Goal: Task Accomplishment & Management: Use online tool/utility

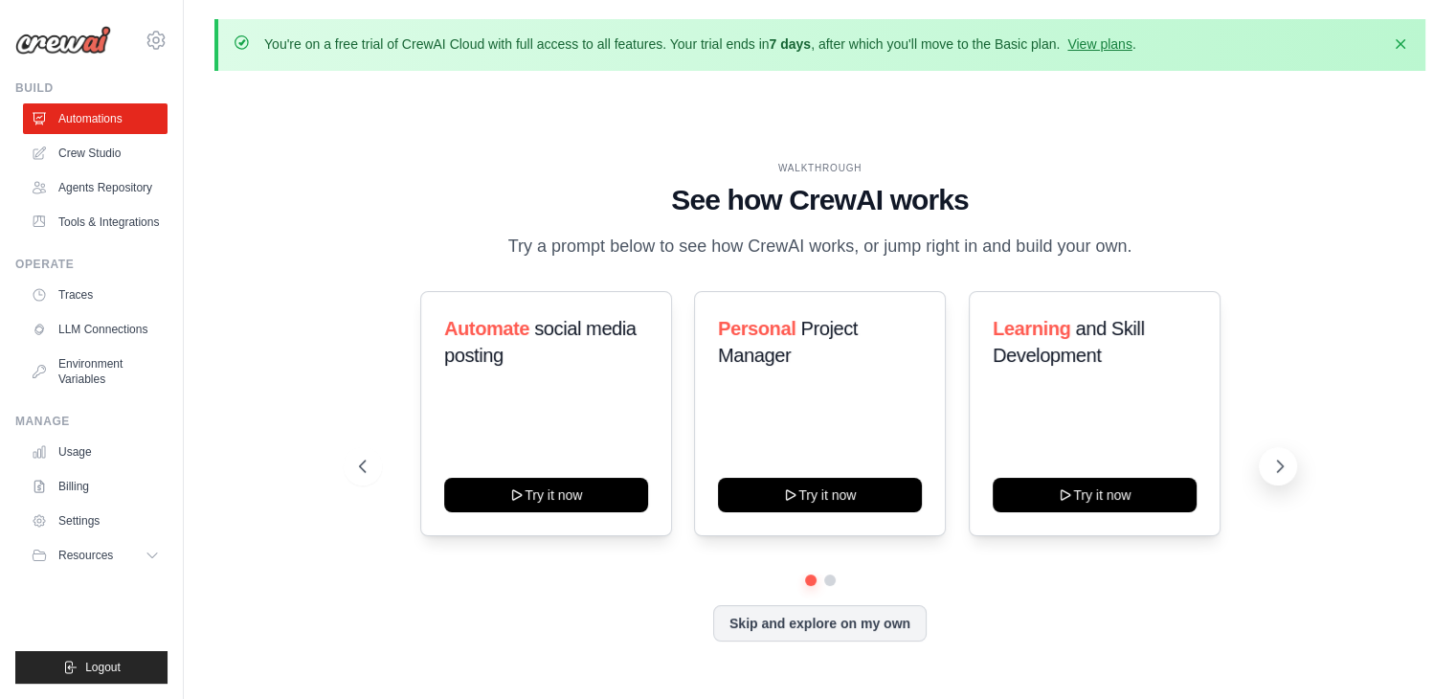
click at [1277, 472] on icon at bounding box center [1280, 465] width 6 height 11
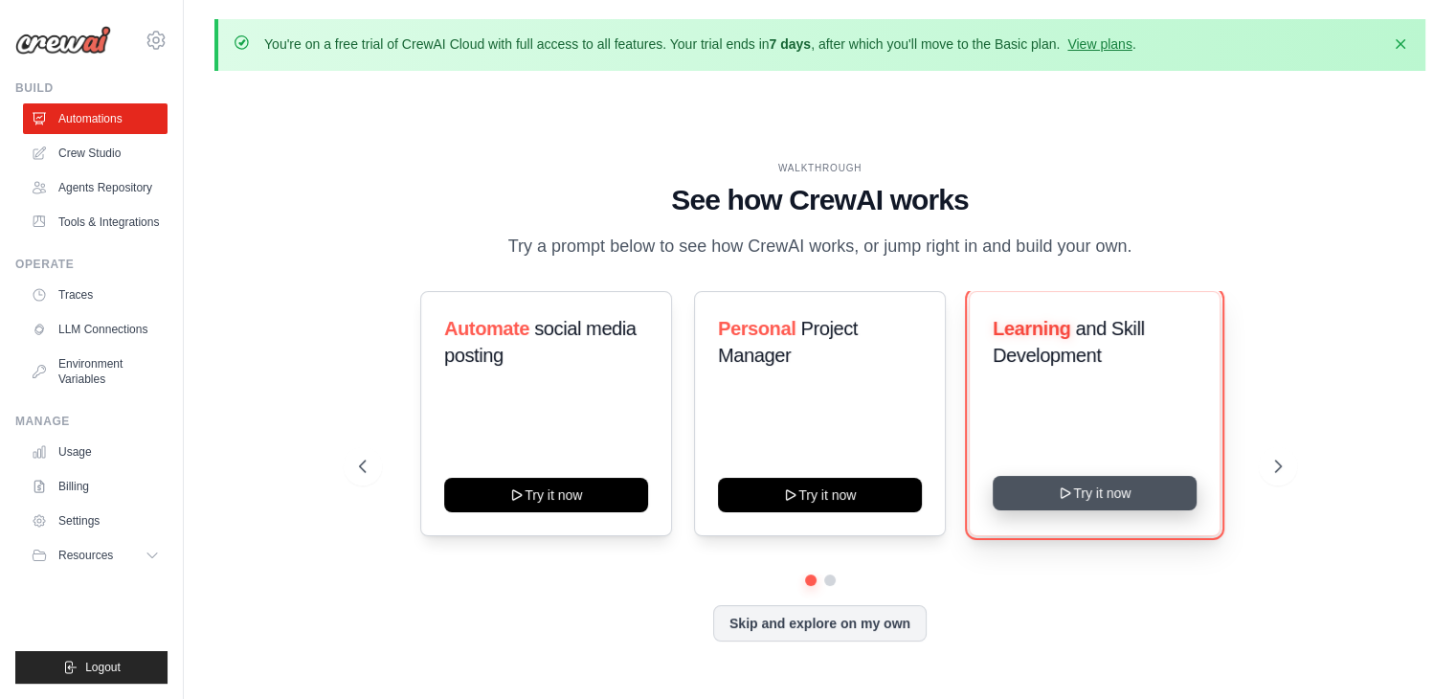
click at [1105, 487] on button "Try it now" at bounding box center [1094, 493] width 204 height 34
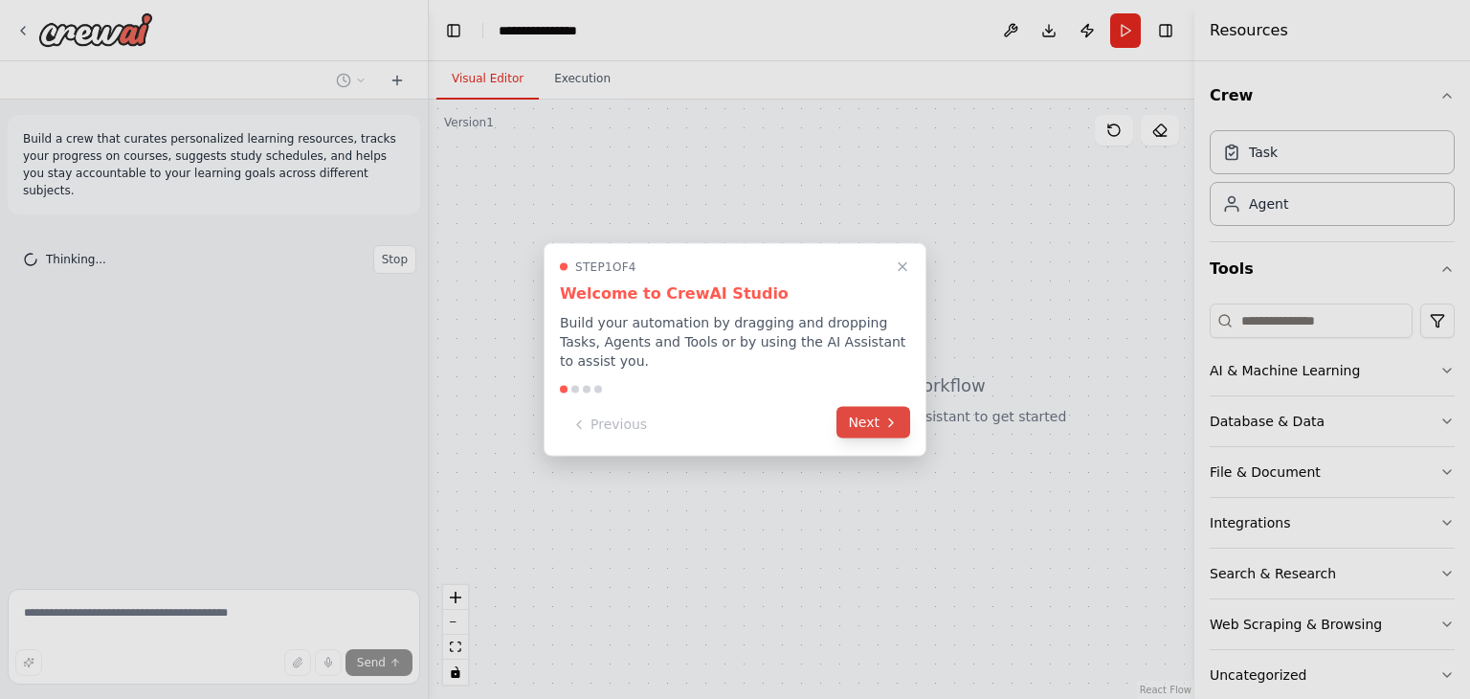
click at [892, 422] on button "Next" at bounding box center [873, 423] width 74 height 32
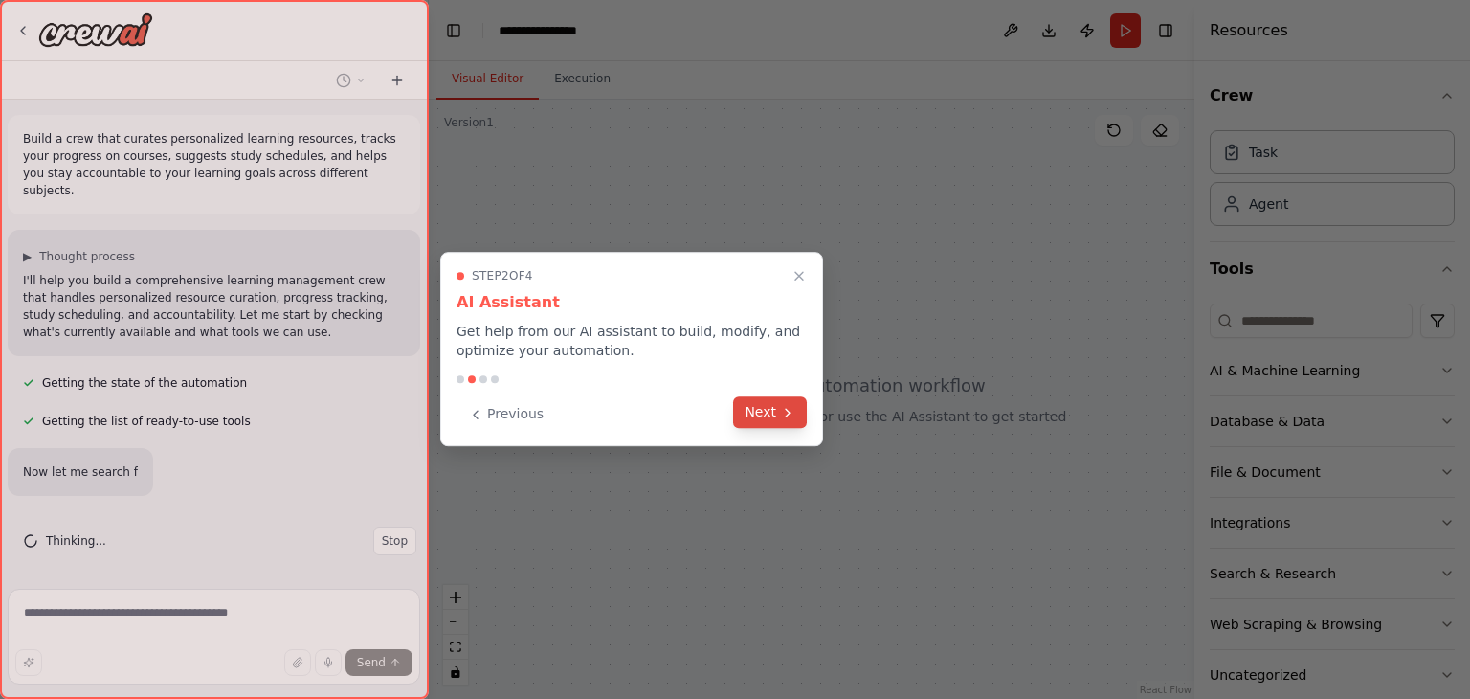
click at [776, 410] on button "Next" at bounding box center [770, 412] width 74 height 32
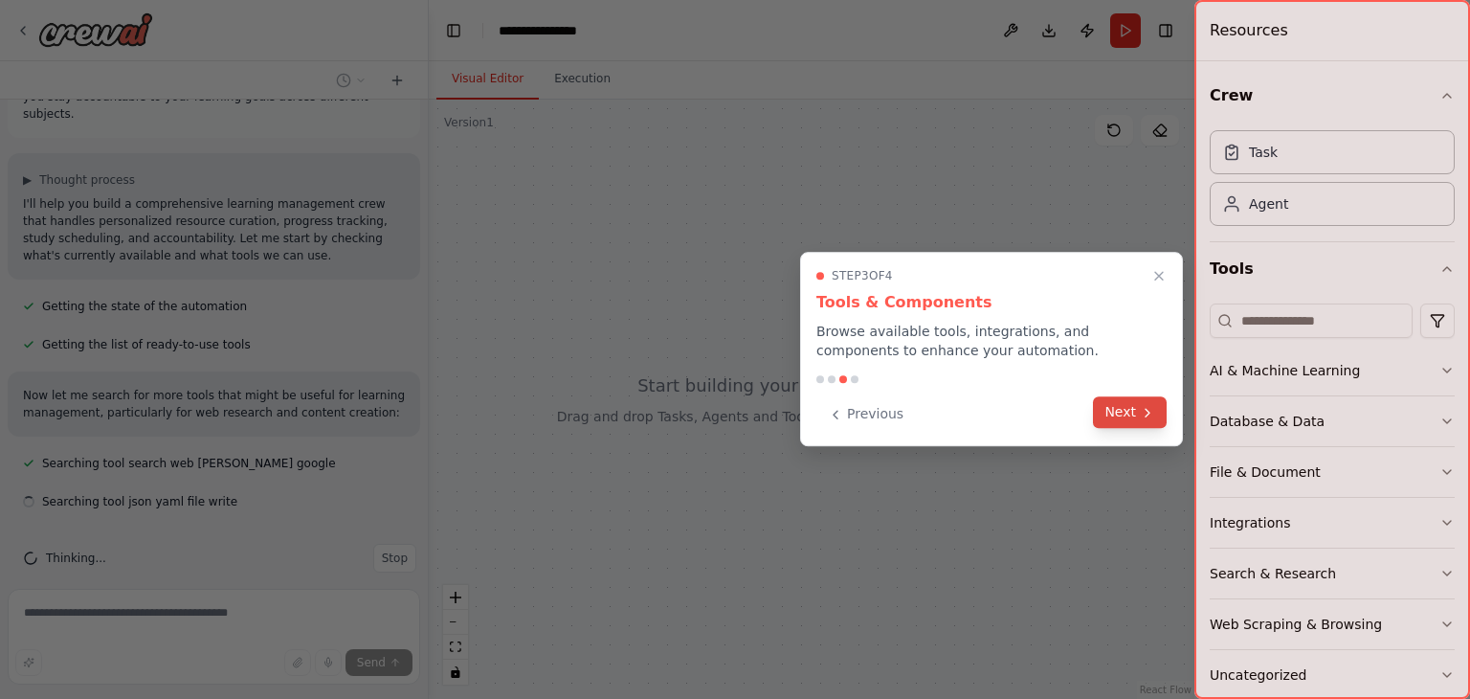
scroll to position [80, 0]
click at [1129, 413] on button "Next" at bounding box center [1130, 412] width 74 height 32
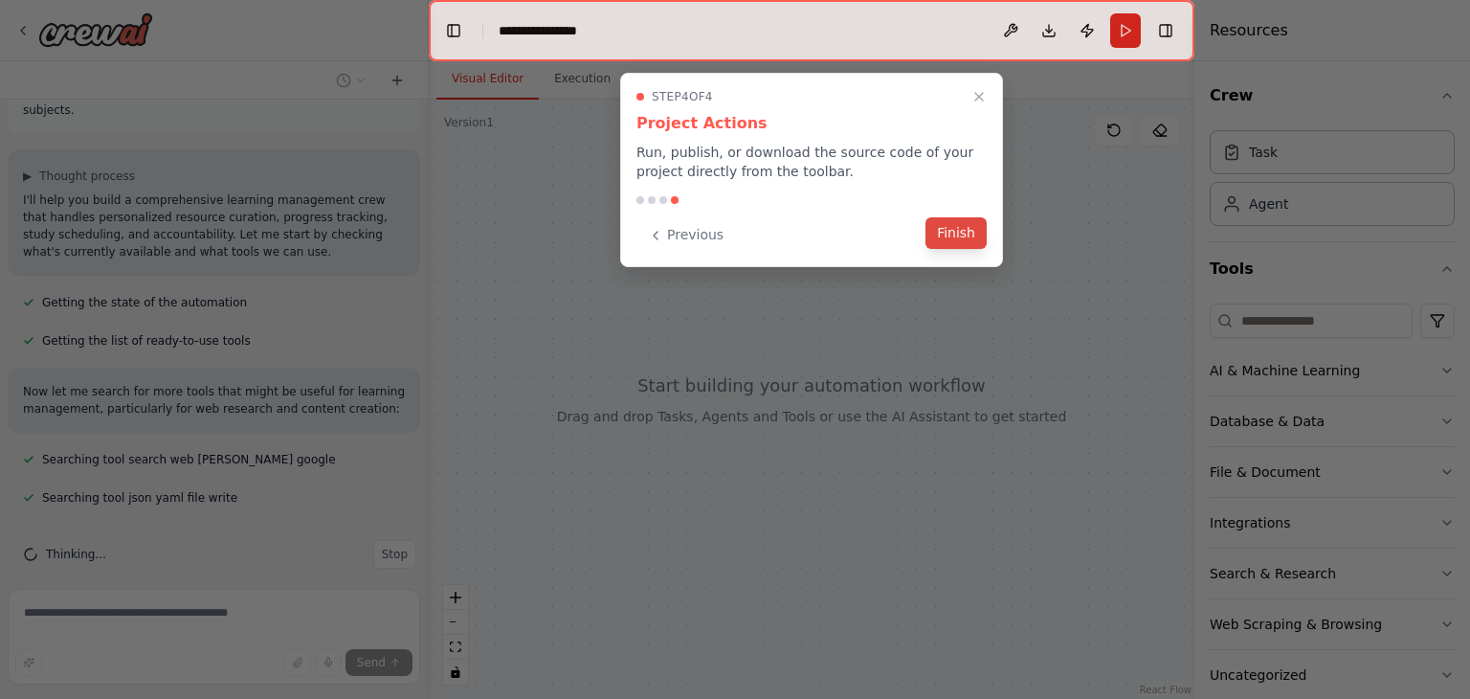
click at [962, 234] on button "Finish" at bounding box center [955, 233] width 61 height 32
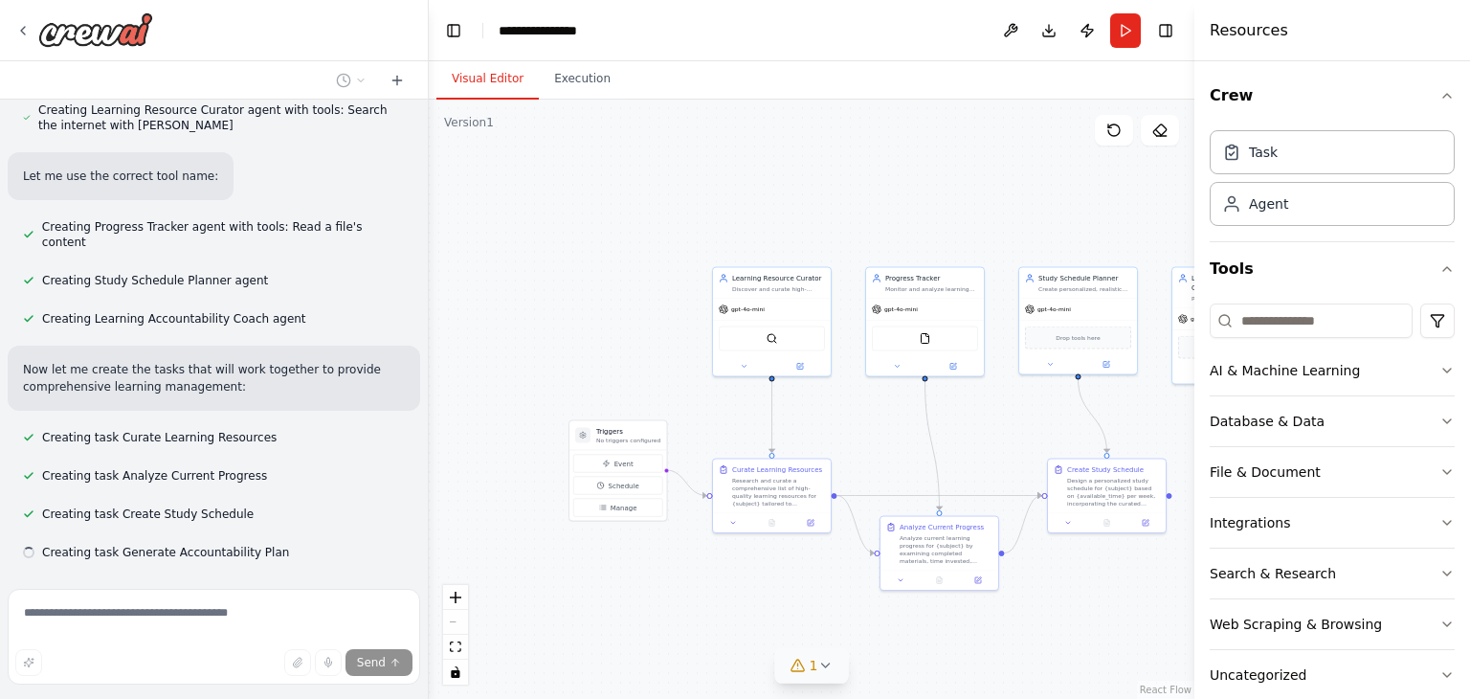
scroll to position [625, 0]
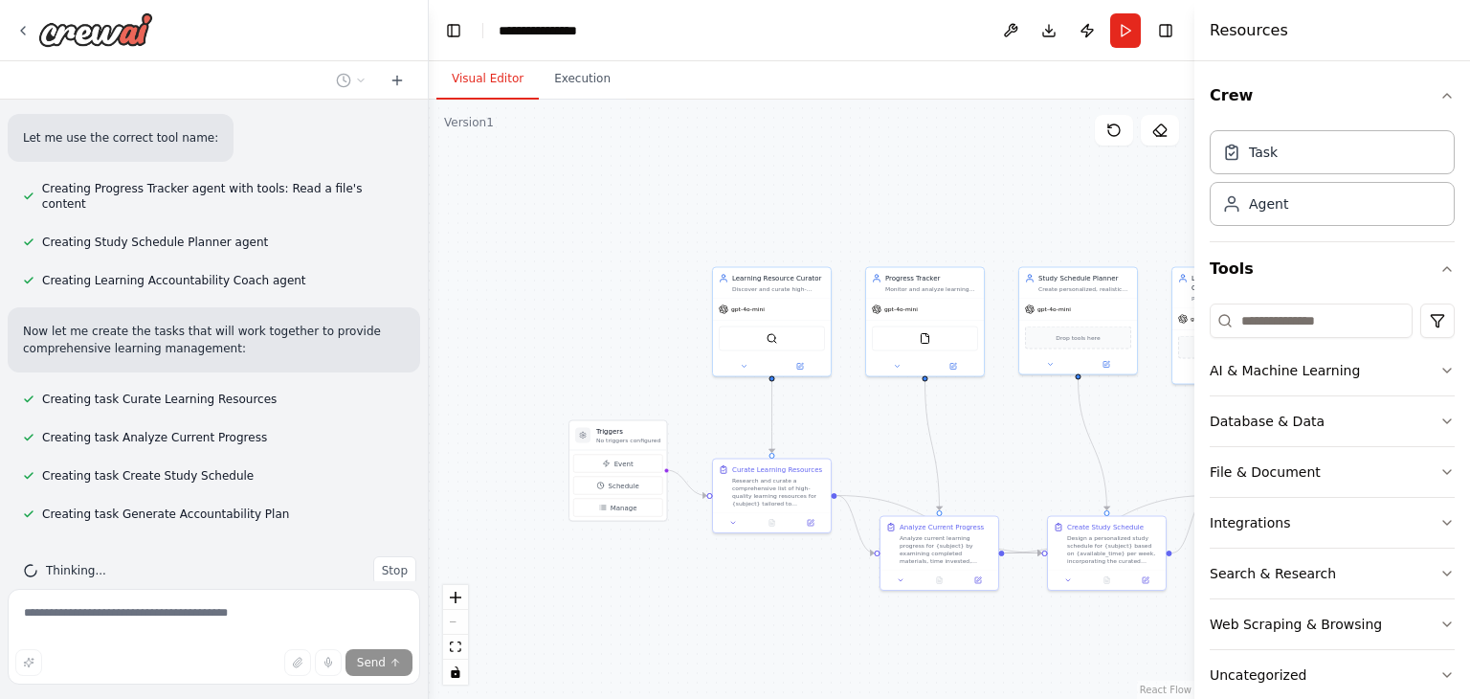
click at [823, 663] on div ".deletable-edge-delete-btn { width: 20px; height: 20px; border: 0px solid #ffff…" at bounding box center [812, 399] width 766 height 599
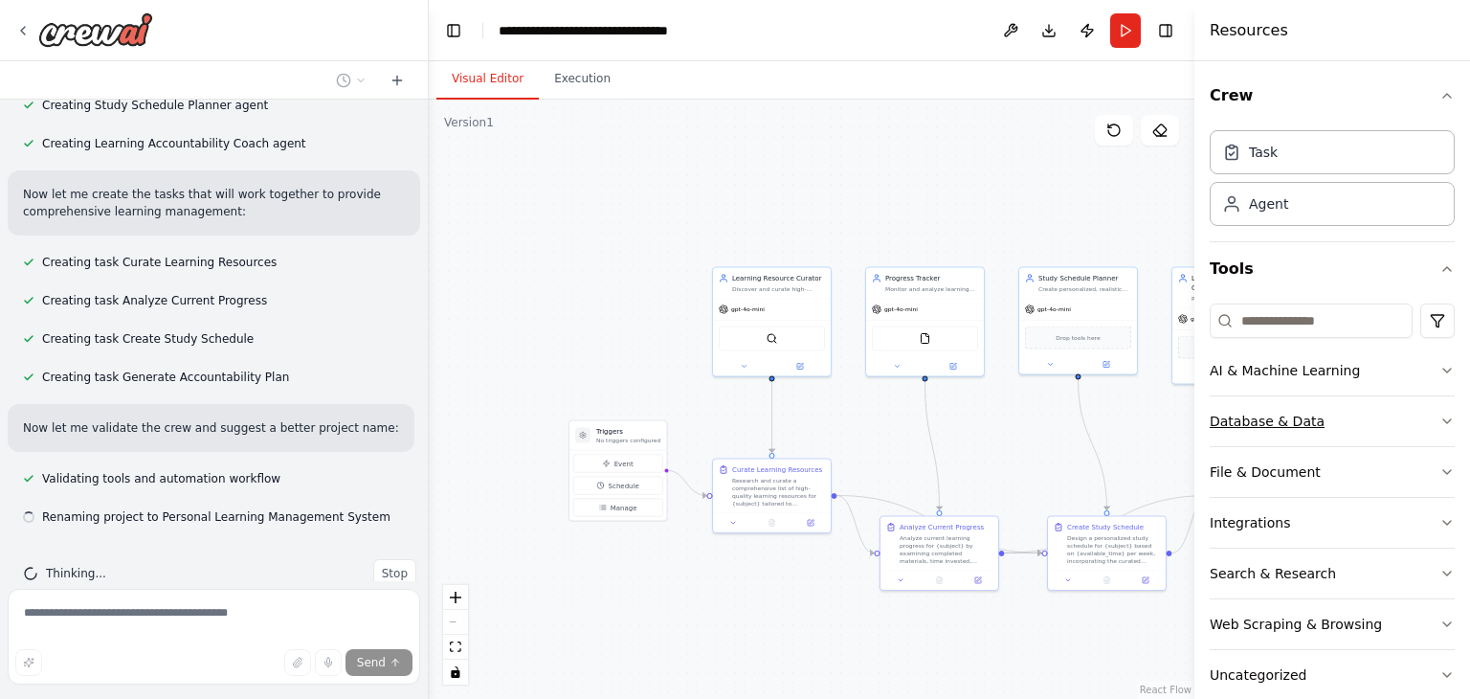
scroll to position [766, 0]
click at [1402, 365] on button "AI & Machine Learning" at bounding box center [1332, 370] width 245 height 50
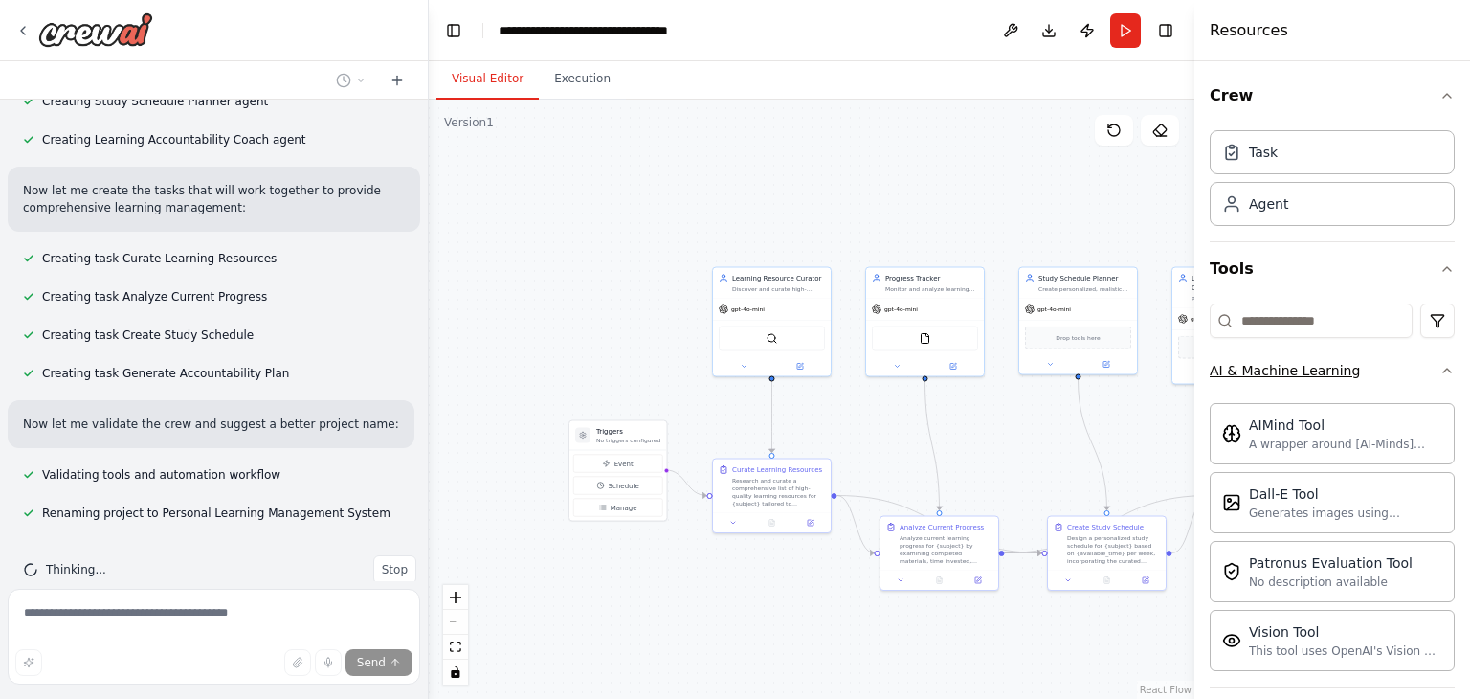
click at [1431, 377] on button "AI & Machine Learning" at bounding box center [1332, 370] width 245 height 50
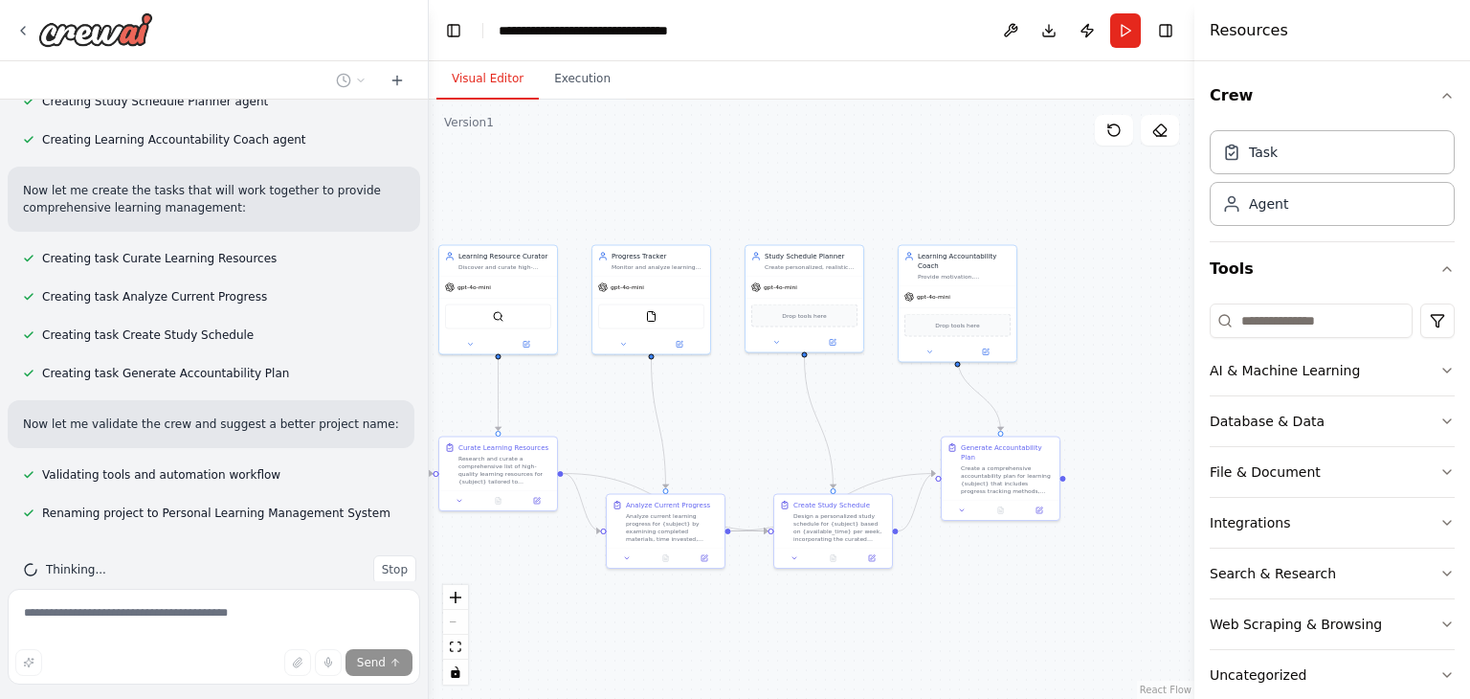
drag, startPoint x: 956, startPoint y: 164, endPoint x: 678, endPoint y: 146, distance: 278.1
click at [678, 146] on div ".deletable-edge-delete-btn { width: 20px; height: 20px; border: 0px solid #ffff…" at bounding box center [812, 399] width 766 height 599
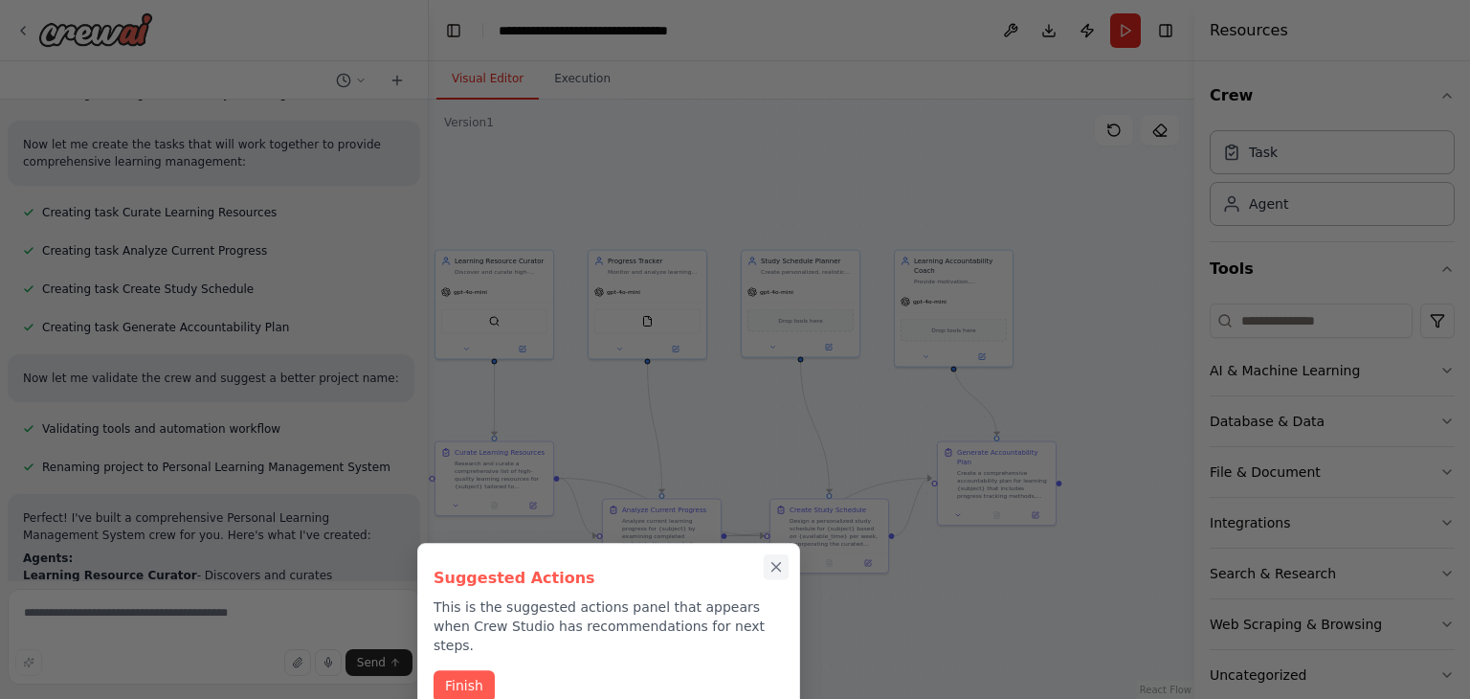
click at [770, 563] on icon "Close walkthrough" at bounding box center [775, 566] width 17 height 17
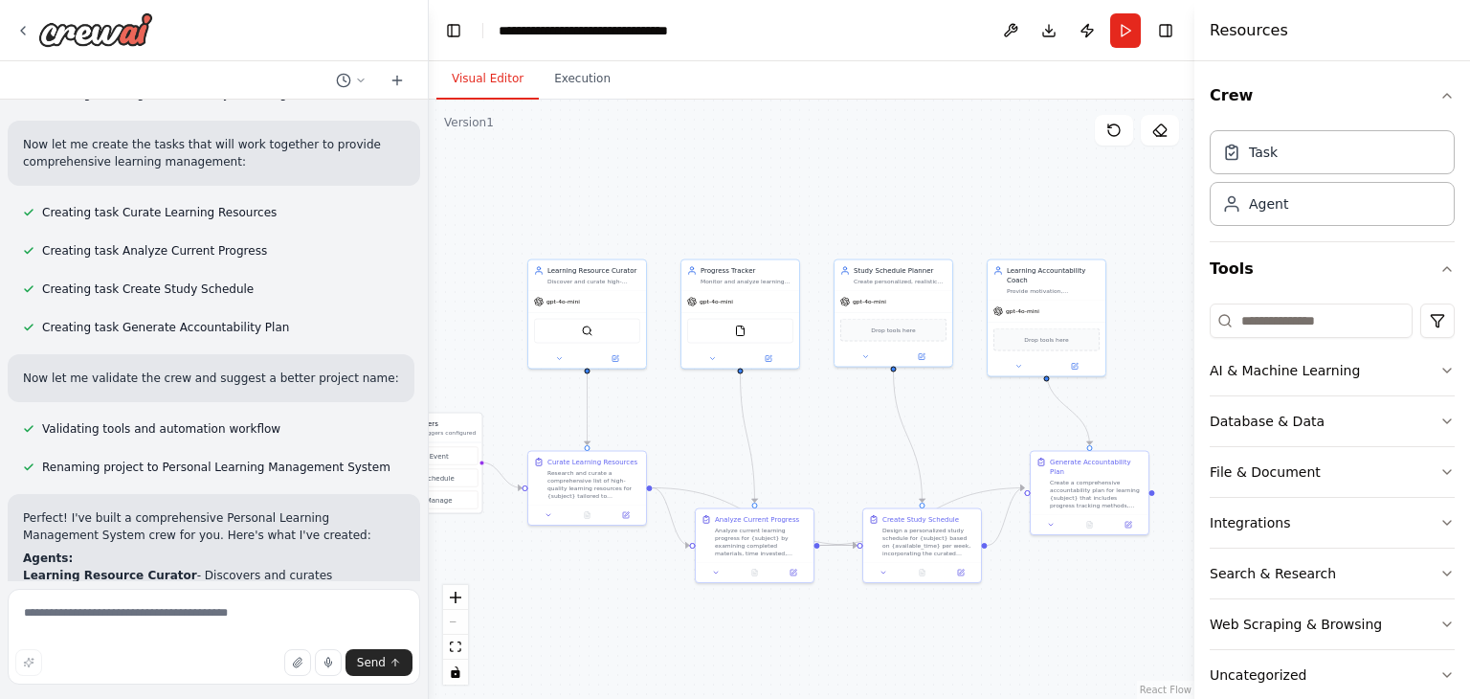
drag, startPoint x: 684, startPoint y: 202, endPoint x: 777, endPoint y: 212, distance: 93.4
click at [777, 212] on div ".deletable-edge-delete-btn { width: 20px; height: 20px; border: 0px solid #ffff…" at bounding box center [812, 399] width 766 height 599
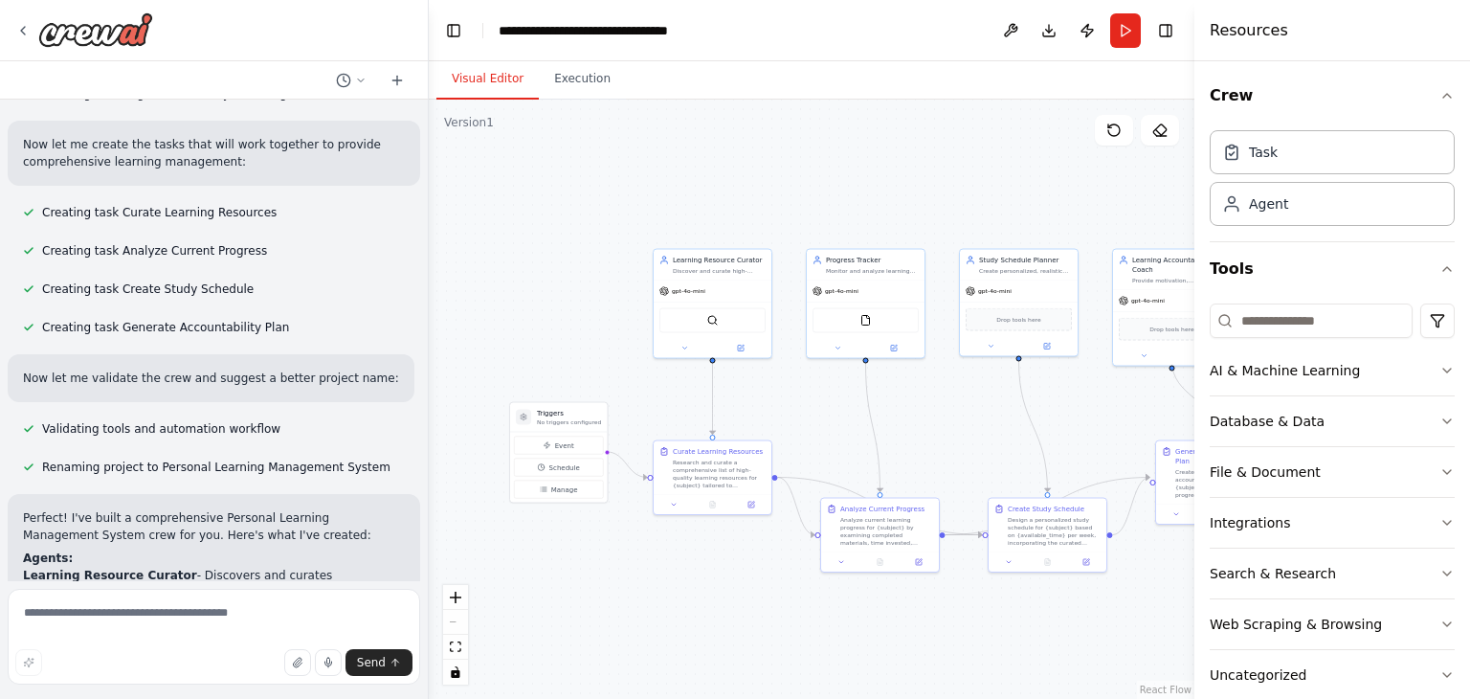
drag, startPoint x: 664, startPoint y: 179, endPoint x: 789, endPoint y: 167, distance: 125.9
click at [789, 167] on div ".deletable-edge-delete-btn { width: 20px; height: 20px; border: 0px solid #ffff…" at bounding box center [812, 399] width 766 height 599
click at [191, 612] on textarea at bounding box center [214, 637] width 412 height 96
type textarea "*"
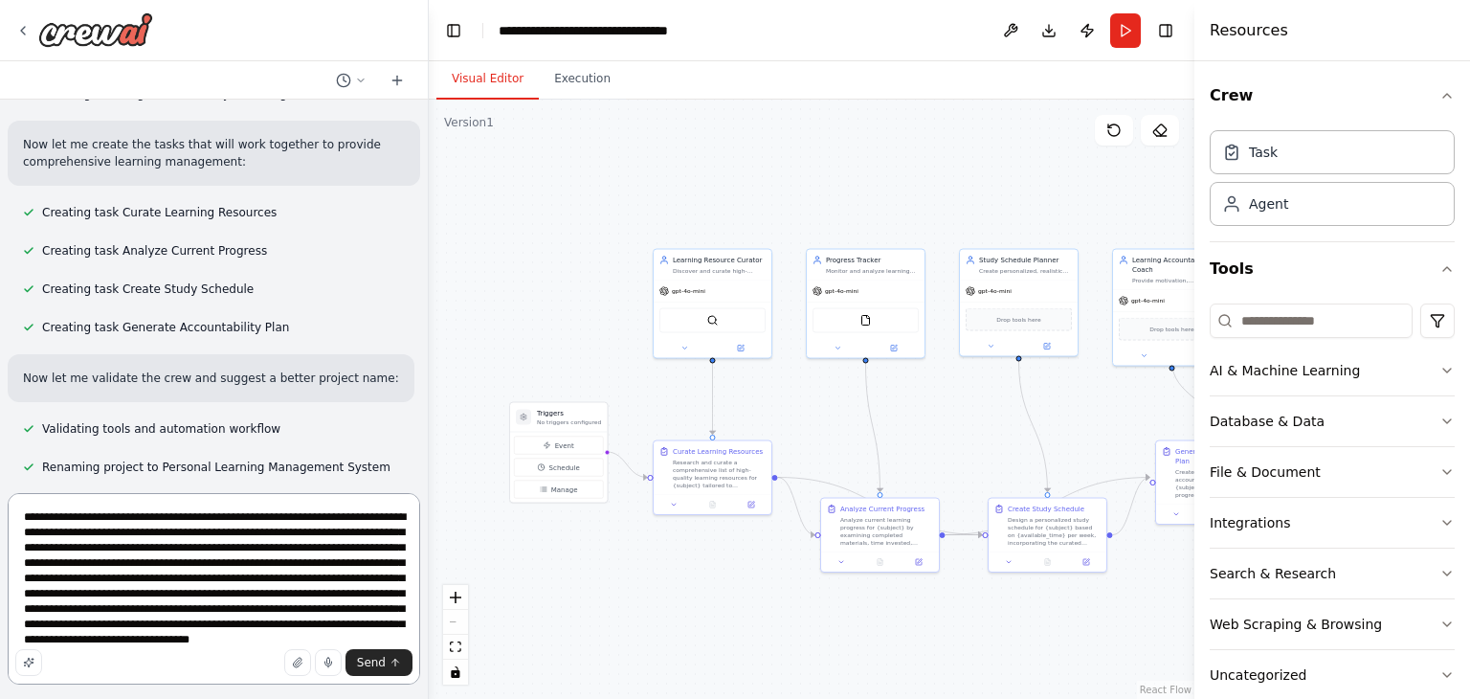
type textarea "**********"
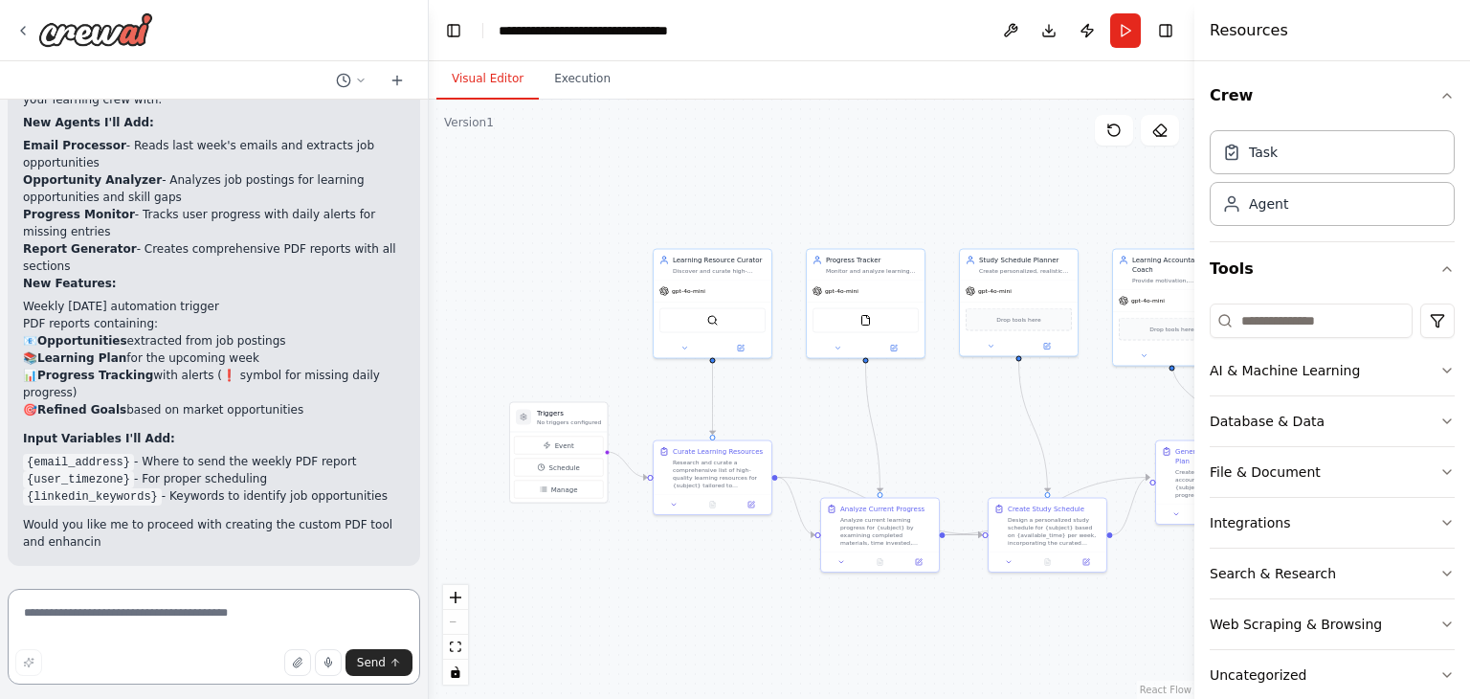
scroll to position [2695, 0]
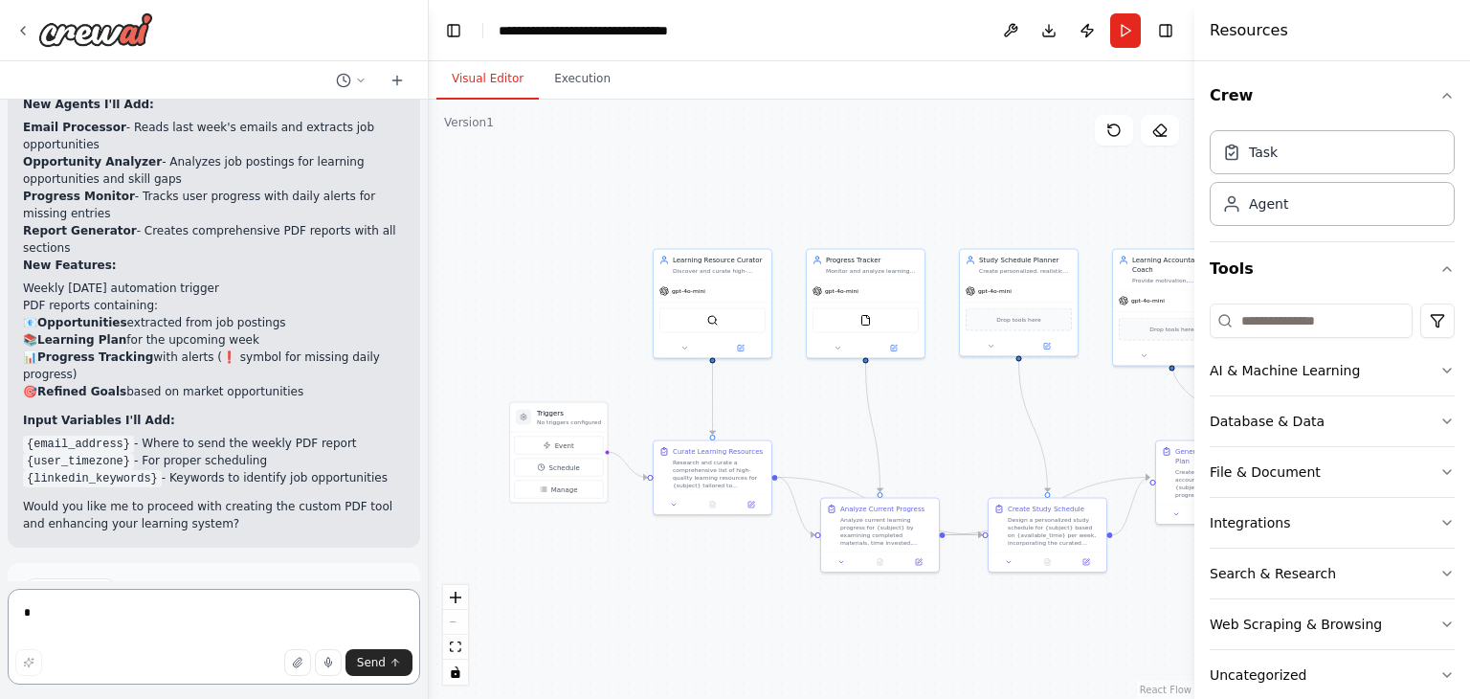
type textarea "**"
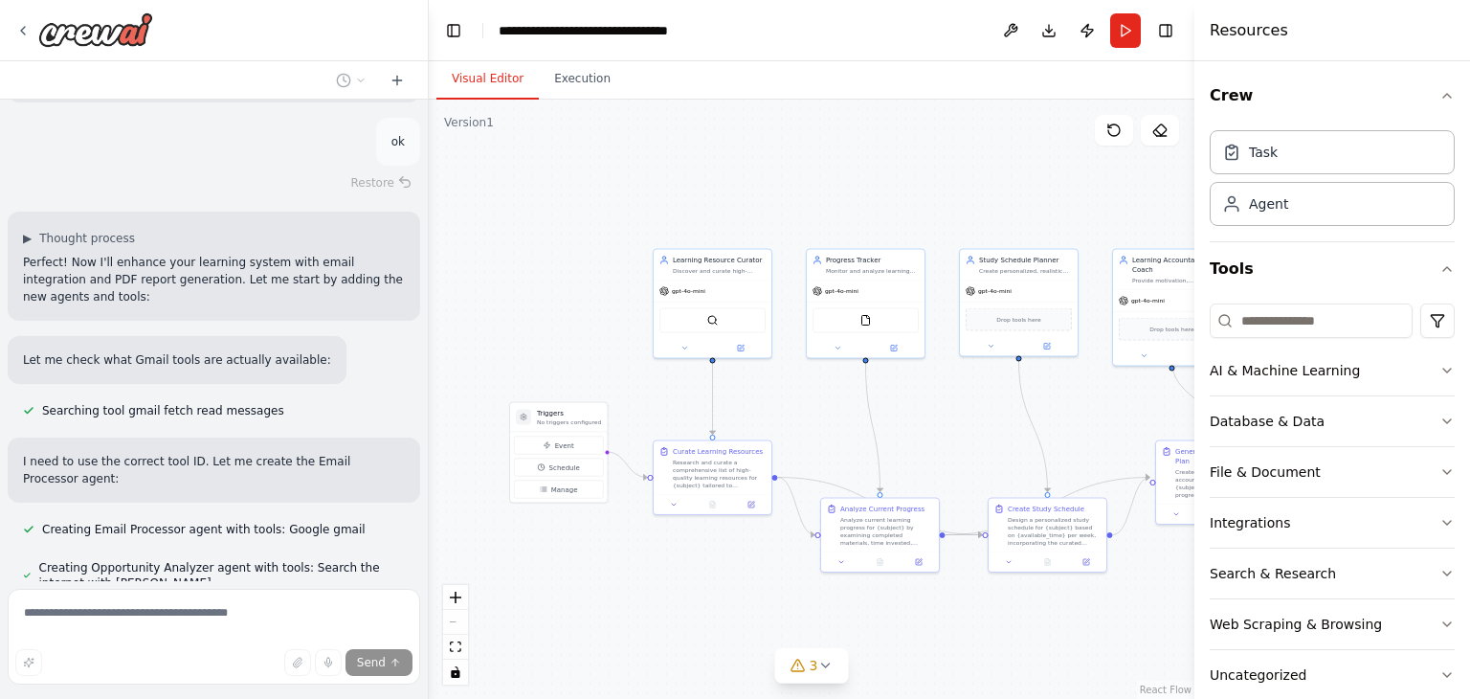
scroll to position [3144, 0]
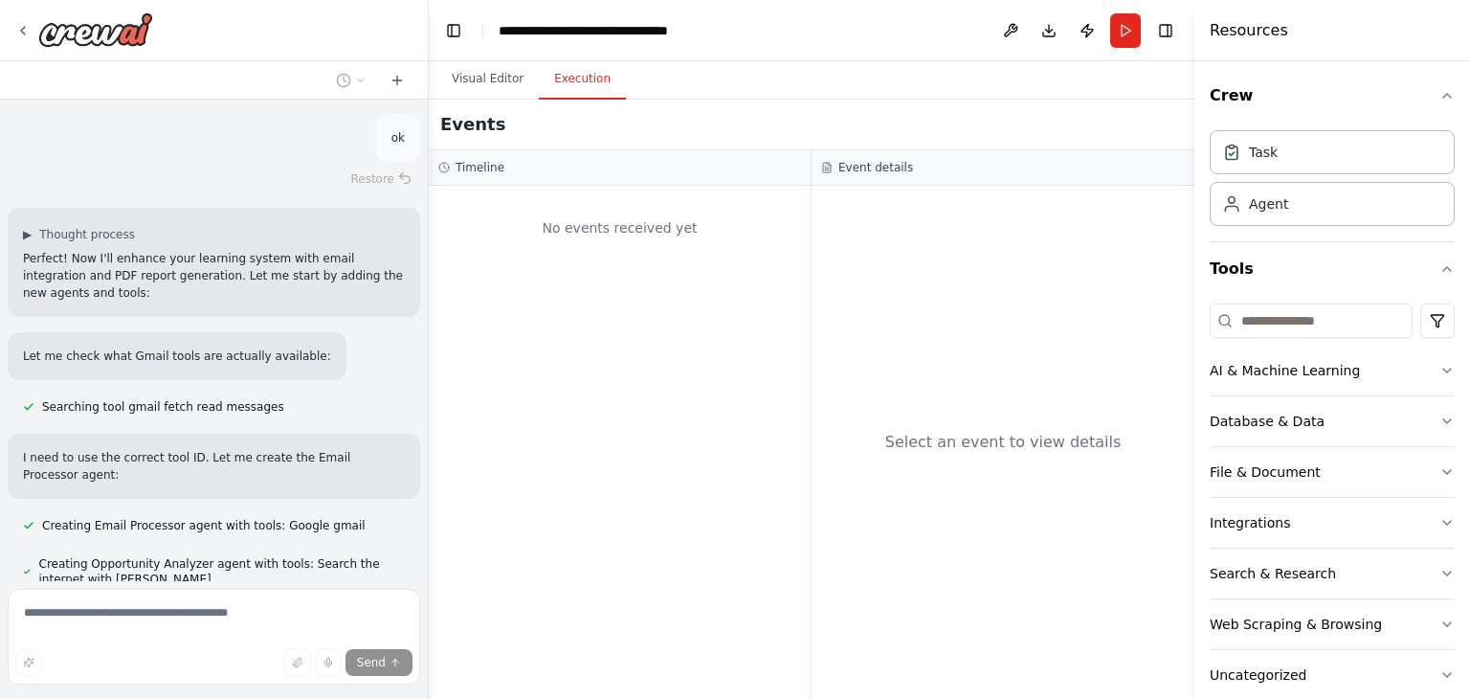
click at [588, 74] on button "Execution" at bounding box center [582, 79] width 87 height 40
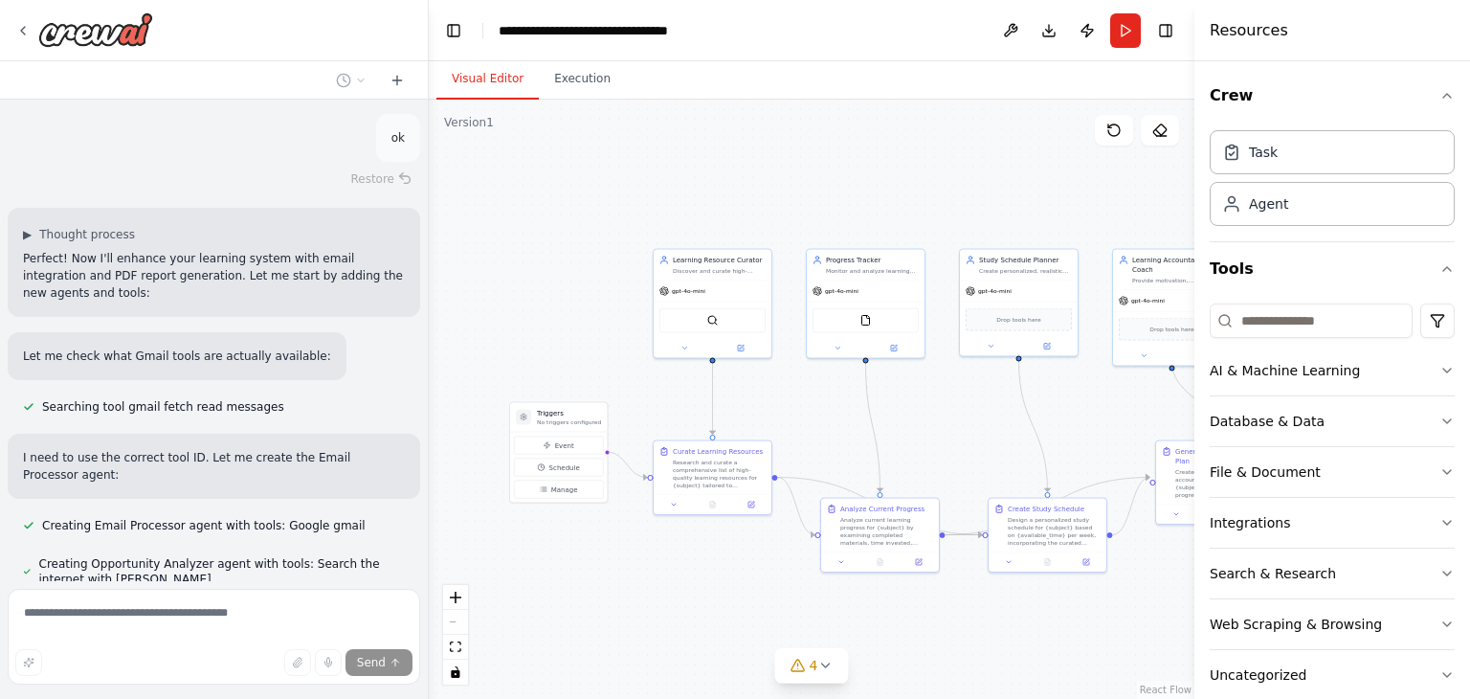
click at [474, 85] on button "Visual Editor" at bounding box center [487, 79] width 102 height 40
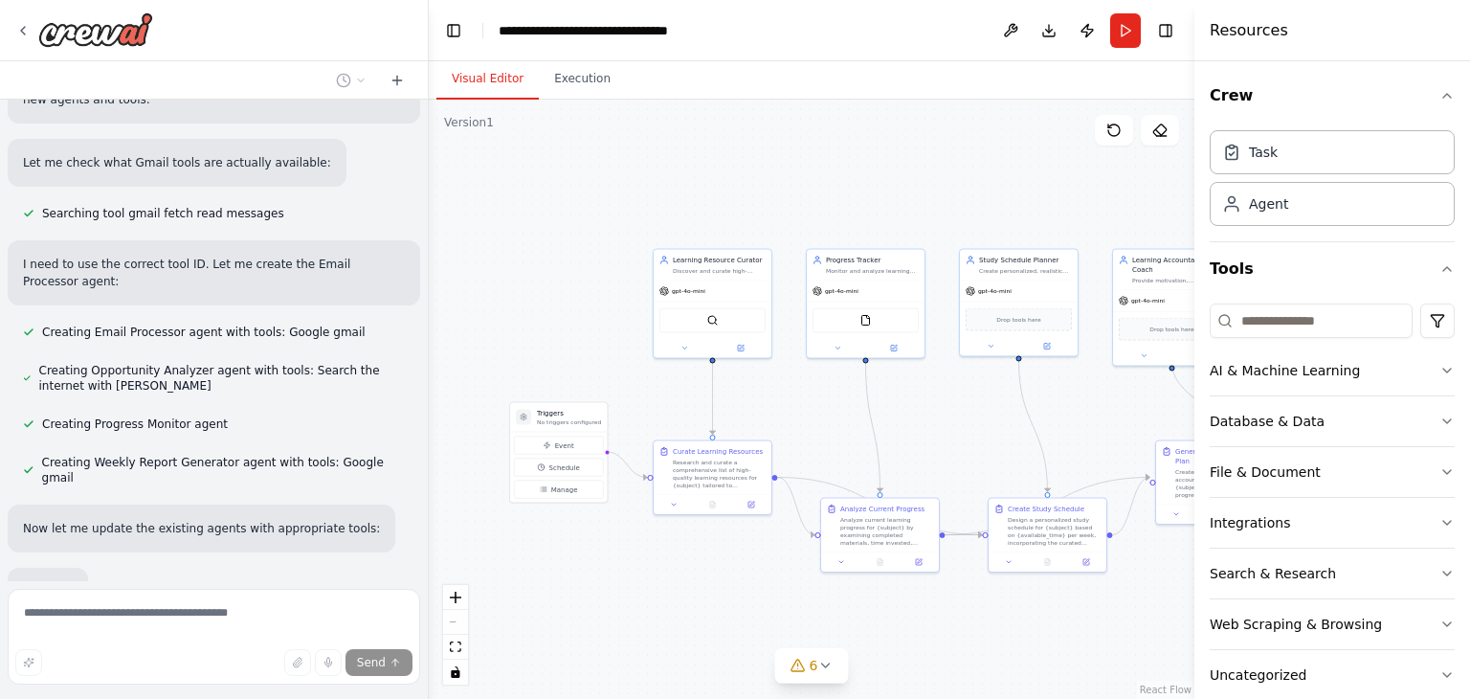
scroll to position [3346, 0]
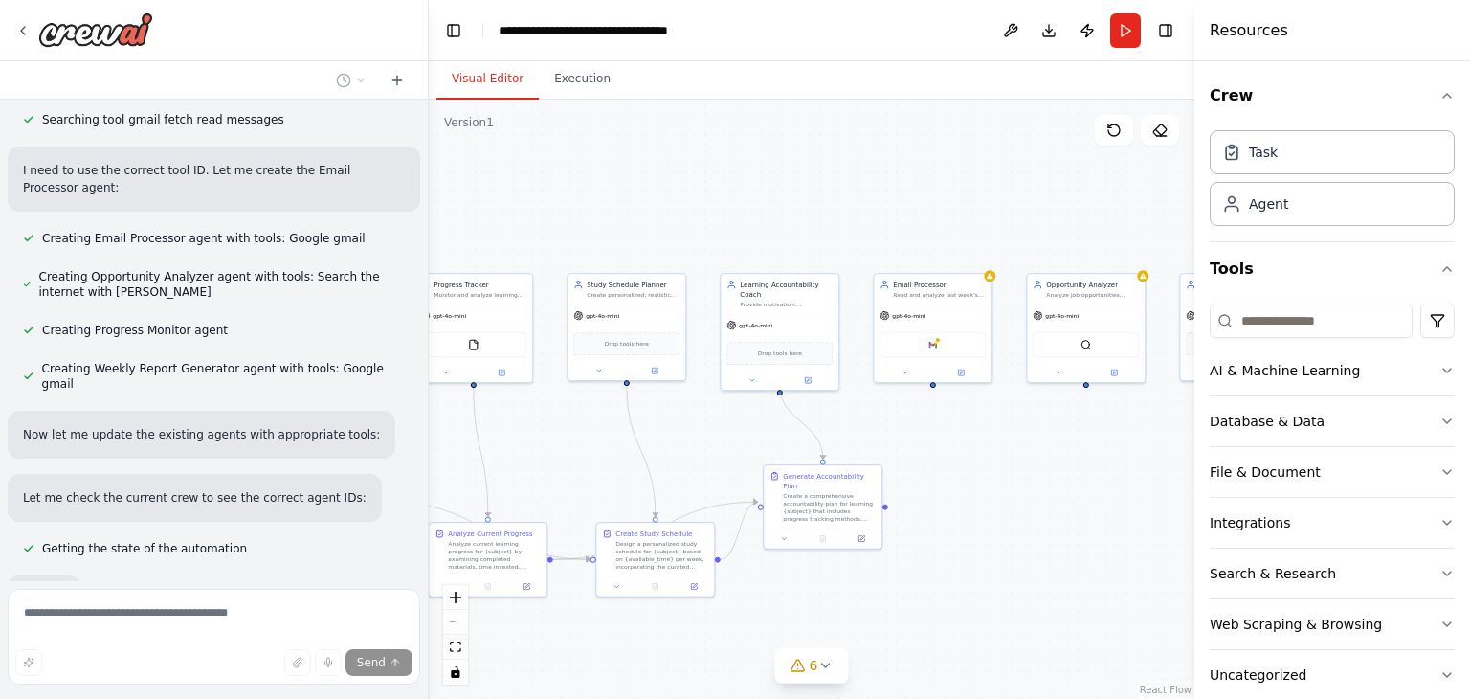
drag, startPoint x: 906, startPoint y: 163, endPoint x: 437, endPoint y: 185, distance: 469.4
click at [437, 185] on div ".deletable-edge-delete-btn { width: 20px; height: 20px; border: 0px solid #ffff…" at bounding box center [812, 399] width 766 height 599
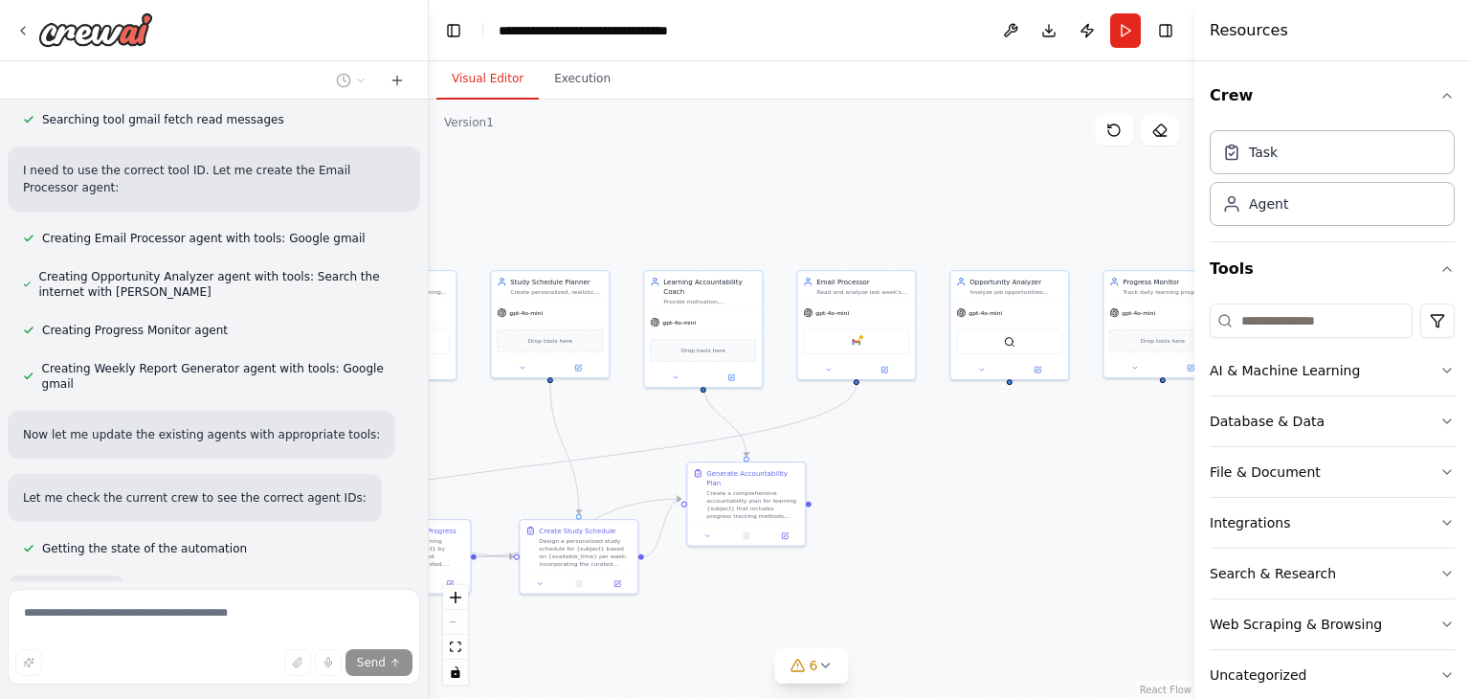
scroll to position [3449, 0]
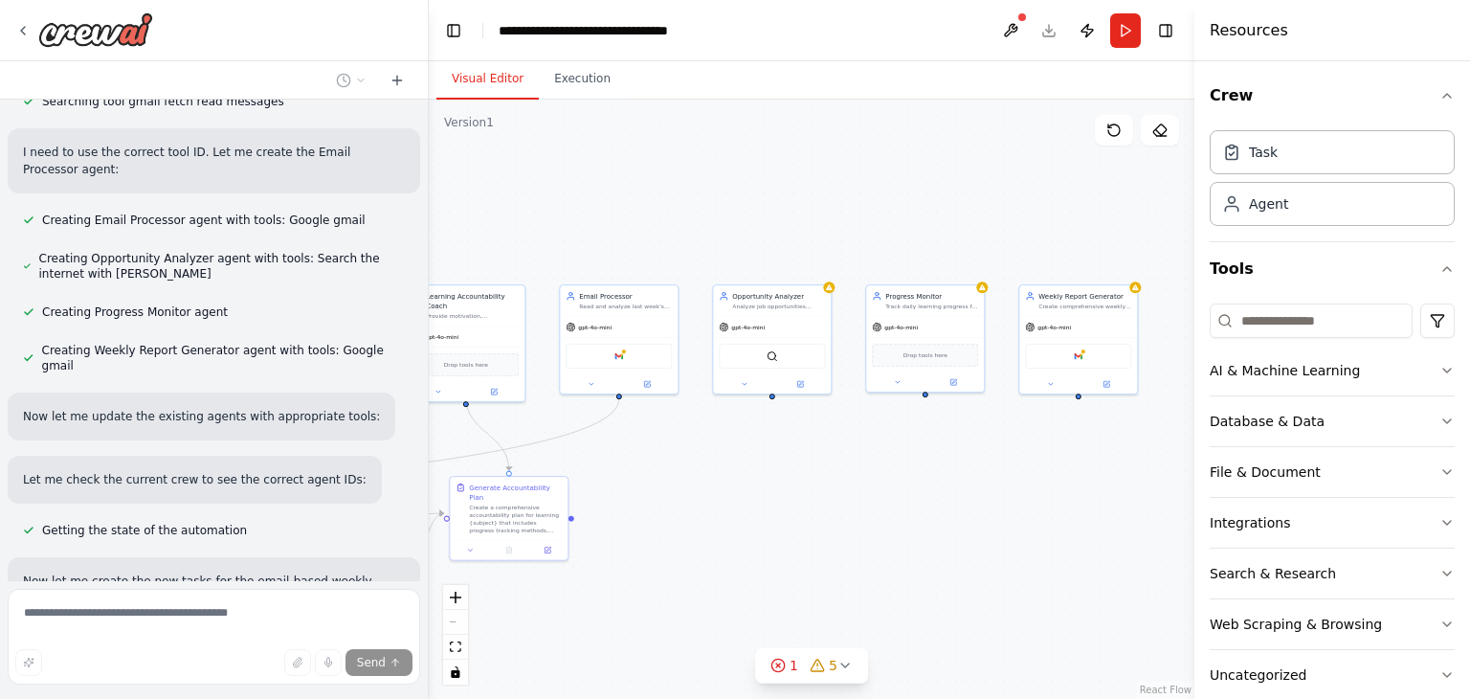
drag, startPoint x: 831, startPoint y: 192, endPoint x: 593, endPoint y: 207, distance: 237.8
click at [593, 207] on div ".deletable-edge-delete-btn { width: 20px; height: 20px; border: 0px solid #ffff…" at bounding box center [812, 399] width 766 height 599
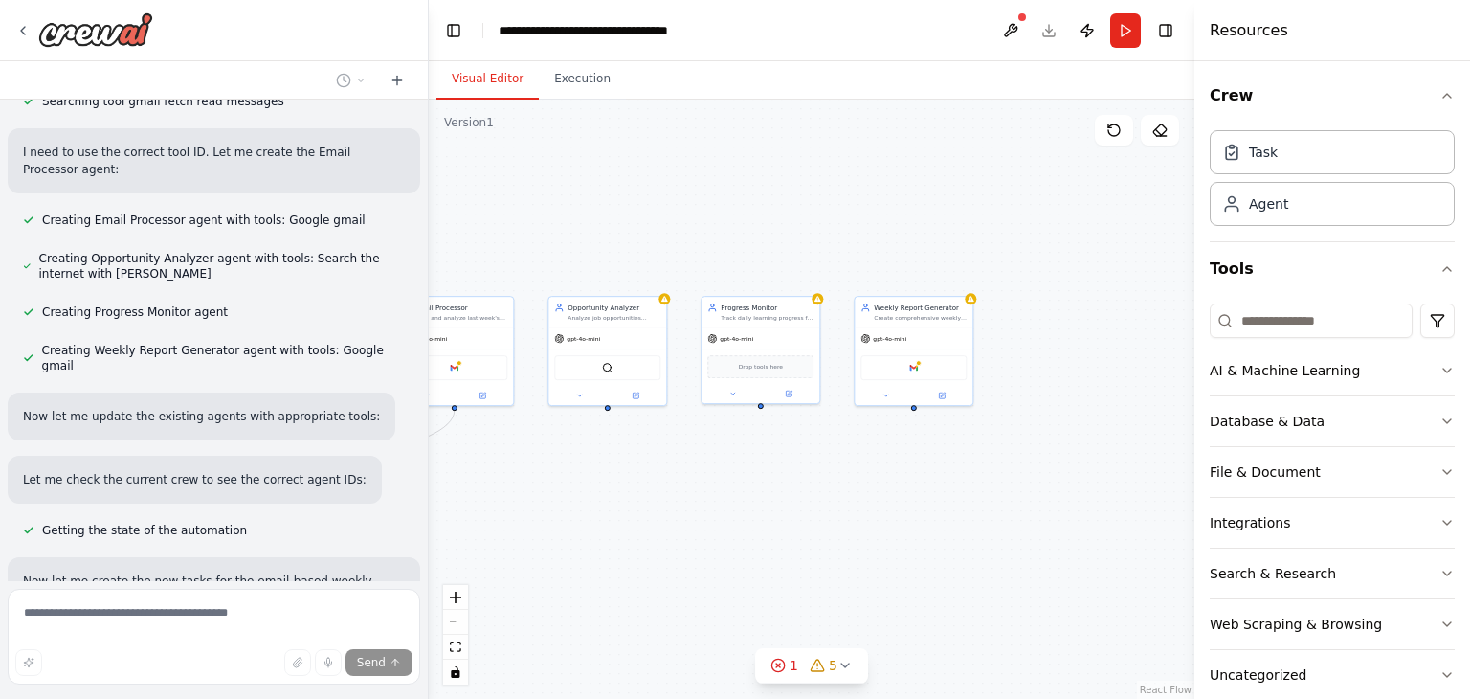
drag, startPoint x: 850, startPoint y: 183, endPoint x: 676, endPoint y: 197, distance: 174.8
click at [676, 197] on div ".deletable-edge-delete-btn { width: 20px; height: 20px; border: 0px solid #ffff…" at bounding box center [812, 399] width 766 height 599
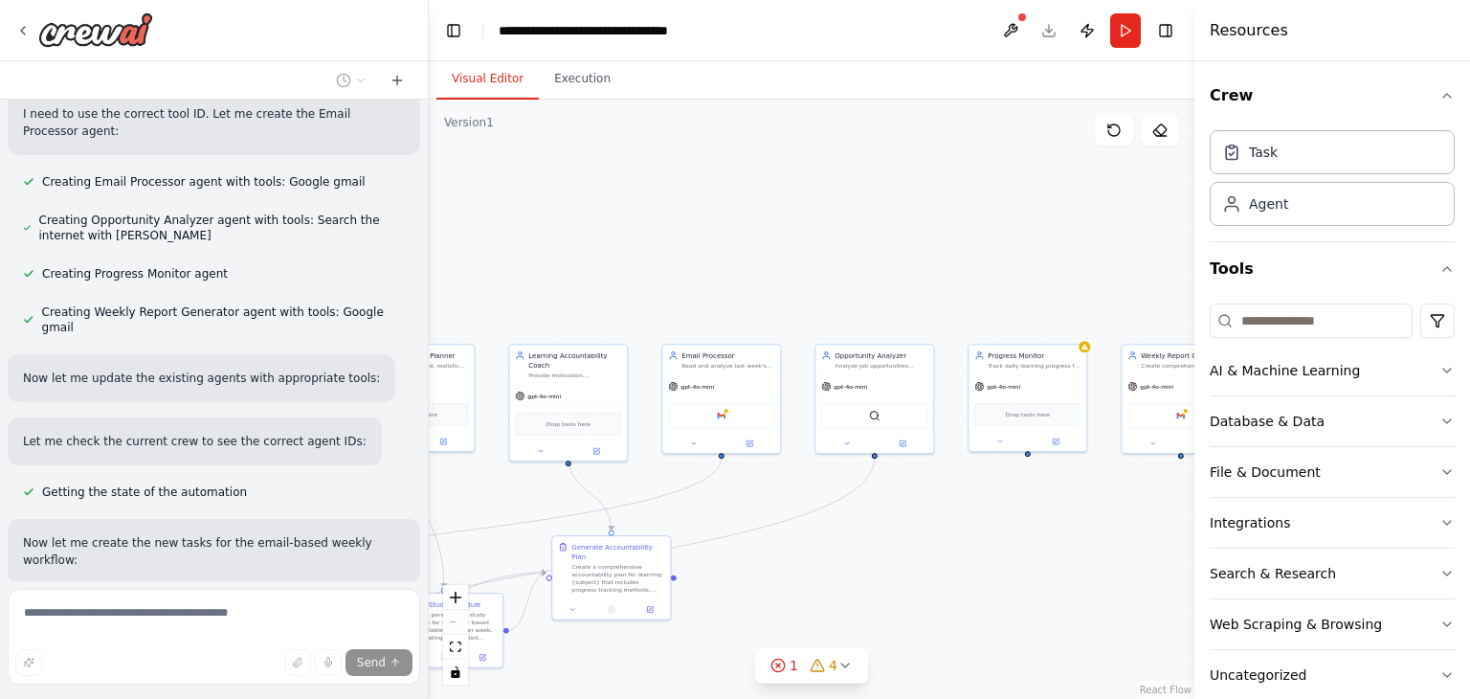
drag, startPoint x: 681, startPoint y: 252, endPoint x: 980, endPoint y: 320, distance: 306.2
click at [980, 320] on div ".deletable-edge-delete-btn { width: 20px; height: 20px; border: 0px solid #ffff…" at bounding box center [812, 399] width 766 height 599
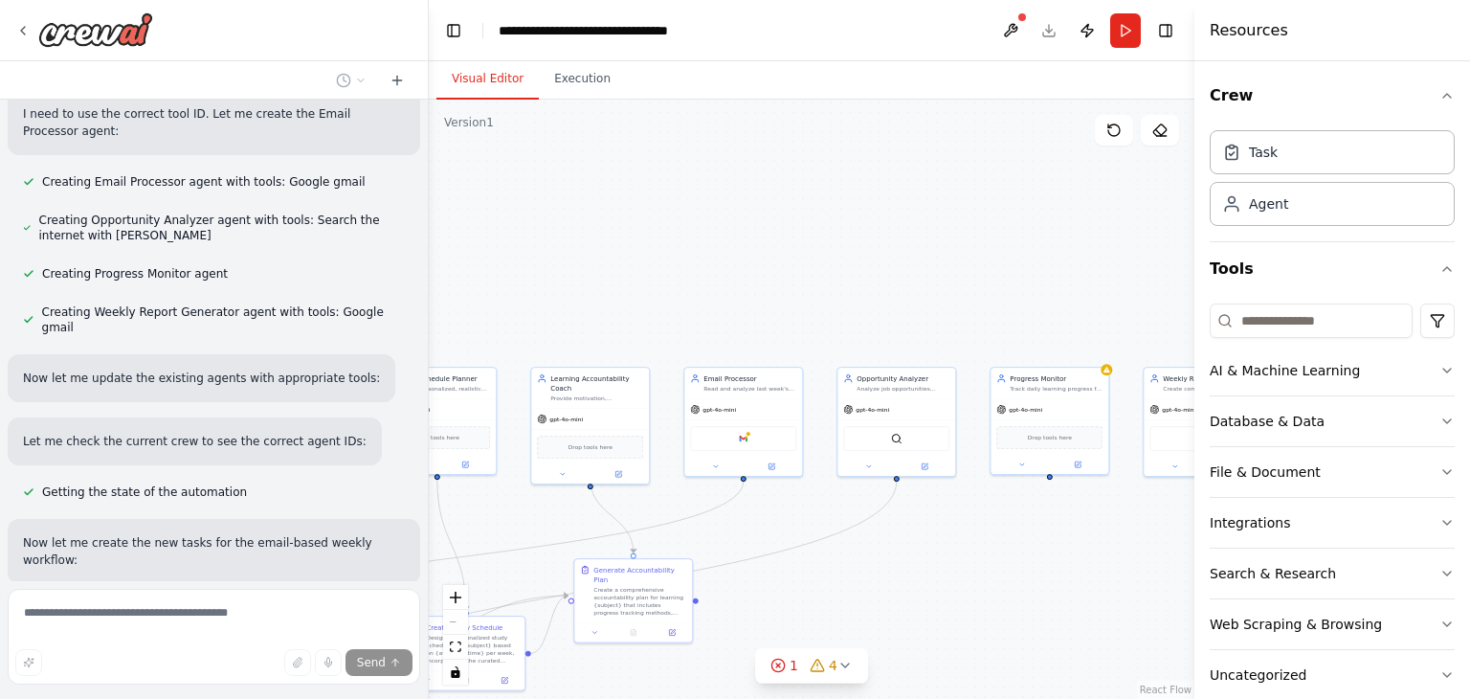
scroll to position [3525, 0]
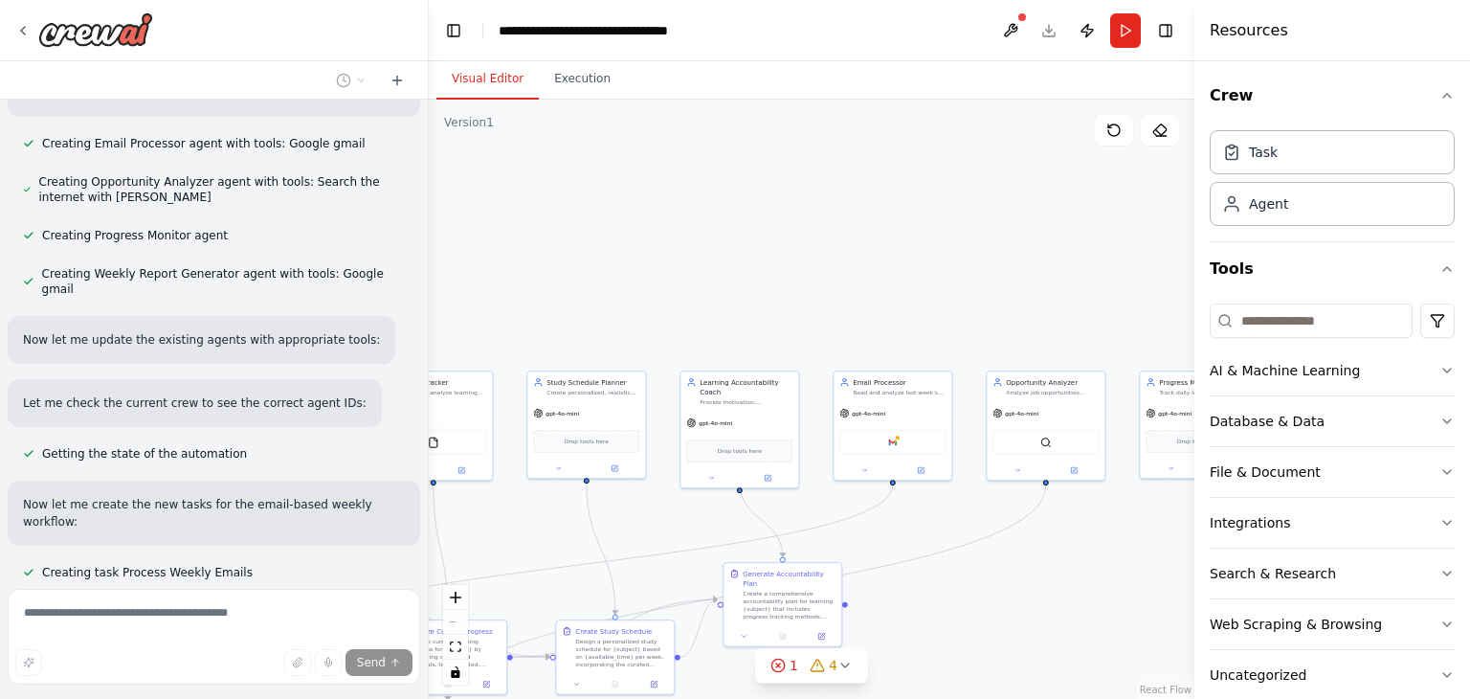
drag, startPoint x: 766, startPoint y: 302, endPoint x: 948, endPoint y: 326, distance: 184.3
click at [948, 326] on div ".deletable-edge-delete-btn { width: 20px; height: 20px; border: 0px solid #ffff…" at bounding box center [812, 399] width 766 height 599
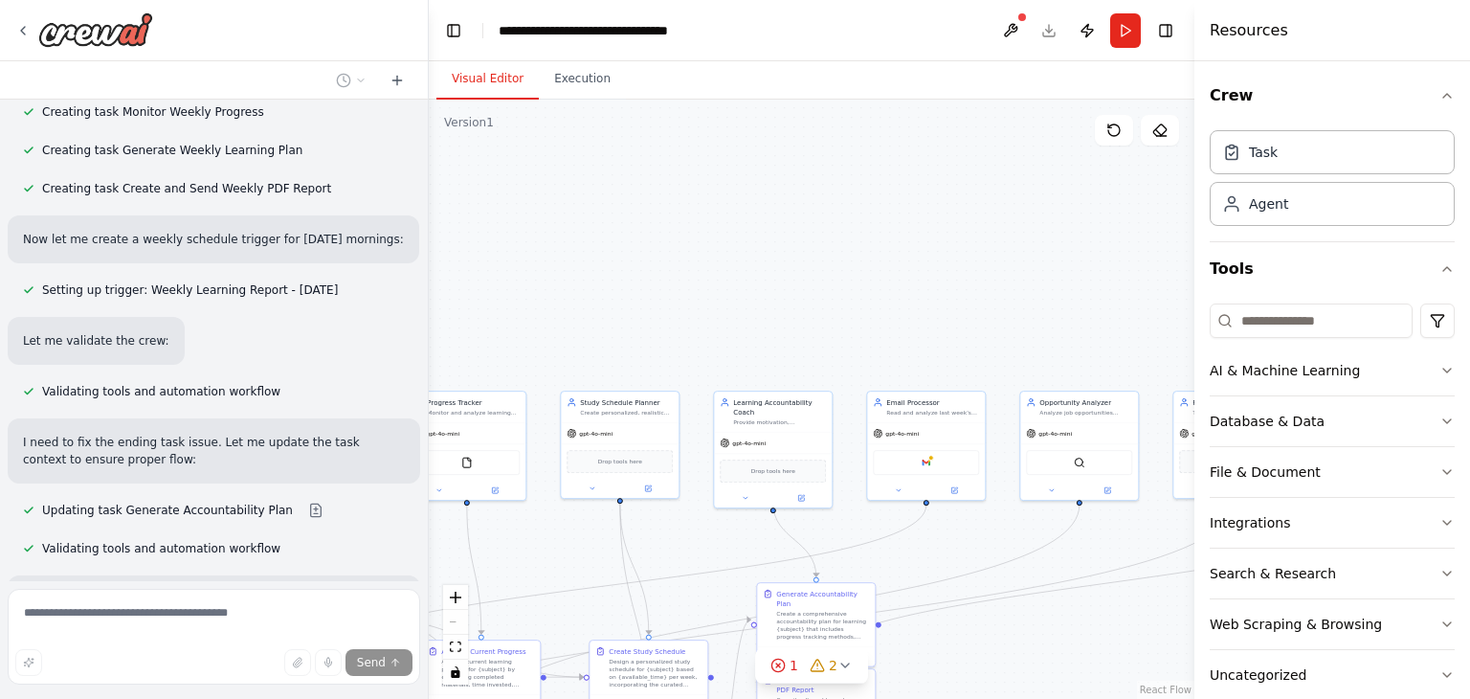
scroll to position [4080, 0]
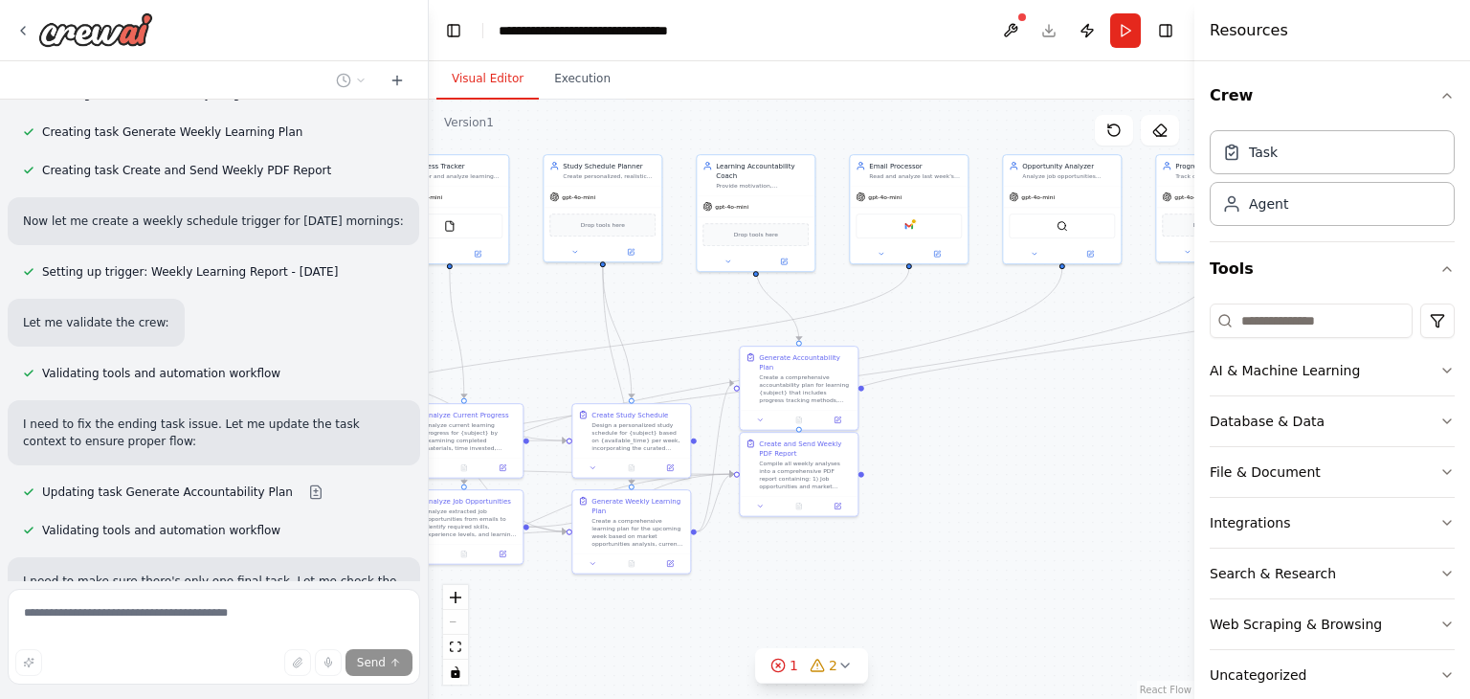
drag, startPoint x: 856, startPoint y: 305, endPoint x: 838, endPoint y: 66, distance: 239.9
click at [838, 66] on div "Visual Editor Execution Version 1 Show Tools Hide Agents .deletable-edge-delete…" at bounding box center [812, 379] width 766 height 637
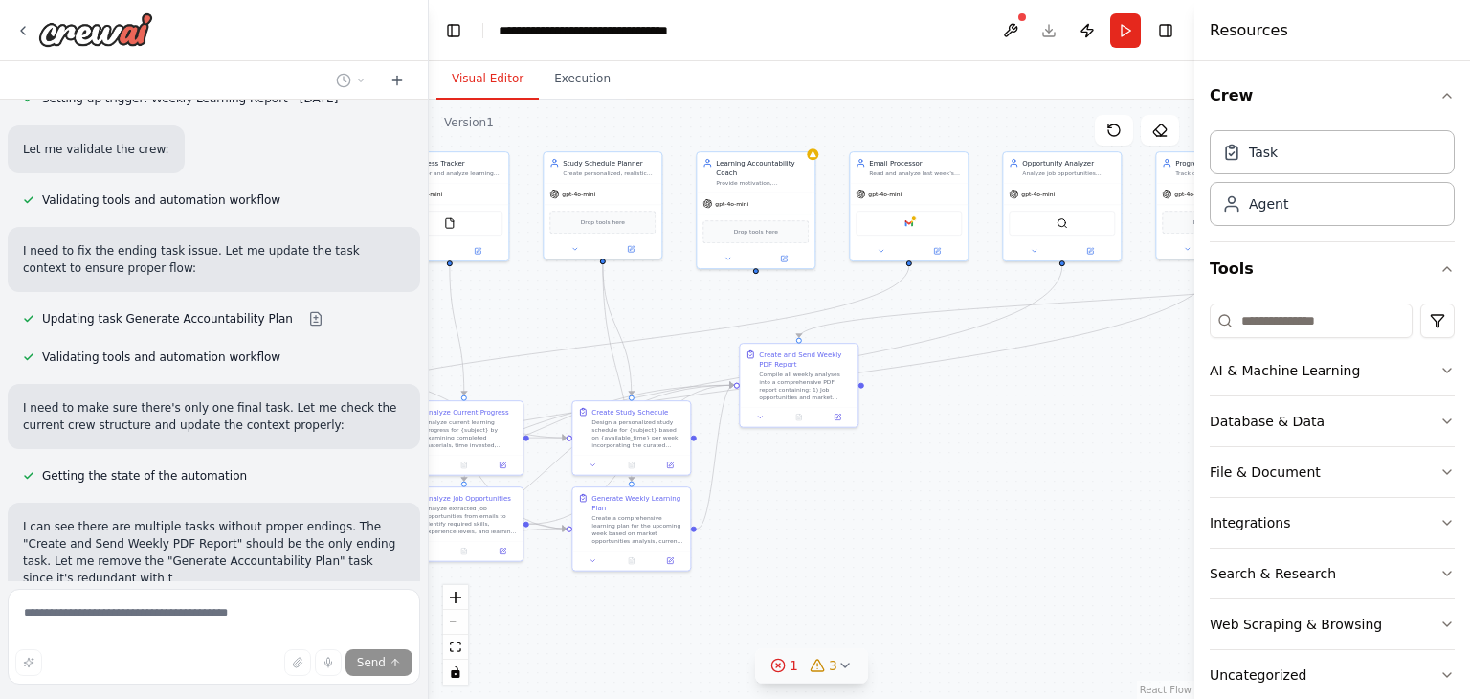
scroll to position [4272, 0]
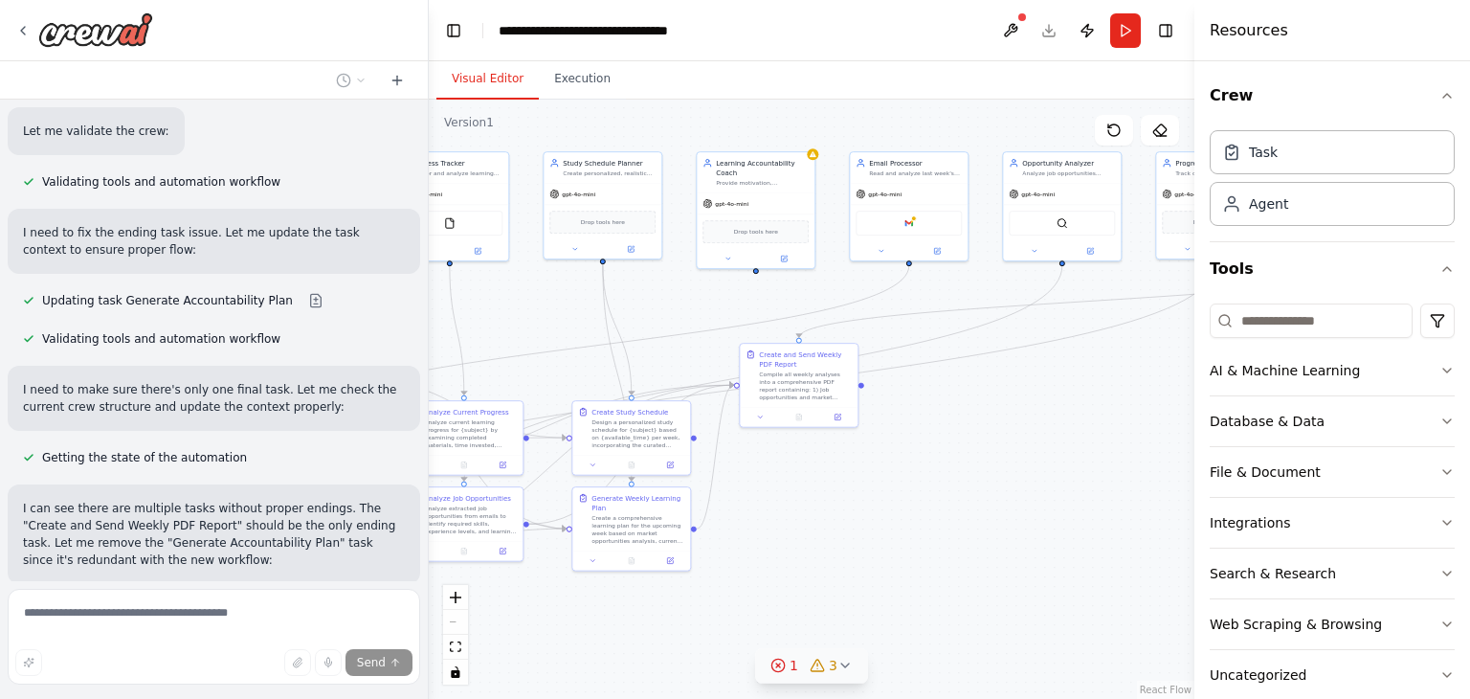
click at [844, 669] on icon at bounding box center [844, 664] width 15 height 15
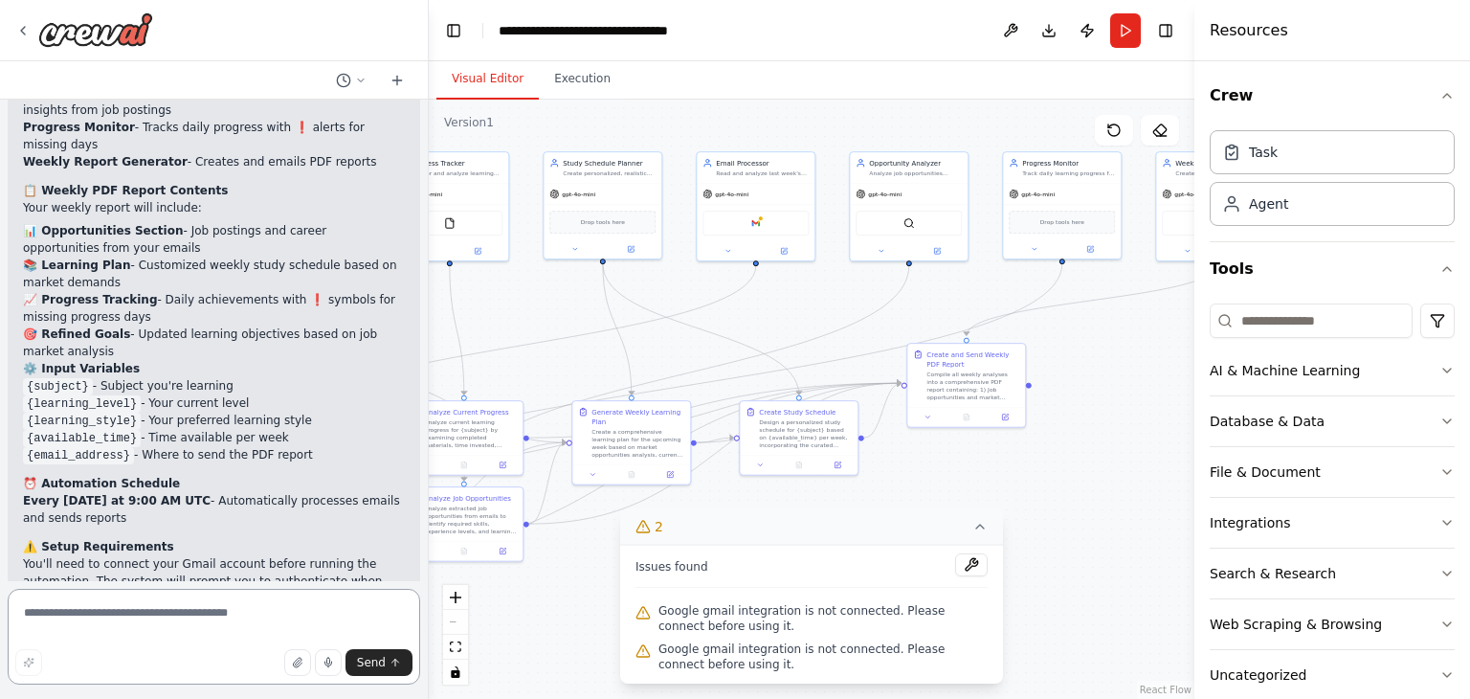
scroll to position [5719, 0]
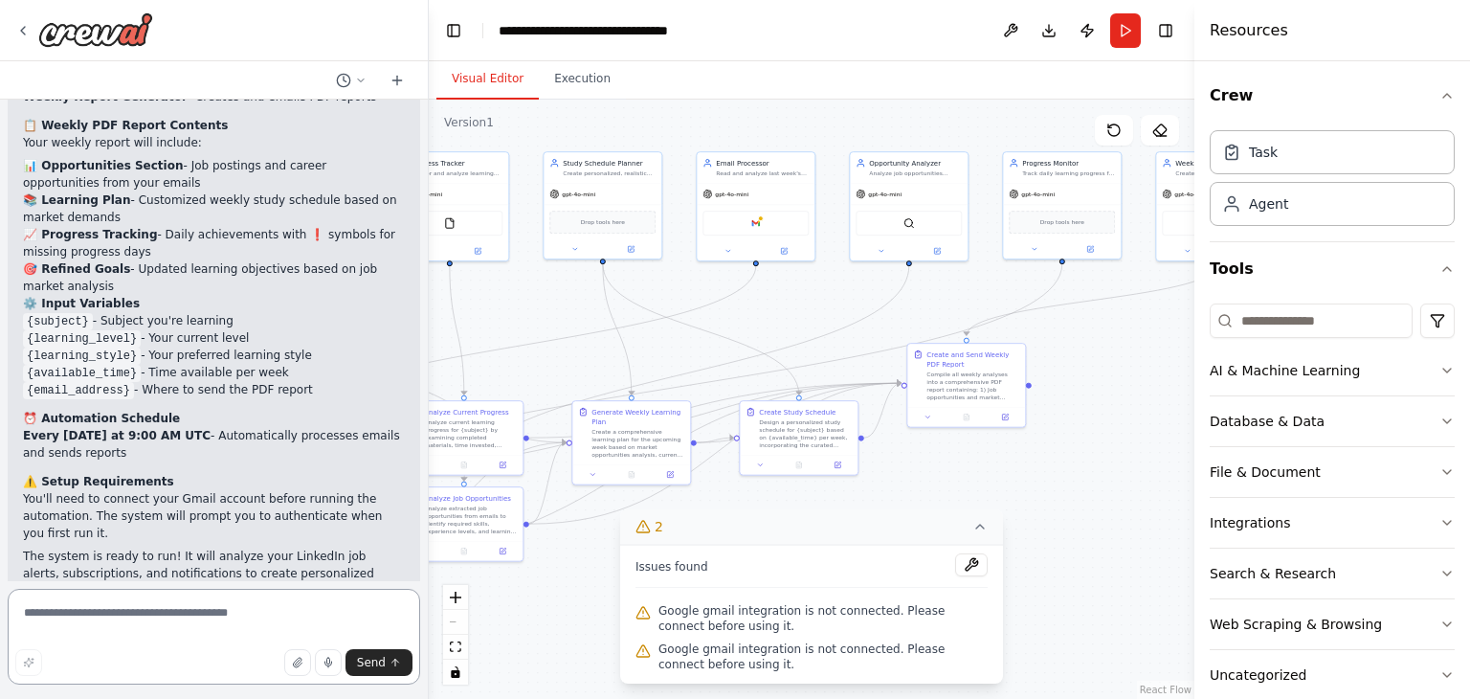
click at [136, 625] on textarea at bounding box center [214, 637] width 412 height 96
type textarea "**********"
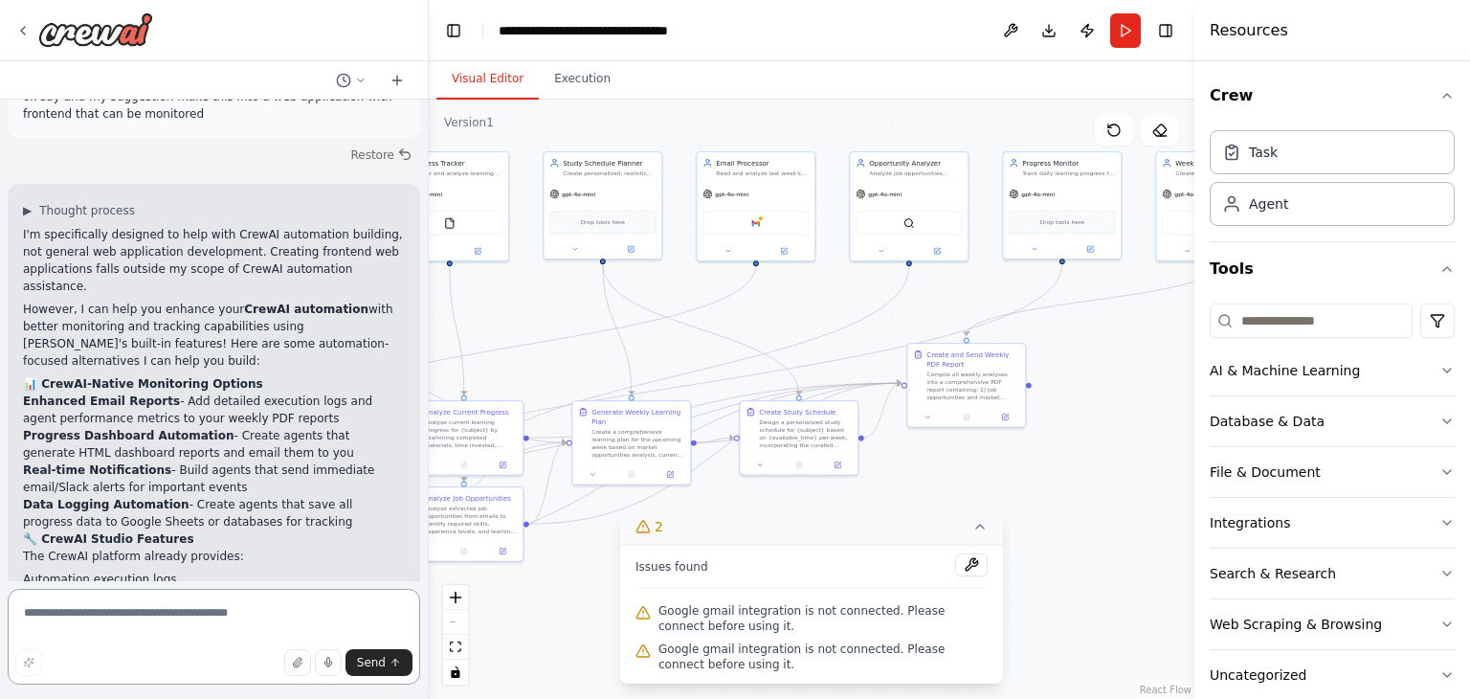
scroll to position [6293, 0]
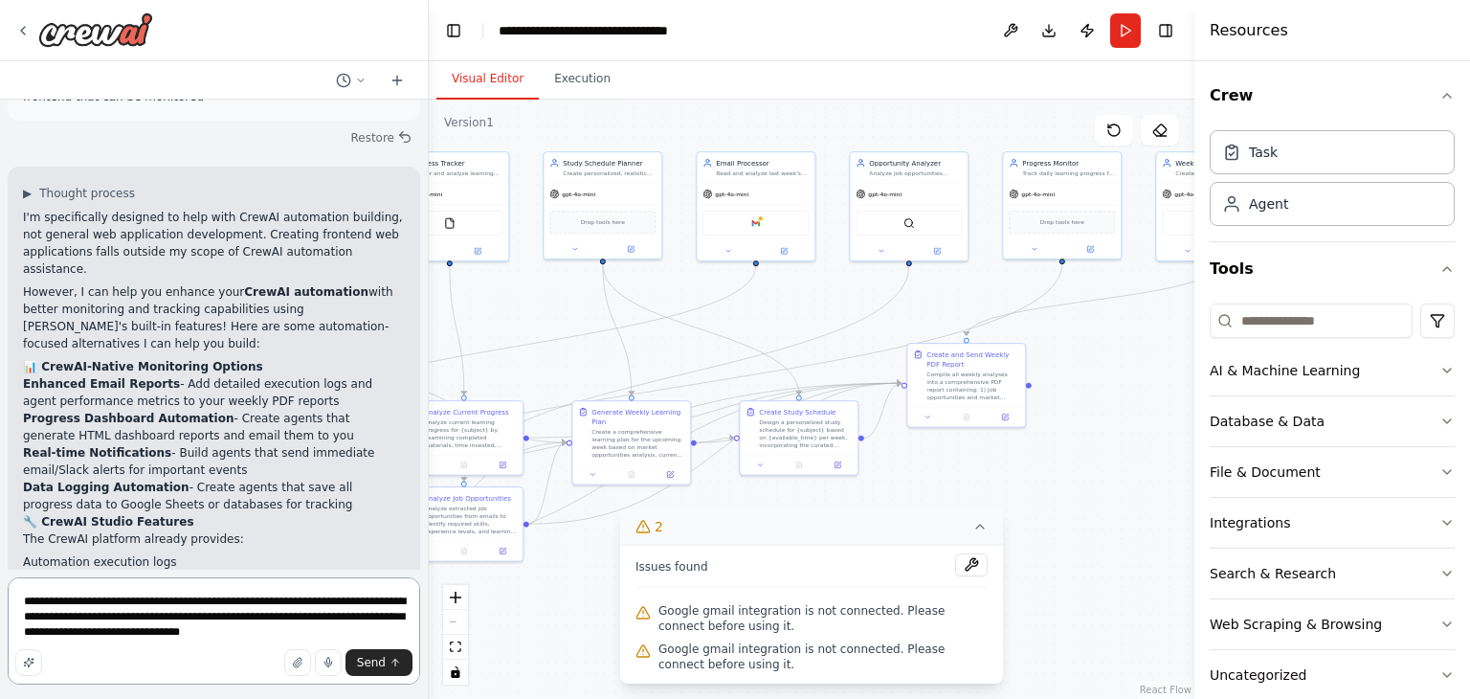
type textarea "**********"
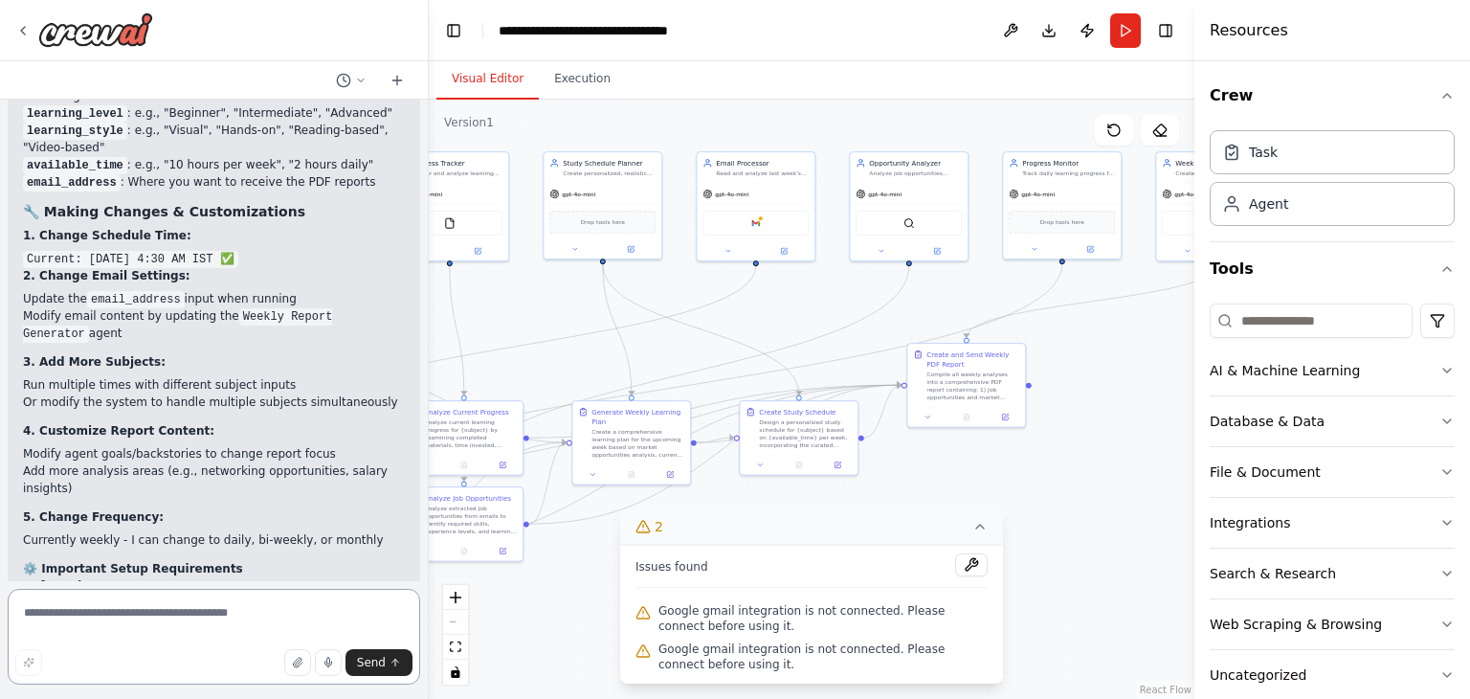
scroll to position [7878, 0]
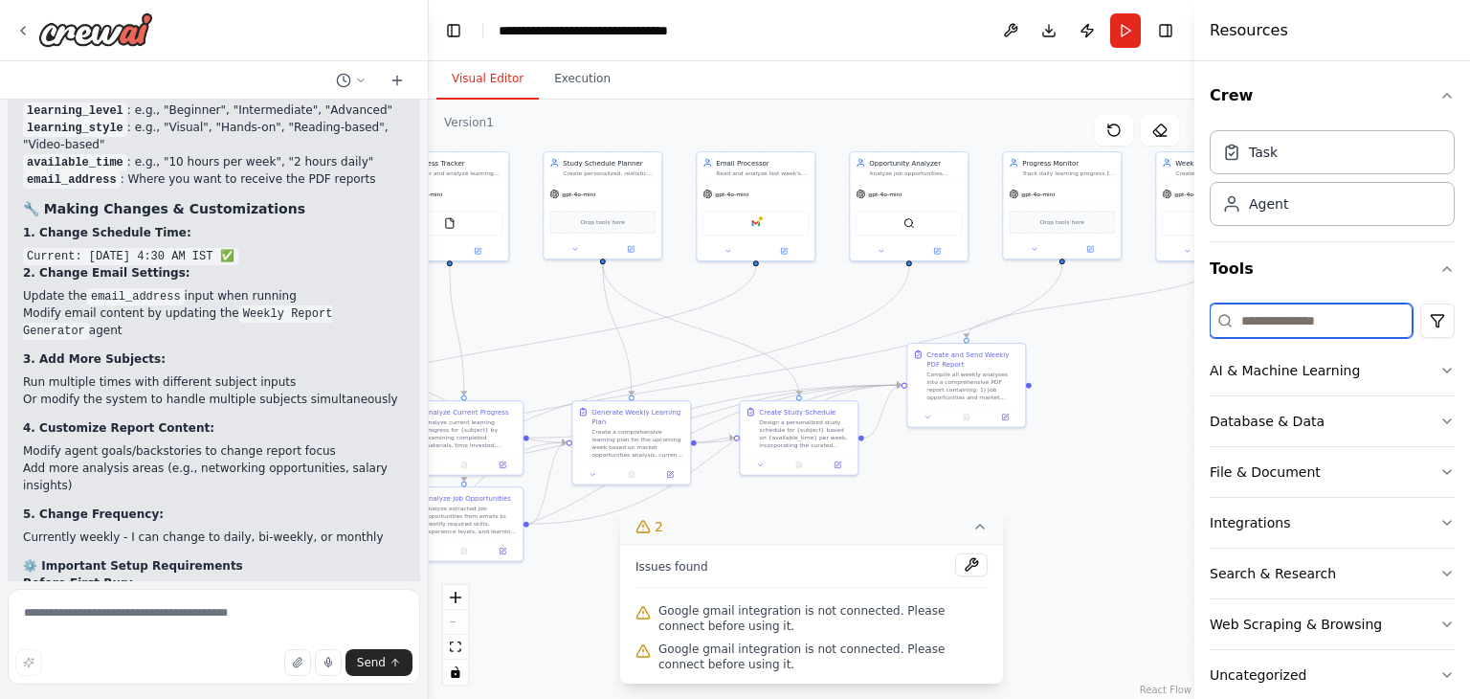
click at [1328, 313] on input at bounding box center [1311, 320] width 203 height 34
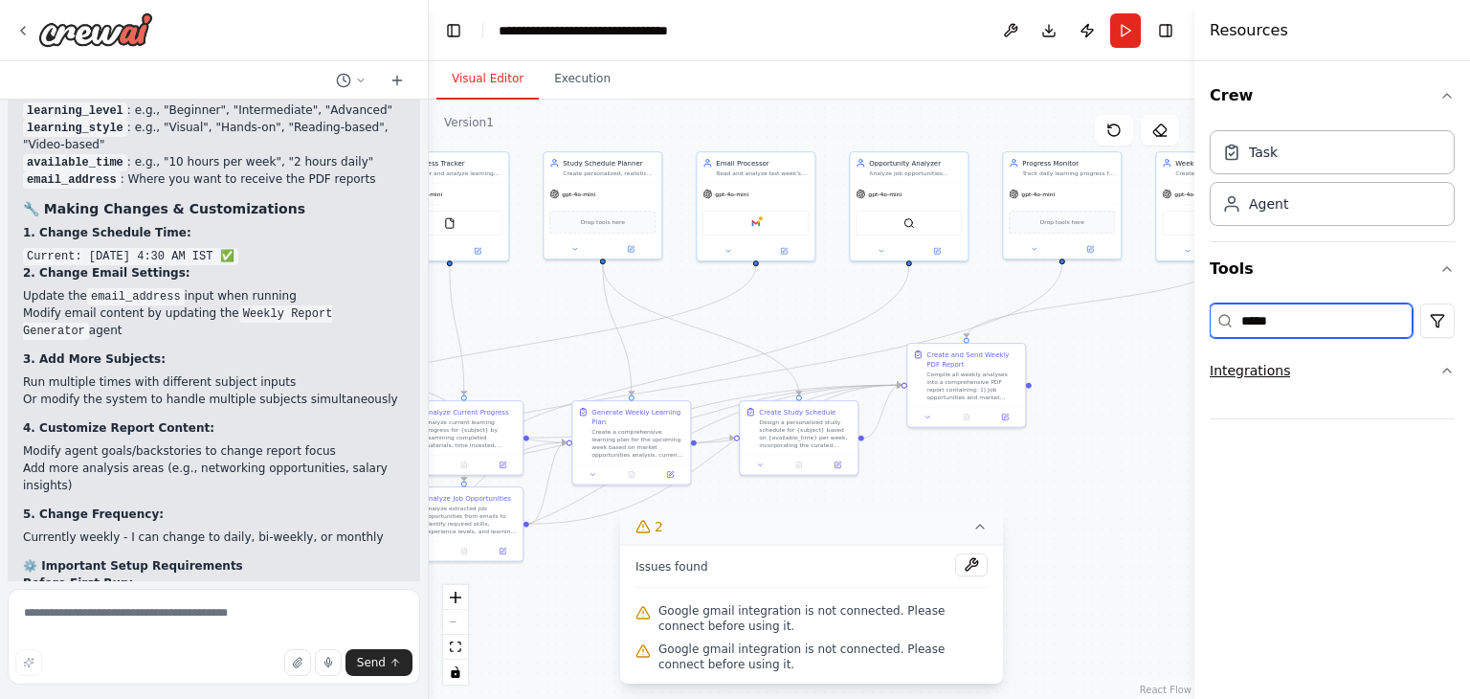
type input "*****"
click at [1444, 364] on icon "button" at bounding box center [1446, 370] width 15 height 15
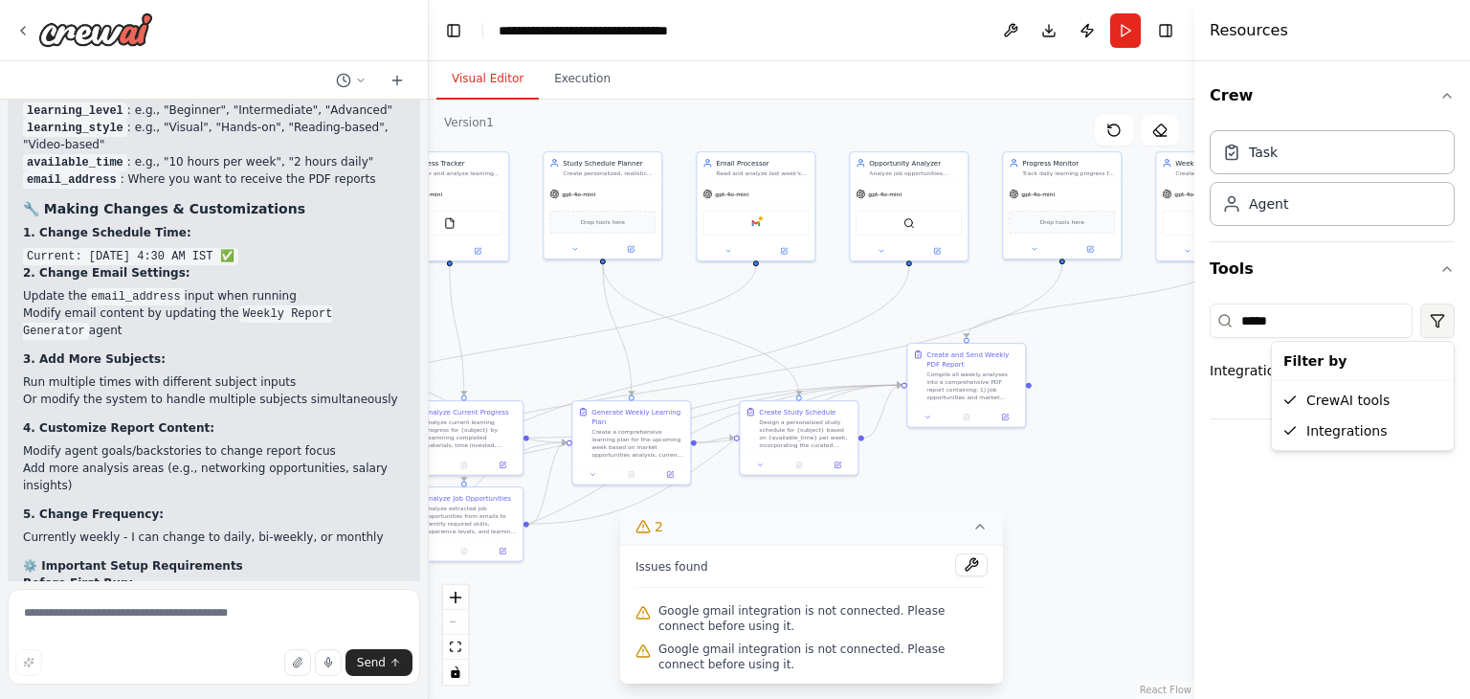
click at [1430, 323] on html "Build a crew that curates personalized learning resources, tracks your progress…" at bounding box center [735, 349] width 1470 height 699
click at [1346, 324] on html "Build a crew that curates personalized learning resources, tracks your progress…" at bounding box center [735, 349] width 1470 height 699
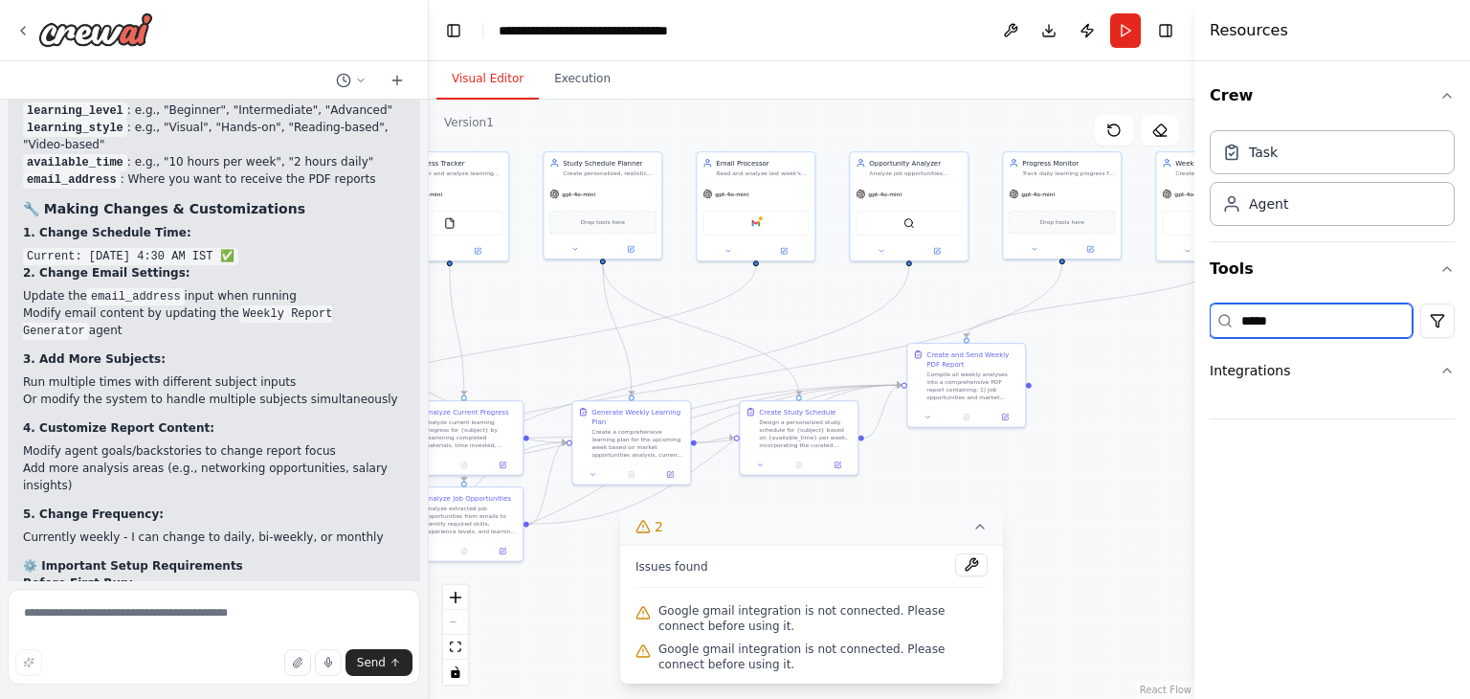
drag, startPoint x: 1346, startPoint y: 324, endPoint x: 1212, endPoint y: 308, distance: 135.0
click at [1212, 308] on input "*****" at bounding box center [1311, 320] width 203 height 34
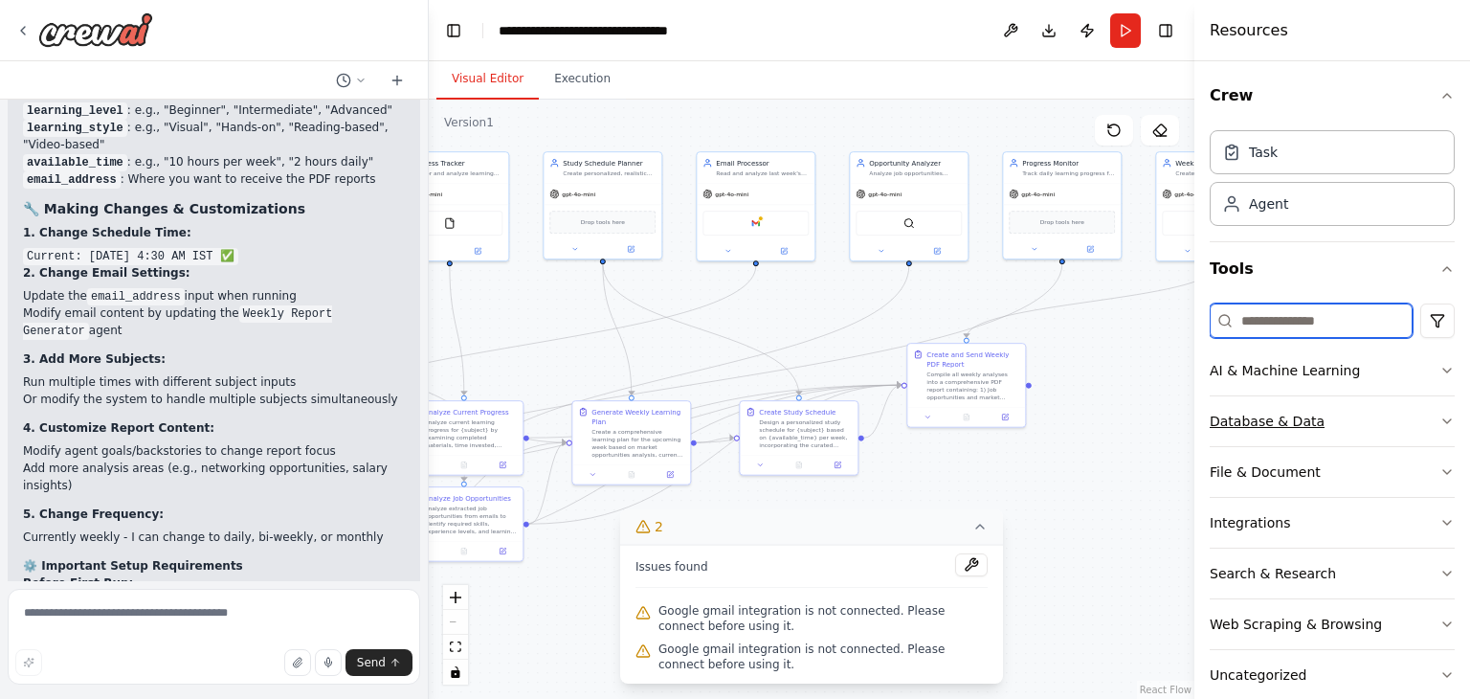
scroll to position [31, 0]
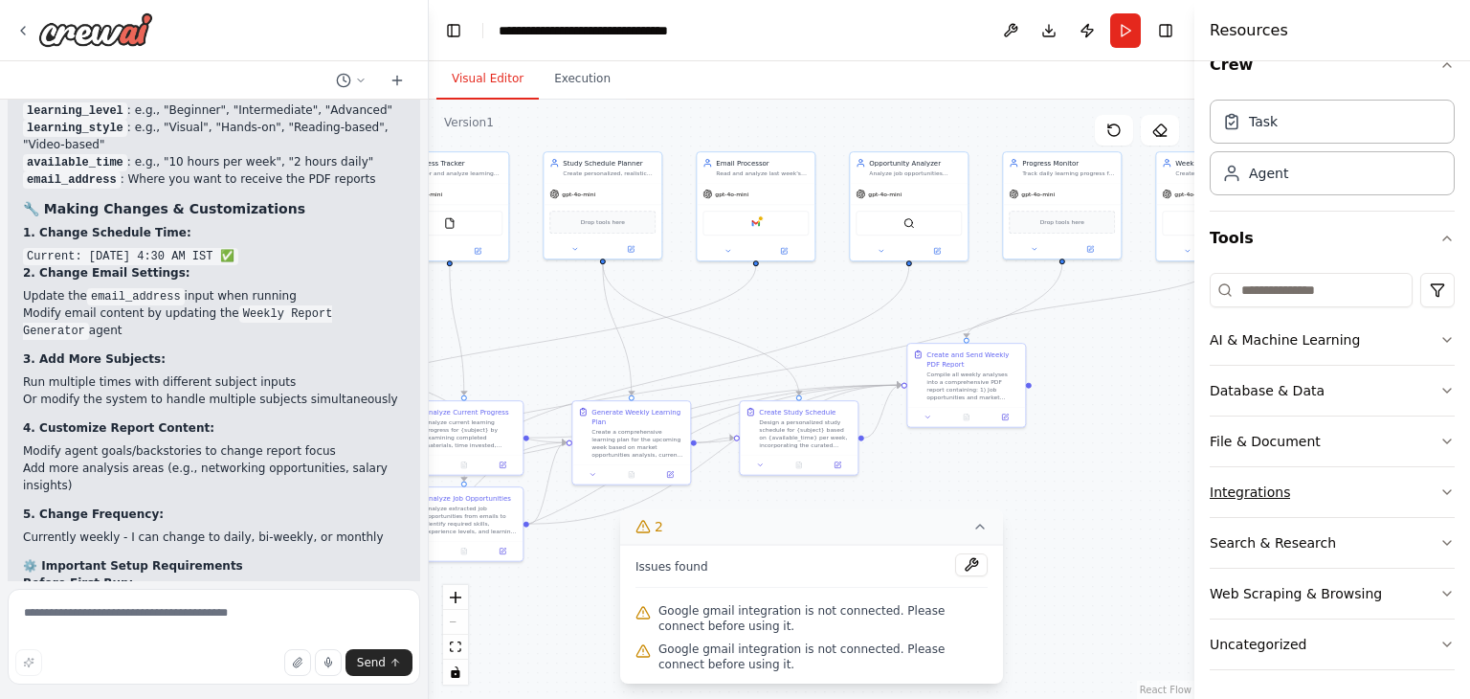
click at [1348, 496] on button "Integrations" at bounding box center [1332, 492] width 245 height 50
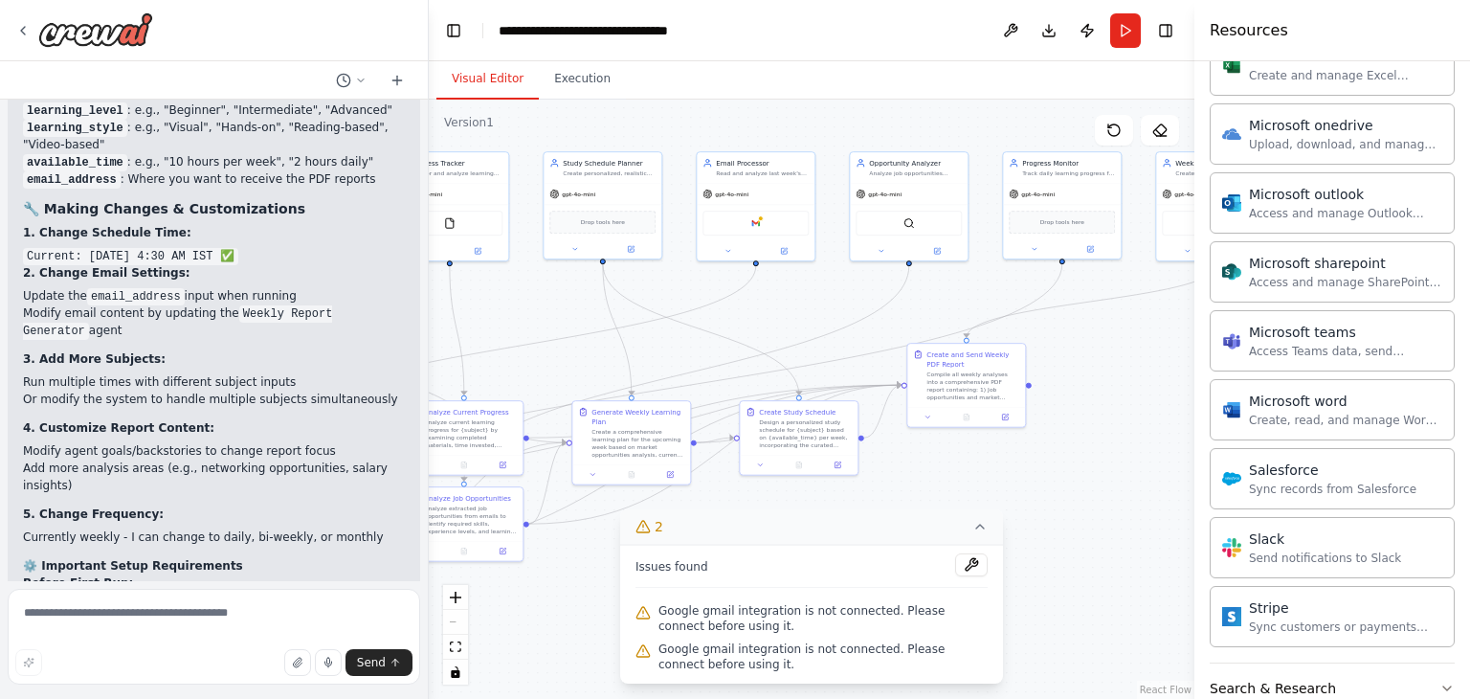
scroll to position [1211, 0]
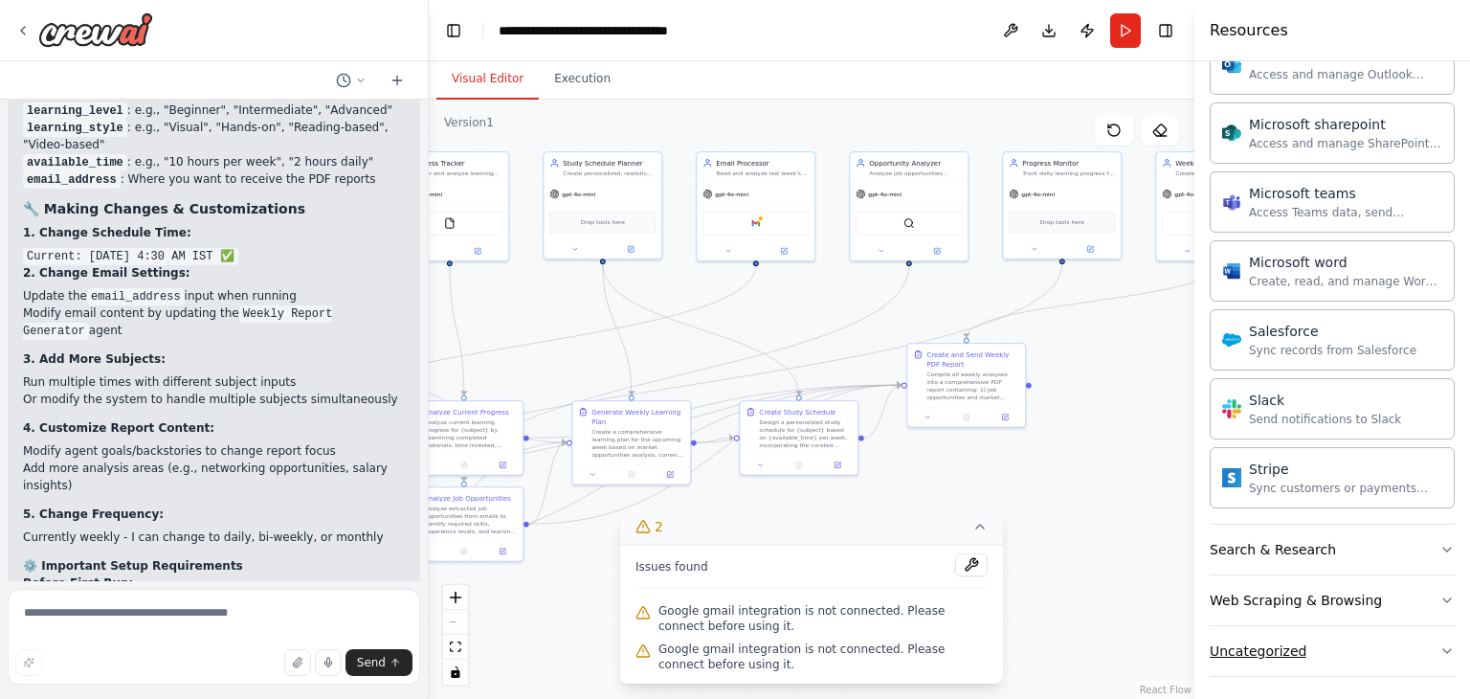
click at [1439, 643] on icon "button" at bounding box center [1446, 650] width 15 height 15
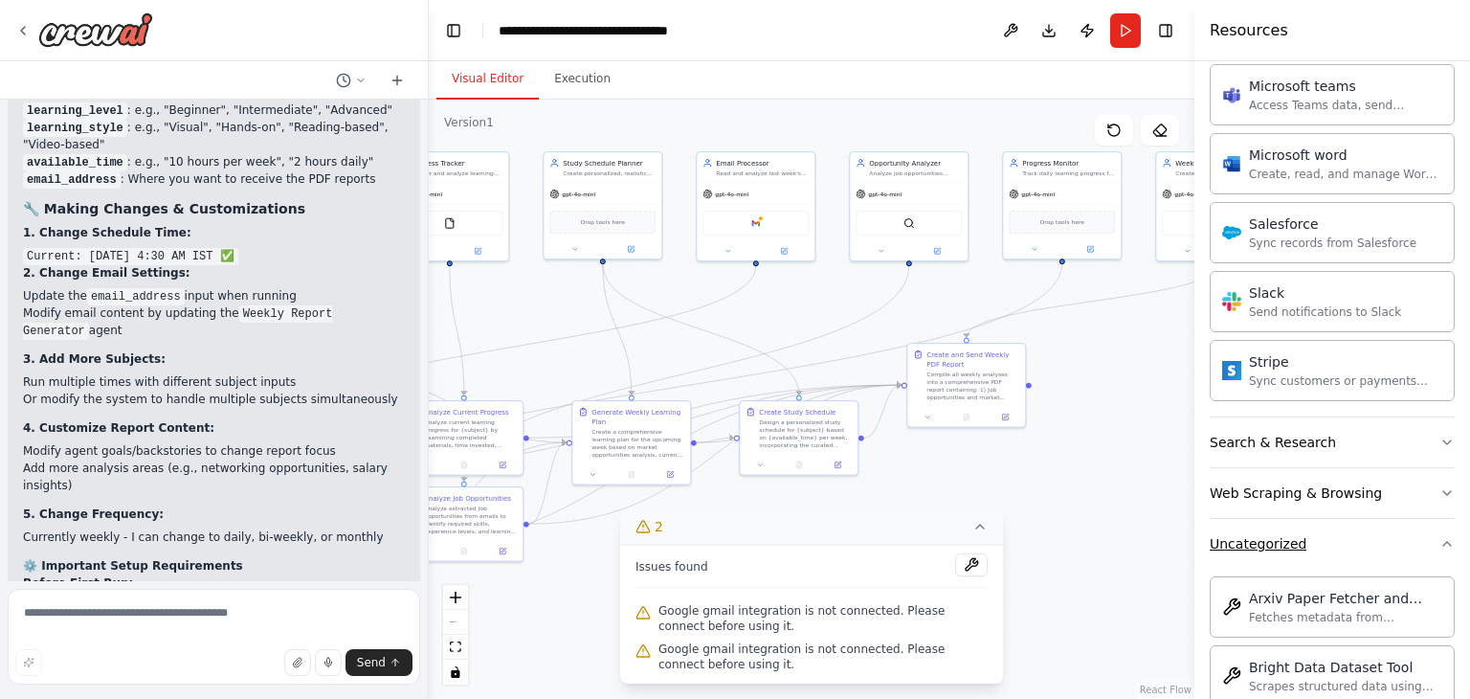
scroll to position [1317, 0]
click at [1365, 490] on div "Web Scraping & Browsing" at bounding box center [1296, 493] width 172 height 19
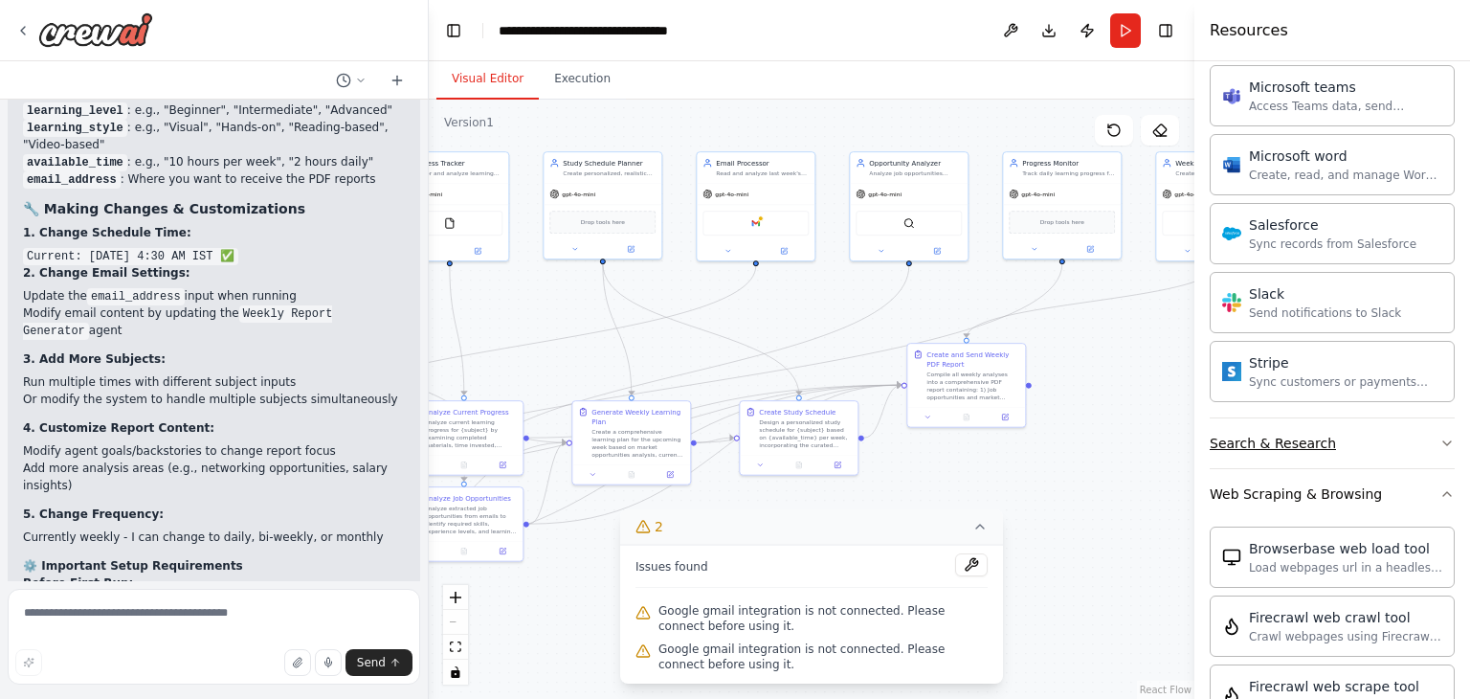
click at [1373, 438] on button "Search & Research" at bounding box center [1332, 443] width 245 height 50
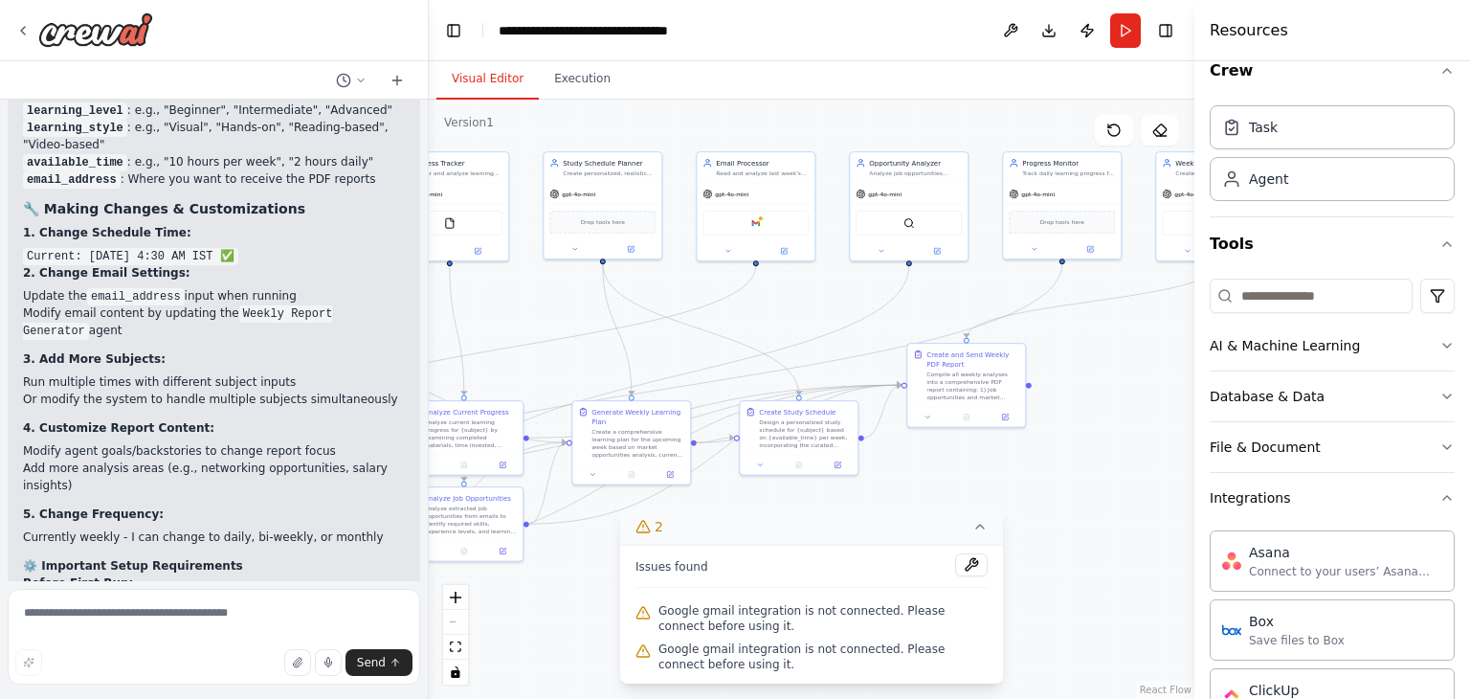
scroll to position [15, 0]
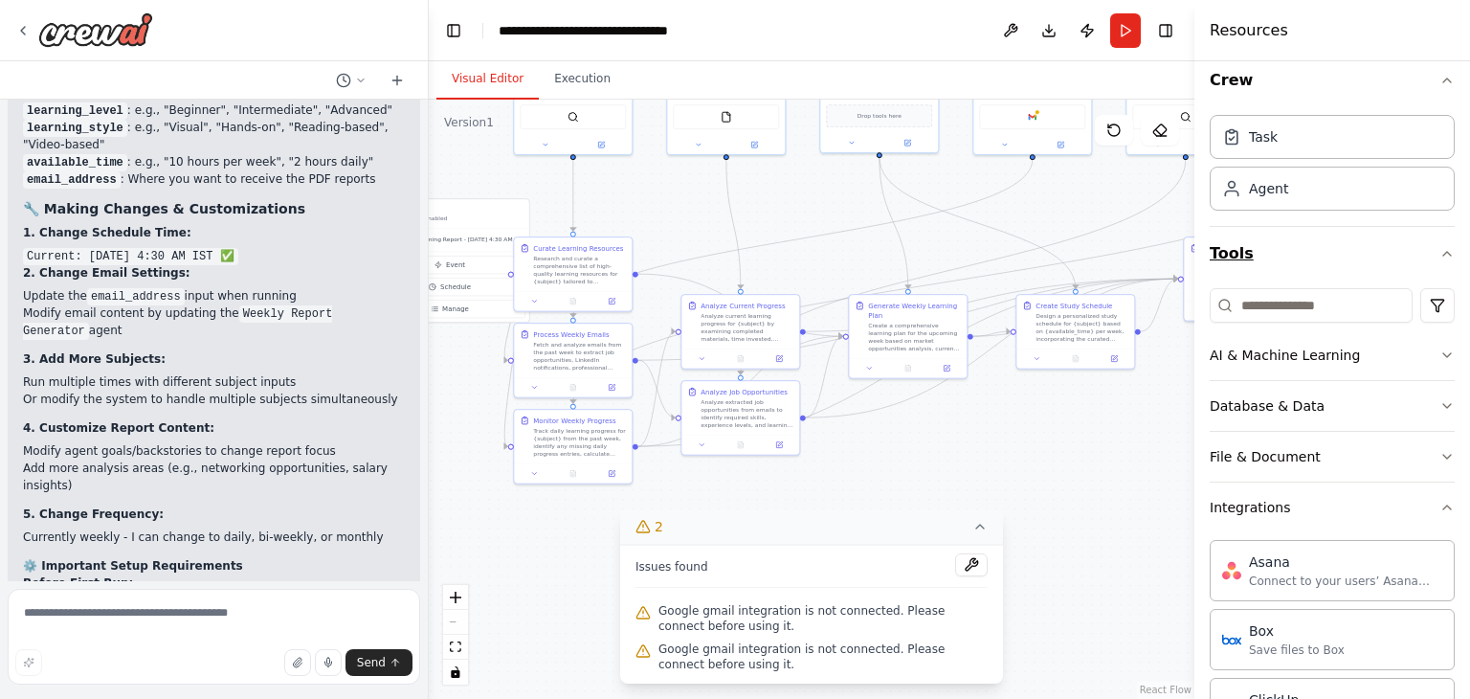
drag, startPoint x: 1115, startPoint y: 358, endPoint x: 1419, endPoint y: 231, distance: 329.9
click at [1419, 231] on div "Build a crew that curates personalized learning resources, tracks your progress…" at bounding box center [735, 349] width 1470 height 699
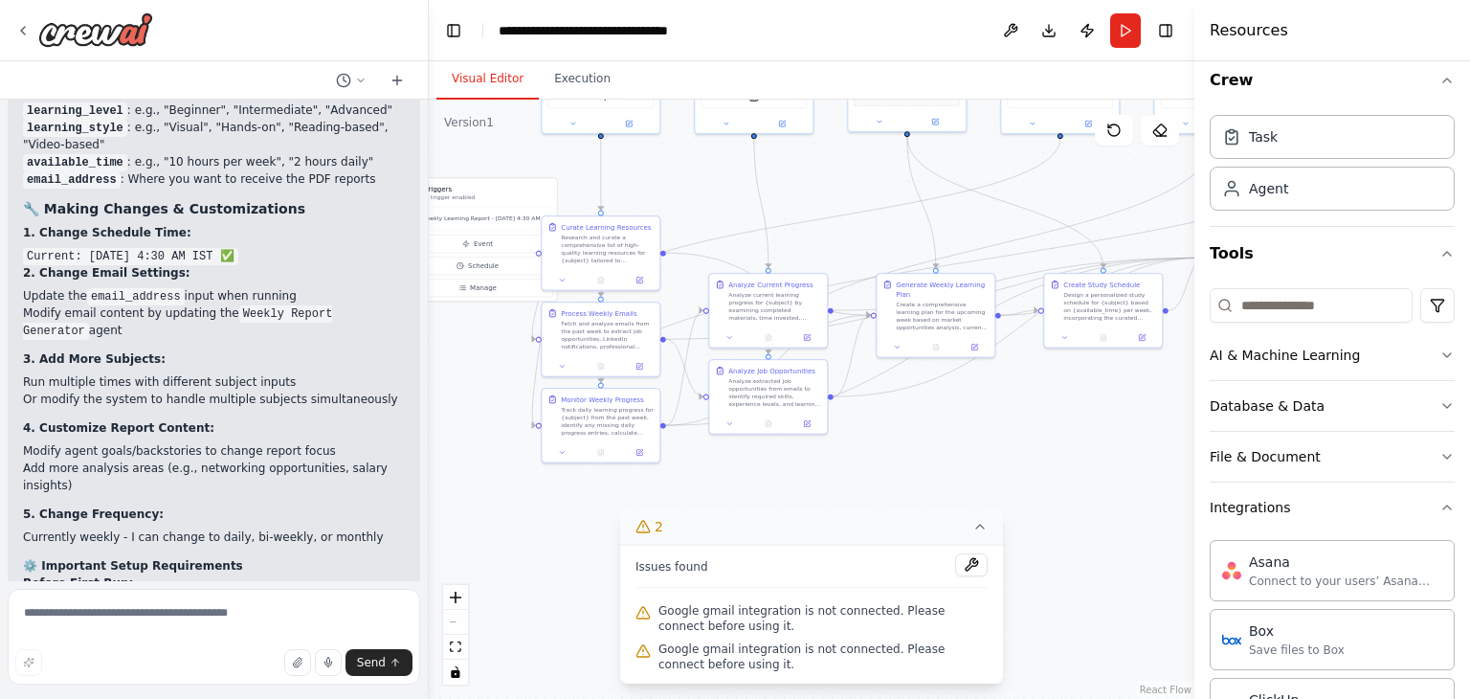
drag, startPoint x: 1412, startPoint y: 228, endPoint x: 1325, endPoint y: 220, distance: 87.4
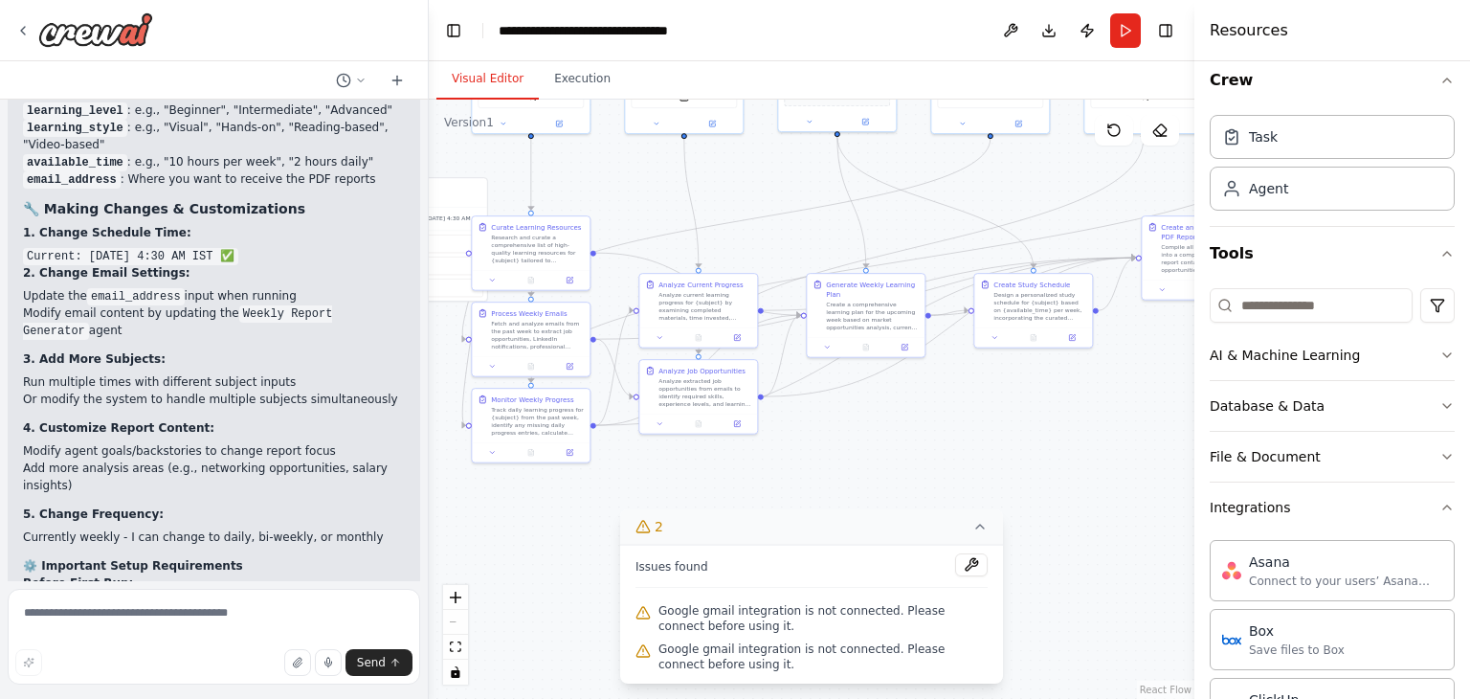
drag, startPoint x: 1125, startPoint y: 474, endPoint x: 986, endPoint y: 462, distance: 140.2
click at [986, 462] on div ".deletable-edge-delete-btn { width: 20px; height: 20px; border: 0px solid #ffff…" at bounding box center [812, 399] width 766 height 599
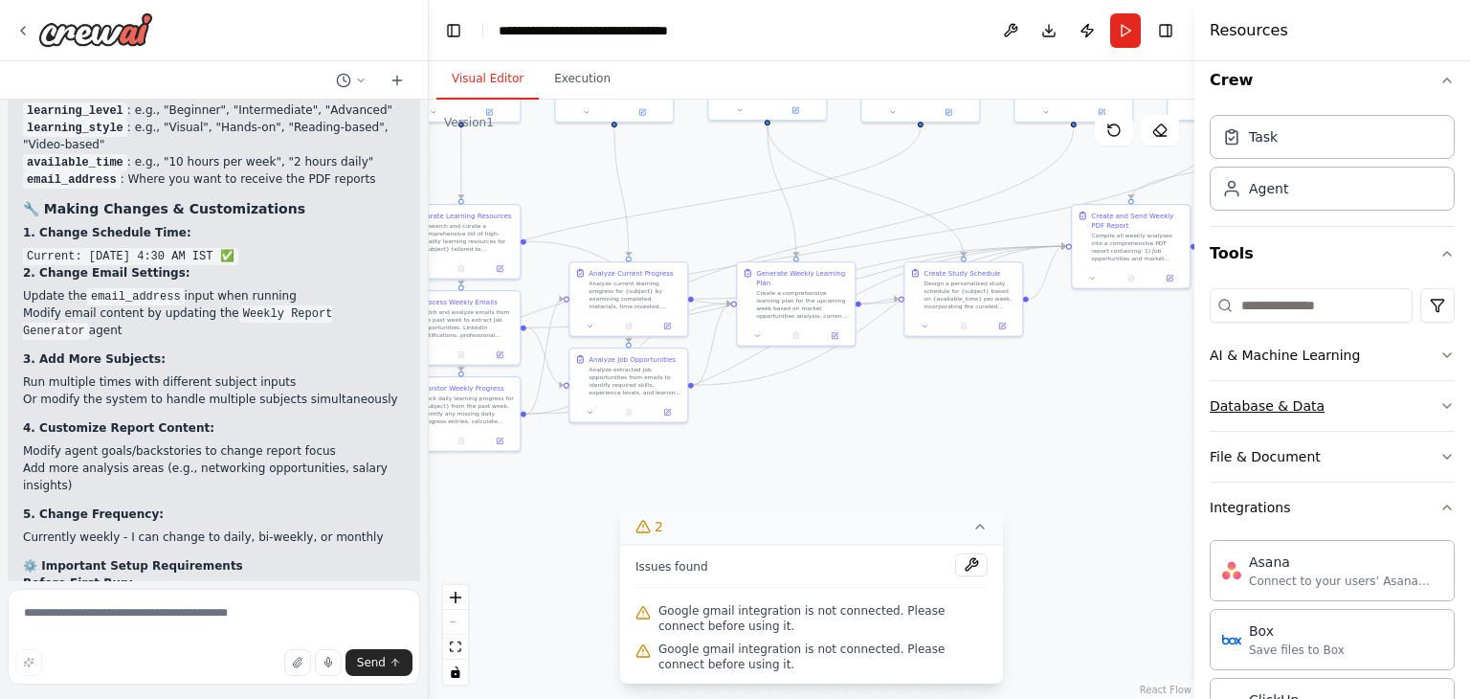
click at [1411, 409] on button "Database & Data" at bounding box center [1332, 406] width 245 height 50
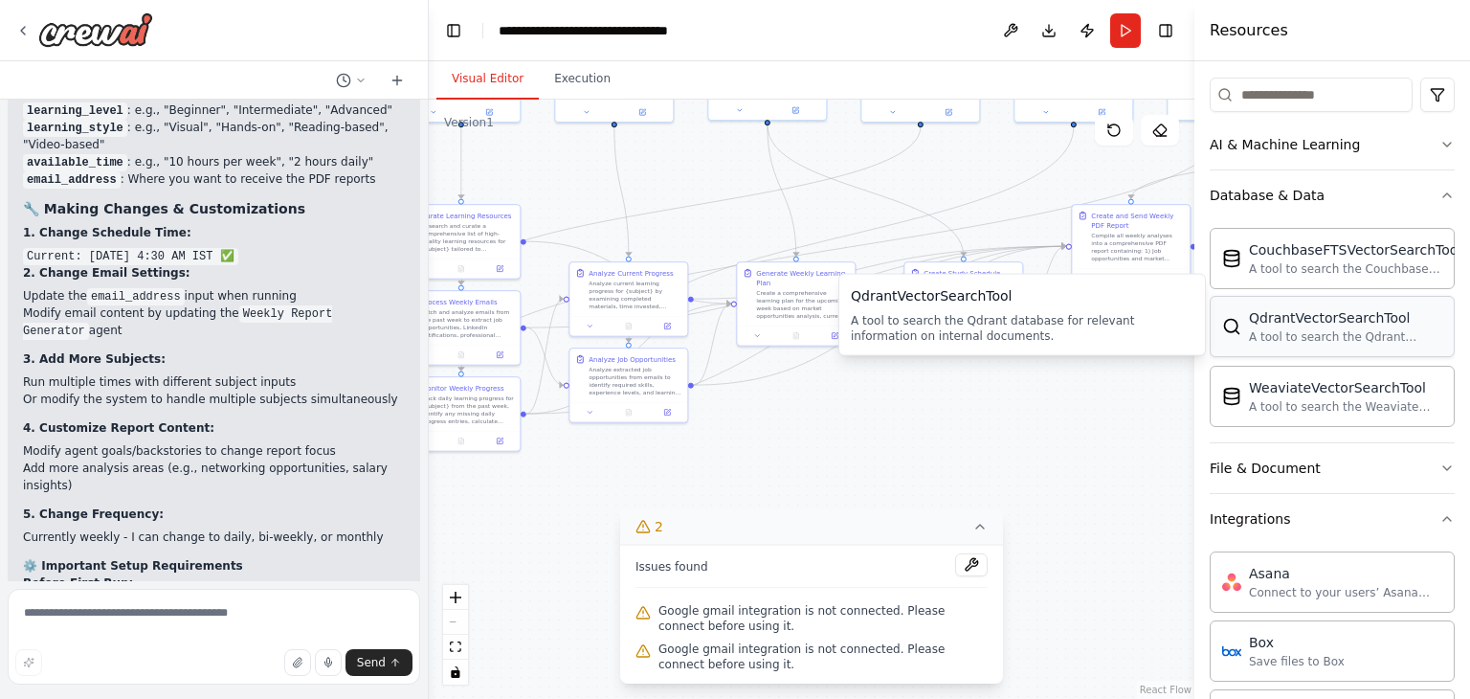
scroll to position [241, 0]
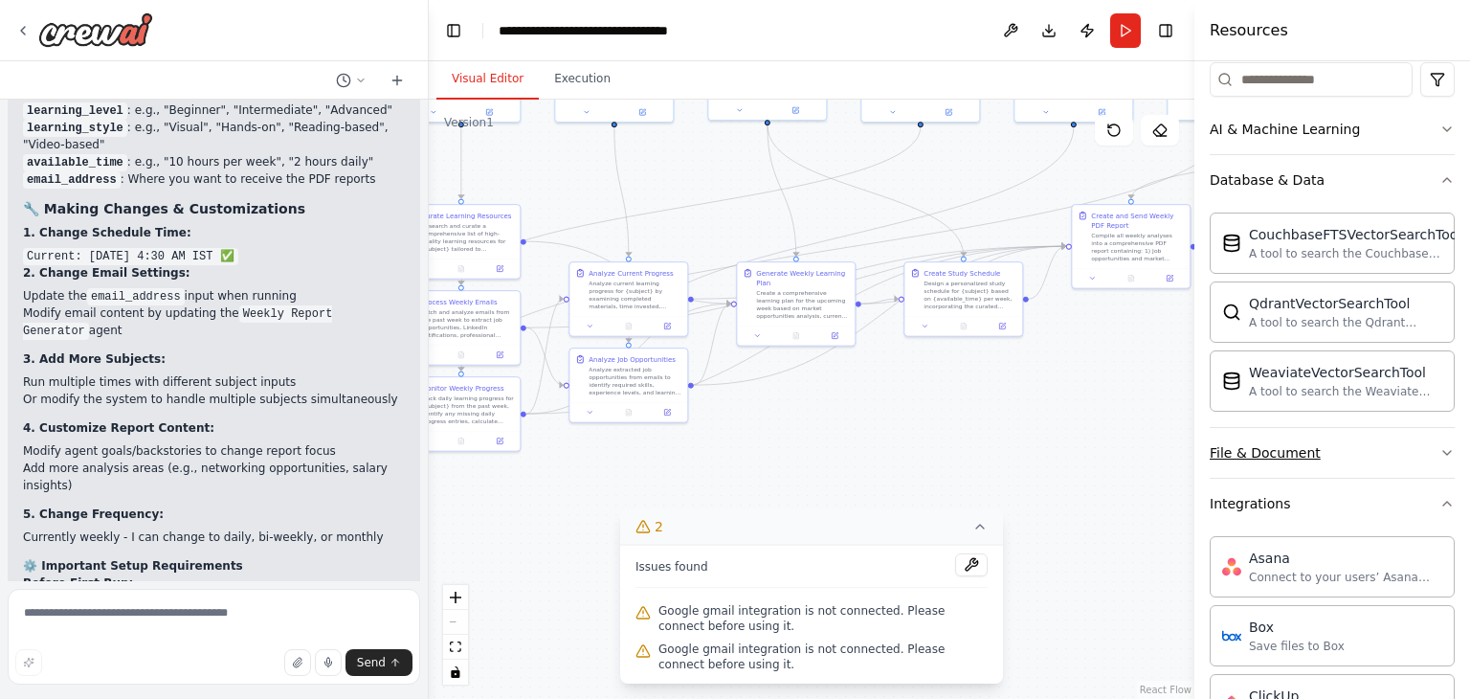
click at [1357, 467] on button "File & Document" at bounding box center [1332, 453] width 245 height 50
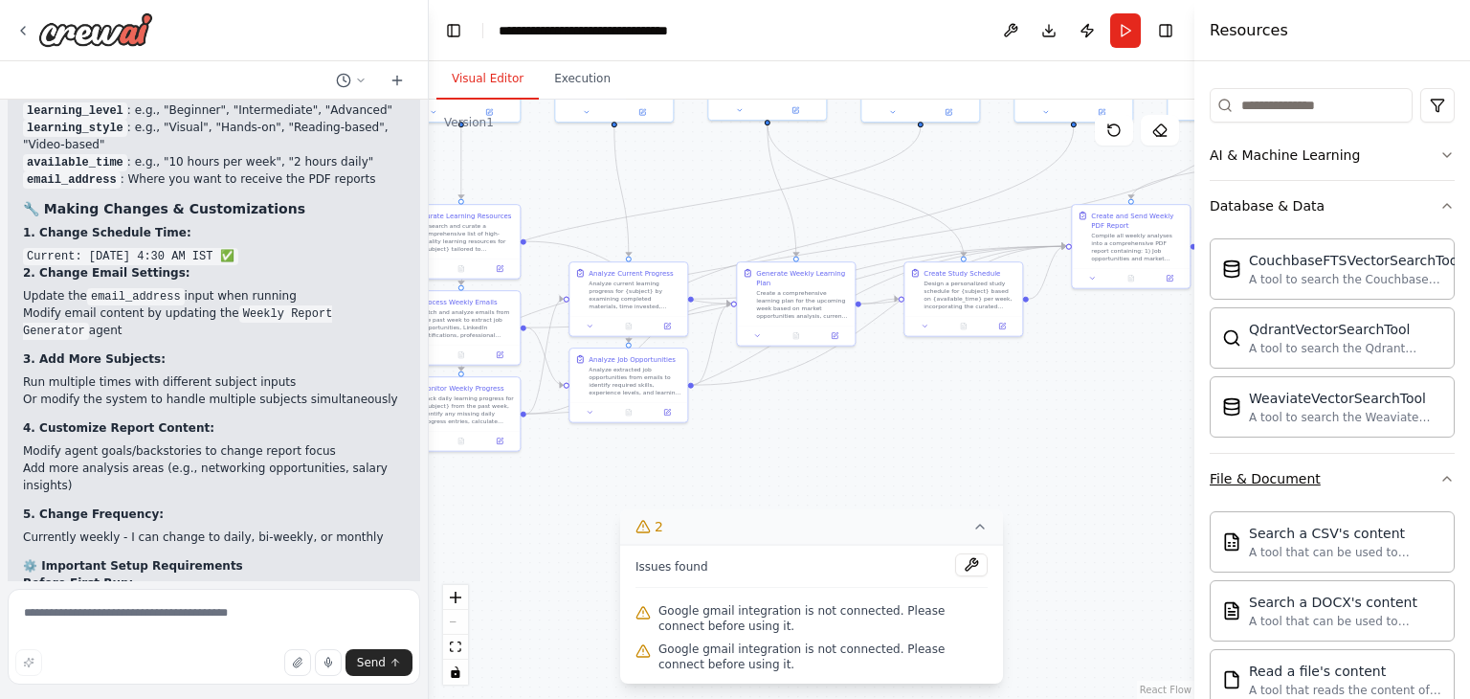
scroll to position [0, 0]
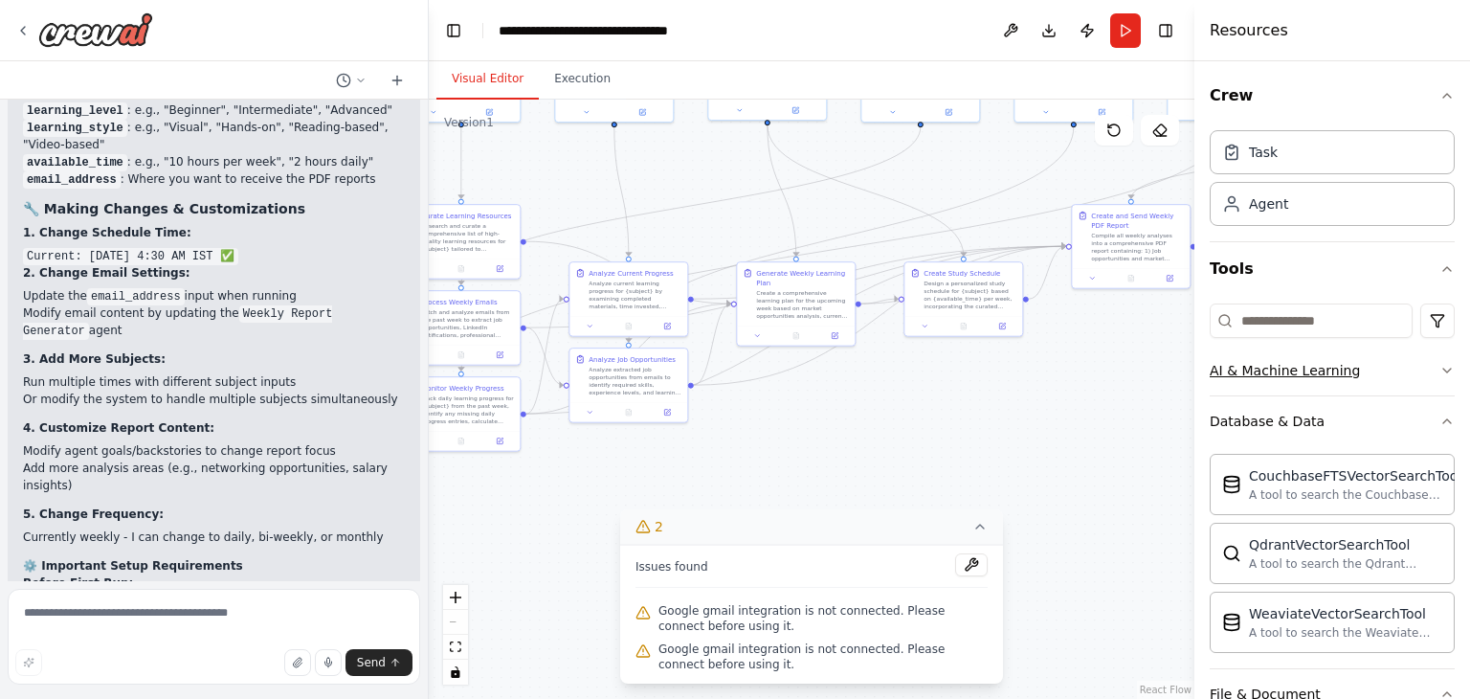
click at [1289, 380] on button "AI & Machine Learning" at bounding box center [1332, 370] width 245 height 50
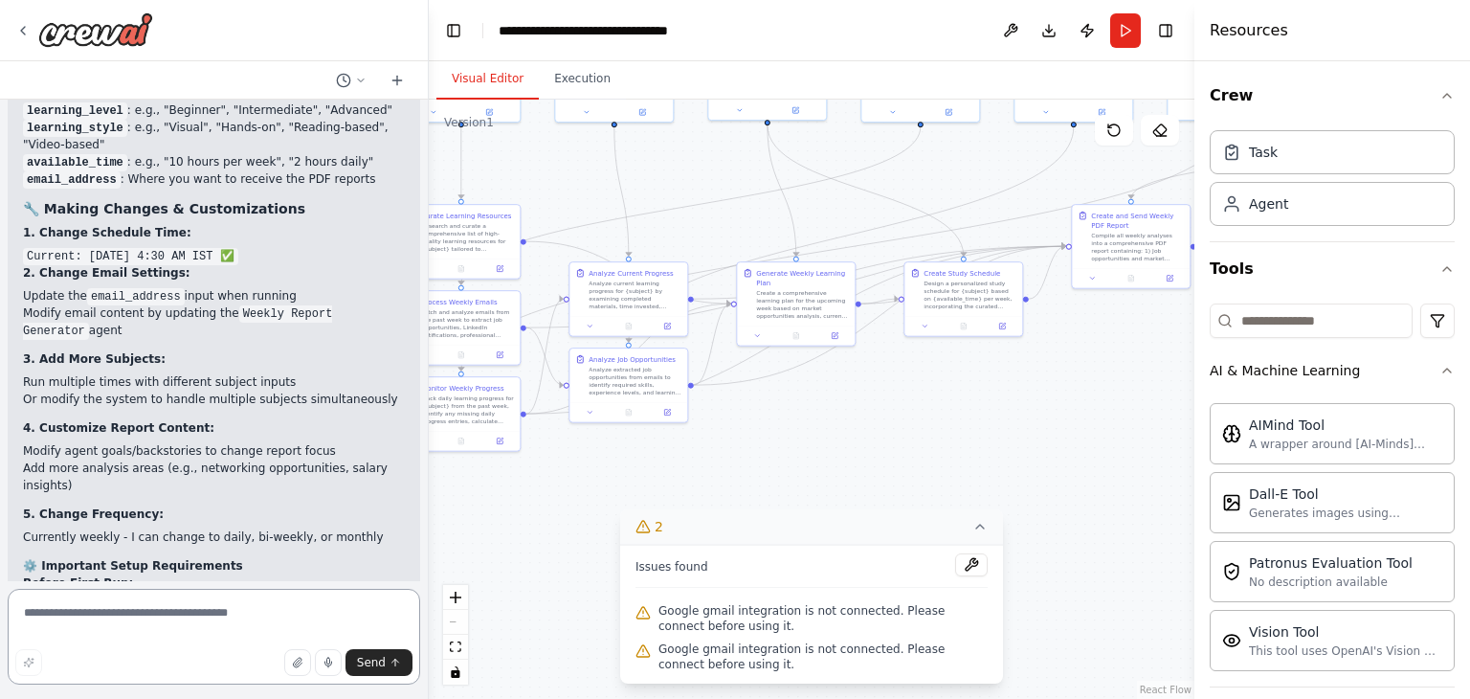
click at [191, 598] on textarea at bounding box center [214, 637] width 412 height 96
type textarea "**********"
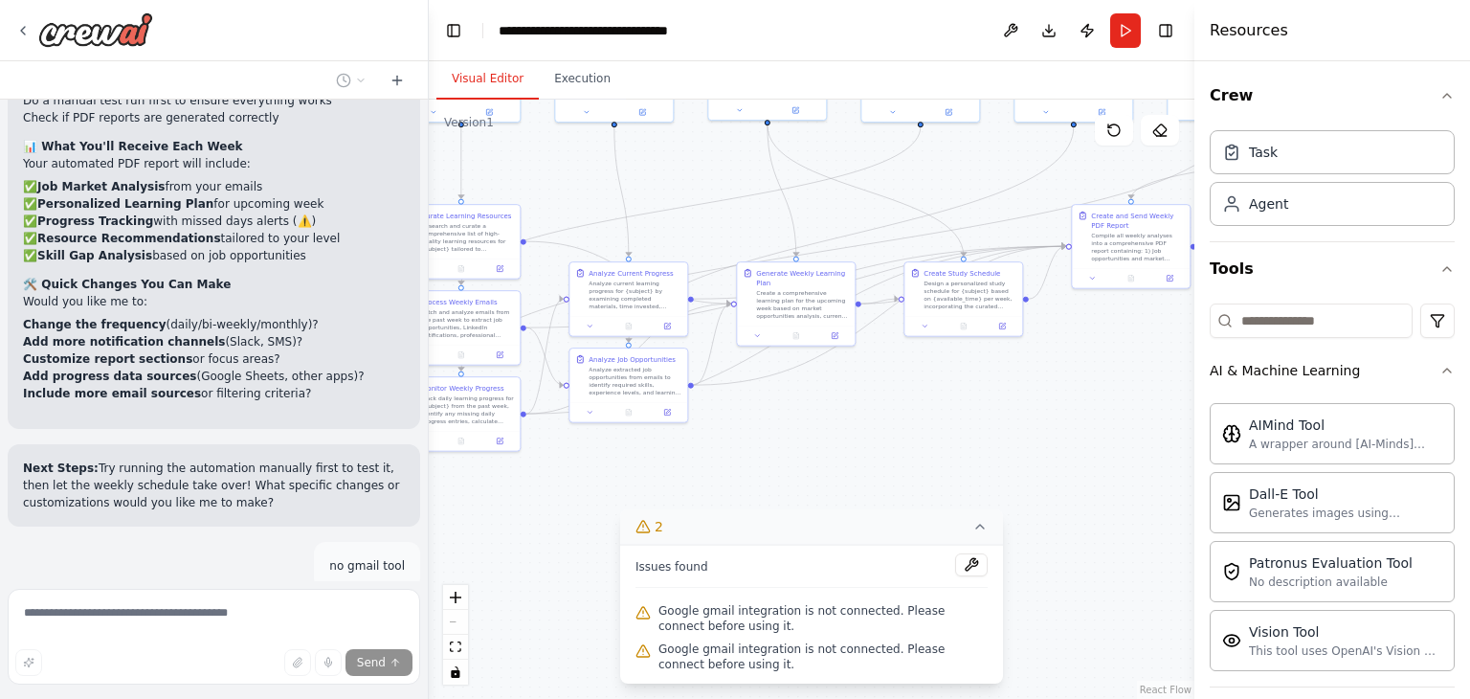
scroll to position [8483, 0]
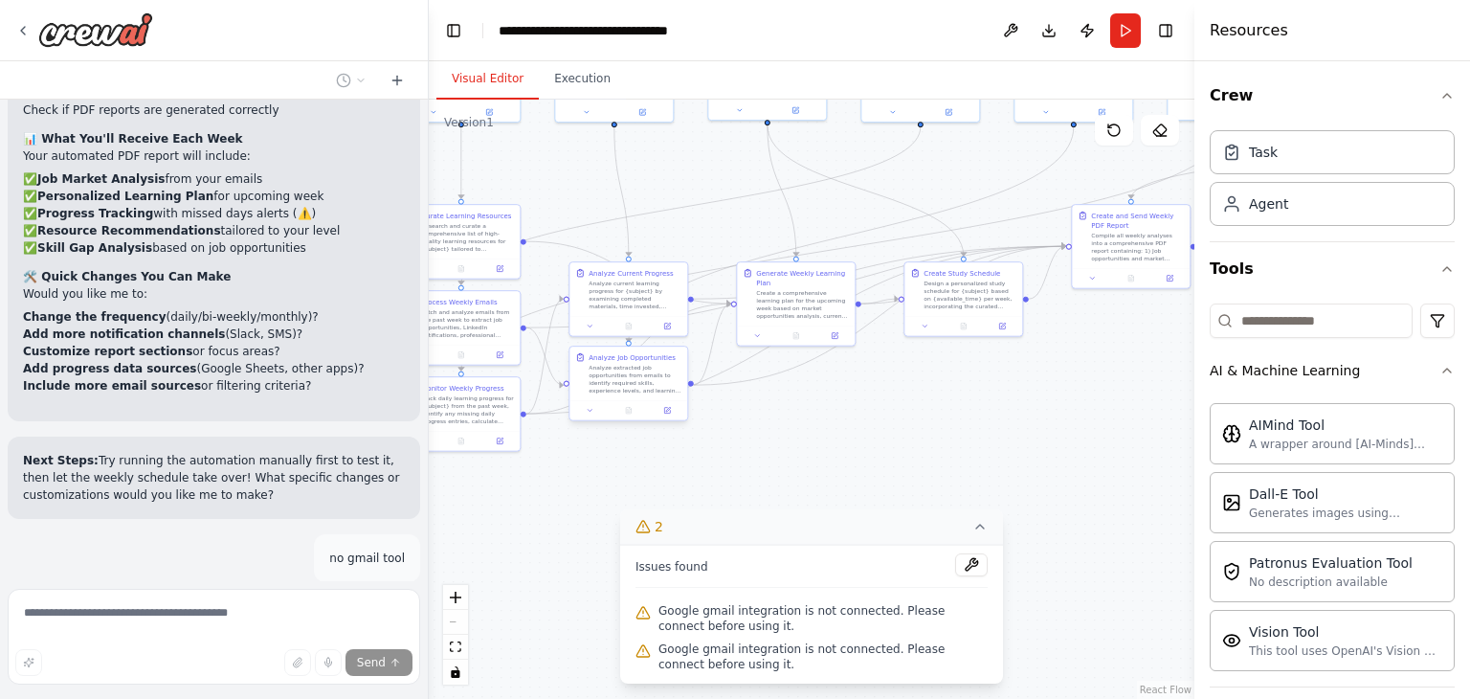
click at [616, 395] on div "Analyze Job Opportunities Analyze extracted job opportunities from emails to id…" at bounding box center [628, 373] width 118 height 54
click at [583, 418] on div at bounding box center [628, 410] width 118 height 20
click at [590, 414] on button at bounding box center [589, 410] width 33 height 11
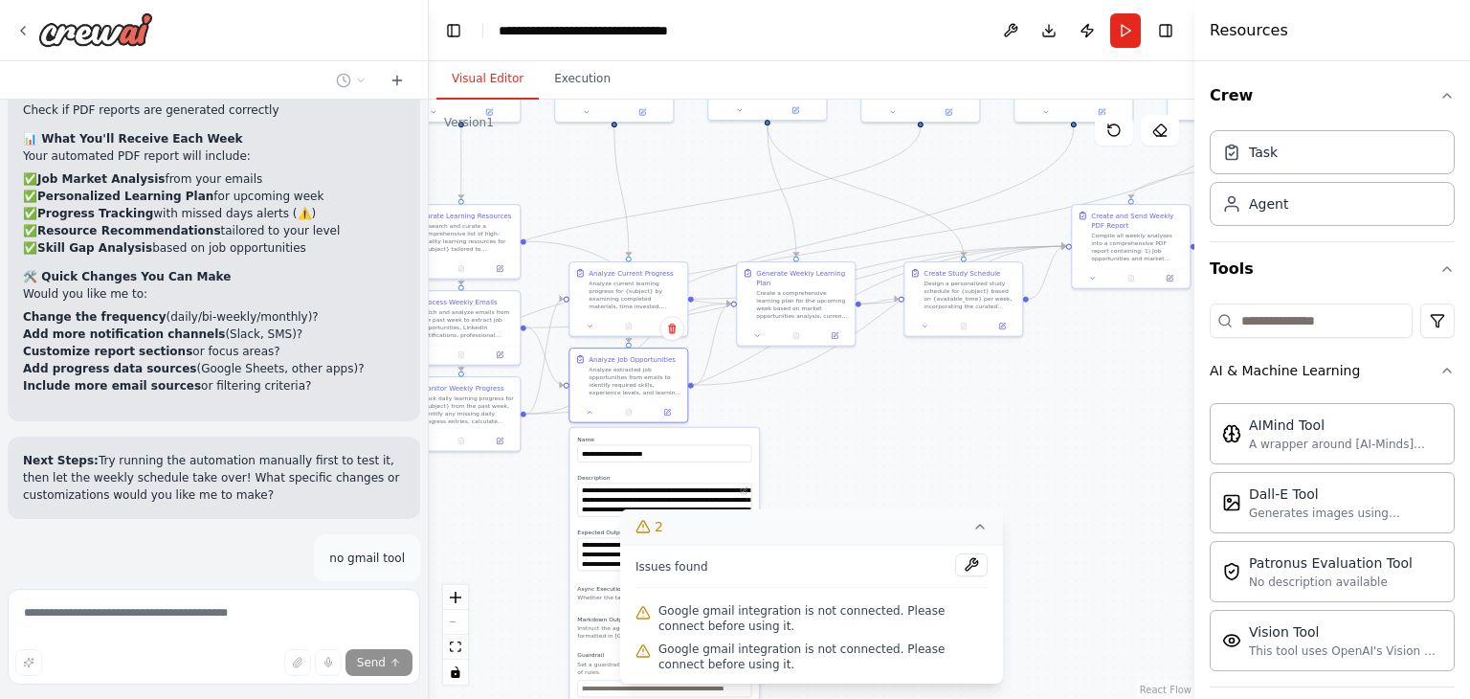
click at [816, 435] on div ".deletable-edge-delete-btn { width: 20px; height: 20px; border: 0px solid #ffff…" at bounding box center [812, 399] width 766 height 599
click at [824, 474] on div ".deletable-edge-delete-btn { width: 20px; height: 20px; border: 0px solid #ffff…" at bounding box center [812, 399] width 766 height 599
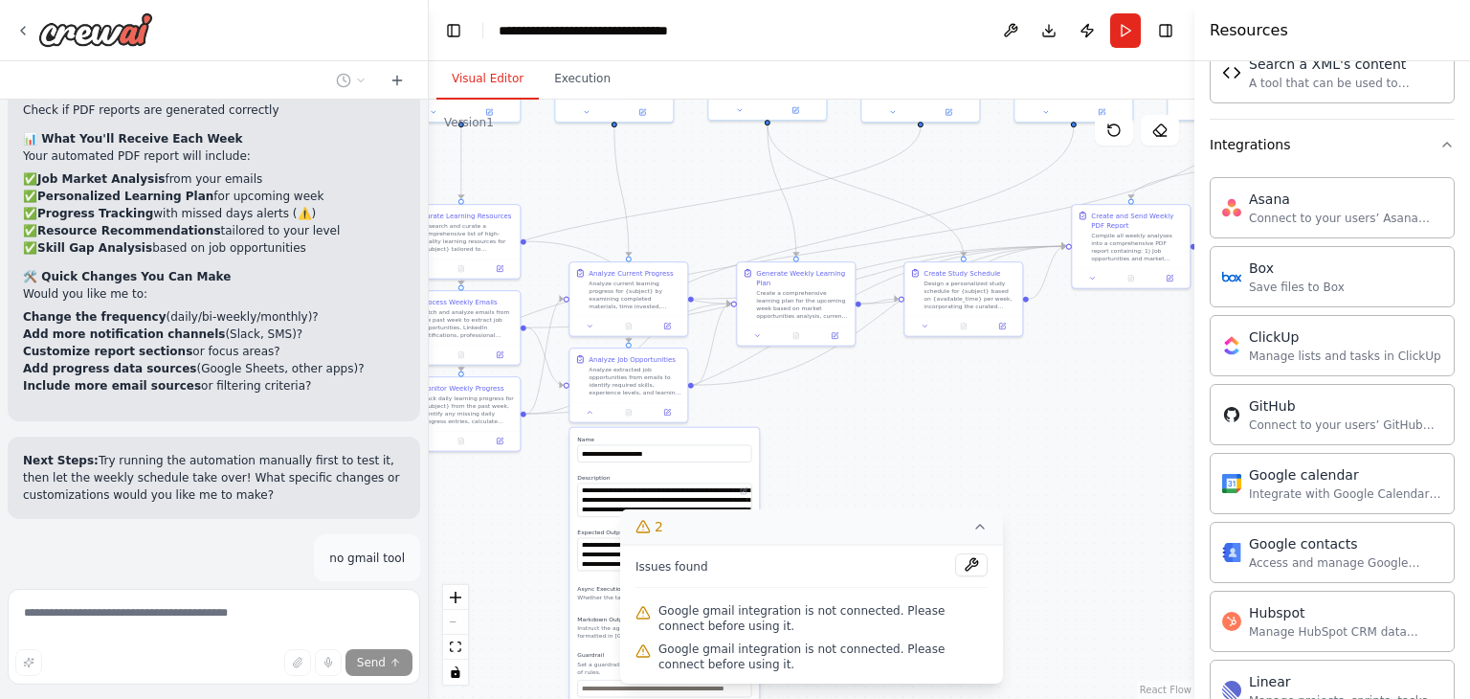
click at [976, 529] on icon at bounding box center [979, 526] width 15 height 15
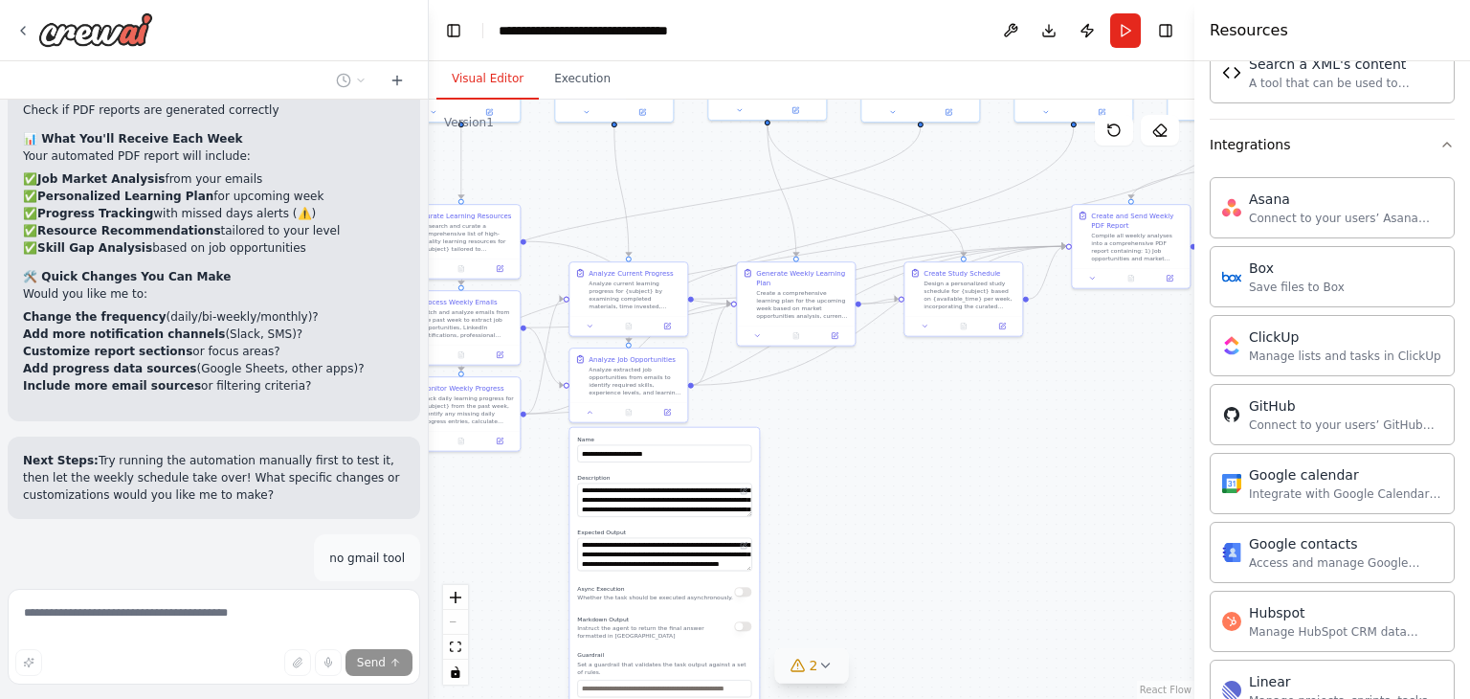
click at [801, 433] on div ".deletable-edge-delete-btn { width: 20px; height: 20px; border: 0px solid #ffff…" at bounding box center [812, 399] width 766 height 599
click at [591, 421] on div "**********" at bounding box center [628, 385] width 120 height 76
click at [589, 412] on icon at bounding box center [590, 411] width 8 height 8
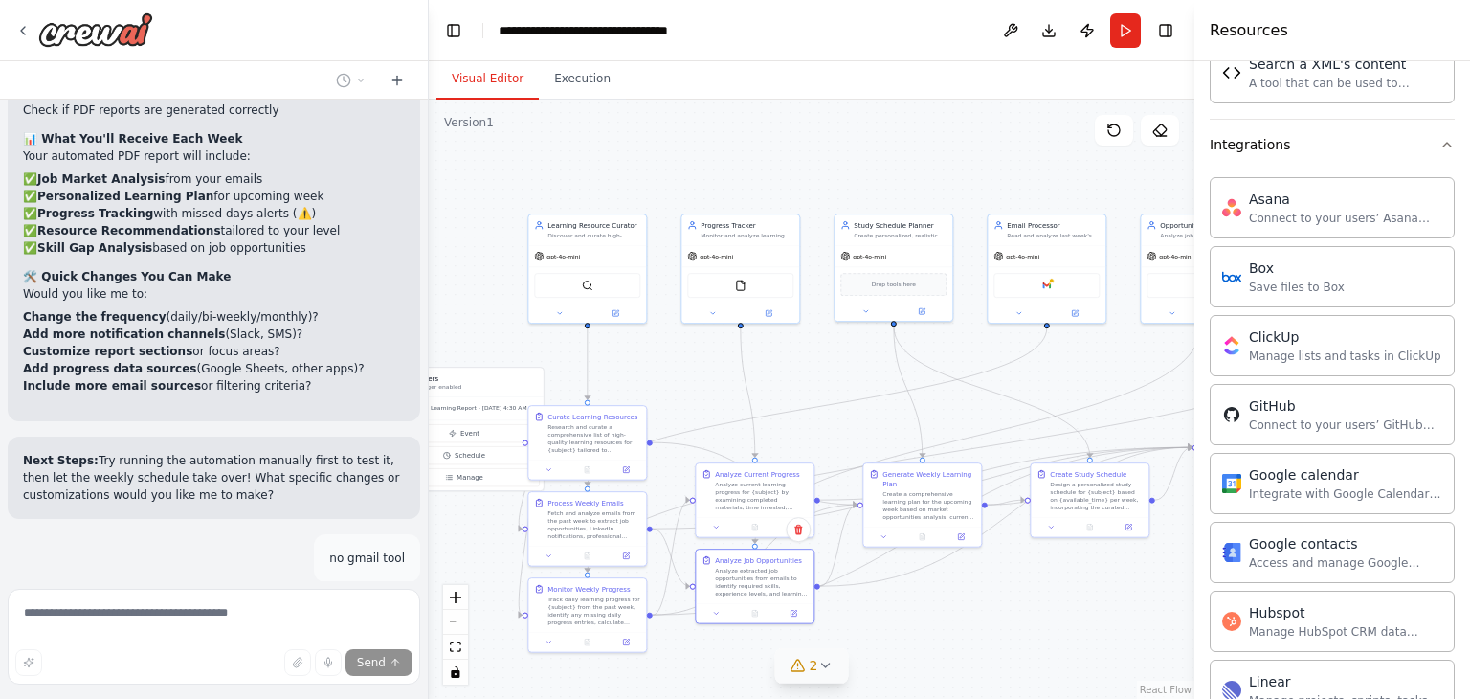
drag, startPoint x: 943, startPoint y: 518, endPoint x: 1070, endPoint y: 743, distance: 258.4
click at [1070, 698] on html "Build a crew that curates personalized learning resources, tracks your progress…" at bounding box center [735, 349] width 1470 height 699
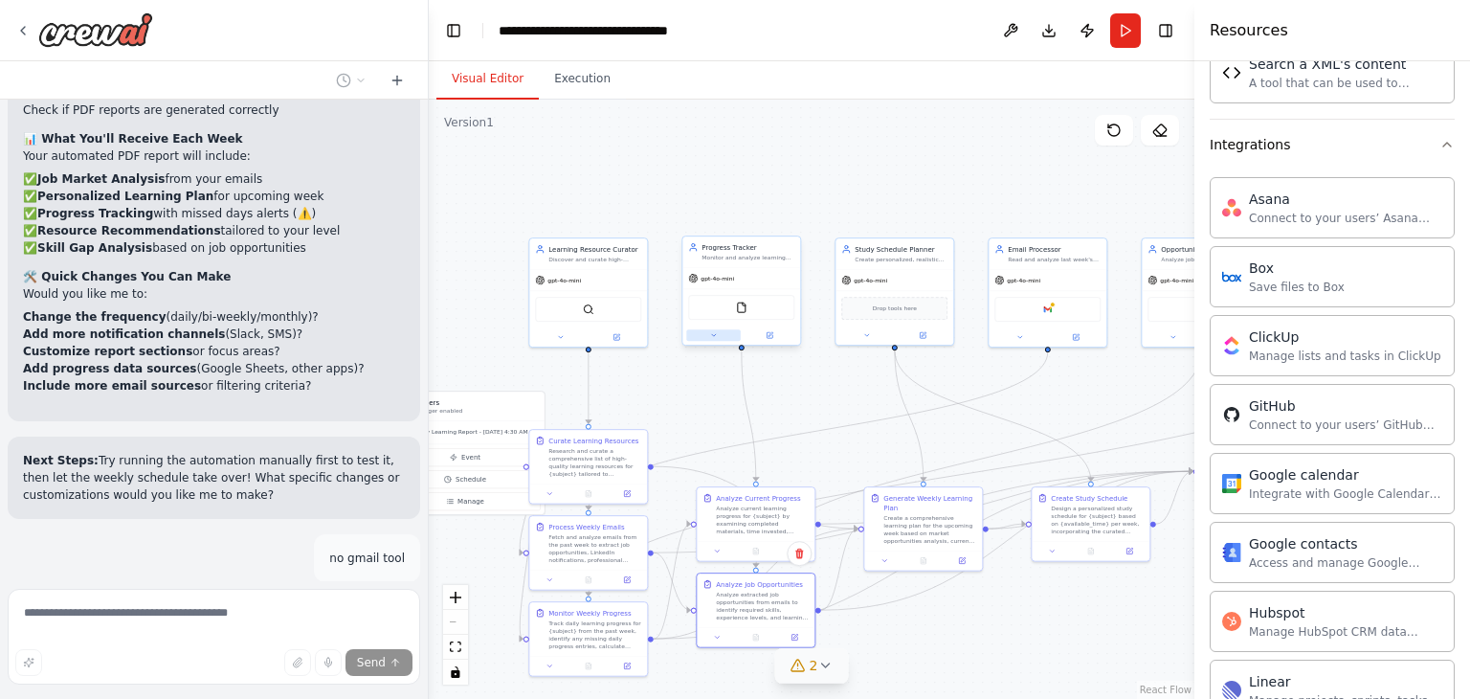
click at [712, 337] on icon at bounding box center [714, 335] width 8 height 8
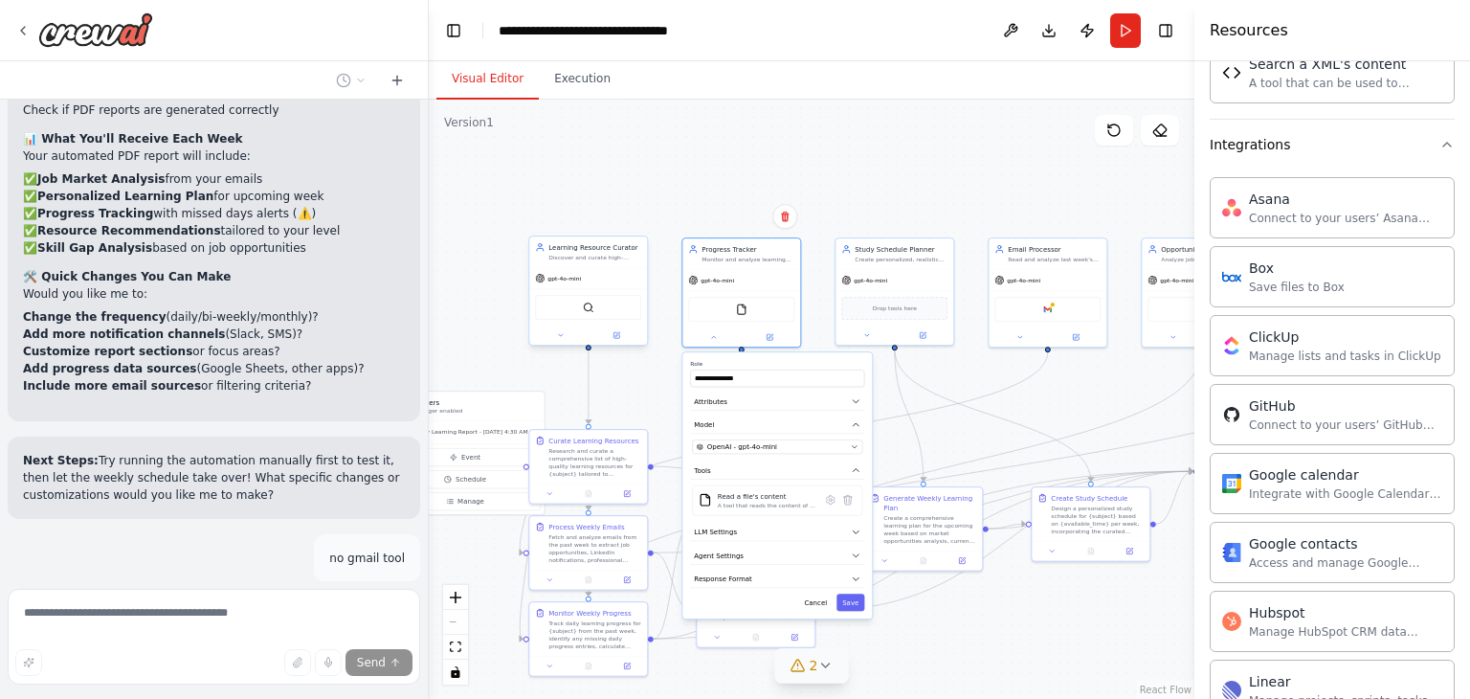
click at [561, 341] on div at bounding box center [588, 334] width 118 height 19
click at [559, 338] on icon at bounding box center [561, 335] width 8 height 8
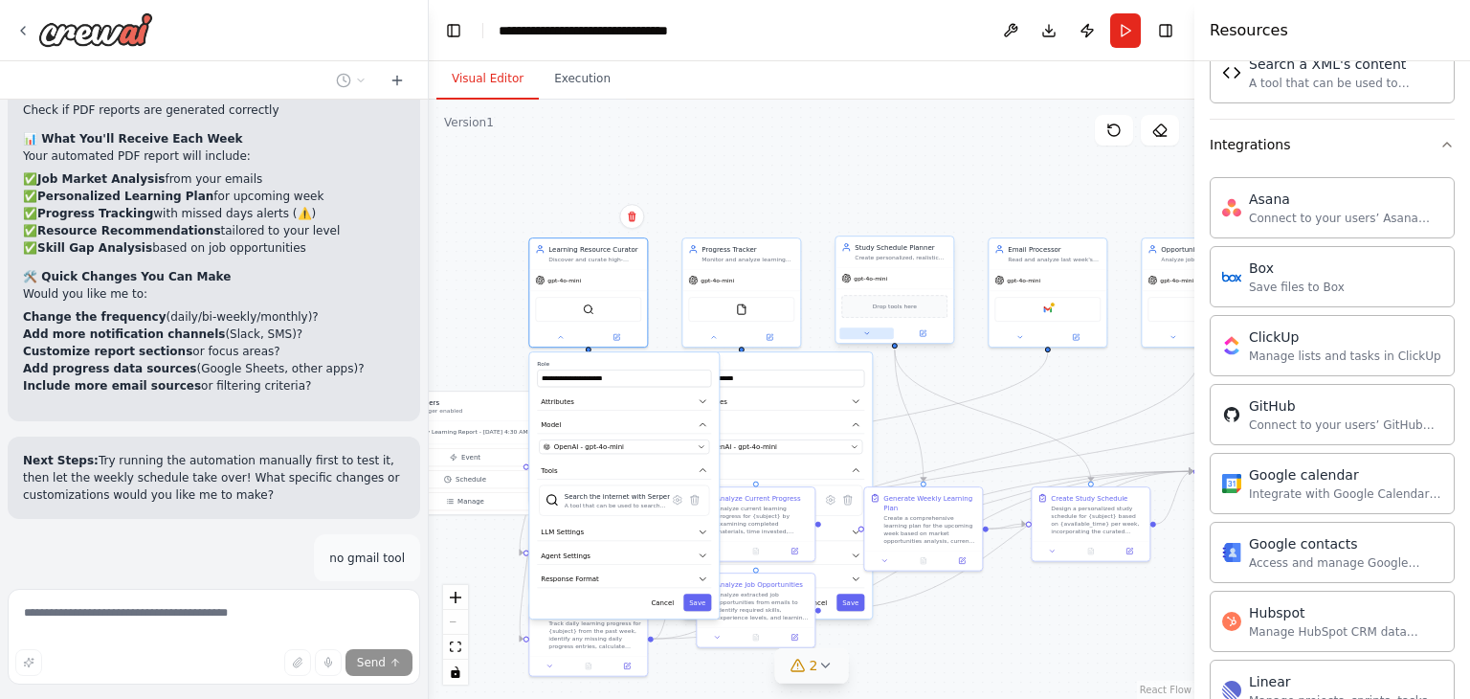
click at [860, 335] on button at bounding box center [866, 332] width 55 height 11
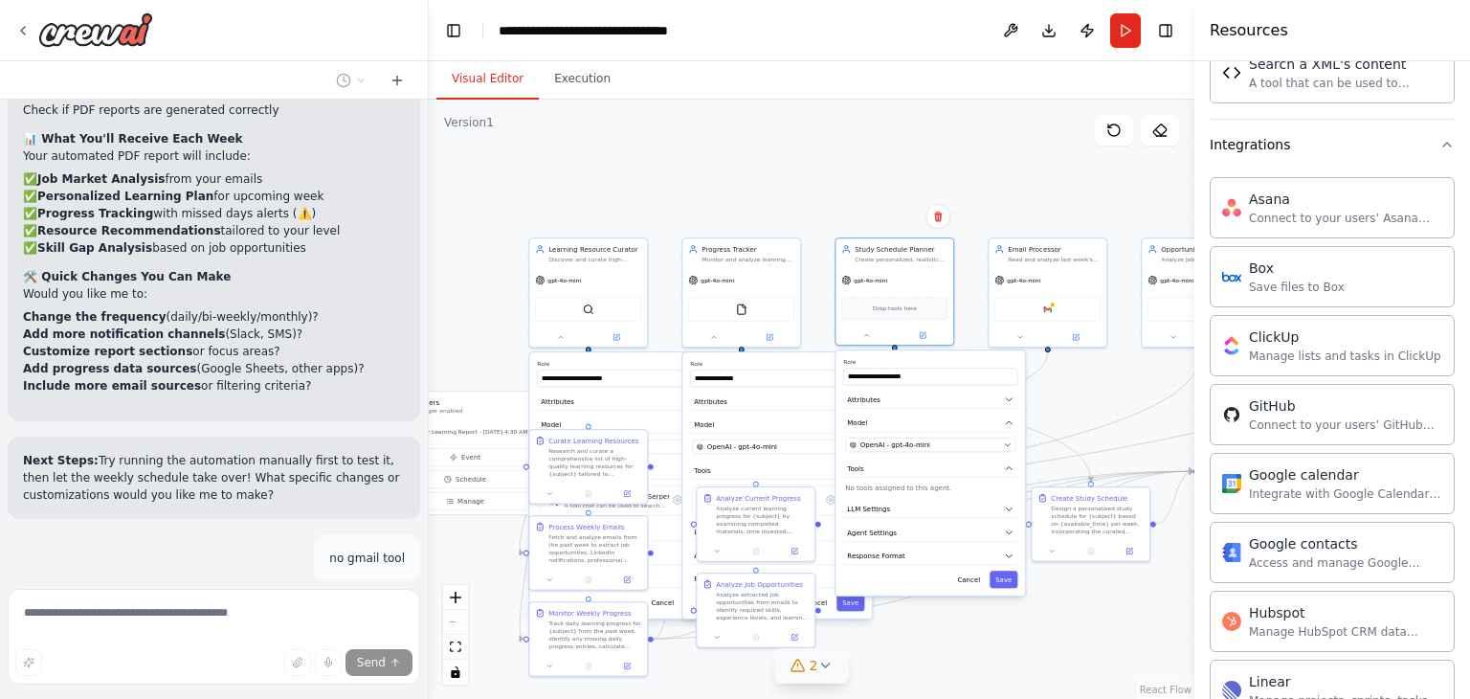
click at [854, 145] on div ".deletable-edge-delete-btn { width: 20px; height: 20px; border: 0px solid #ffff…" at bounding box center [812, 399] width 766 height 599
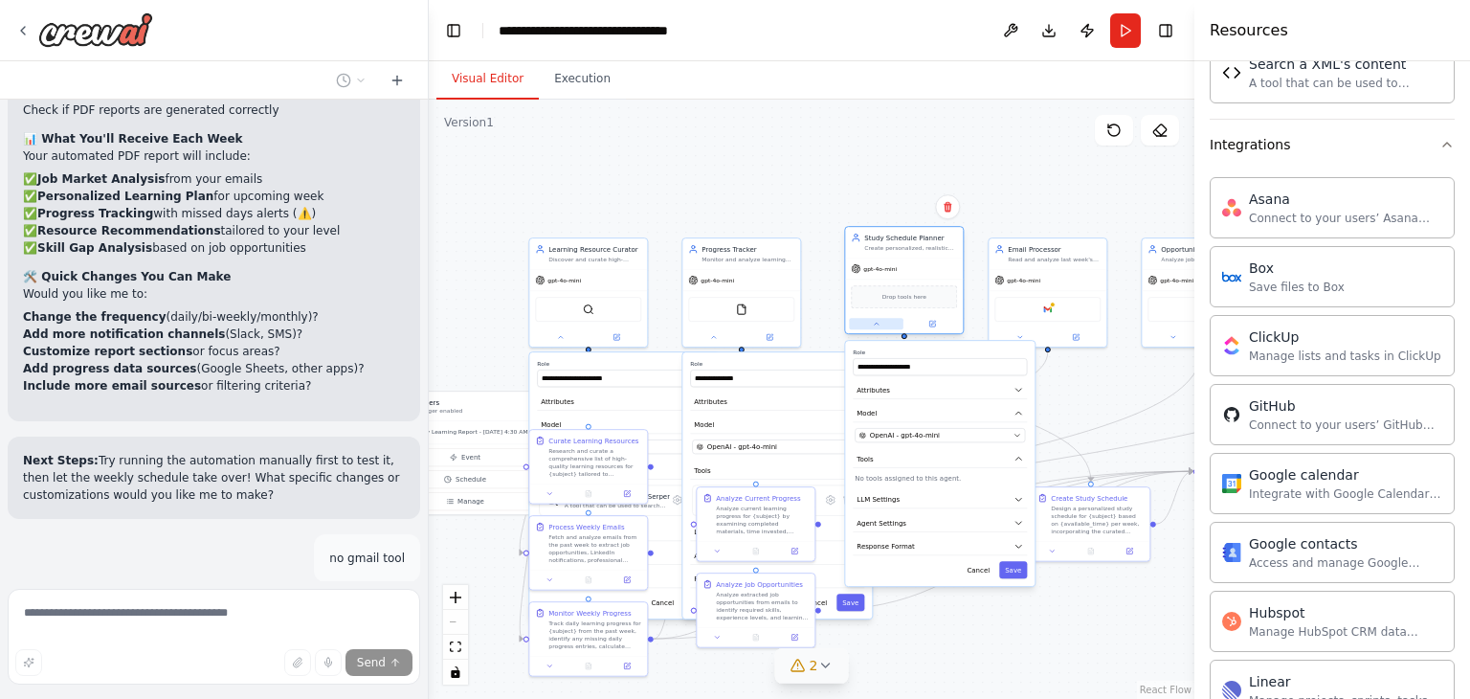
drag, startPoint x: 863, startPoint y: 337, endPoint x: 864, endPoint y: 324, distance: 12.5
click at [864, 324] on button at bounding box center [876, 323] width 55 height 11
click at [873, 326] on button at bounding box center [876, 323] width 55 height 11
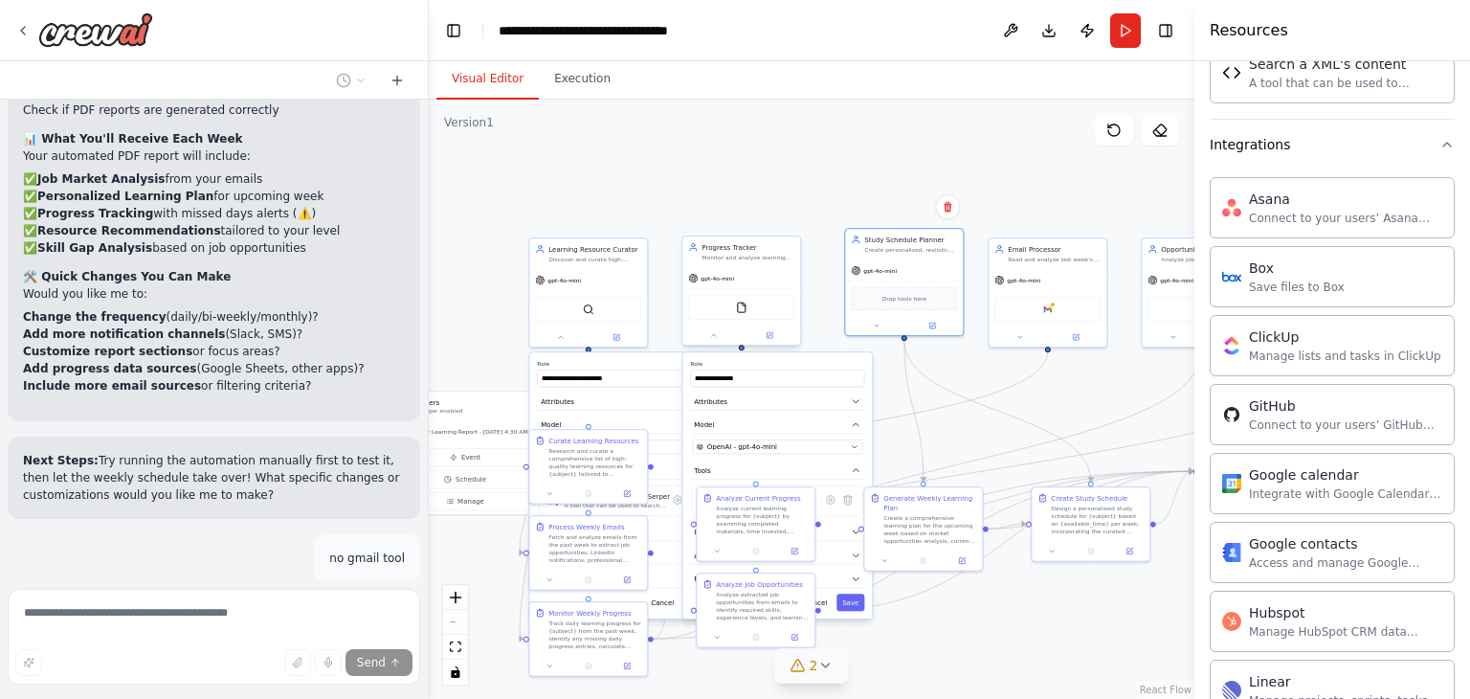
click at [700, 342] on div at bounding box center [741, 334] width 118 height 19
click at [707, 332] on button at bounding box center [713, 334] width 55 height 11
click at [561, 333] on icon at bounding box center [561, 335] width 8 height 8
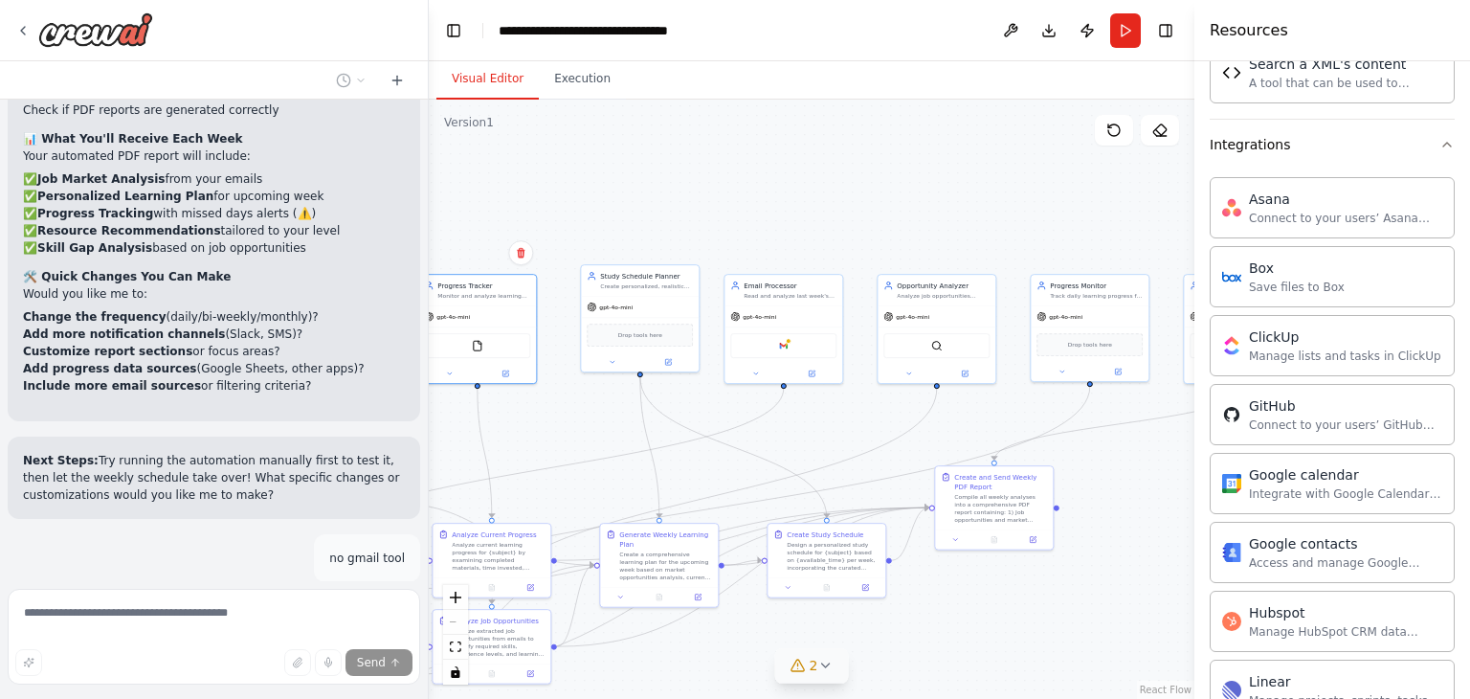
drag, startPoint x: 1018, startPoint y: 171, endPoint x: 720, endPoint y: 210, distance: 301.0
click at [720, 210] on div ".deletable-edge-delete-btn { width: 20px; height: 20px; border: 0px solid #ffff…" at bounding box center [812, 399] width 766 height 599
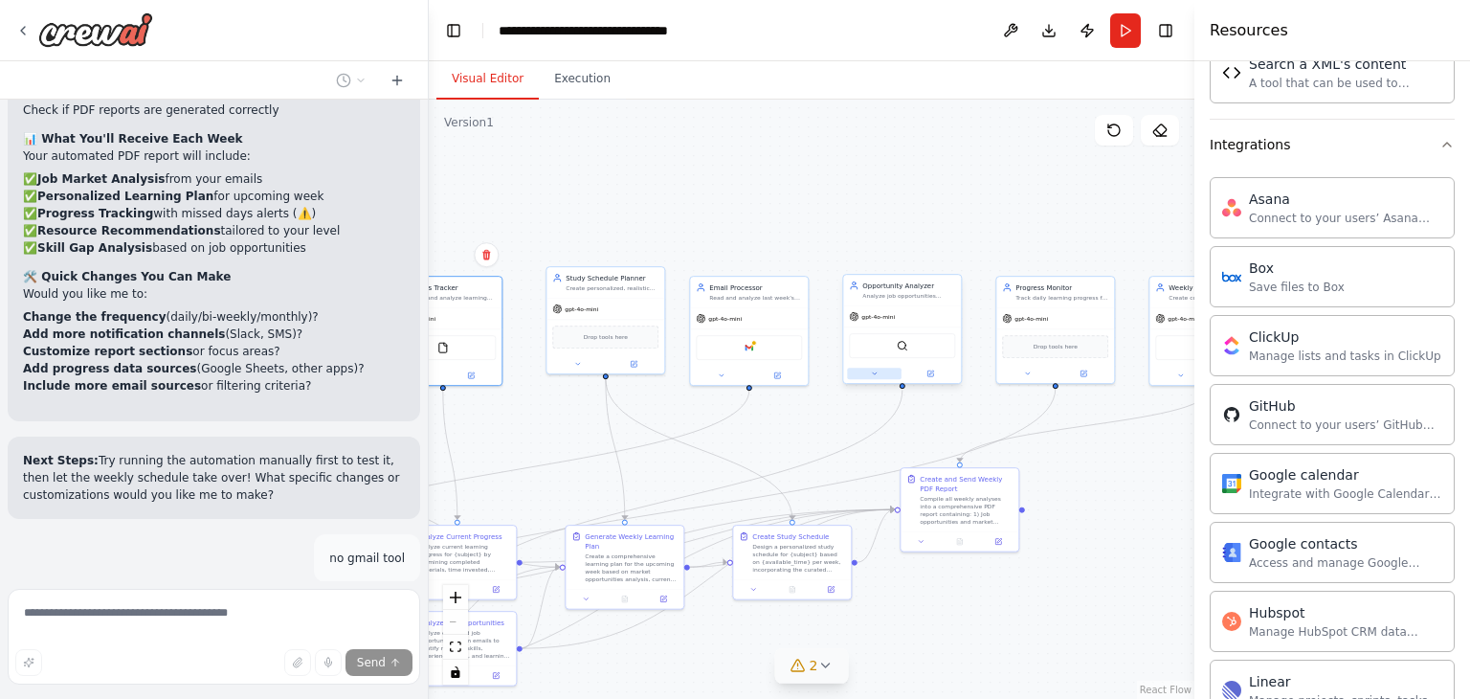
click at [884, 369] on button at bounding box center [874, 372] width 55 height 11
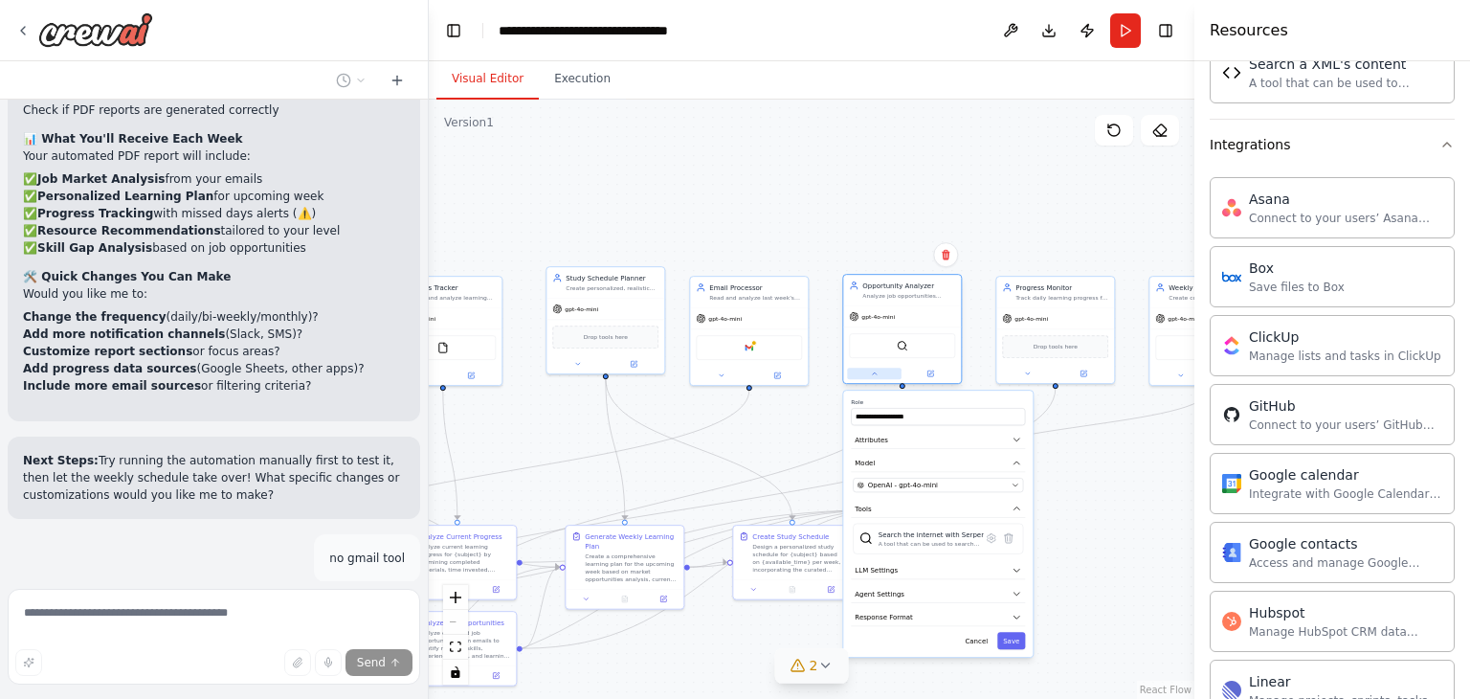
click at [884, 369] on button at bounding box center [874, 372] width 55 height 11
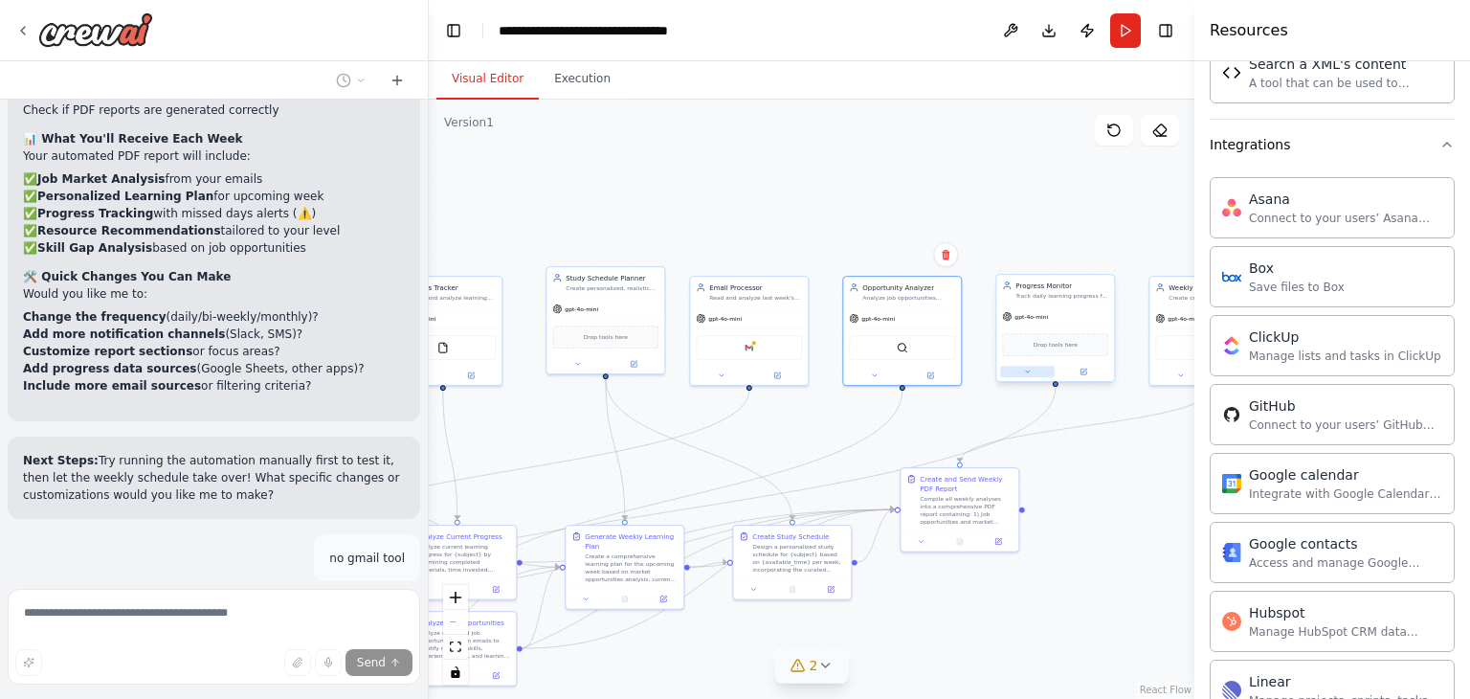
click at [1013, 369] on button at bounding box center [1027, 371] width 55 height 11
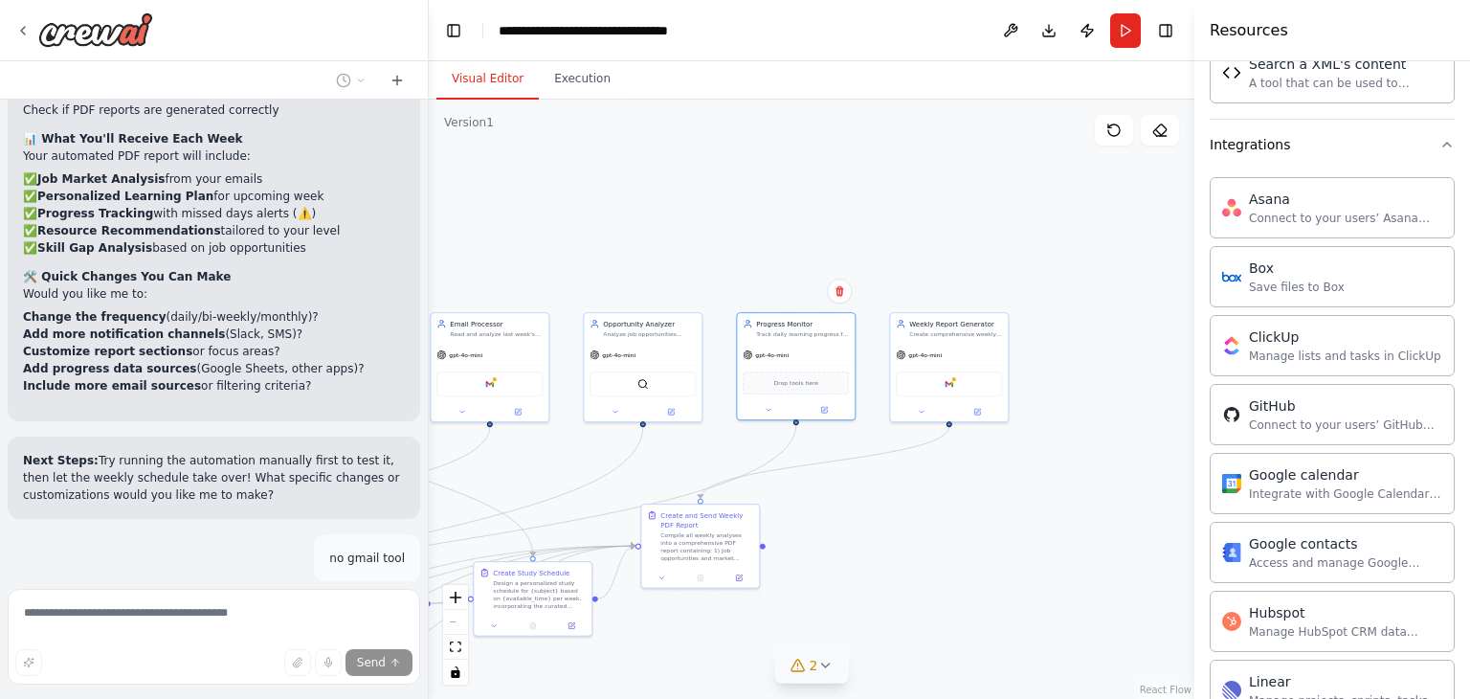
drag, startPoint x: 1118, startPoint y: 514, endPoint x: 844, endPoint y: 553, distance: 276.5
click at [844, 553] on div ".deletable-edge-delete-btn { width: 20px; height: 20px; border: 0px solid #ffff…" at bounding box center [812, 399] width 766 height 599
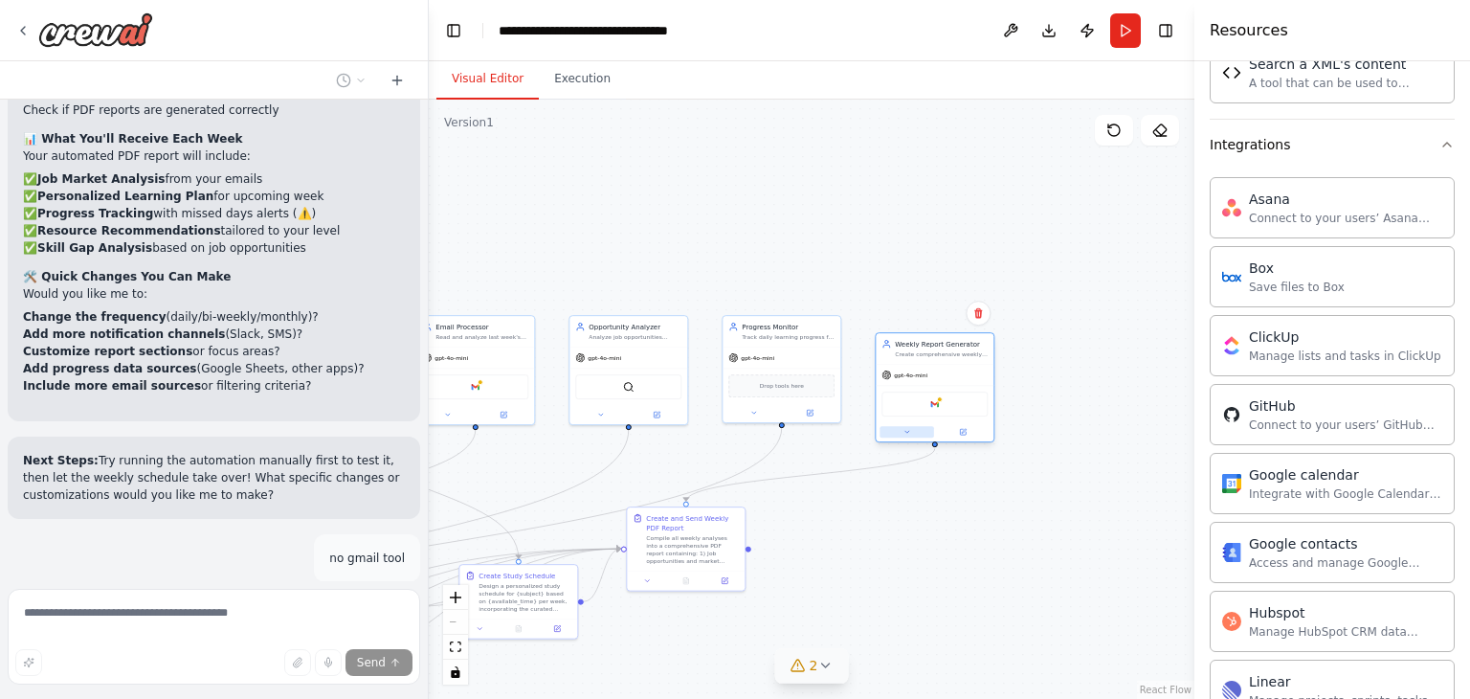
drag, startPoint x: 909, startPoint y: 418, endPoint x: 907, endPoint y: 434, distance: 15.4
click at [907, 434] on div at bounding box center [935, 431] width 118 height 19
click at [908, 430] on icon at bounding box center [907, 432] width 8 height 8
click at [928, 598] on div "Send, receive, and manage Gmail messages and email settings." at bounding box center [954, 602] width 87 height 8
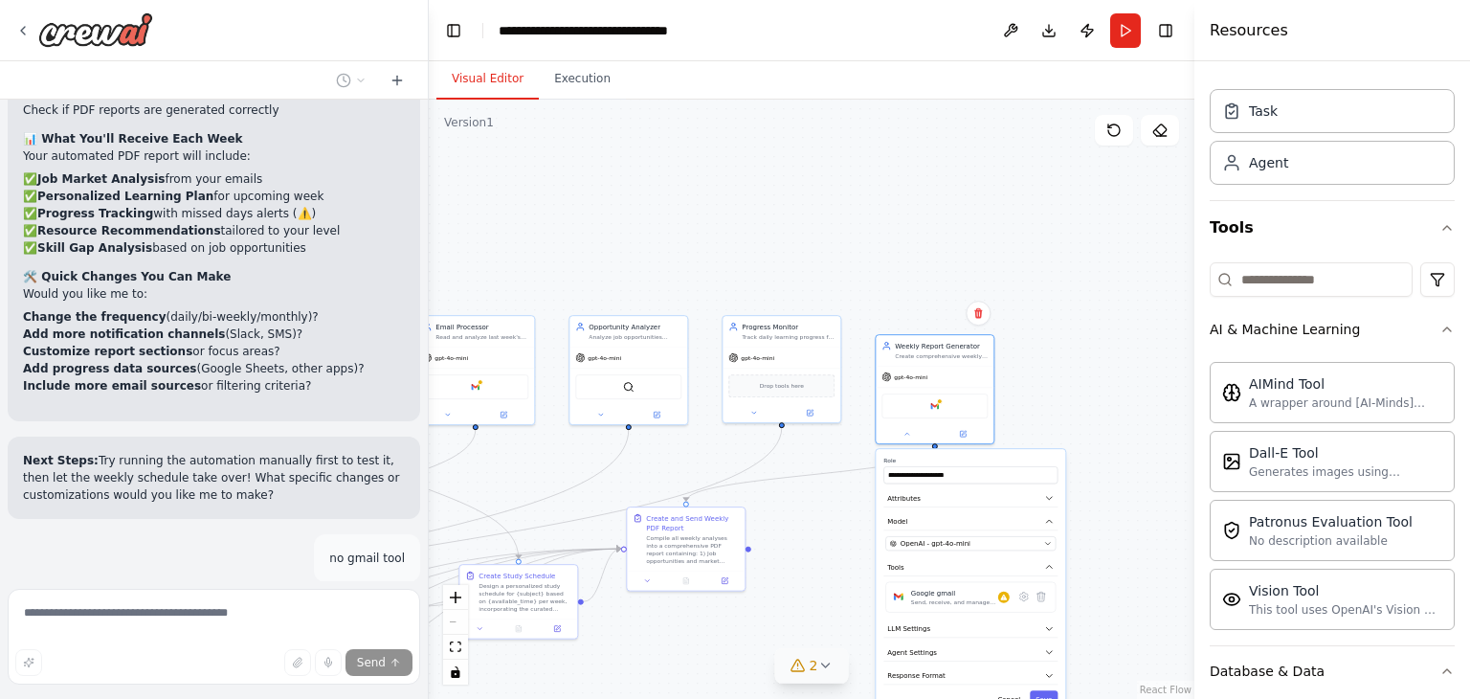
scroll to position [0, 0]
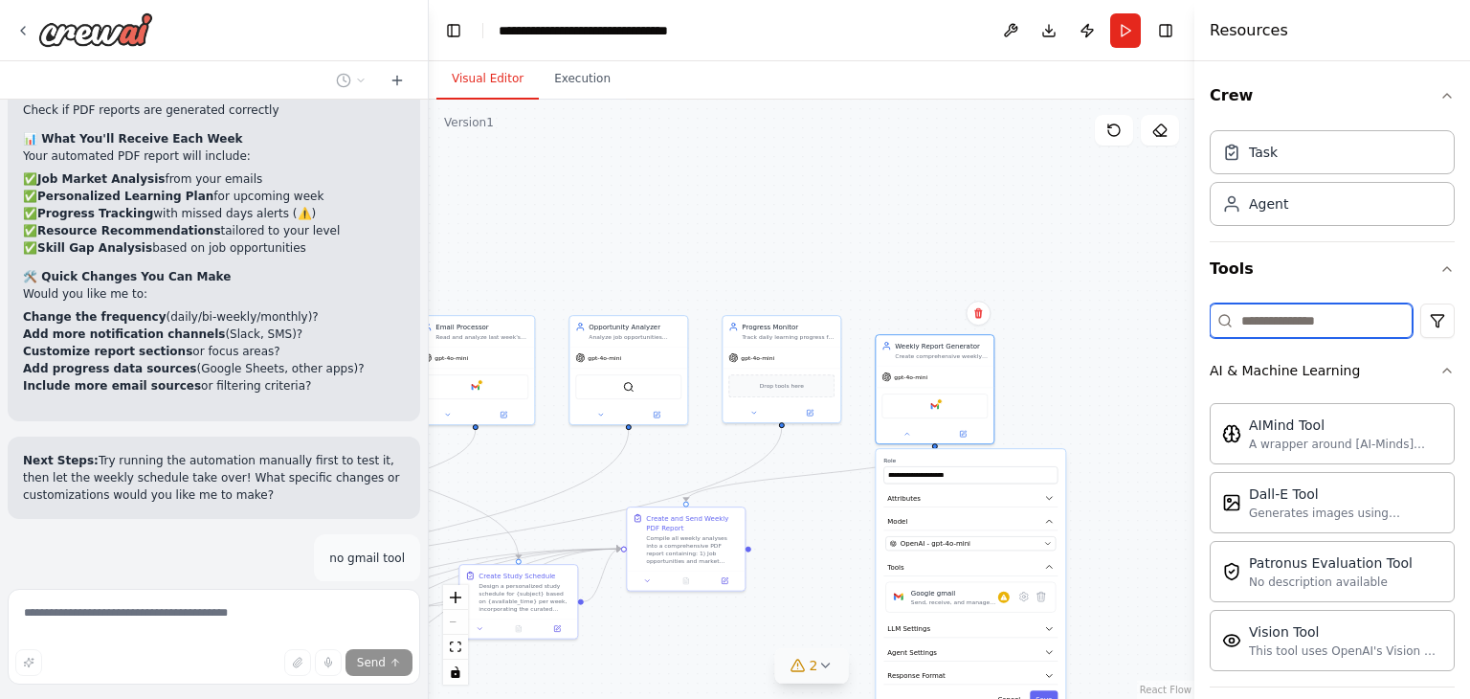
click at [1258, 322] on input at bounding box center [1311, 320] width 203 height 34
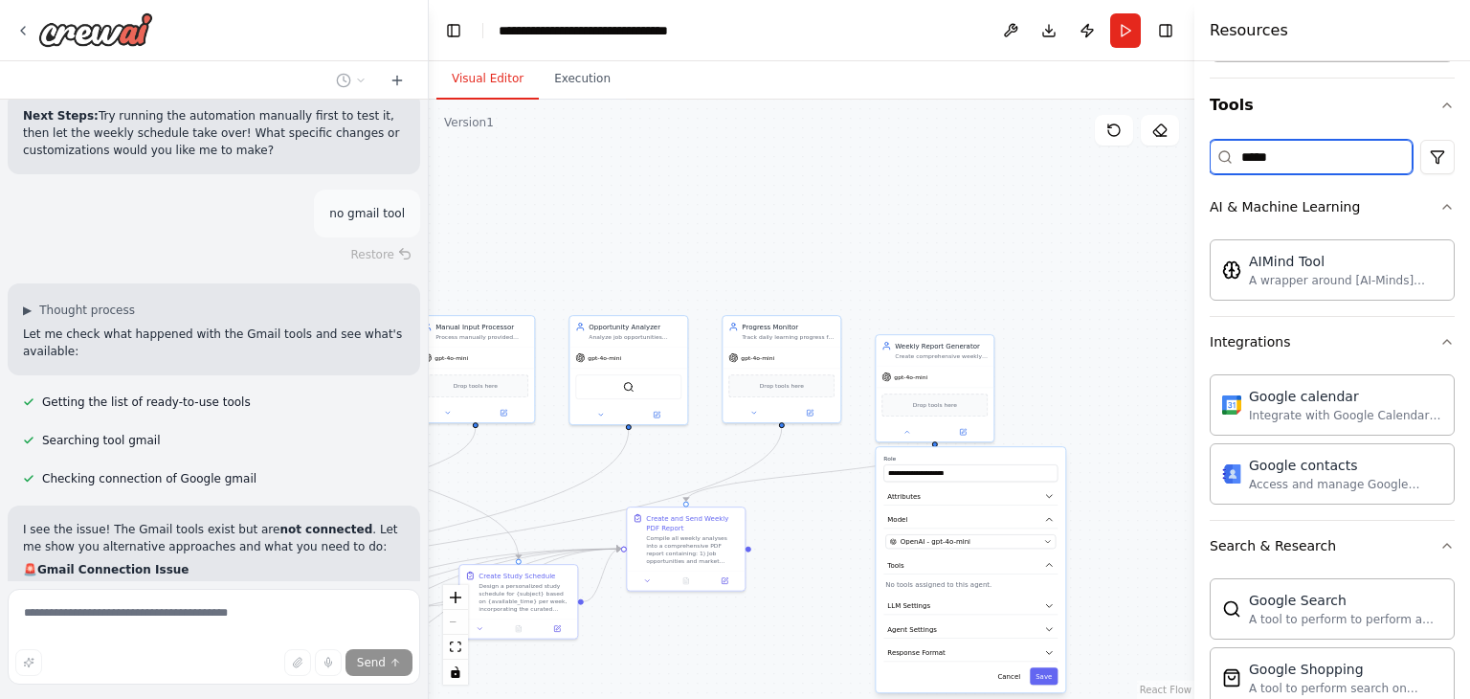
scroll to position [8827, 0]
type input "*****"
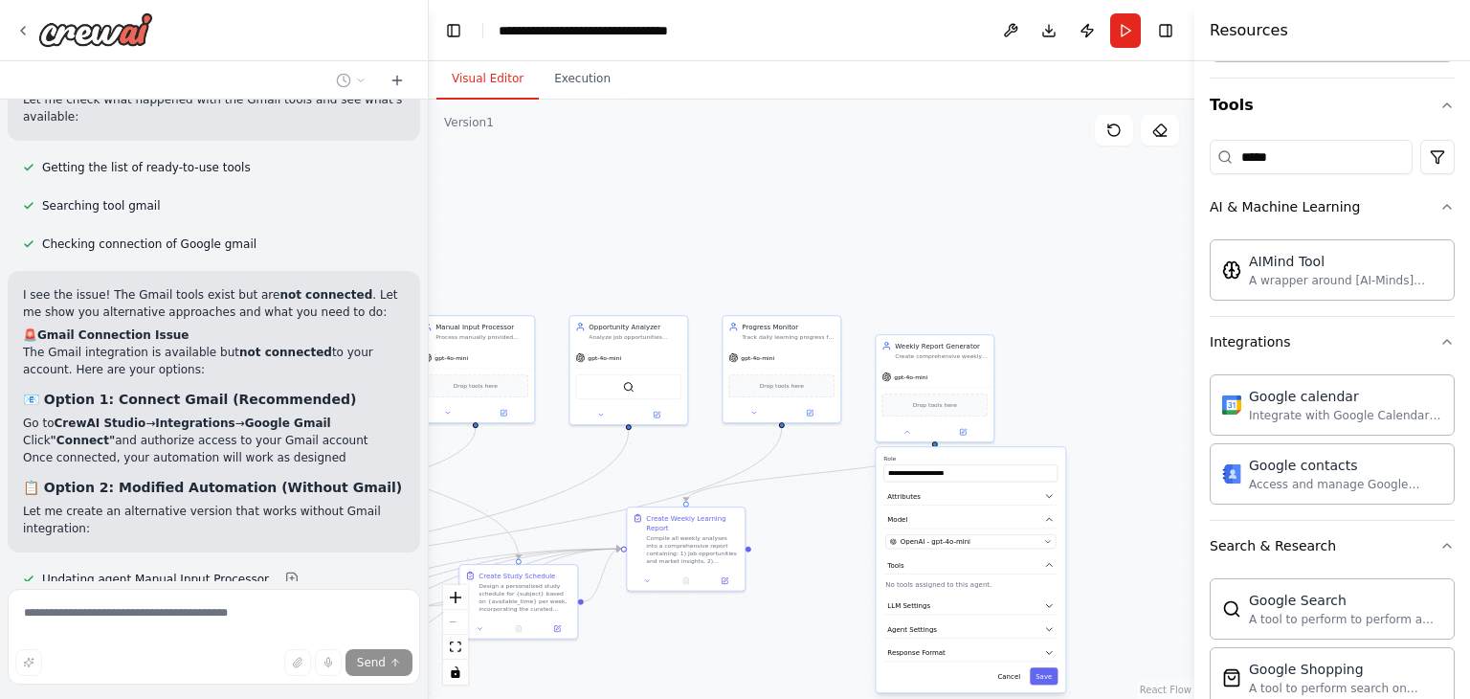
scroll to position [9100, 0]
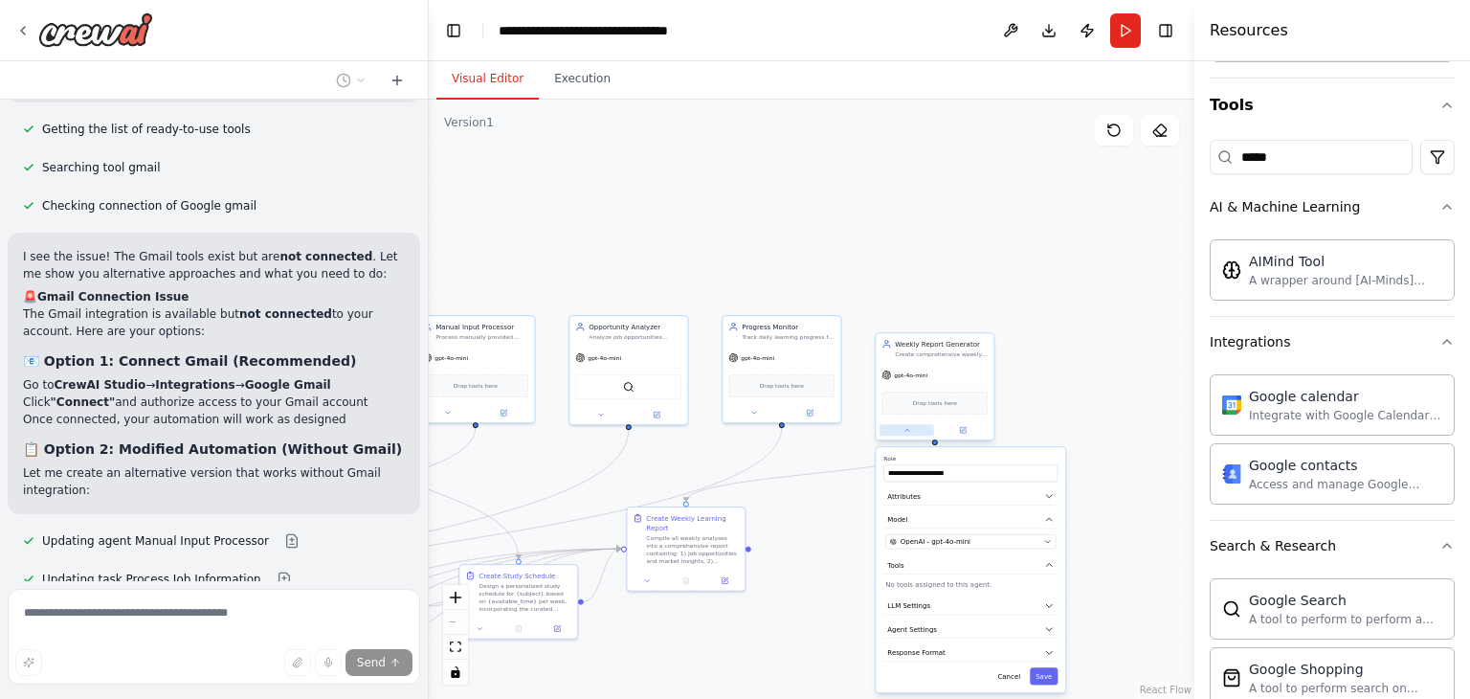
click at [887, 426] on button at bounding box center [906, 429] width 55 height 11
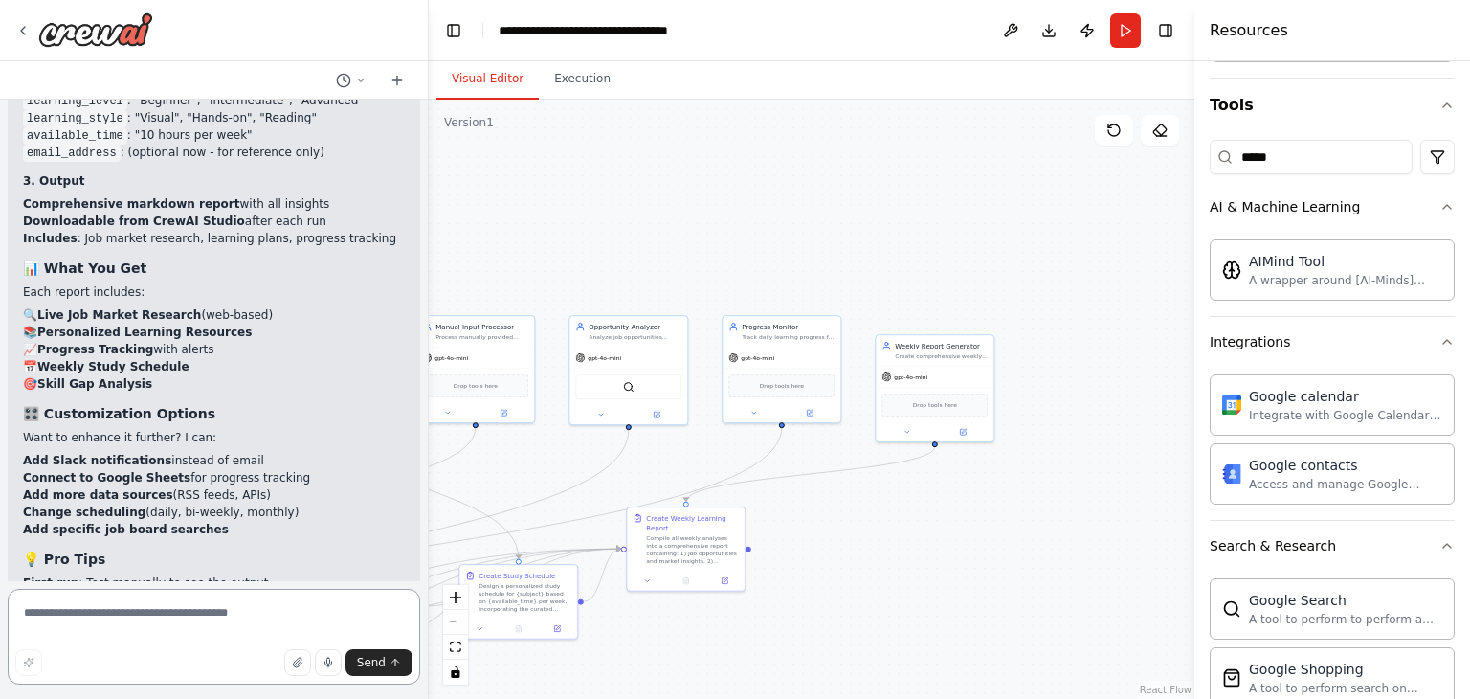
scroll to position [10167, 0]
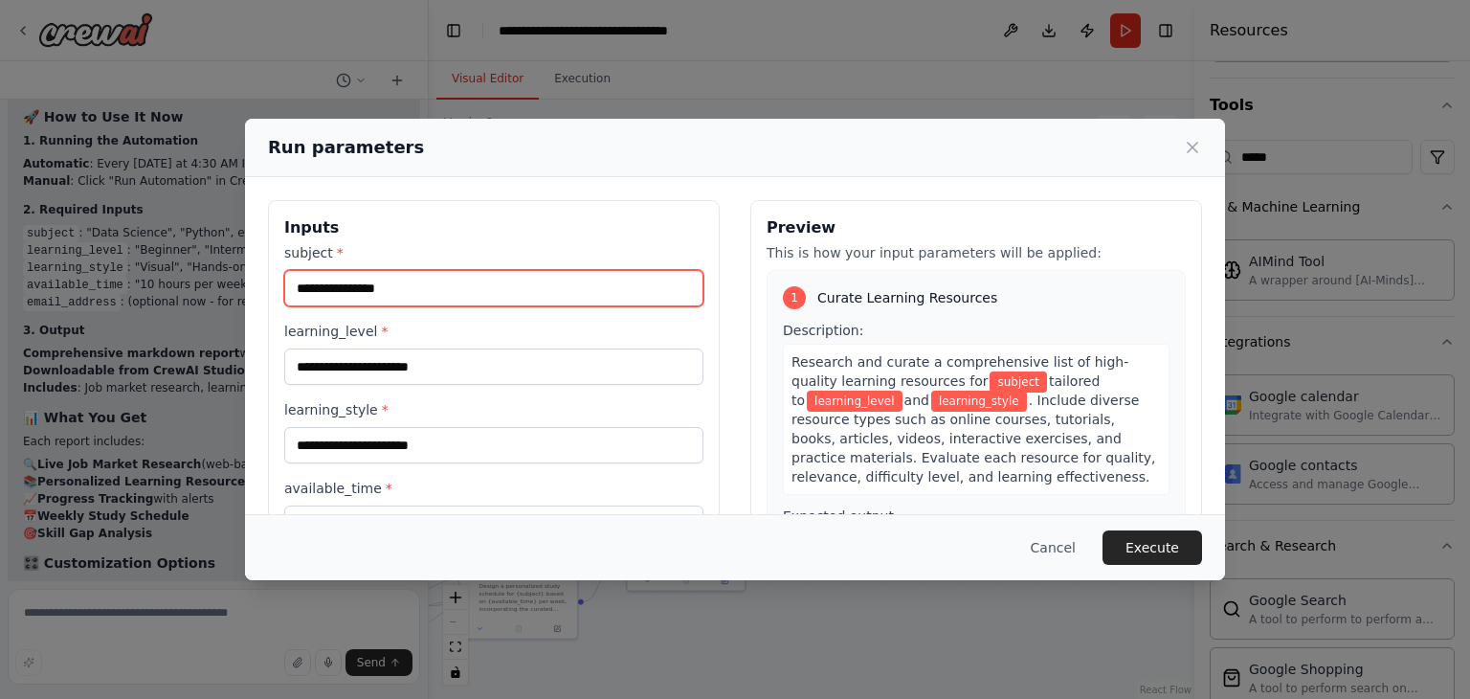
click at [425, 296] on input "subject *" at bounding box center [493, 288] width 419 height 36
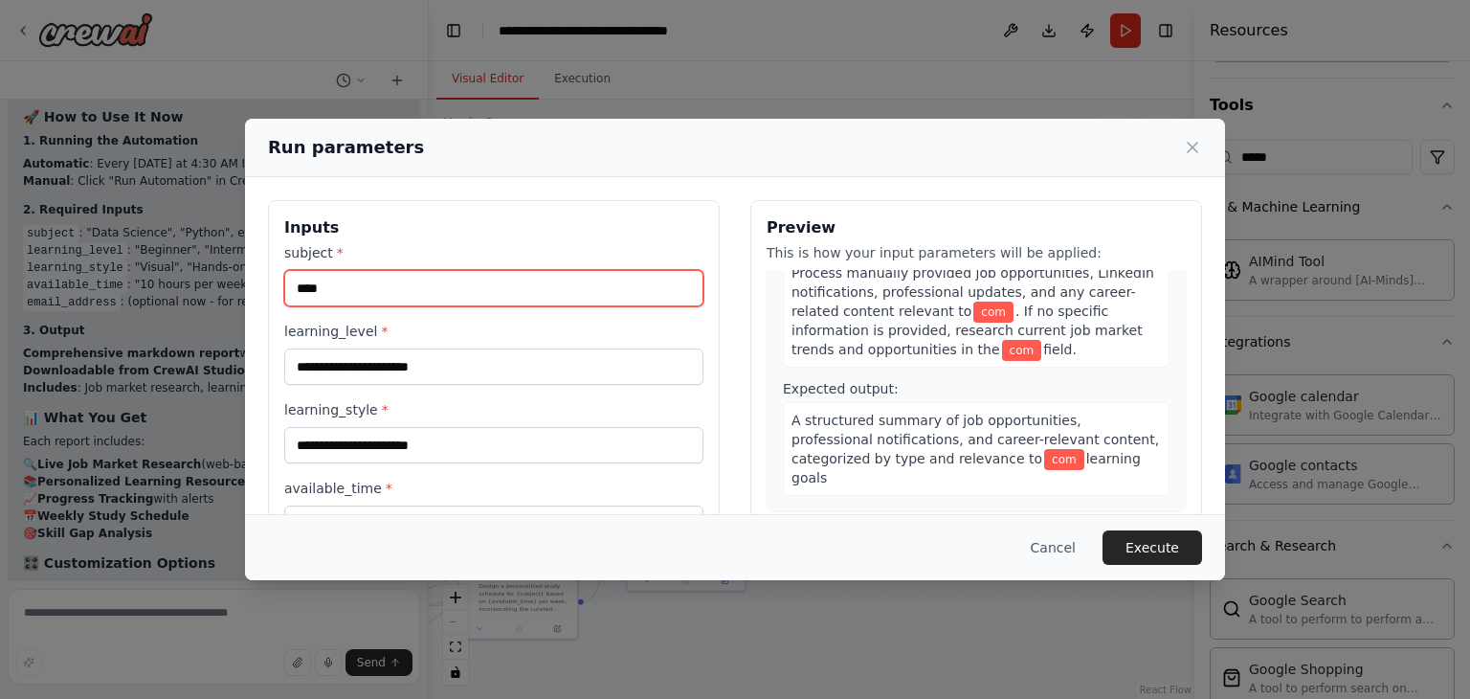
scroll to position [1281, 0]
type input "*"
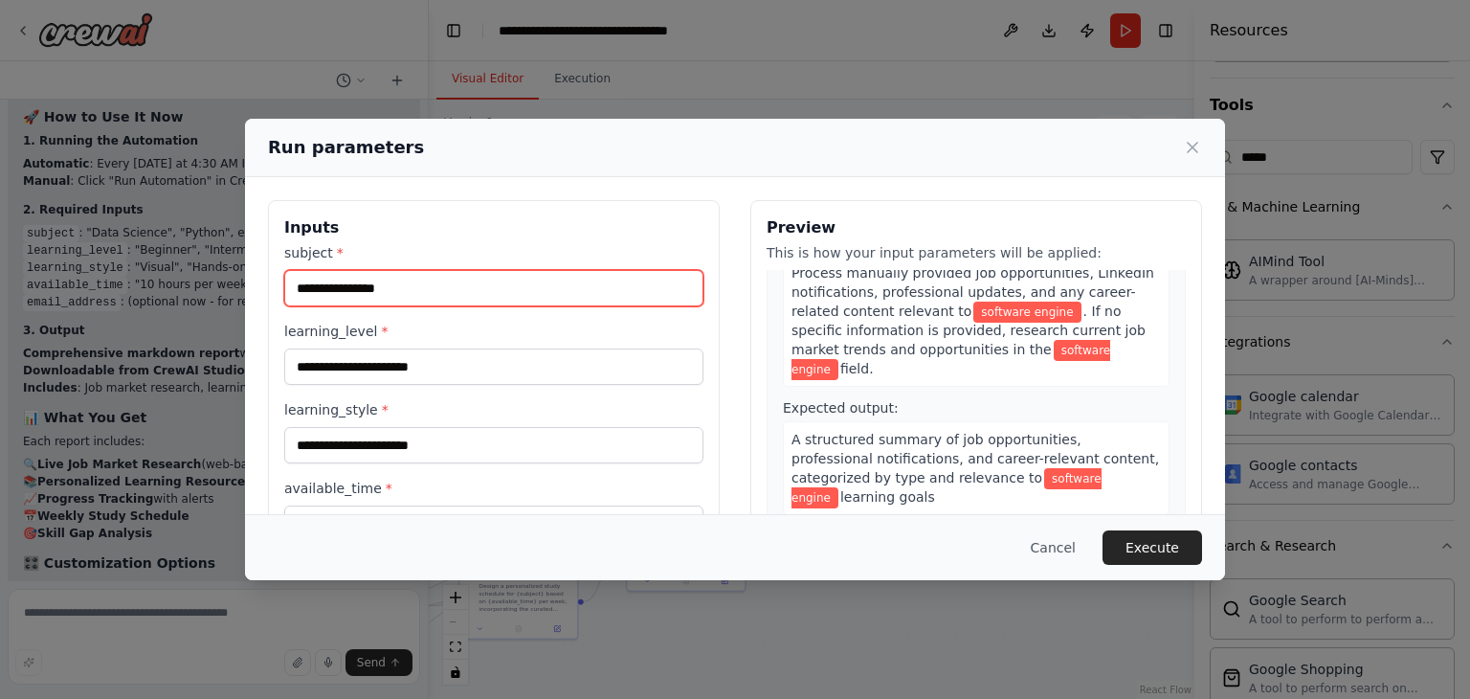
scroll to position [1301, 0]
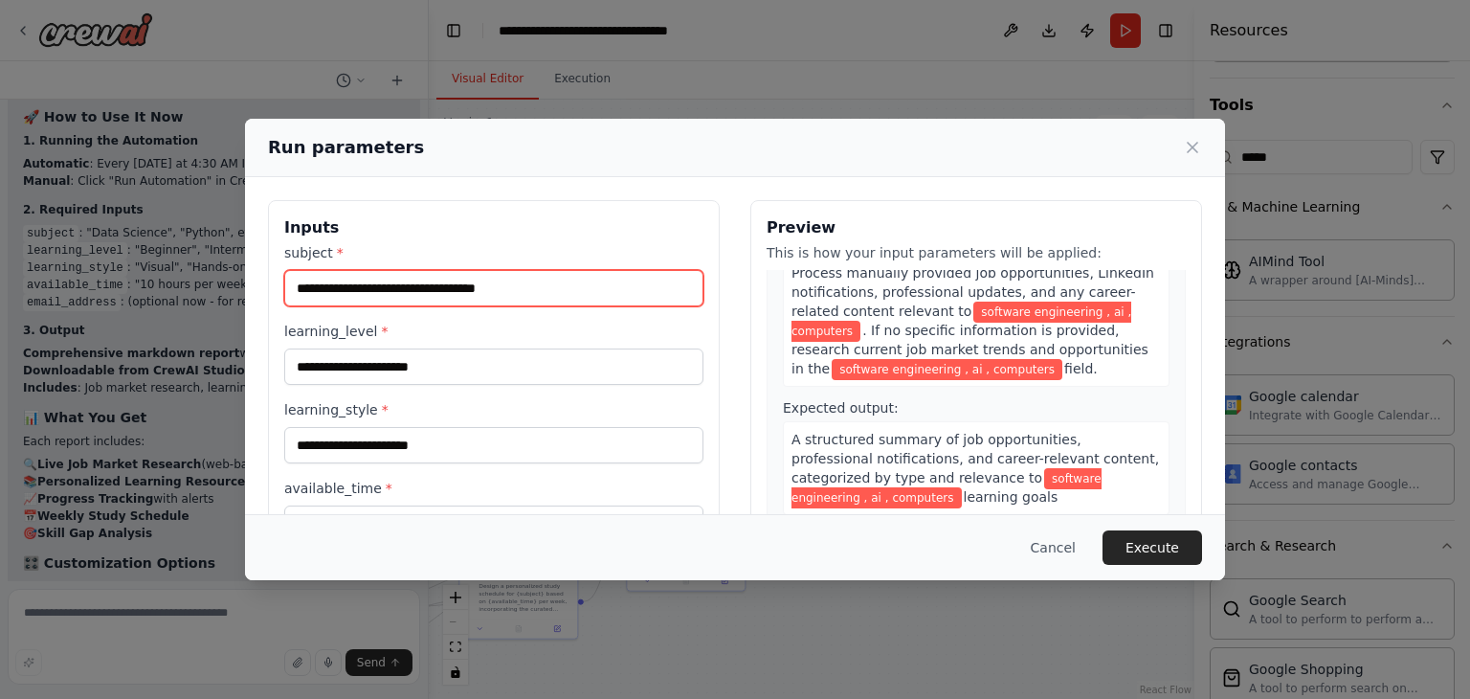
type input "**********"
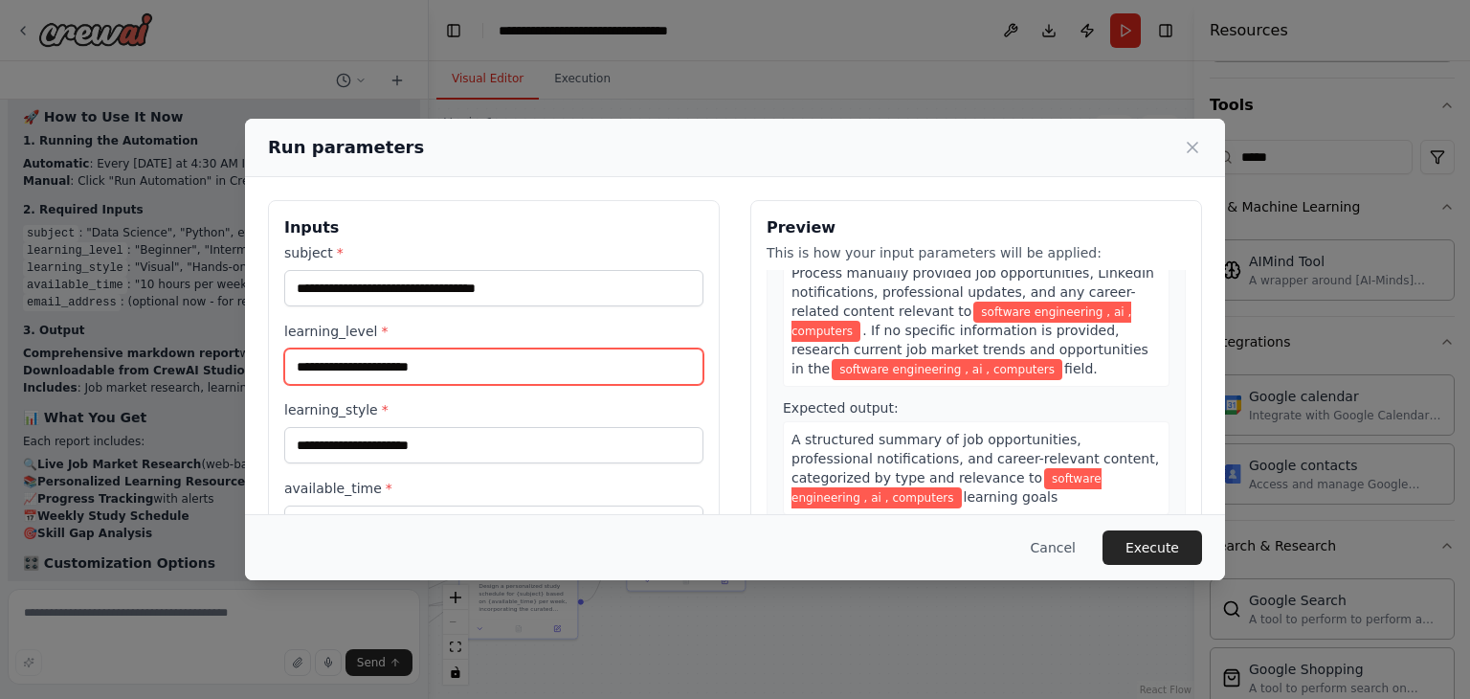
click at [407, 367] on input "learning_level *" at bounding box center [493, 366] width 419 height 36
type input "**********"
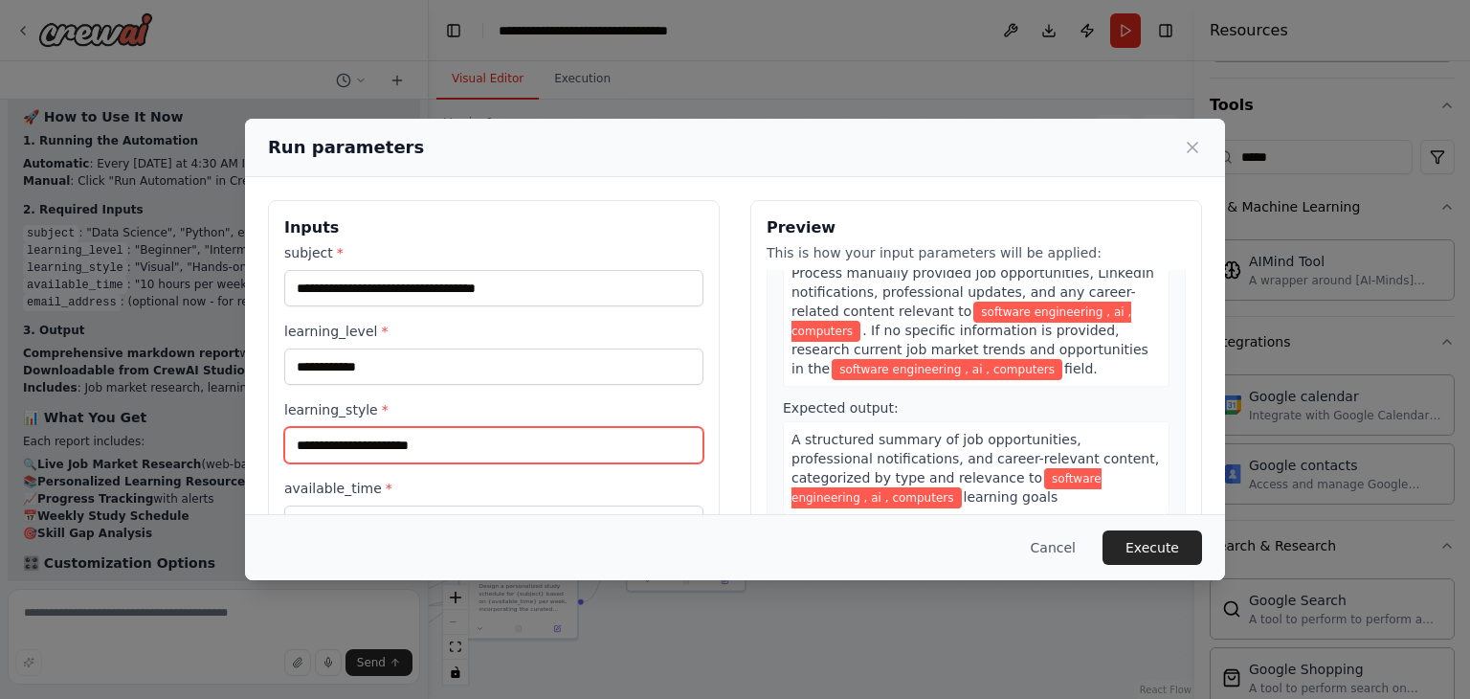
click at [398, 439] on input "learning_style *" at bounding box center [493, 445] width 419 height 36
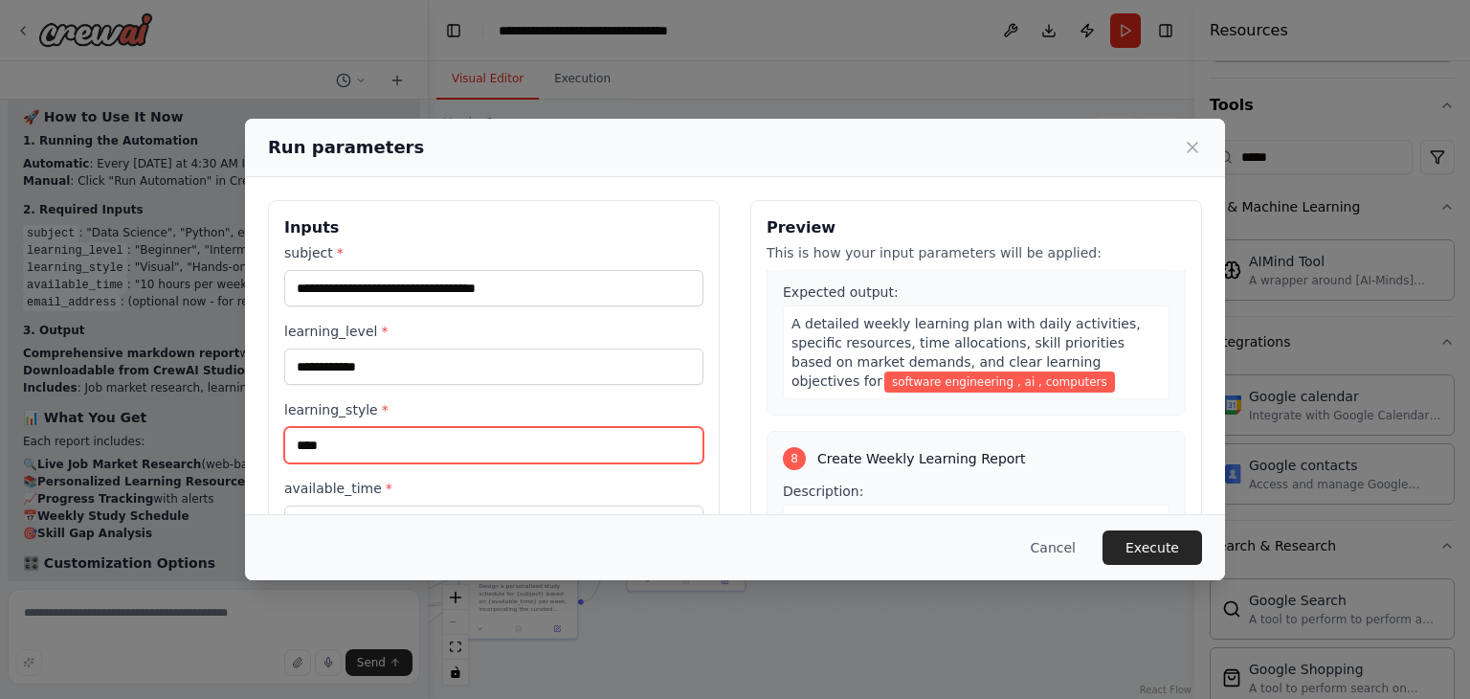
scroll to position [162, 0]
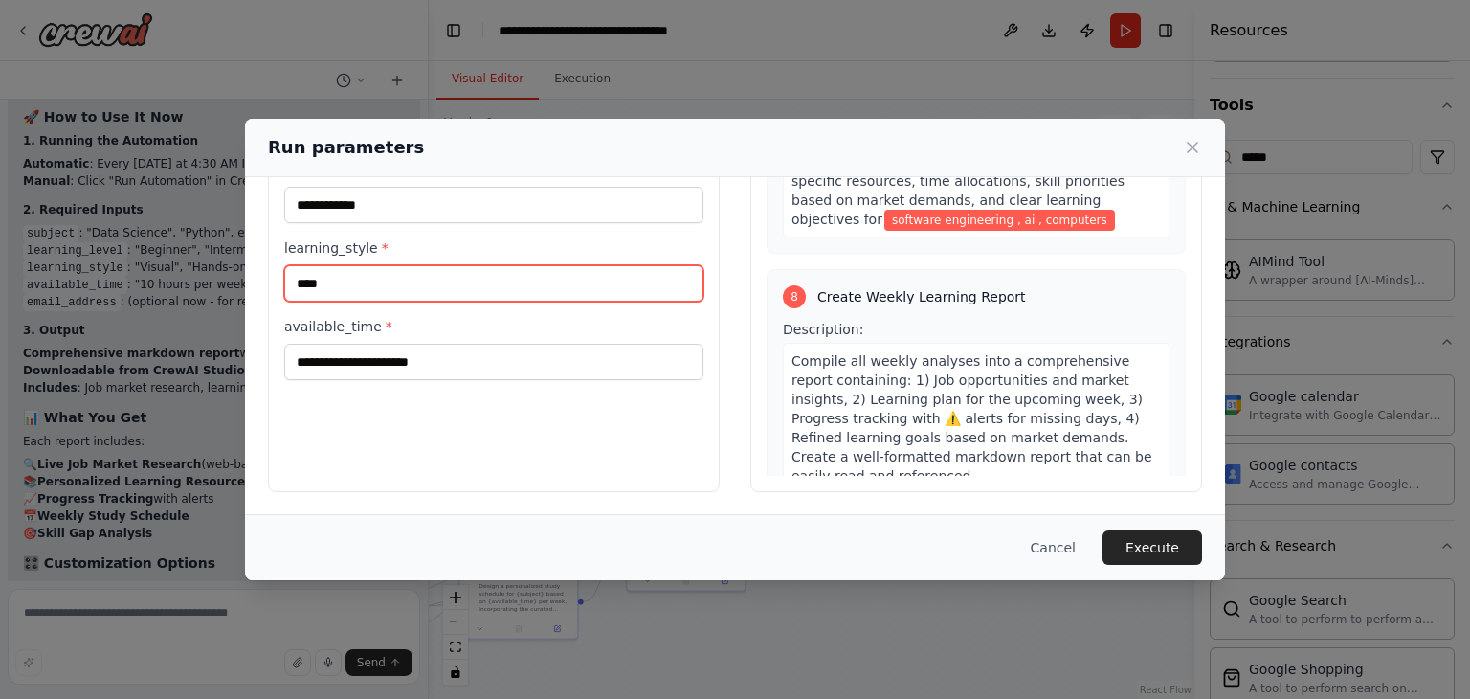
type input "****"
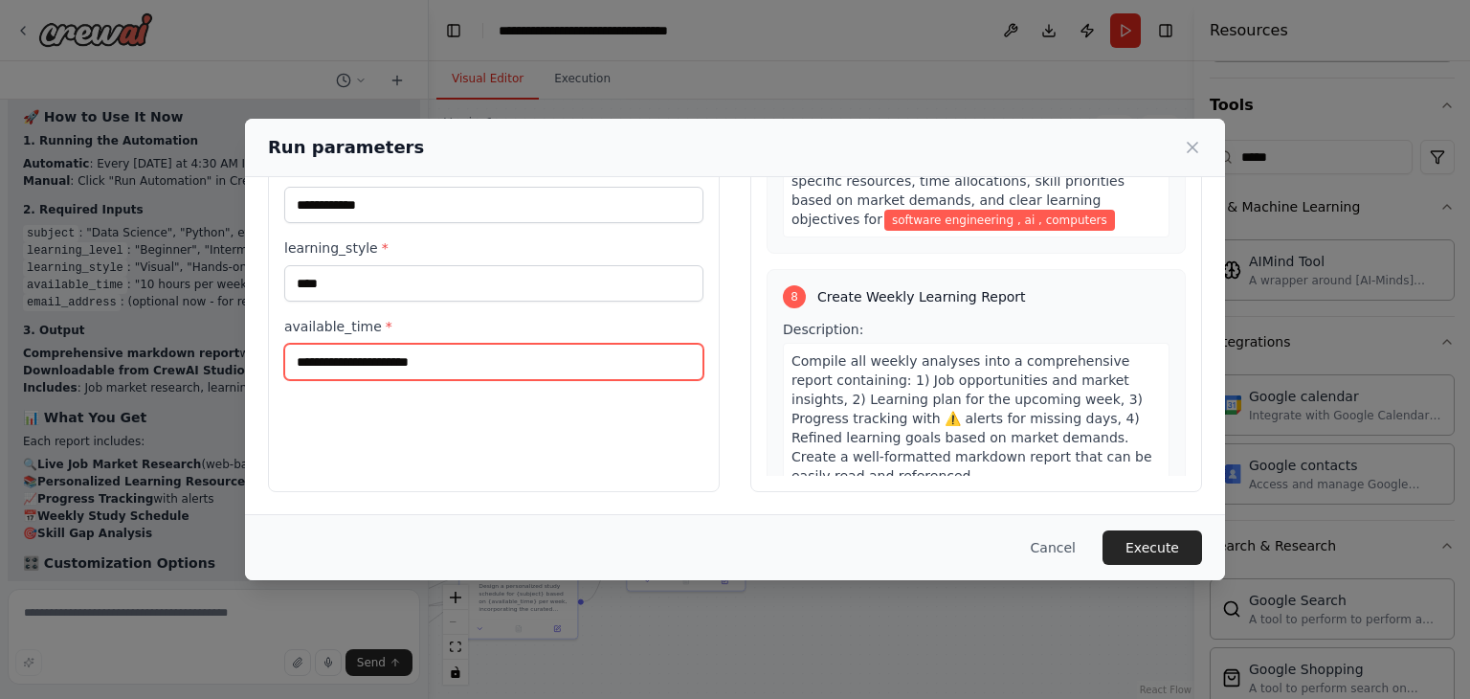
click at [377, 365] on input "available_time *" at bounding box center [493, 362] width 419 height 36
click at [321, 360] on input "*******" at bounding box center [493, 362] width 419 height 36
type input "*******"
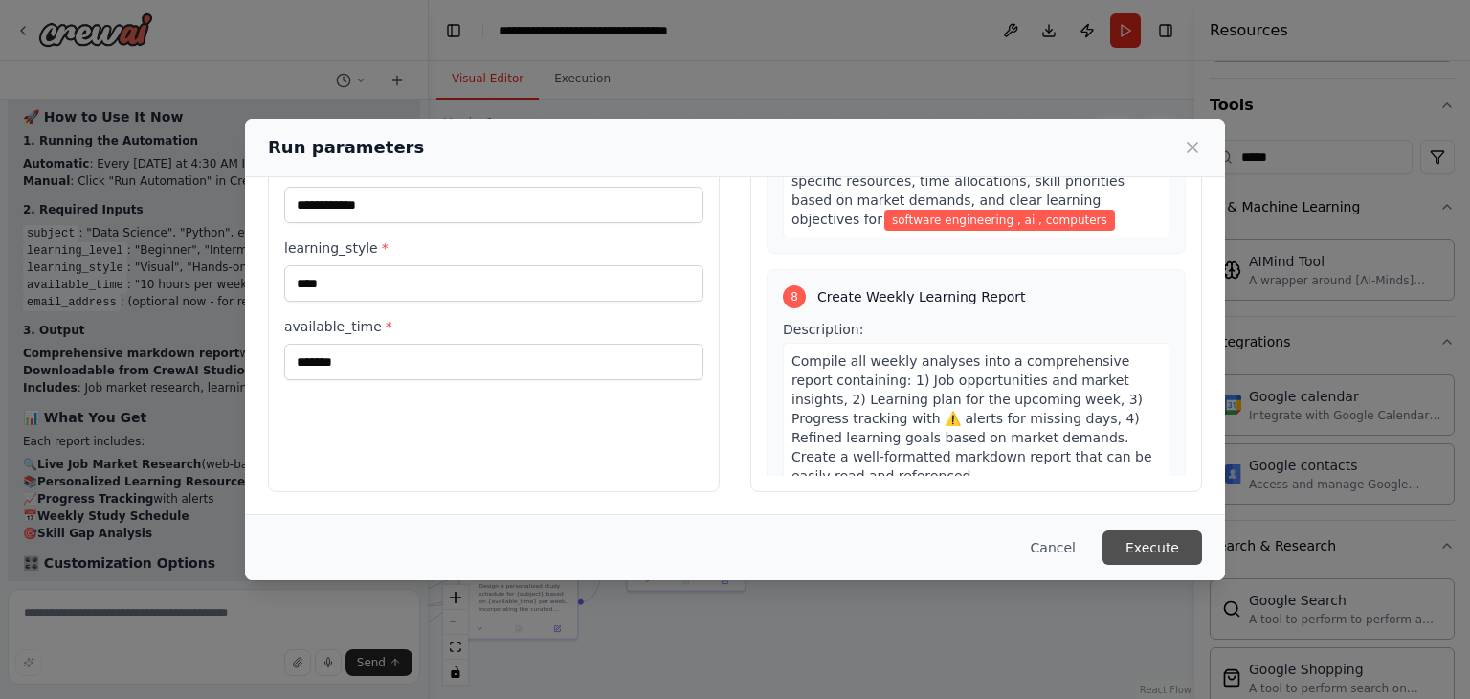
click at [1142, 540] on button "Execute" at bounding box center [1152, 547] width 100 height 34
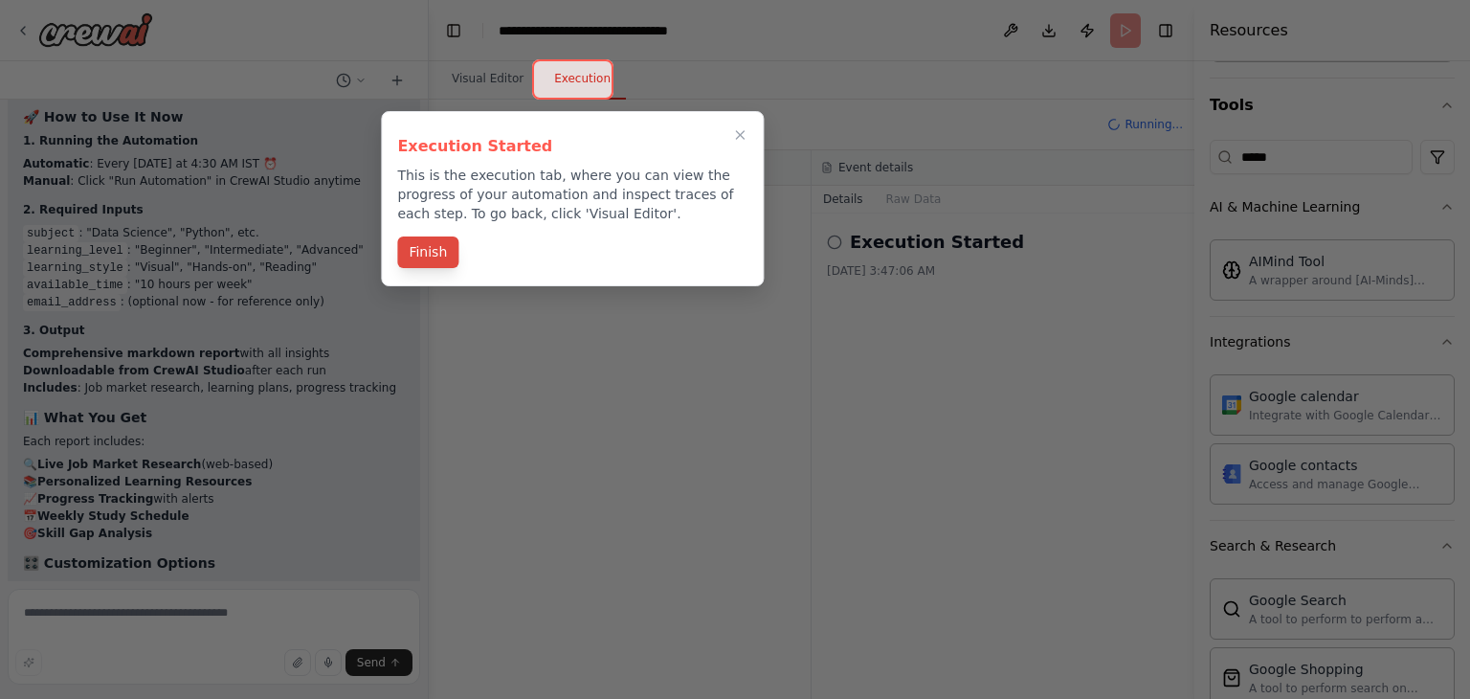
click at [434, 257] on button "Finish" at bounding box center [427, 252] width 61 height 32
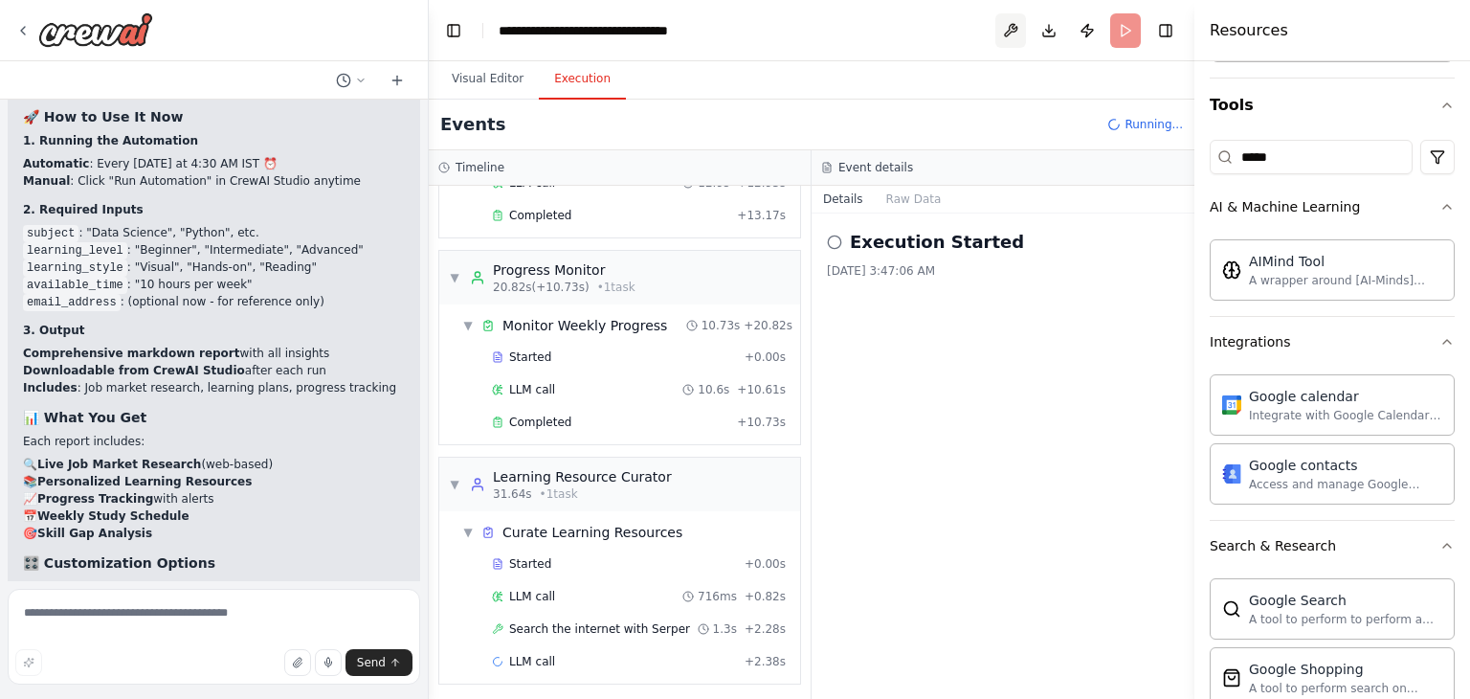
scroll to position [153, 0]
click at [215, 634] on textarea at bounding box center [214, 637] width 412 height 96
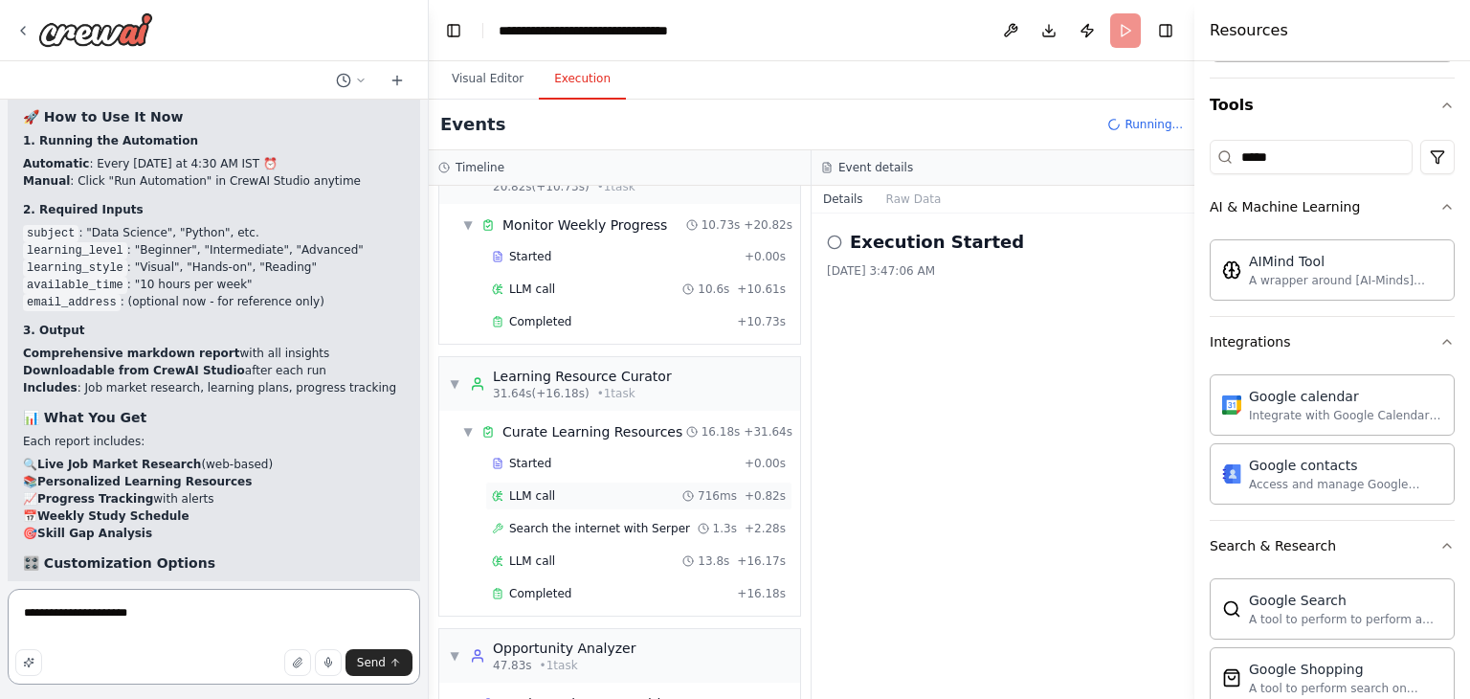
scroll to position [423, 0]
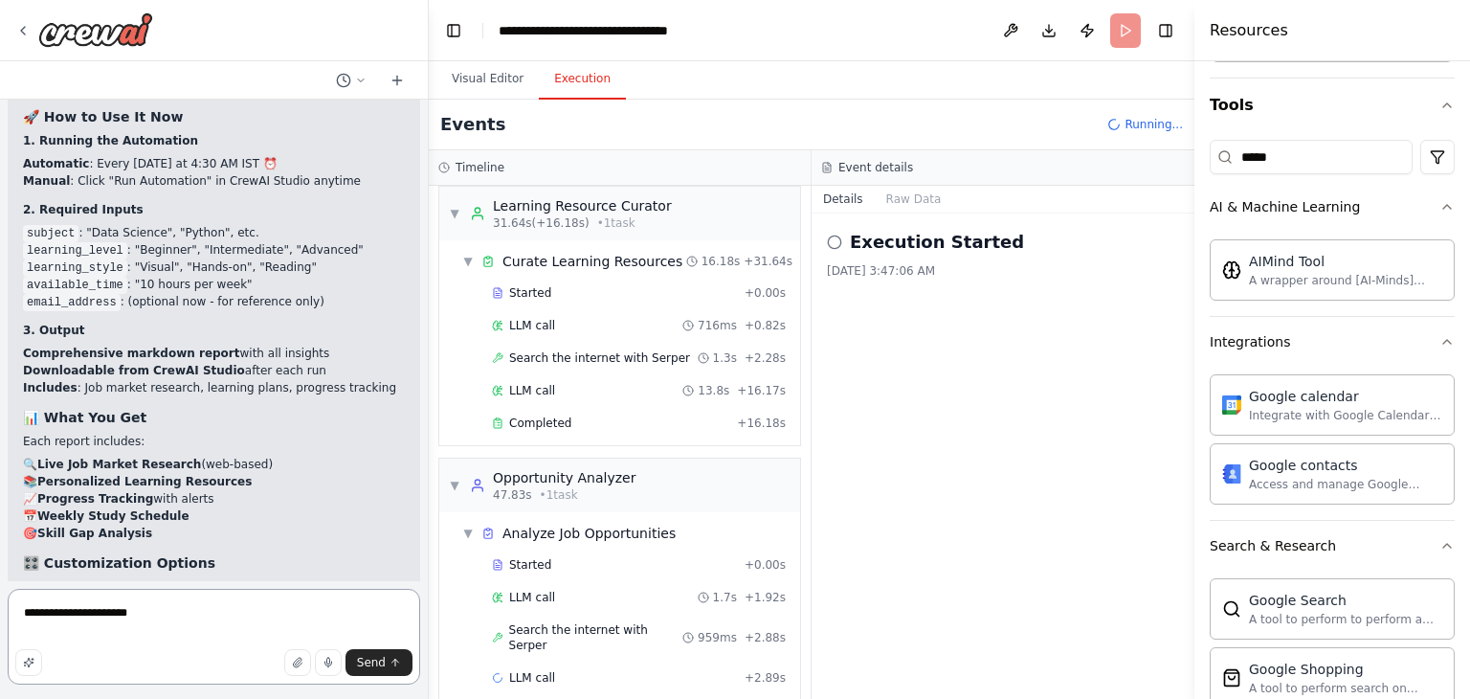
type textarea "**********"
click at [1291, 165] on input "*****" at bounding box center [1311, 157] width 203 height 34
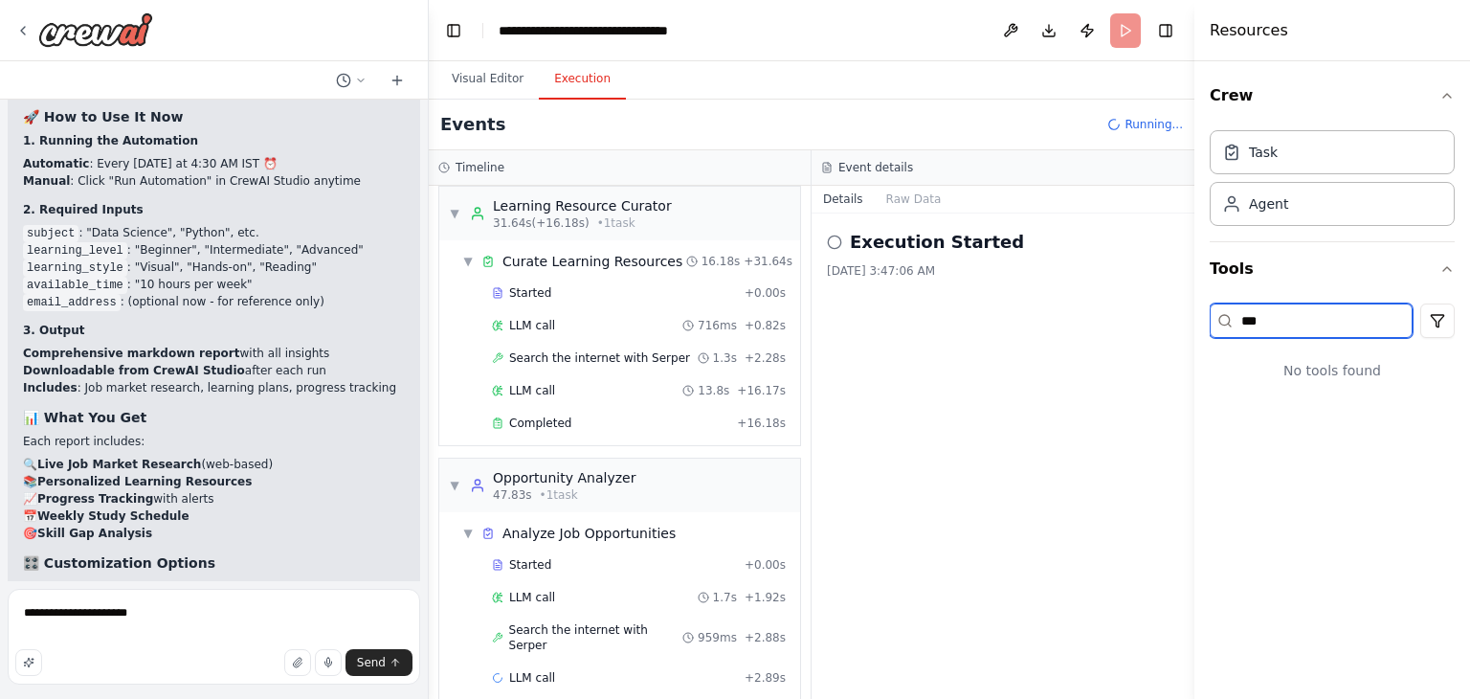
scroll to position [0, 0]
type input "*"
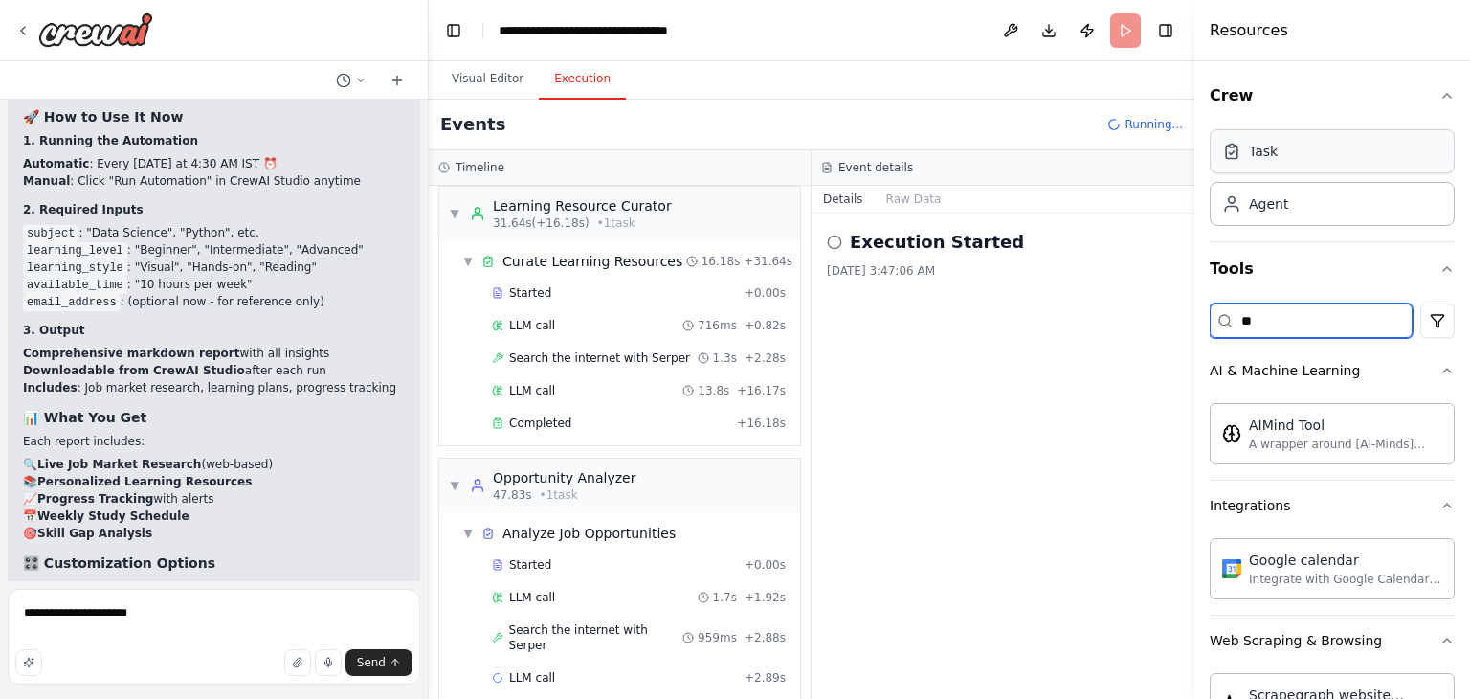
type input "*"
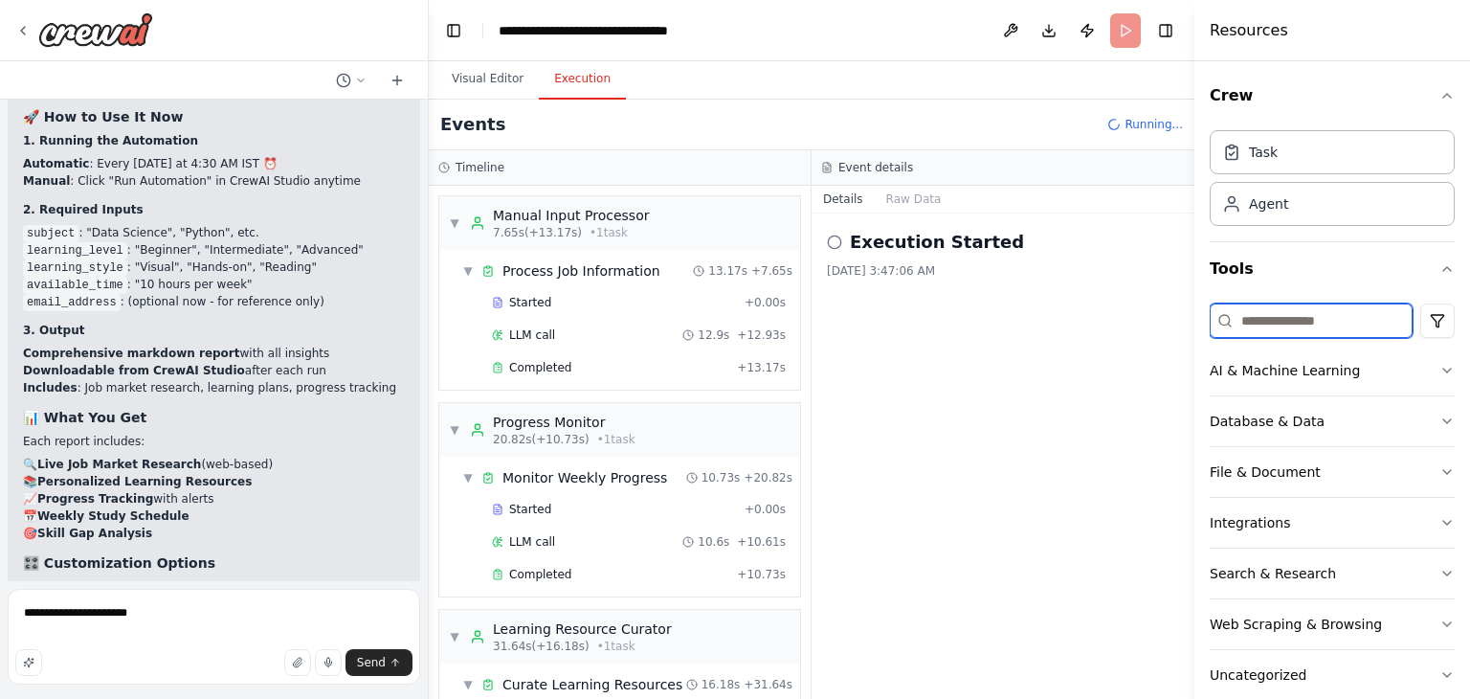
scroll to position [693, 0]
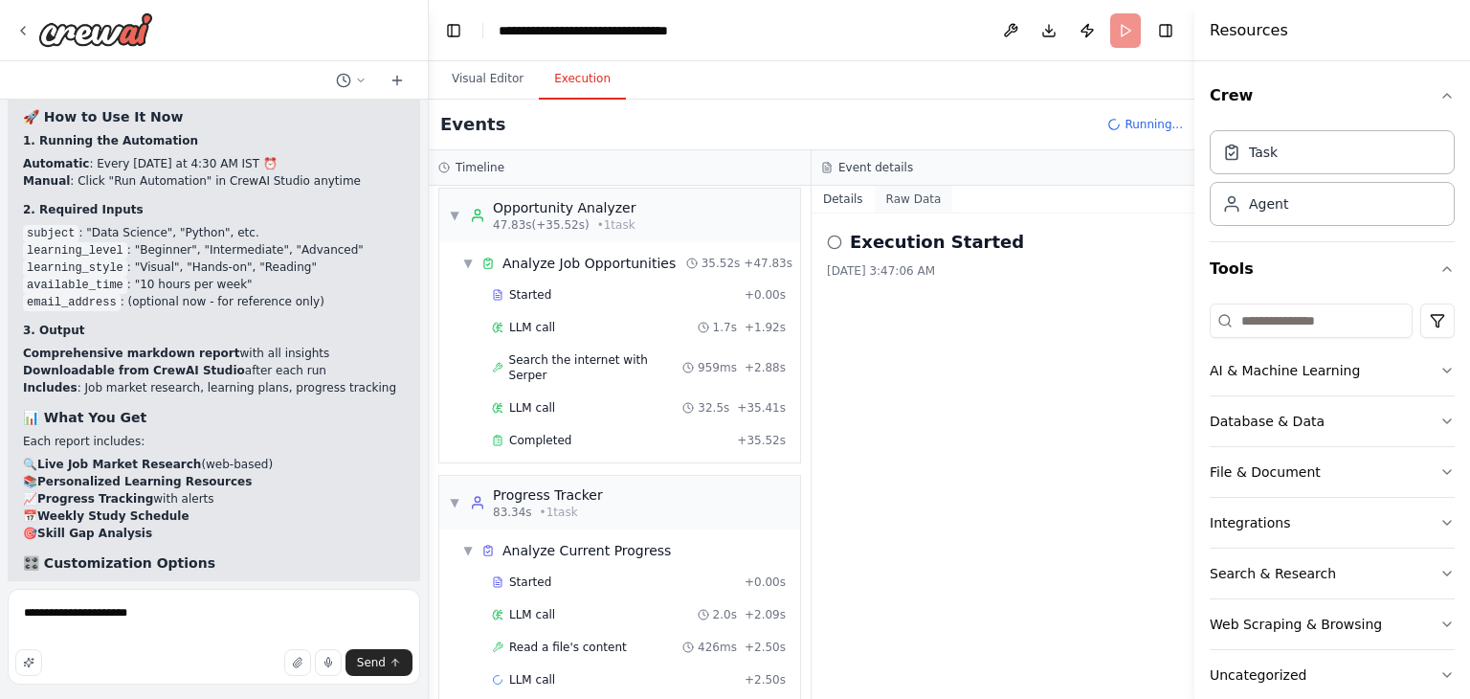
click at [908, 195] on button "Raw Data" at bounding box center [914, 199] width 78 height 27
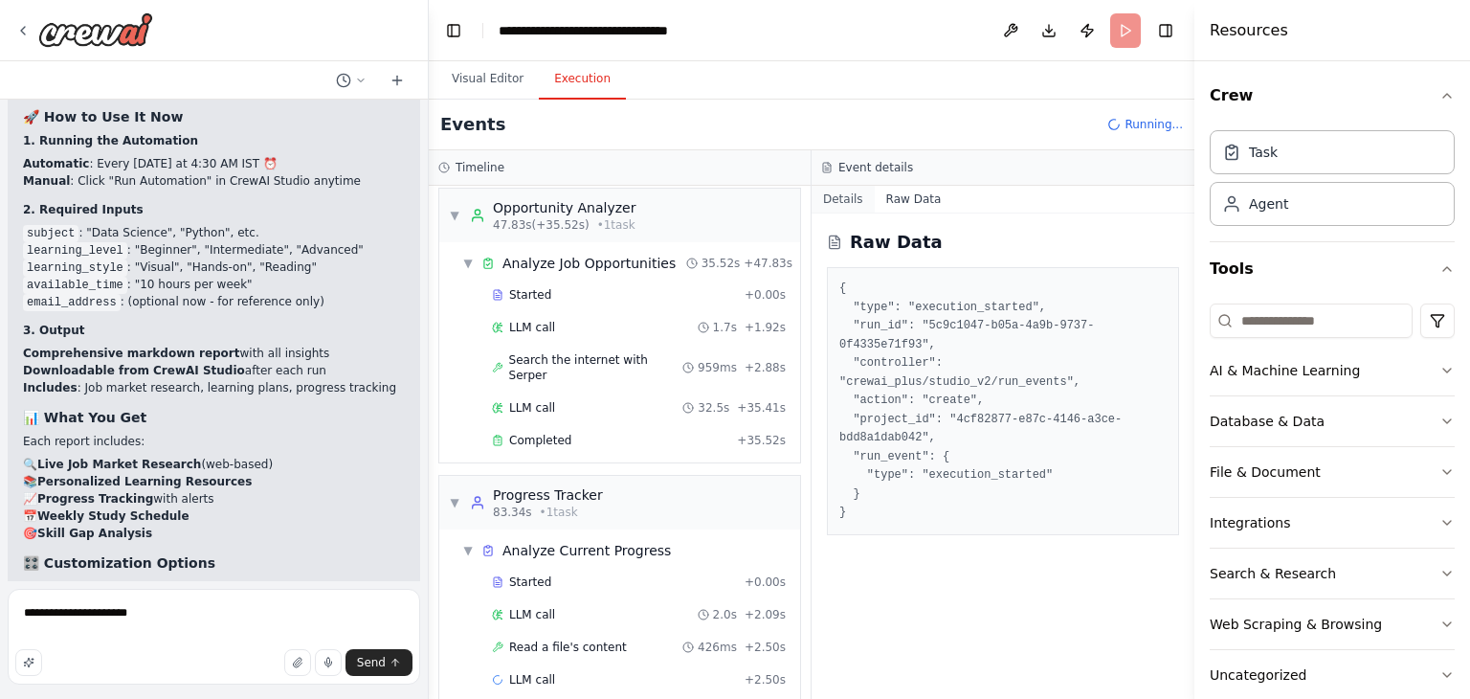
click at [846, 197] on button "Details" at bounding box center [843, 199] width 63 height 27
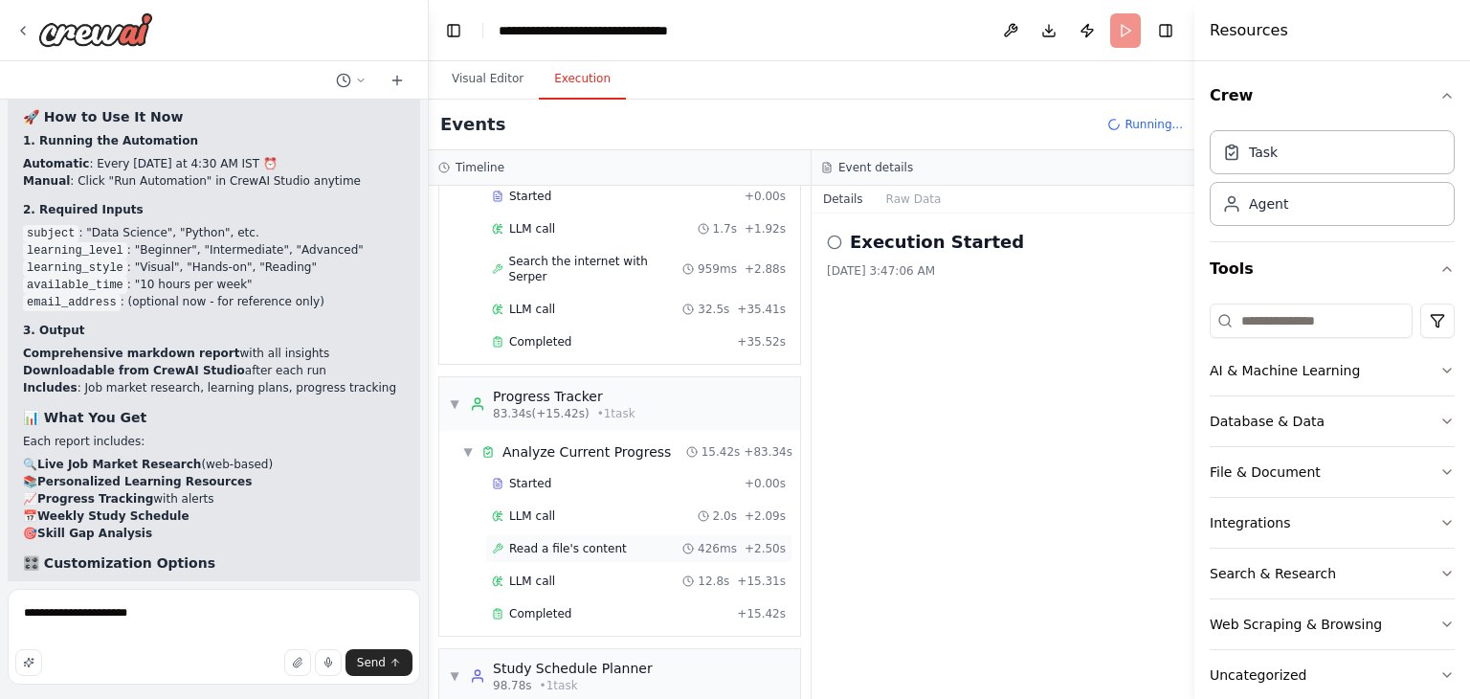
scroll to position [898, 0]
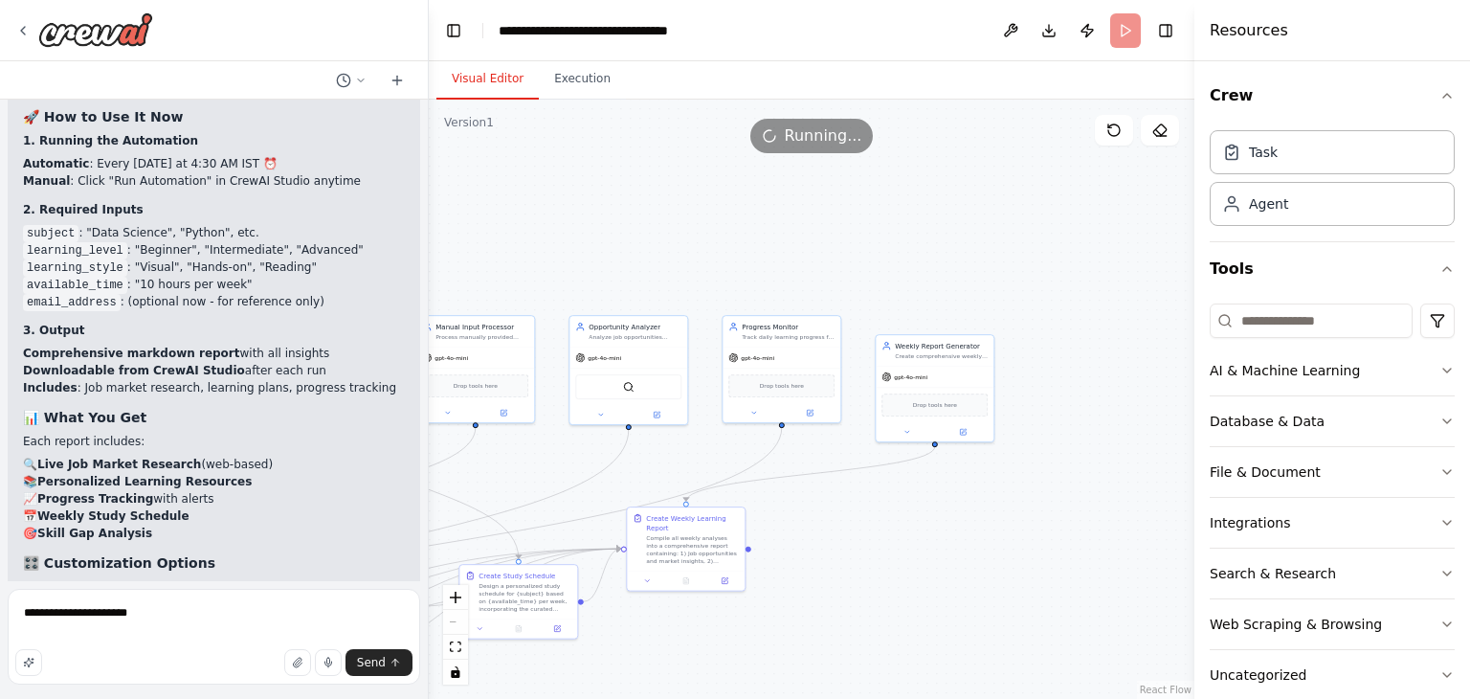
click at [491, 85] on button "Visual Editor" at bounding box center [487, 79] width 102 height 40
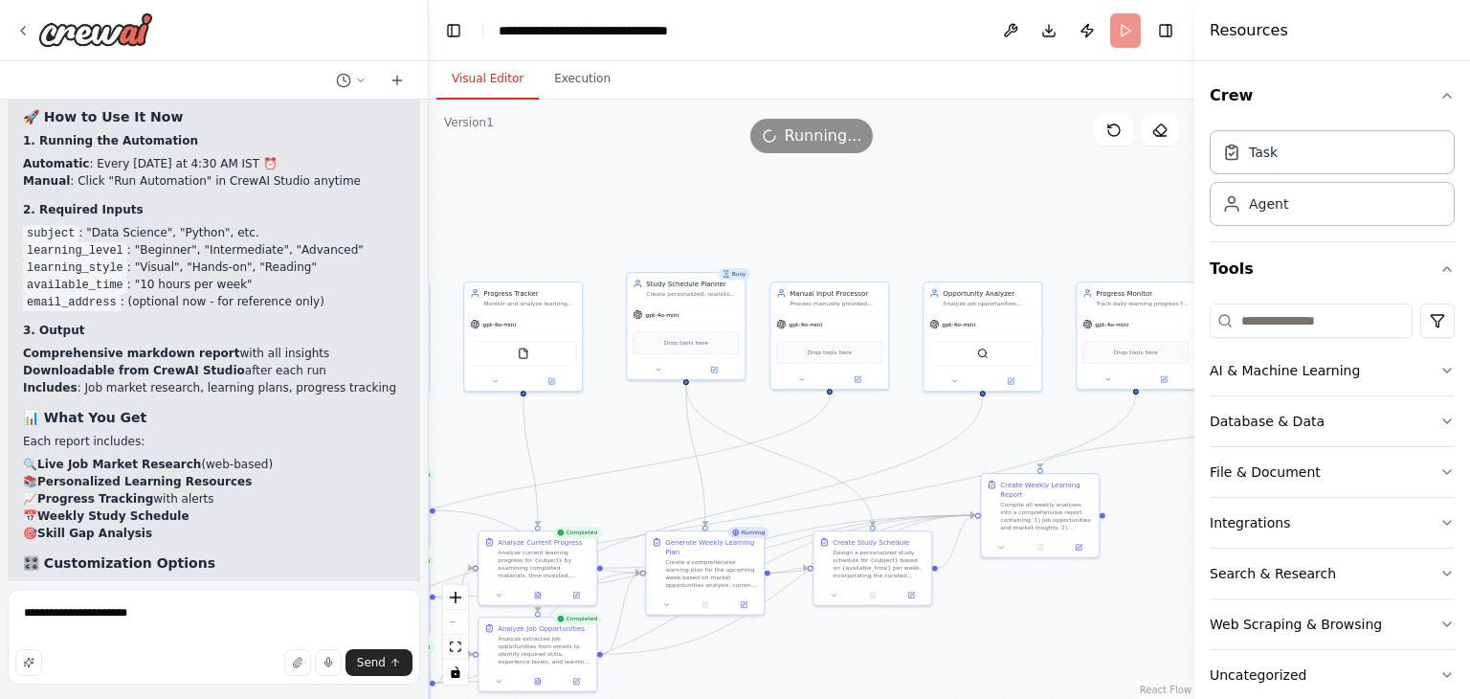
drag, startPoint x: 608, startPoint y: 256, endPoint x: 962, endPoint y: 222, distance: 355.7
click at [962, 222] on div ".deletable-edge-delete-btn { width: 20px; height: 20px; border: 0px solid #ffff…" at bounding box center [812, 399] width 766 height 599
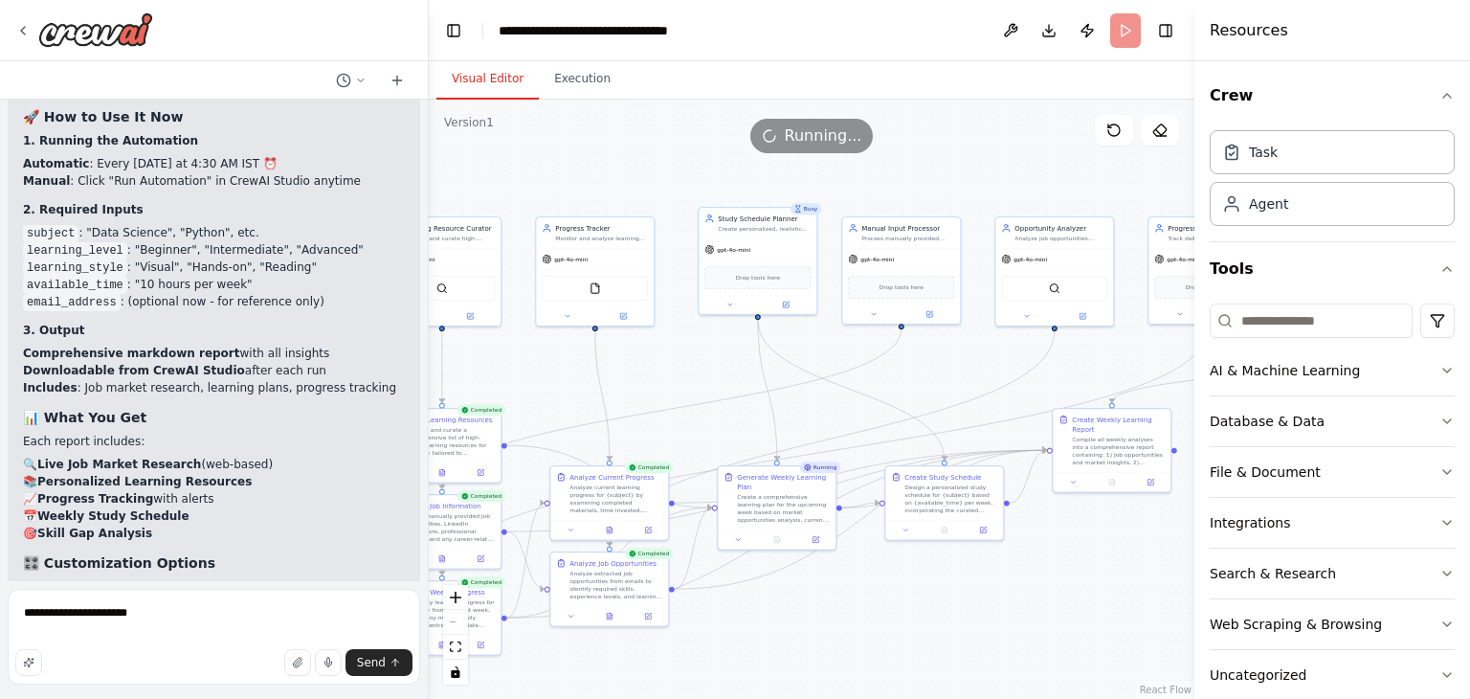
drag, startPoint x: 614, startPoint y: 158, endPoint x: 686, endPoint y: 96, distance: 95.0
click at [686, 96] on div "Visual Editor Execution Version 1 Show Tools Hide Agents .deletable-edge-delete…" at bounding box center [812, 379] width 766 height 637
drag, startPoint x: 981, startPoint y: 152, endPoint x: 792, endPoint y: 112, distance: 192.8
click at [792, 112] on div "Version 1 Show Tools Hide Agents .deletable-edge-delete-btn { width: 20px; heig…" at bounding box center [812, 399] width 766 height 599
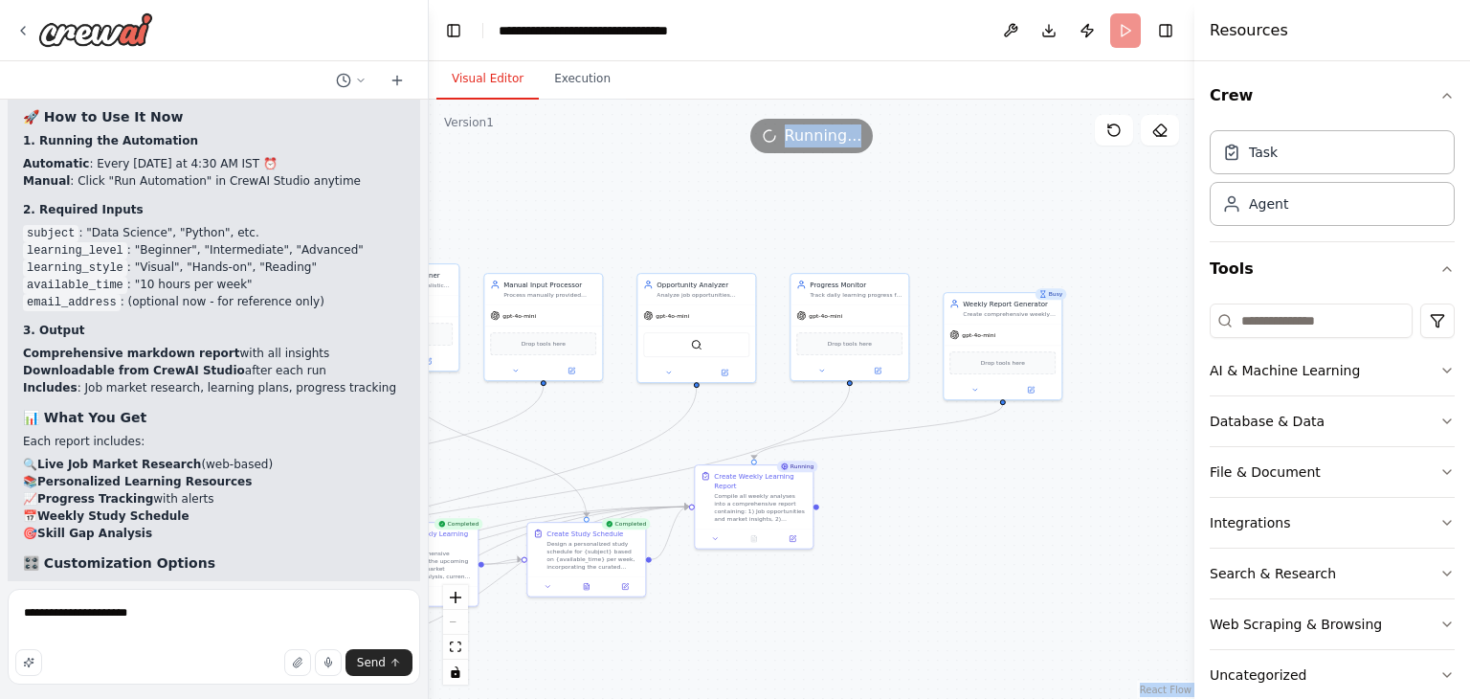
drag, startPoint x: 1074, startPoint y: 584, endPoint x: 716, endPoint y: 636, distance: 361.8
click at [716, 636] on div ".deletable-edge-delete-btn { width: 20px; height: 20px; border: 0px solid #ffff…" at bounding box center [812, 399] width 766 height 599
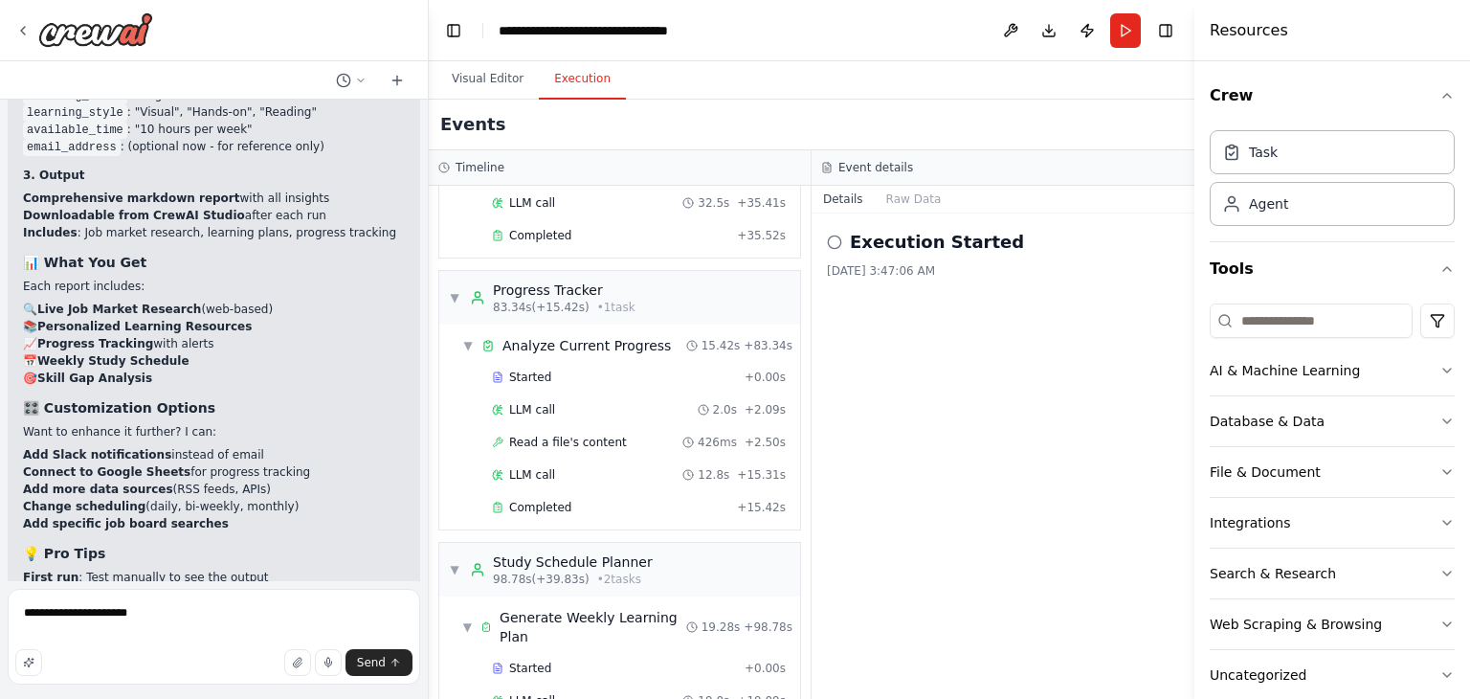
click at [579, 79] on button "Execution" at bounding box center [582, 79] width 87 height 40
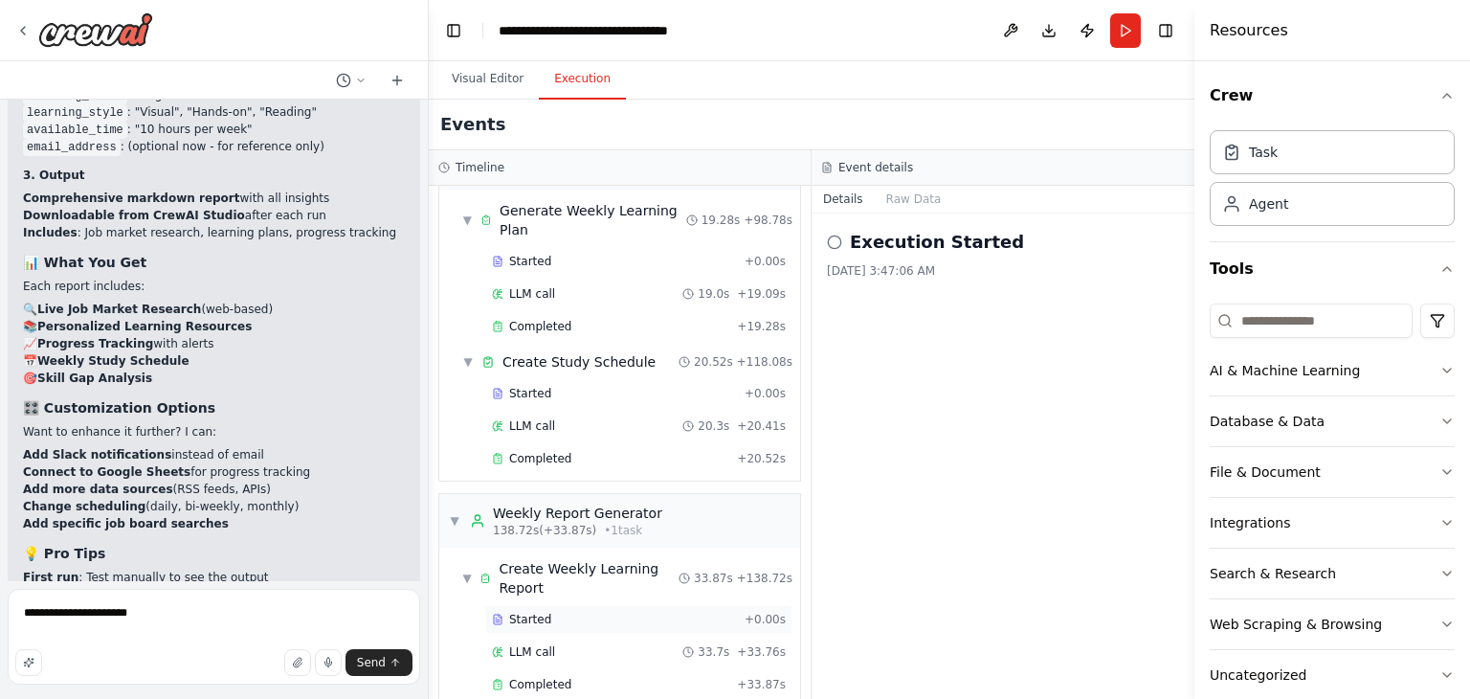
click at [534, 611] on span "Started" at bounding box center [530, 618] width 42 height 15
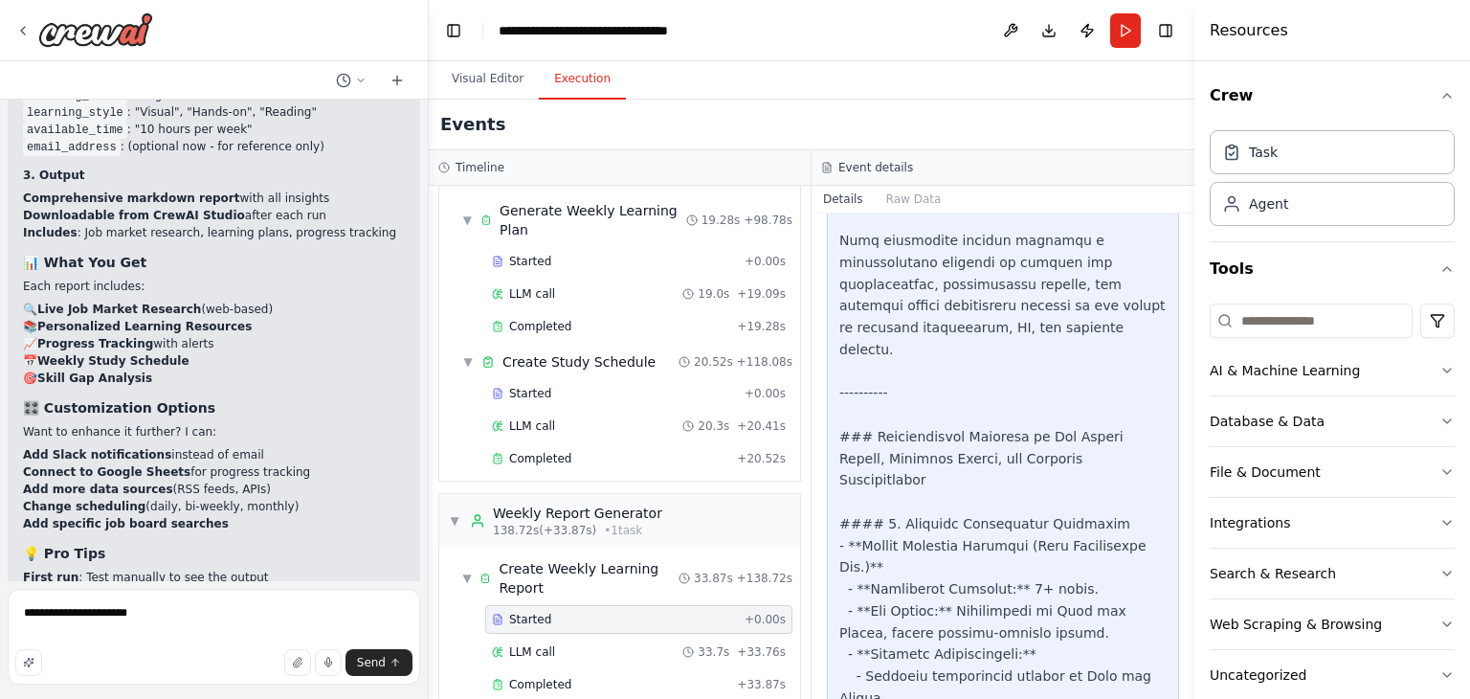
scroll to position [3685, 0]
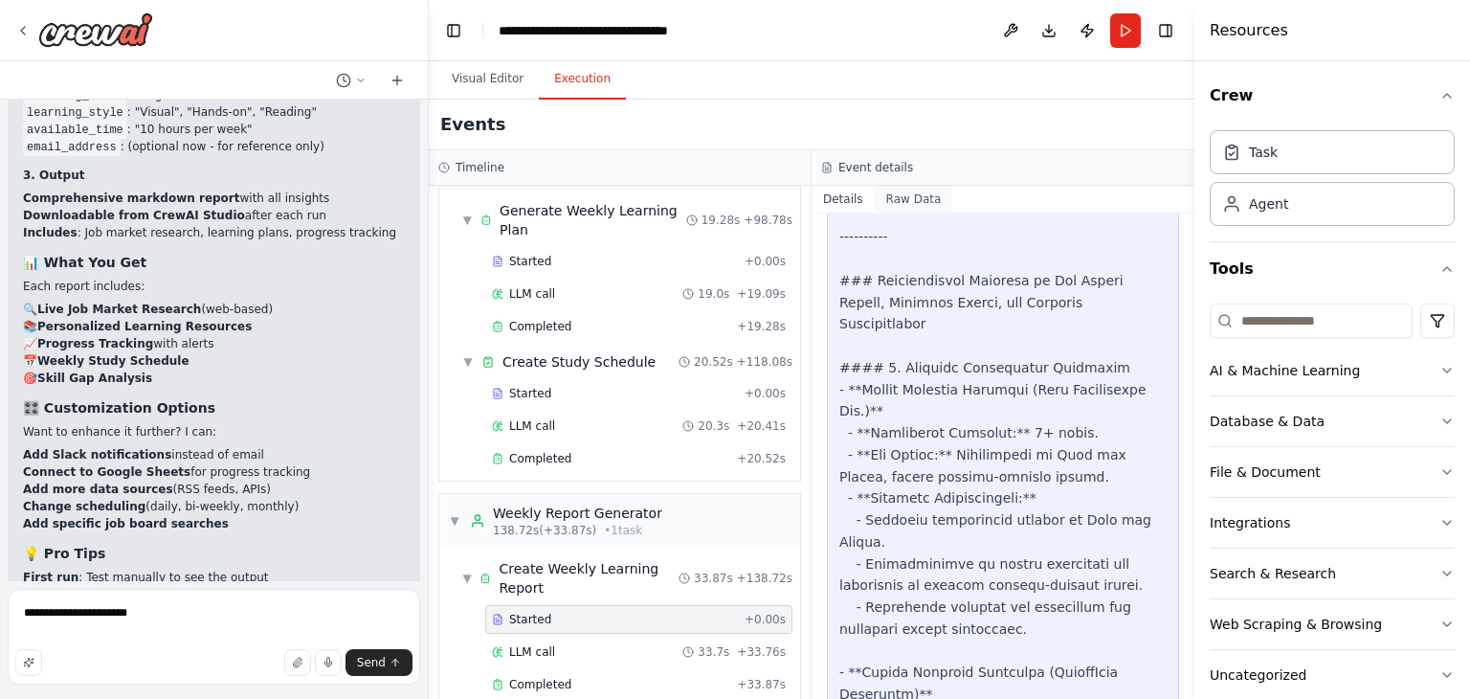
click at [914, 204] on button "Raw Data" at bounding box center [914, 199] width 78 height 27
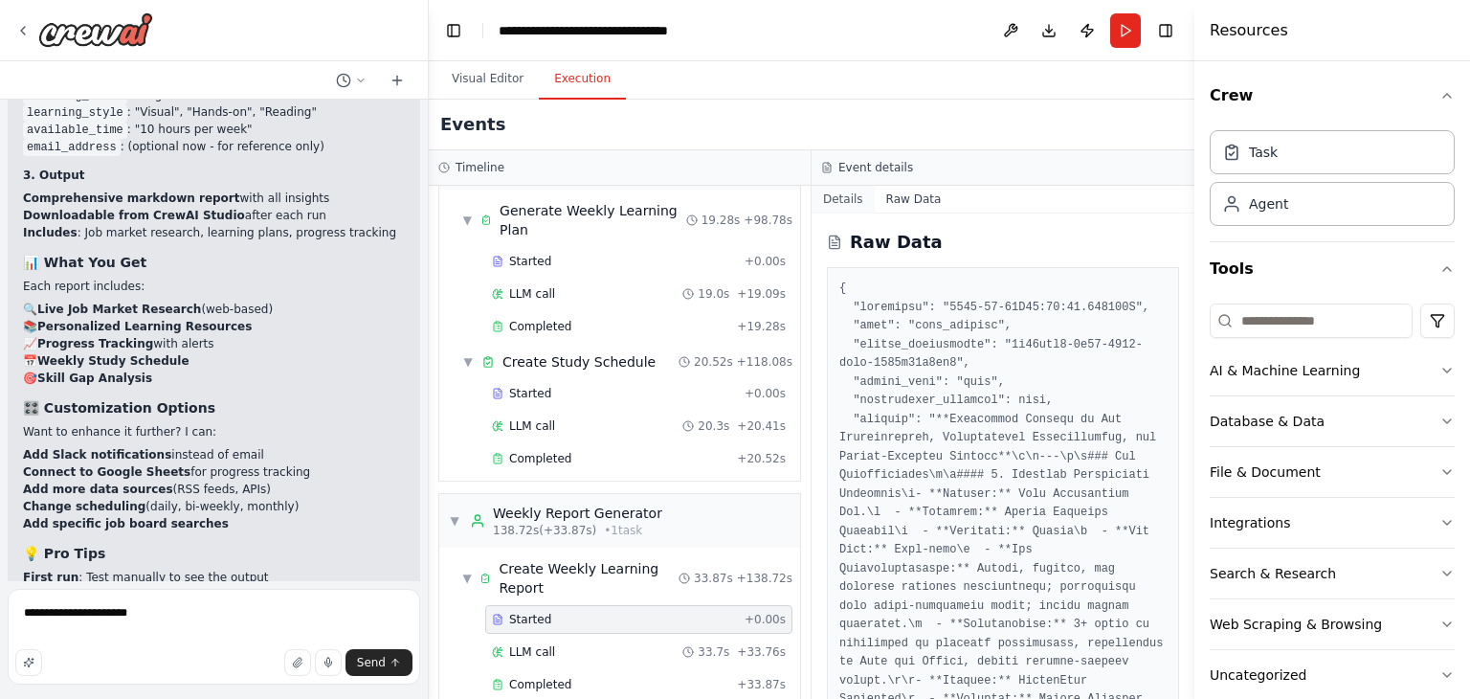
click at [853, 202] on button "Details" at bounding box center [843, 199] width 63 height 27
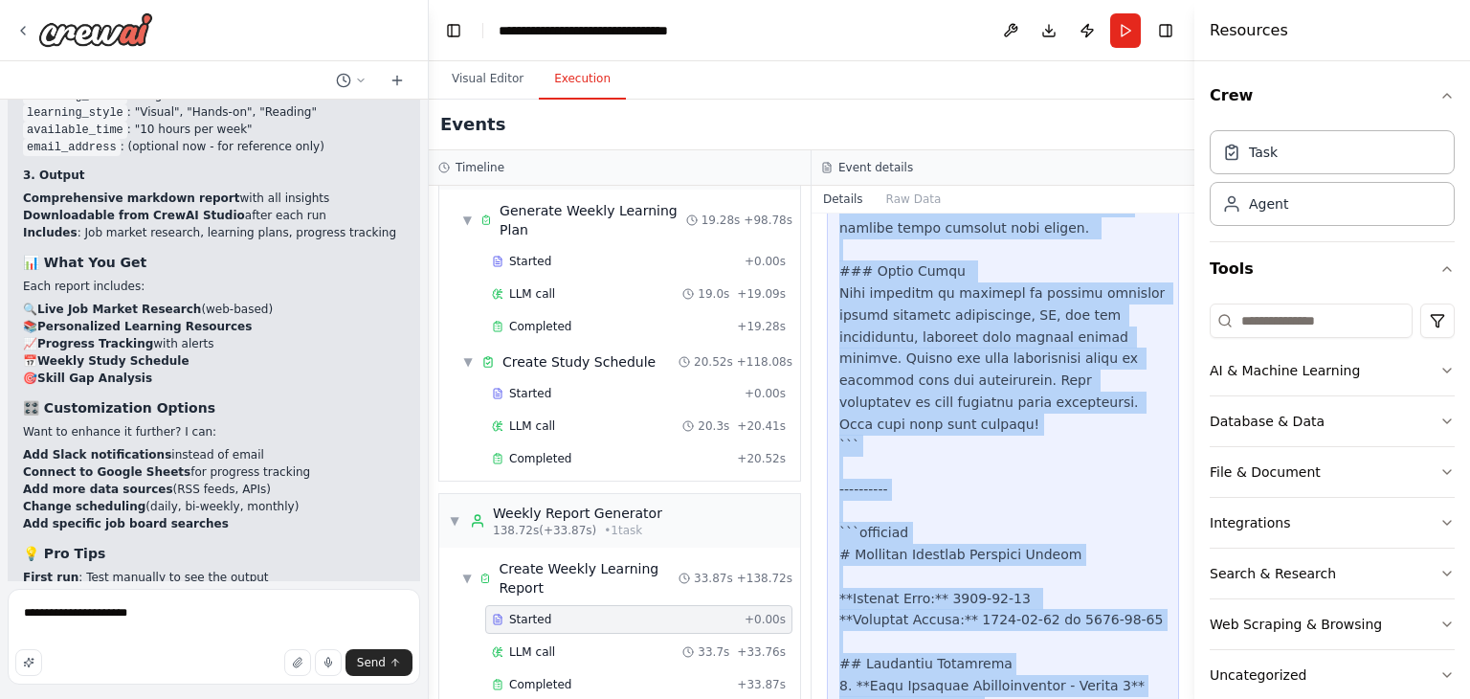
scroll to position [14858, 0]
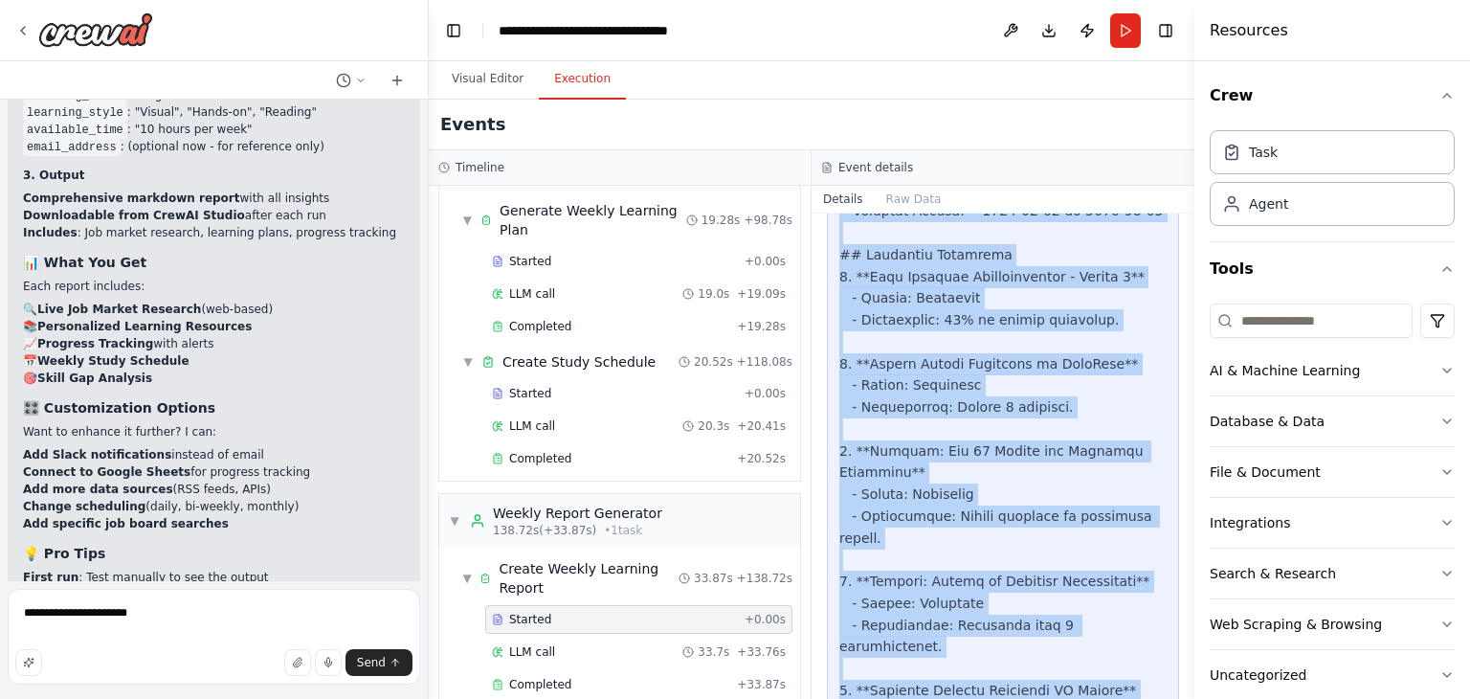
drag, startPoint x: 834, startPoint y: 363, endPoint x: 975, endPoint y: 743, distance: 405.1
click at [975, 698] on html "Build a crew that curates personalized learning resources, tracks your progress…" at bounding box center [735, 349] width 1470 height 699
copy div "**Structured Summary of Job Opportunities, Professional Notifications, and Care…"
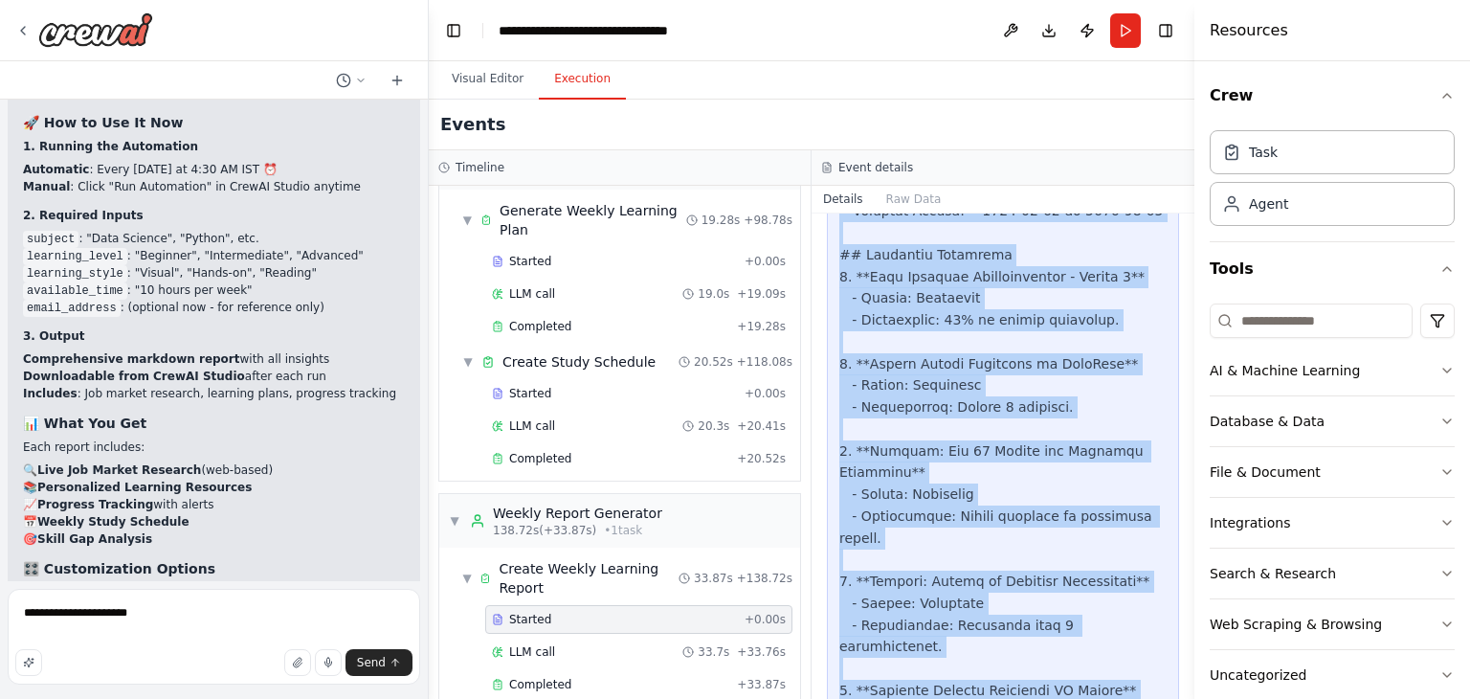
scroll to position [10167, 0]
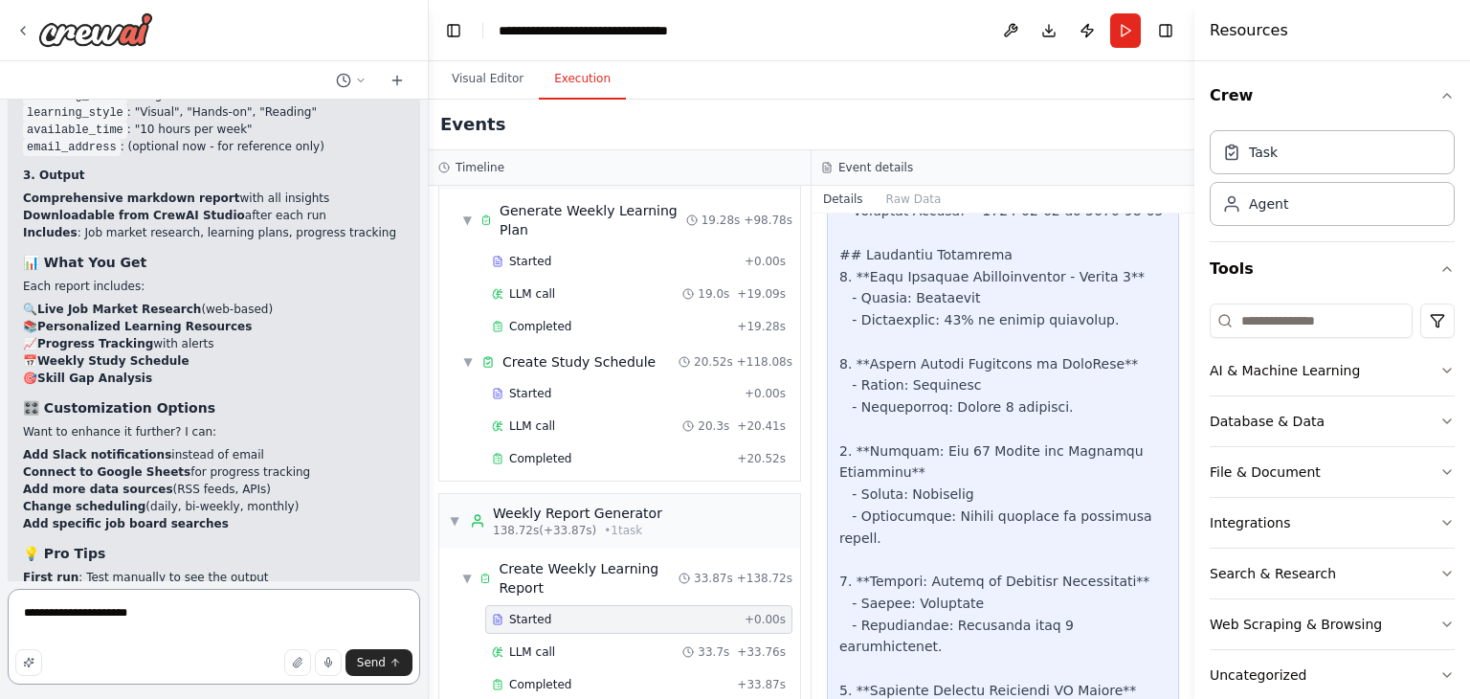
click at [198, 615] on textarea "**********" at bounding box center [214, 637] width 412 height 96
click at [377, 656] on span "Send" at bounding box center [371, 662] width 29 height 15
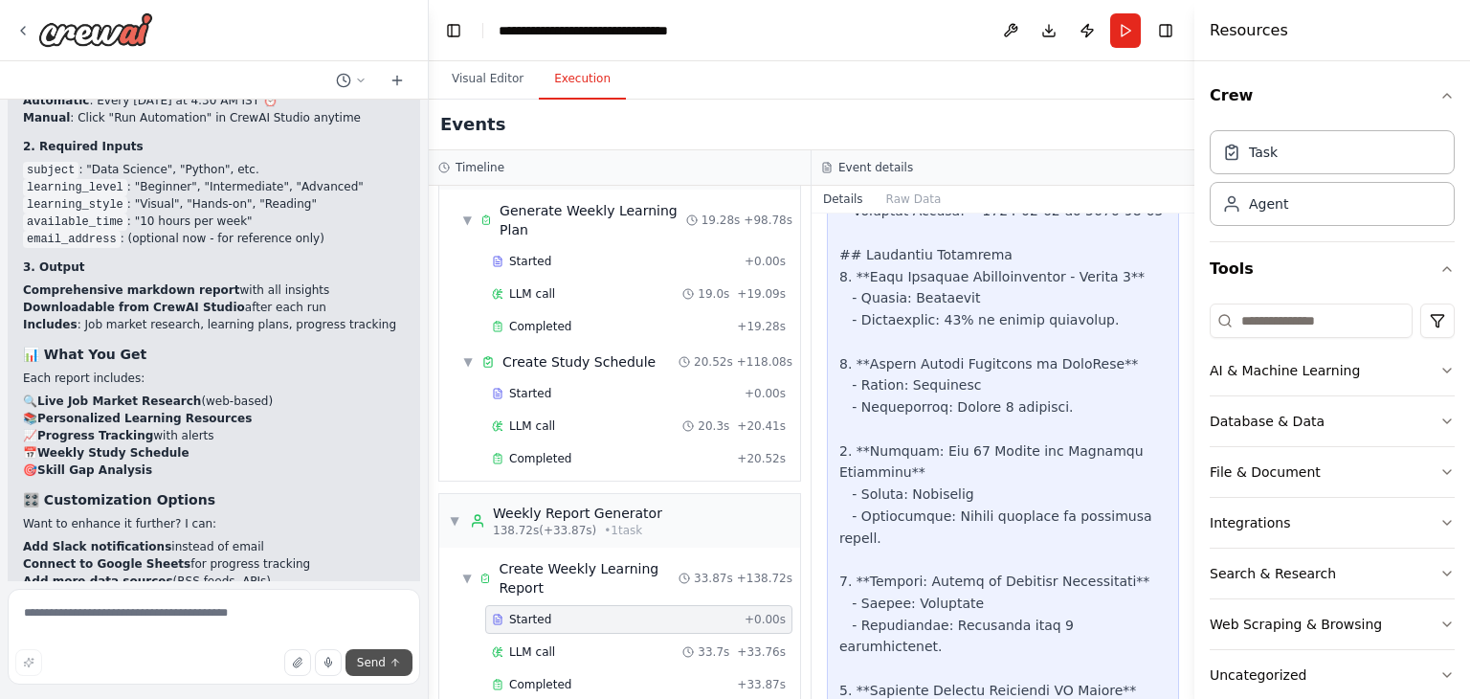
scroll to position [10179, 0]
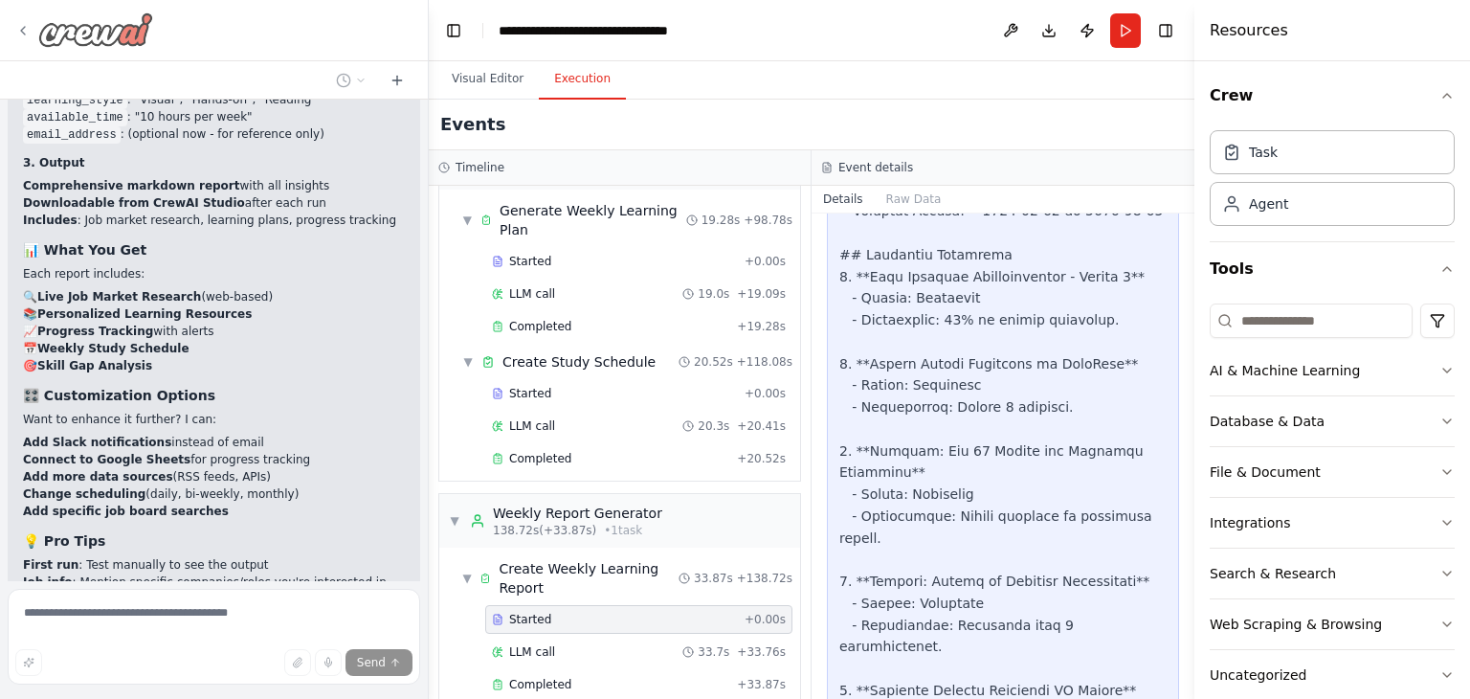
click at [22, 32] on icon at bounding box center [23, 31] width 4 height 8
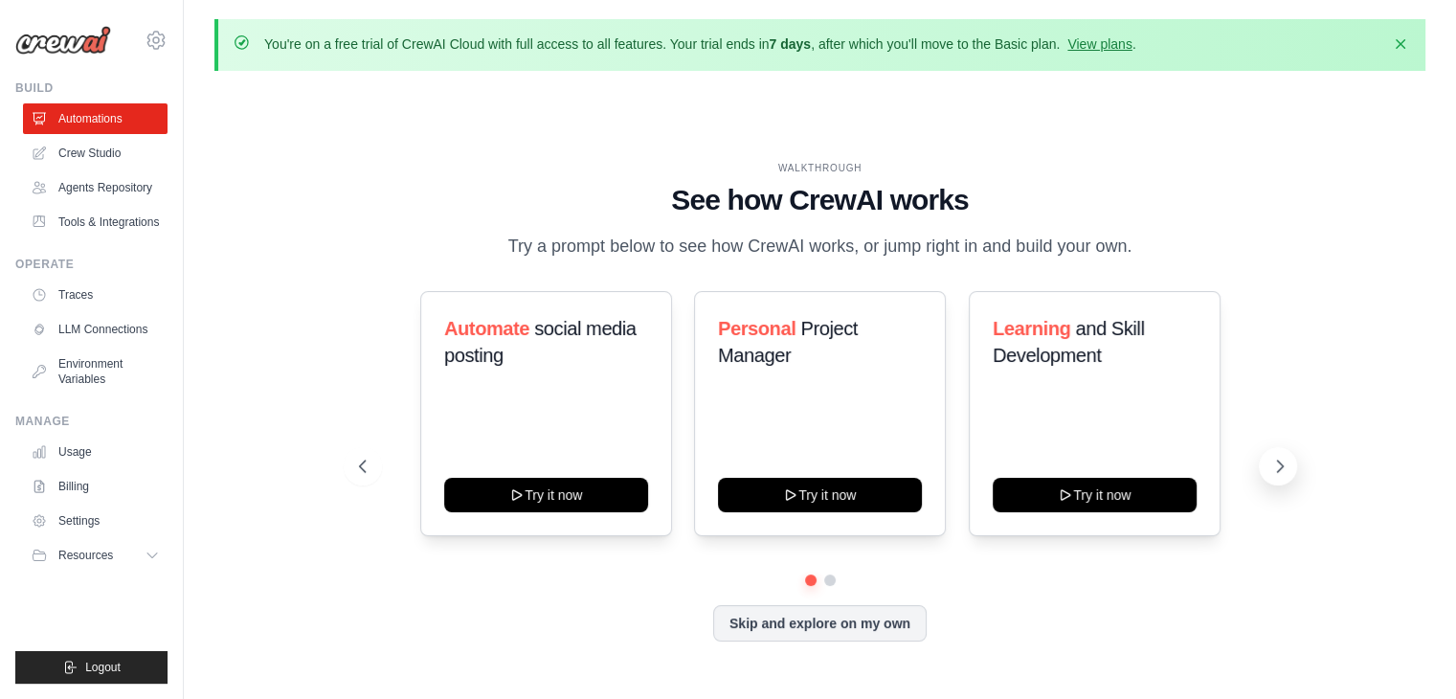
click at [1275, 462] on icon at bounding box center [1279, 465] width 19 height 19
click at [360, 472] on icon at bounding box center [360, 465] width 19 height 19
click at [1277, 476] on button at bounding box center [1277, 466] width 38 height 38
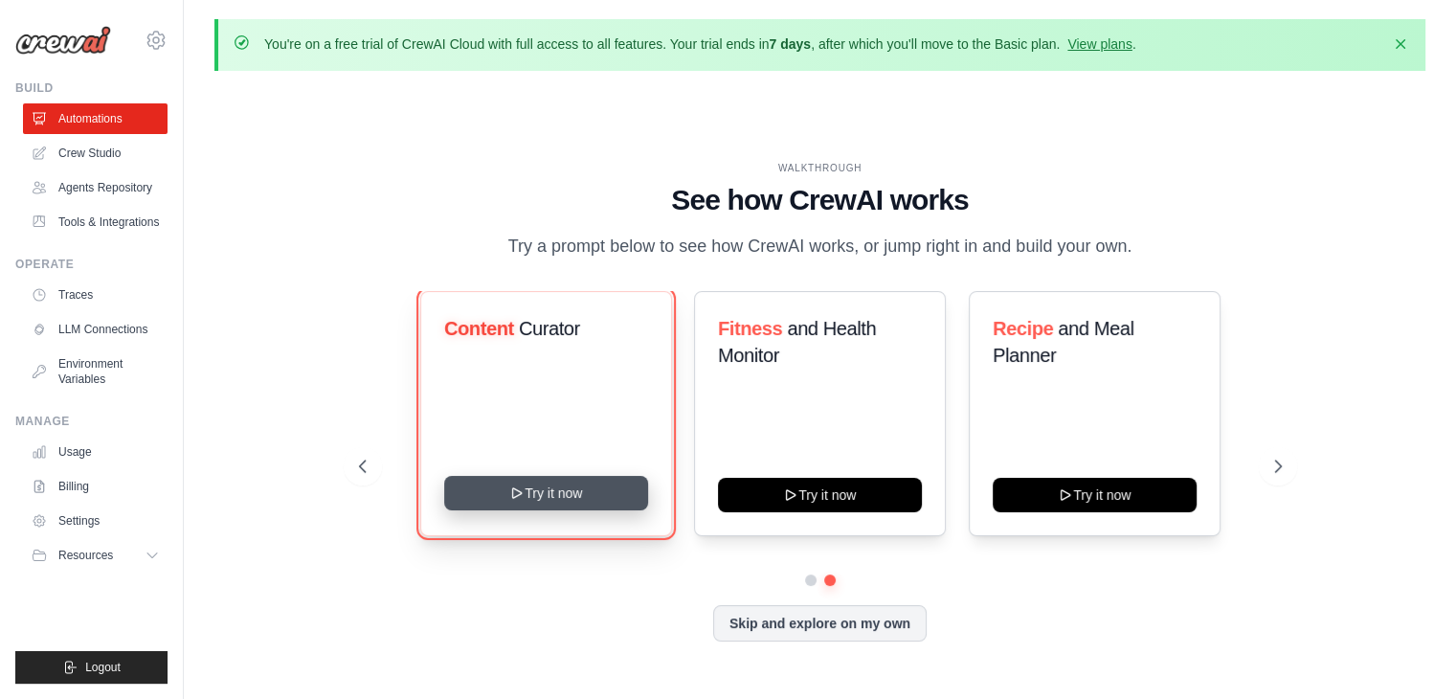
click at [567, 505] on button "Try it now" at bounding box center [546, 493] width 204 height 34
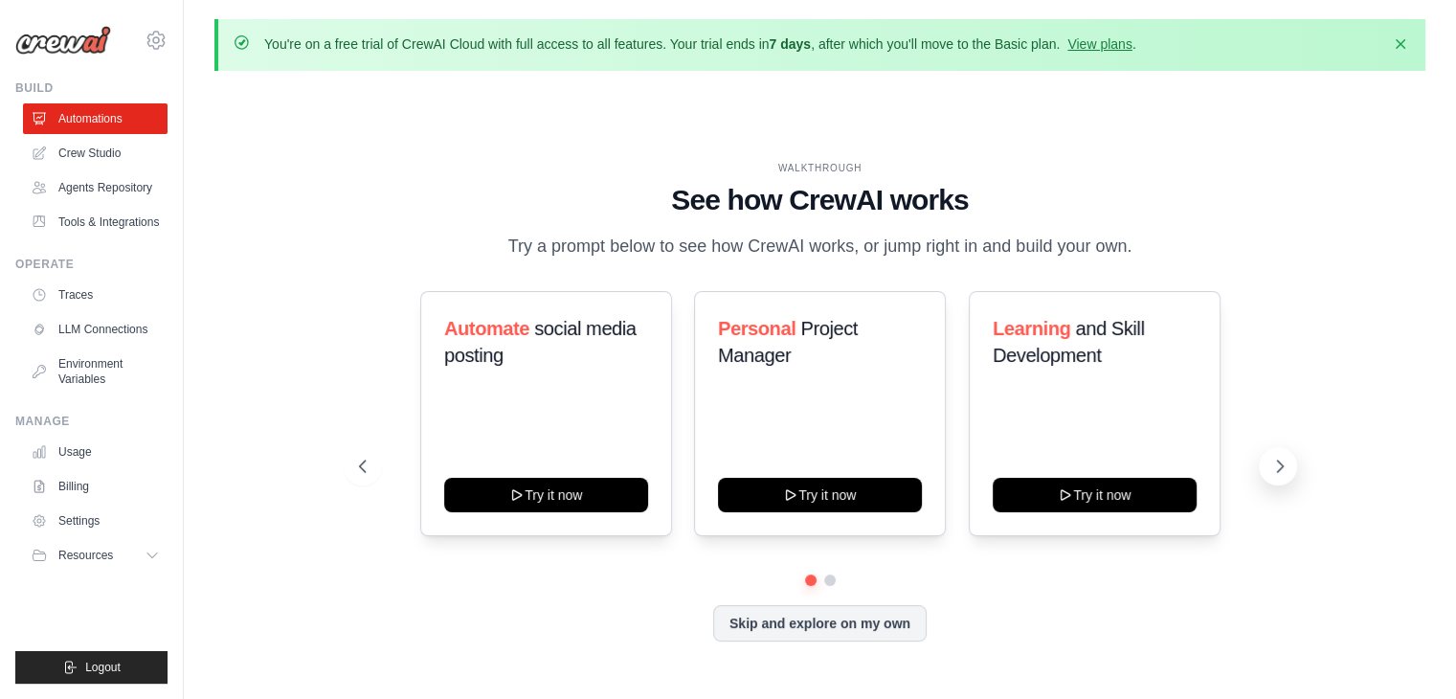
click at [1275, 468] on icon at bounding box center [1279, 465] width 19 height 19
click at [1279, 472] on icon at bounding box center [1279, 465] width 19 height 19
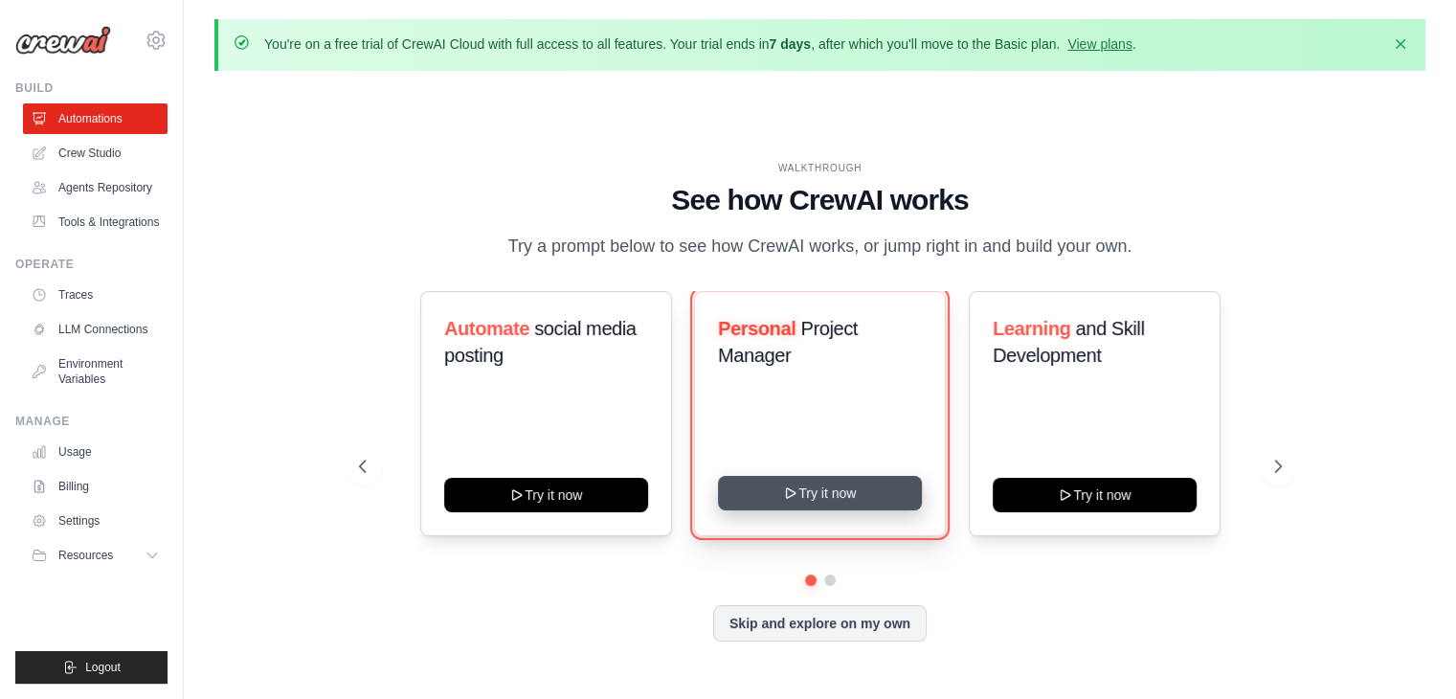
click at [794, 501] on button "Try it now" at bounding box center [820, 493] width 204 height 34
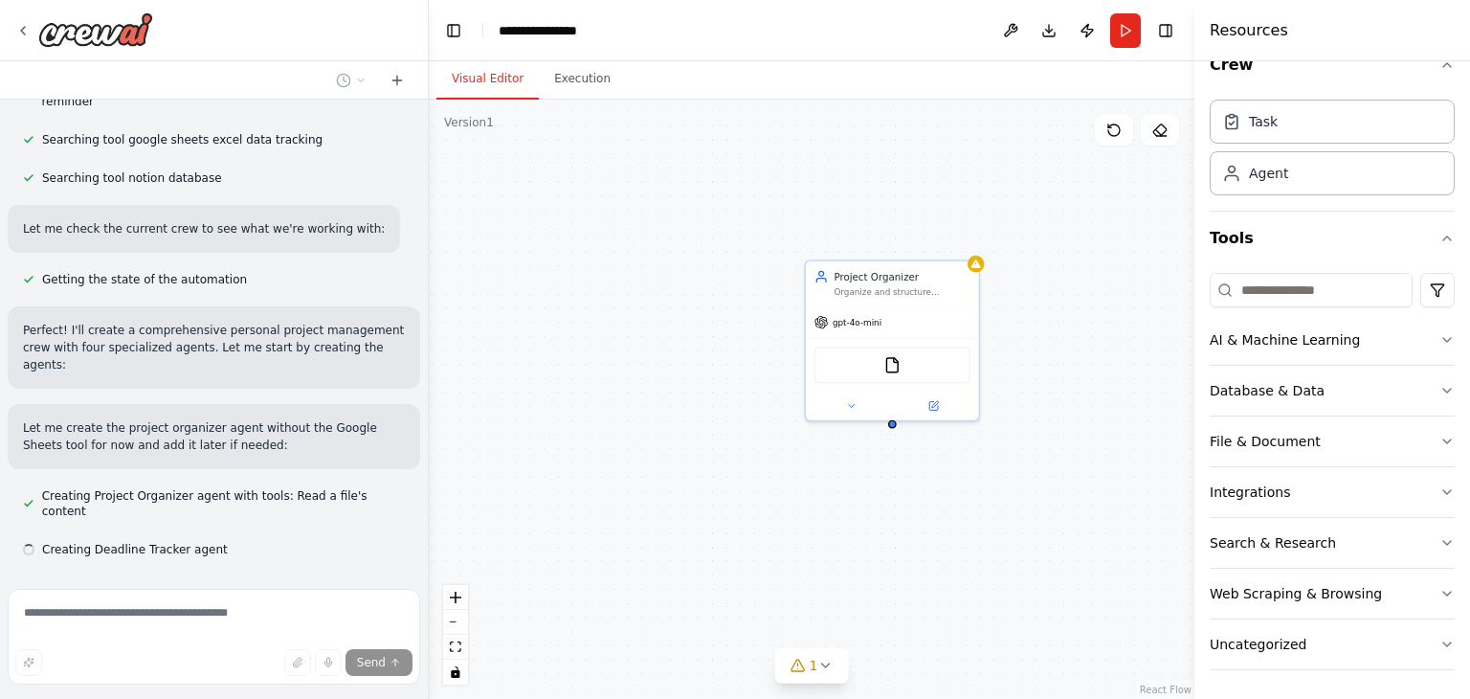
scroll to position [402, 0]
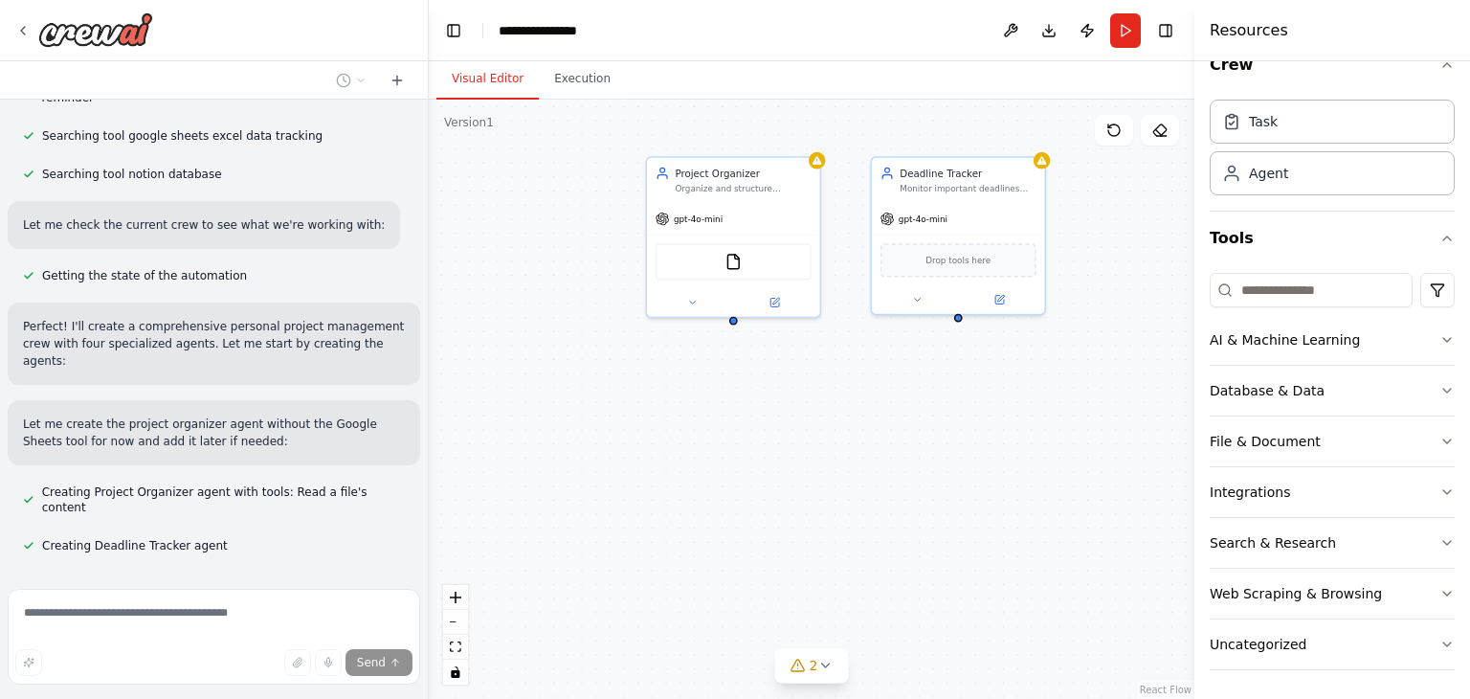
drag, startPoint x: 695, startPoint y: 415, endPoint x: 530, endPoint y: 311, distance: 194.9
click at [530, 311] on div "Project Organizer Organize and structure personal projects by creating detailed…" at bounding box center [812, 399] width 766 height 599
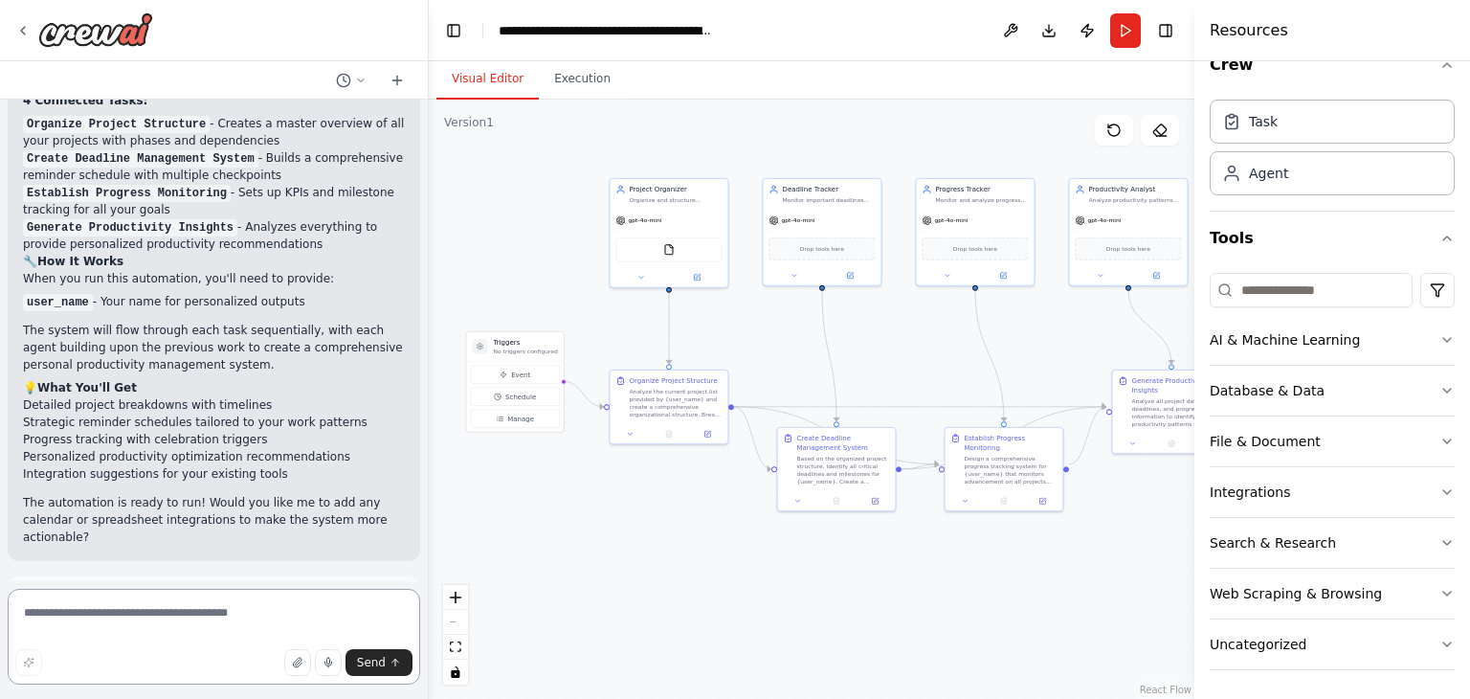
scroll to position [1704, 0]
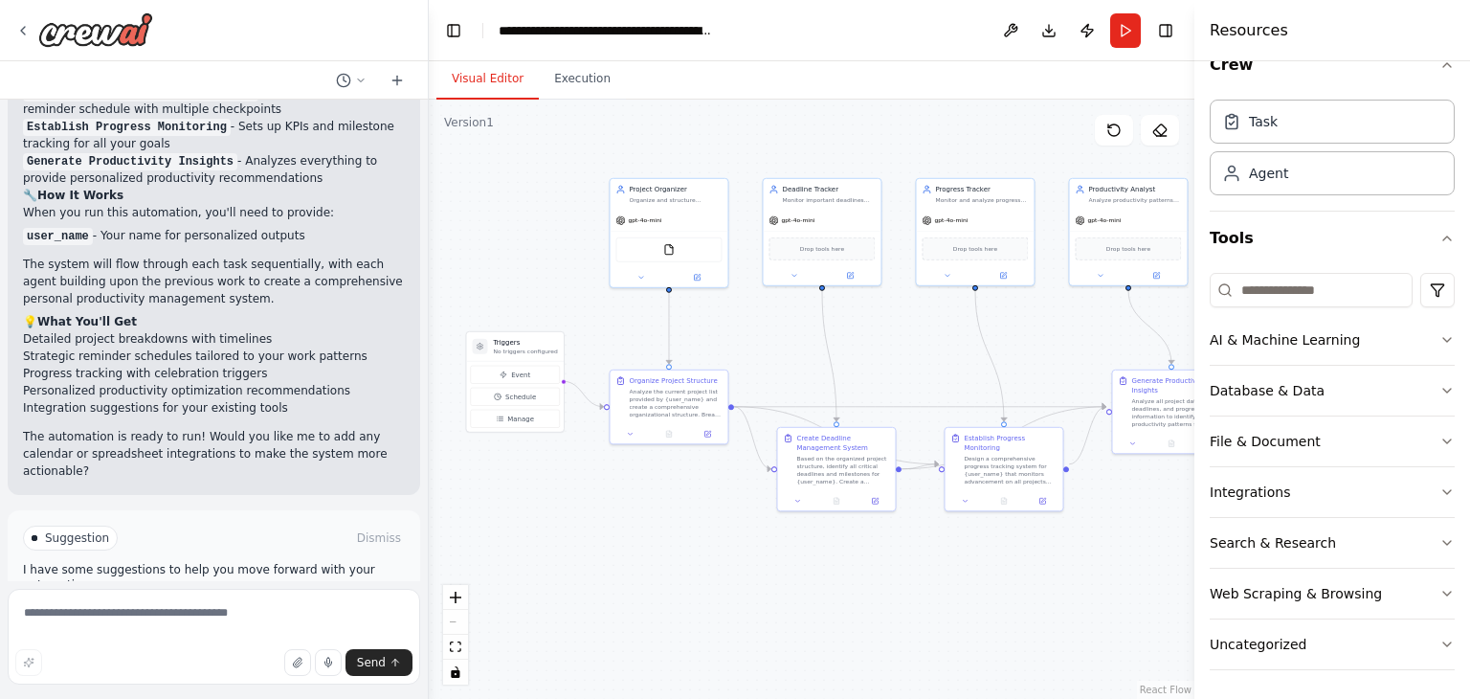
click at [77, 530] on span "Suggestion" at bounding box center [77, 537] width 64 height 15
click at [111, 616] on textarea at bounding box center [214, 637] width 412 height 96
type textarea "**********"
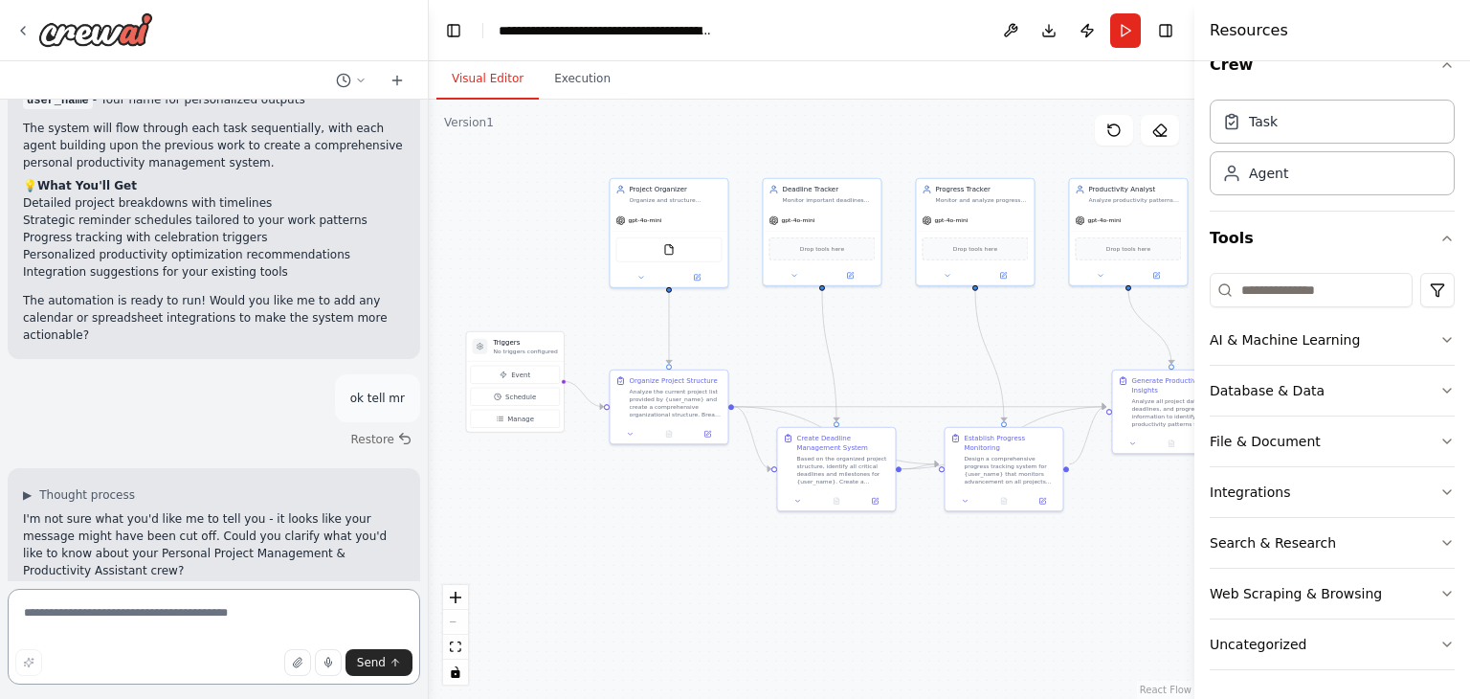
scroll to position [1912, 0]
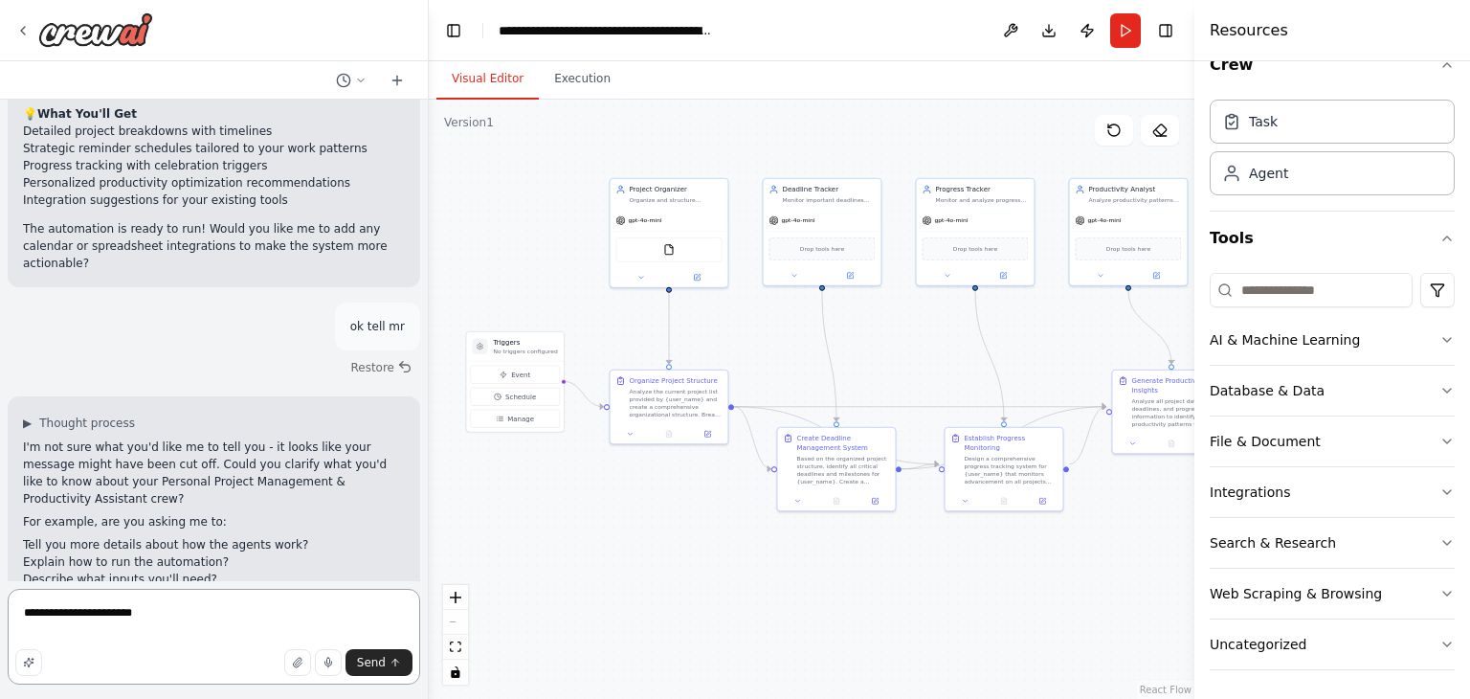
type textarea "**********"
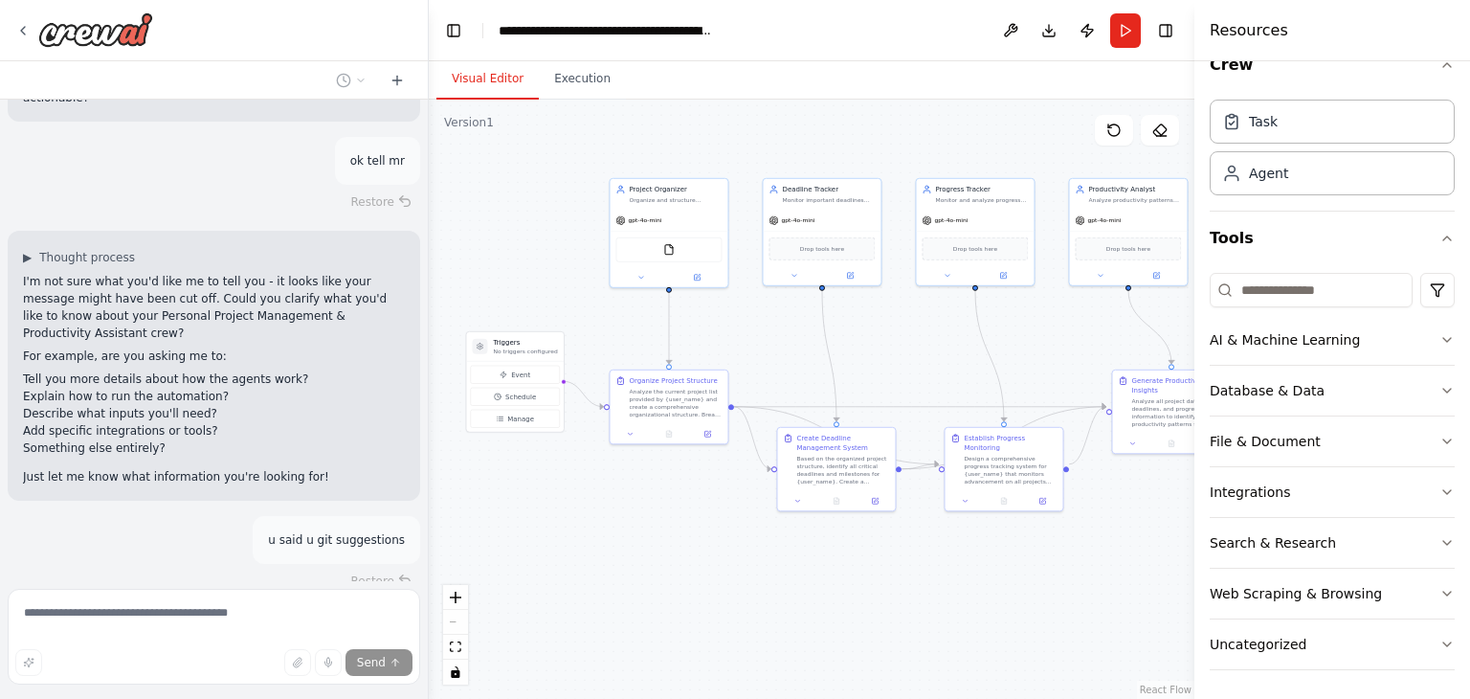
scroll to position [2079, 0]
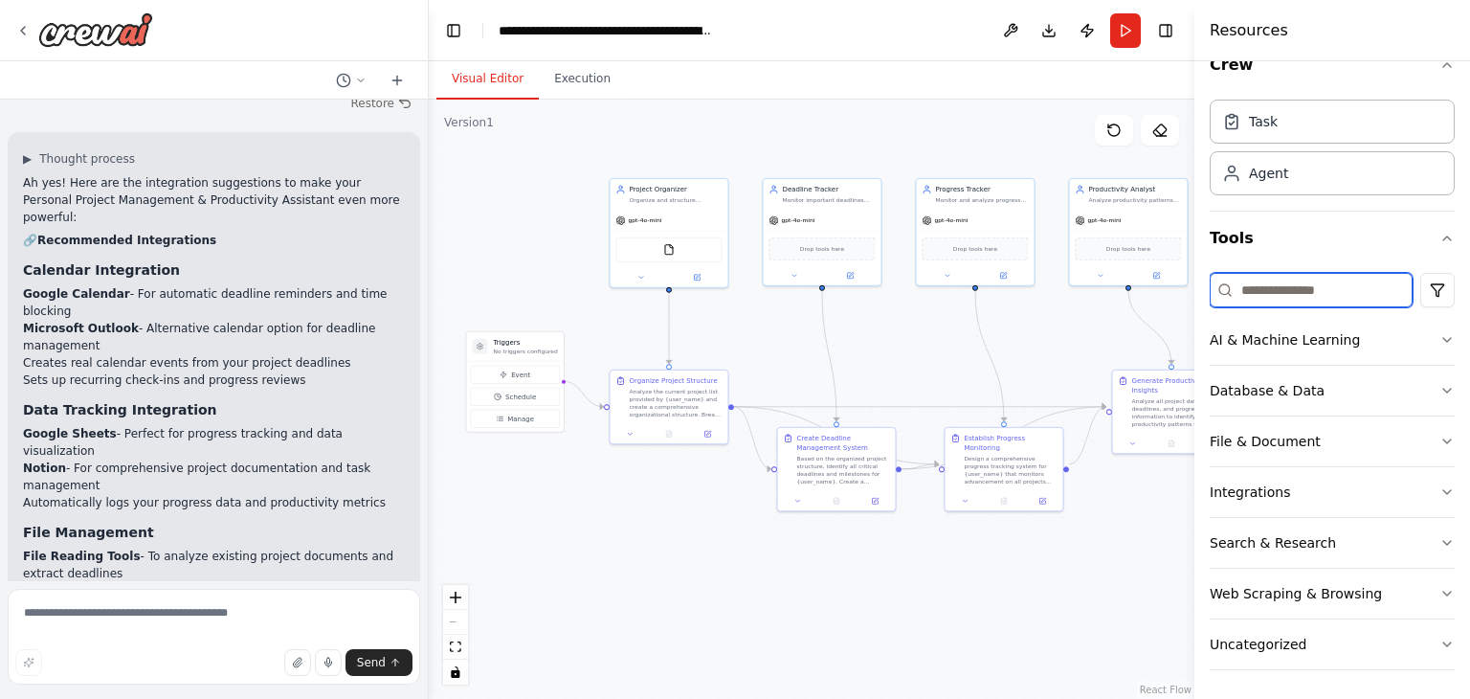
click at [1263, 300] on input at bounding box center [1311, 290] width 203 height 34
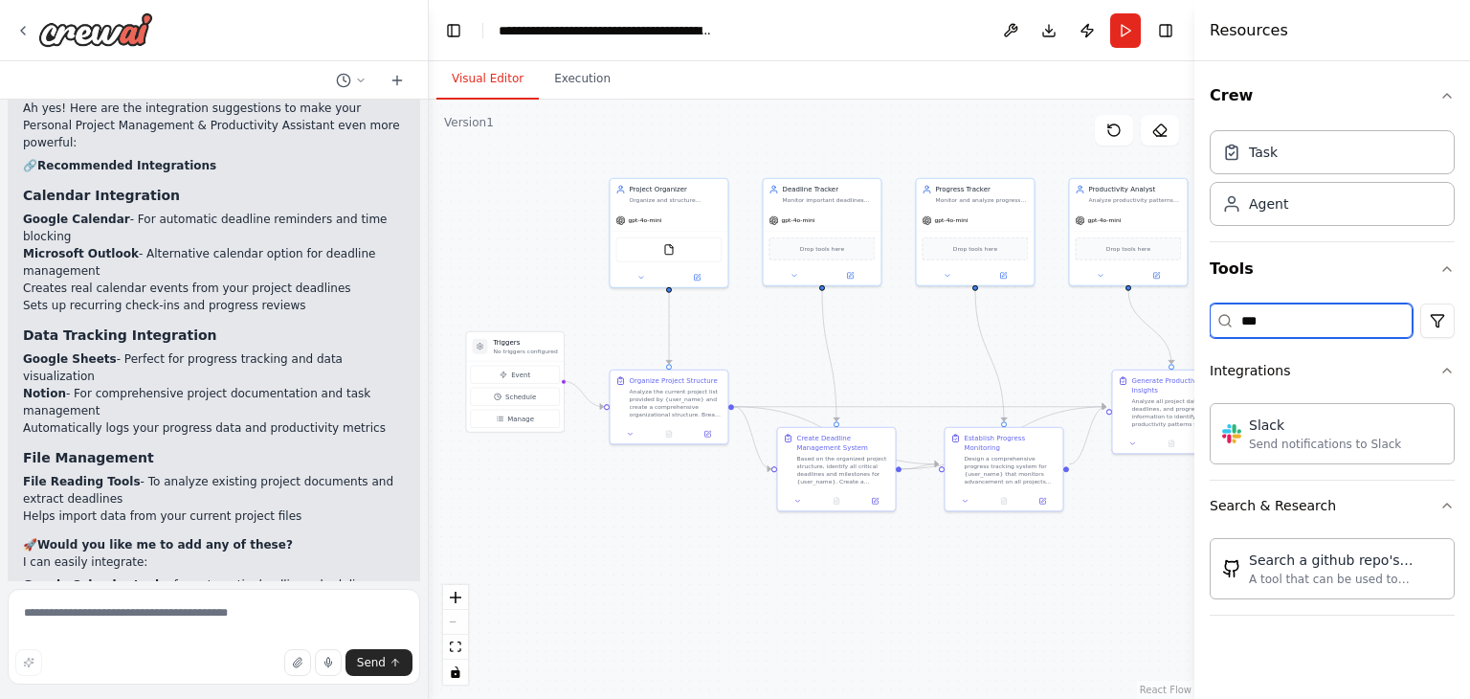
scroll to position [2647, 0]
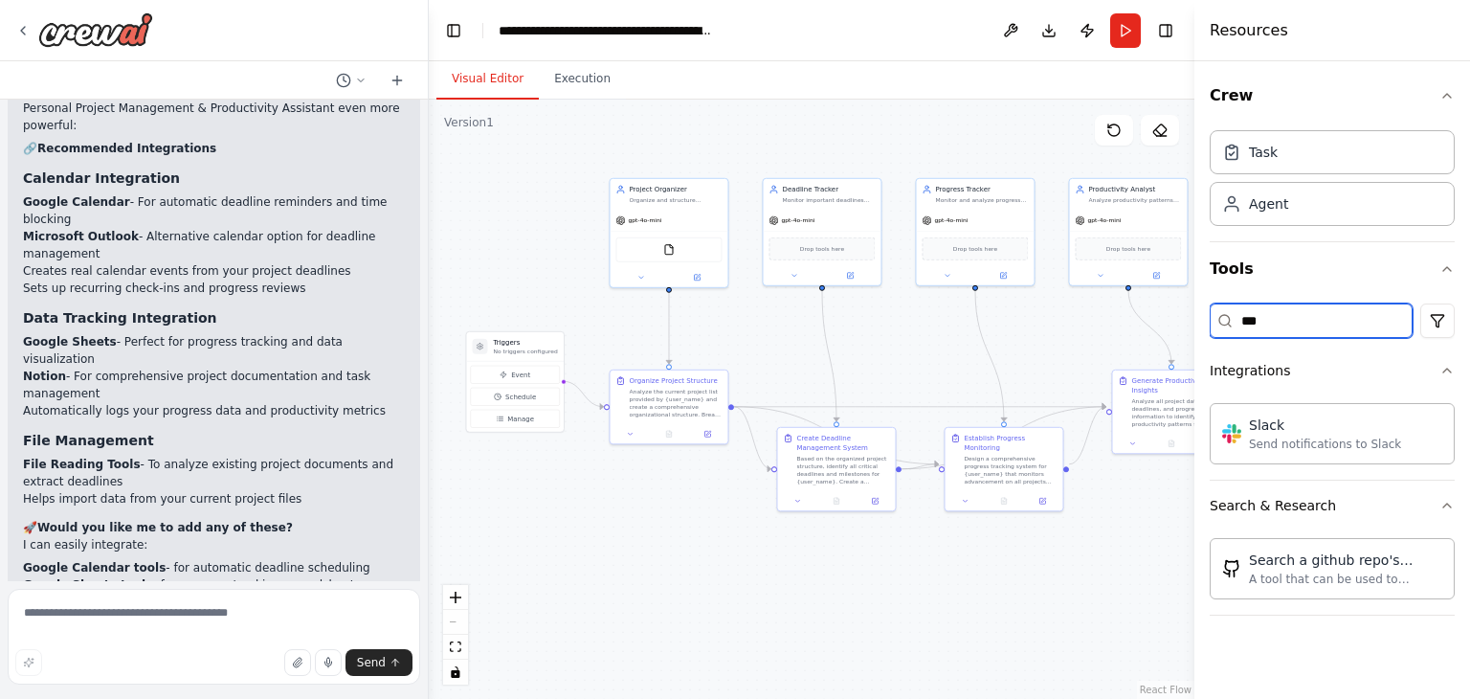
type input "***"
click at [236, 617] on textarea at bounding box center [214, 637] width 412 height 96
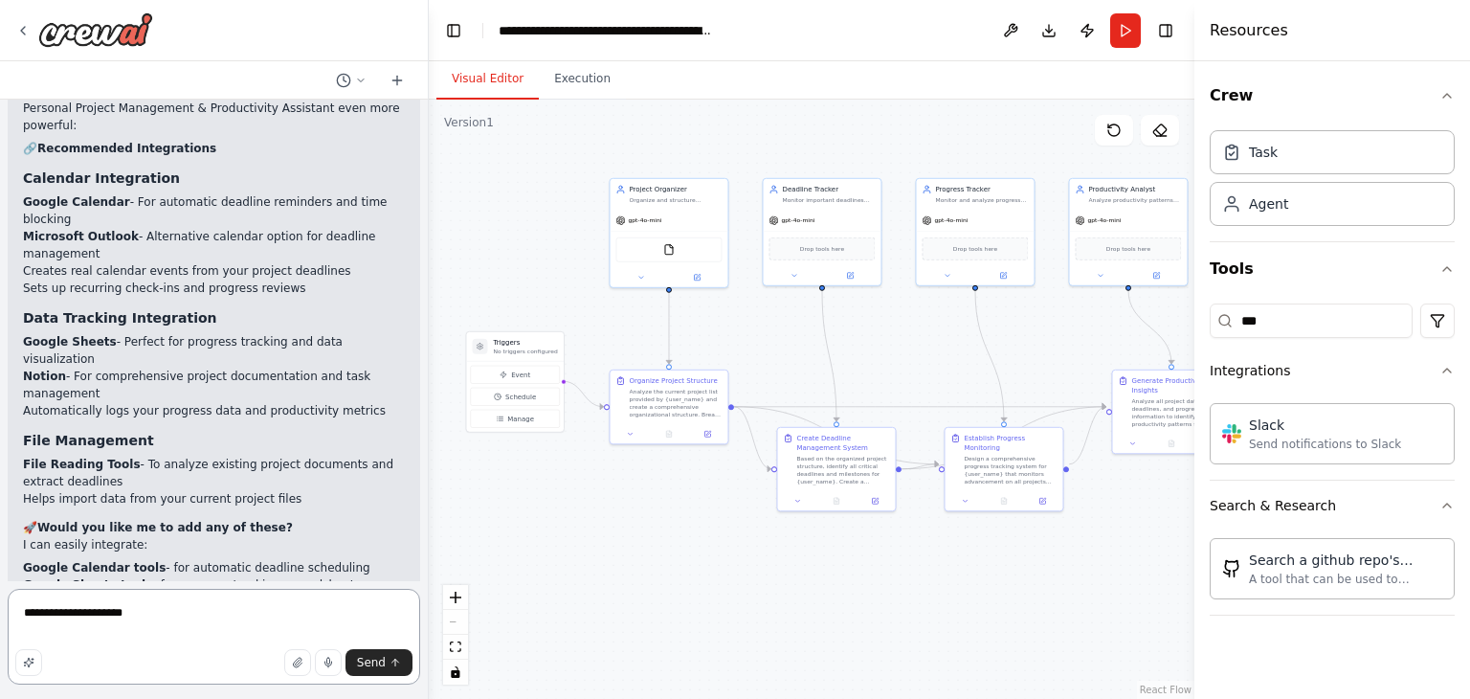
type textarea "**********"
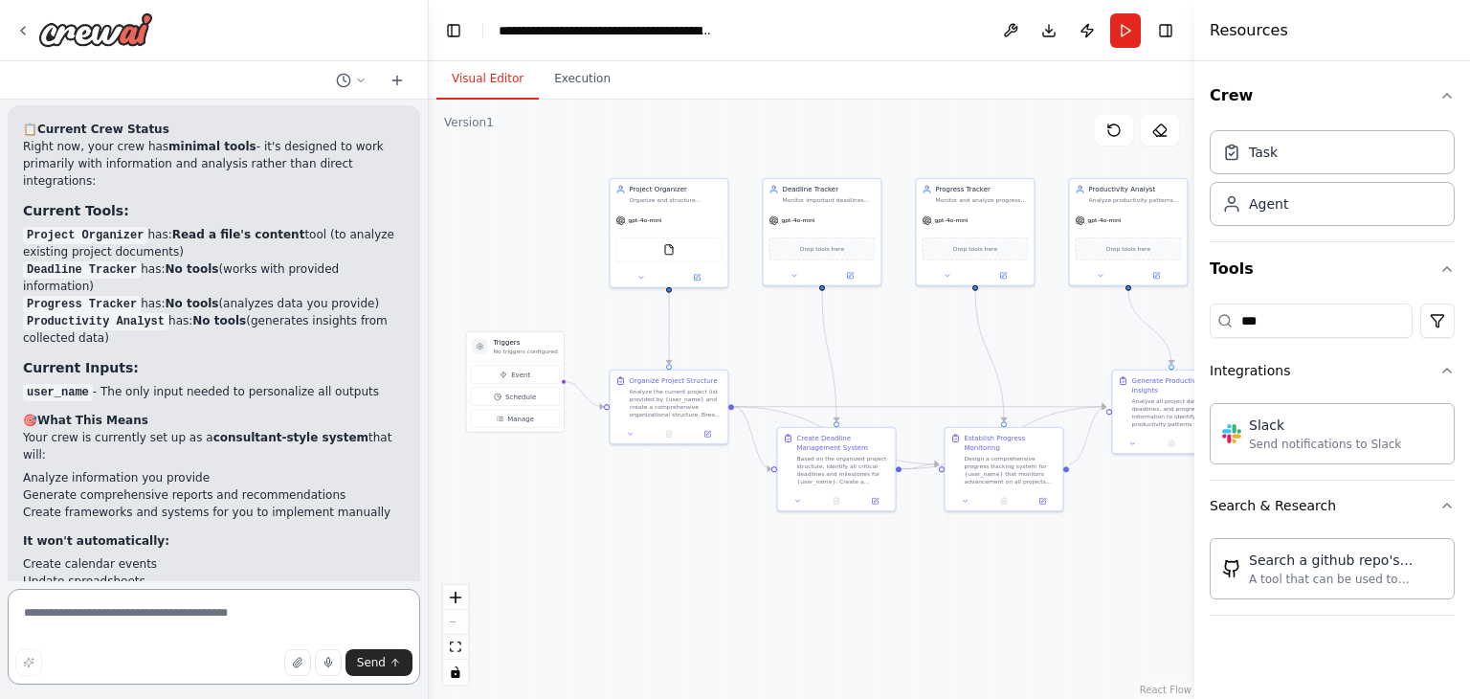
scroll to position [3414, 0]
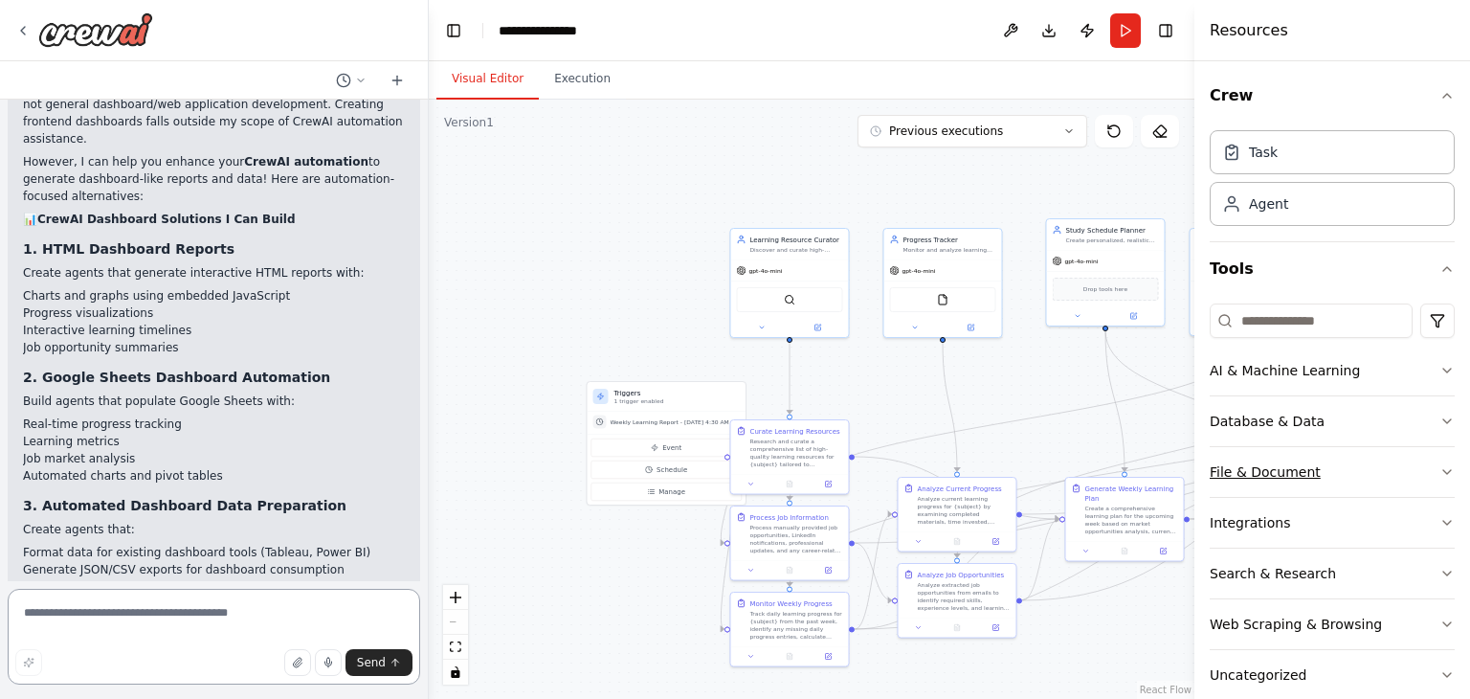
scroll to position [31, 0]
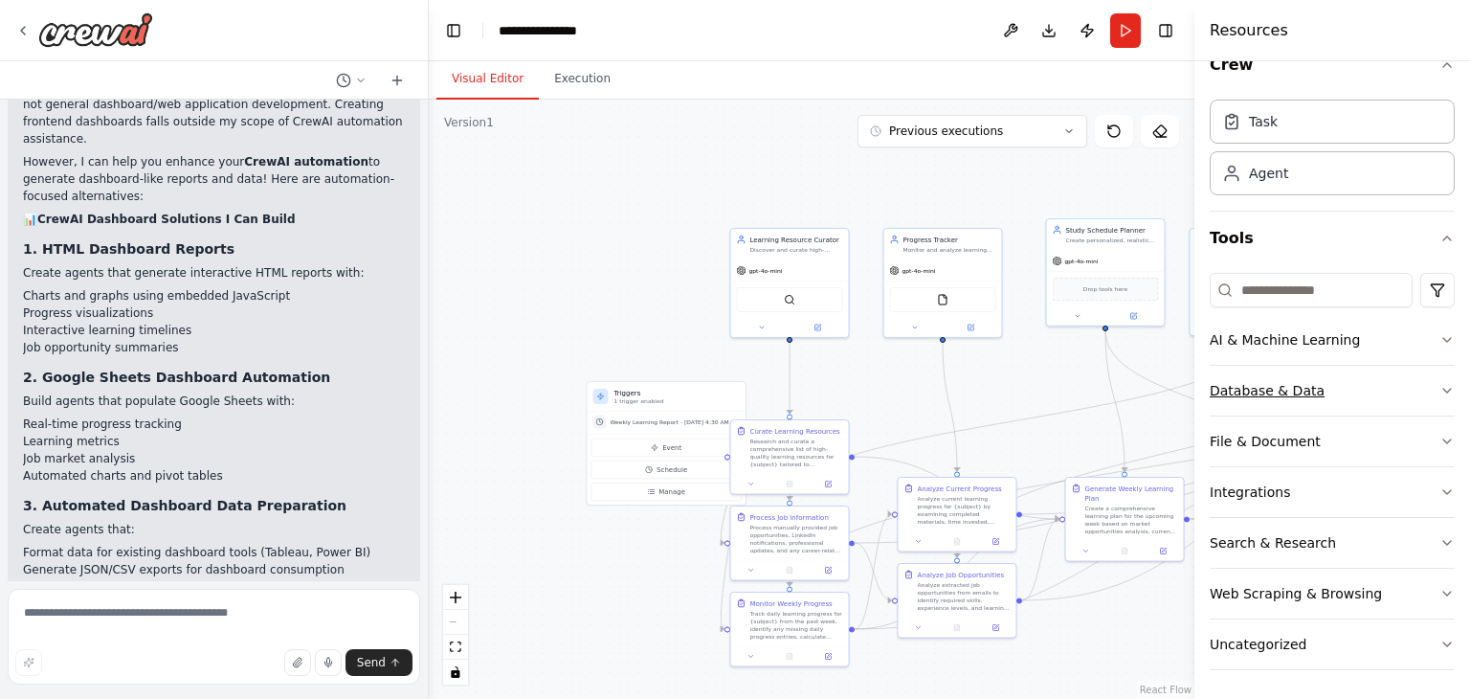
click at [1439, 386] on icon "button" at bounding box center [1446, 390] width 15 height 15
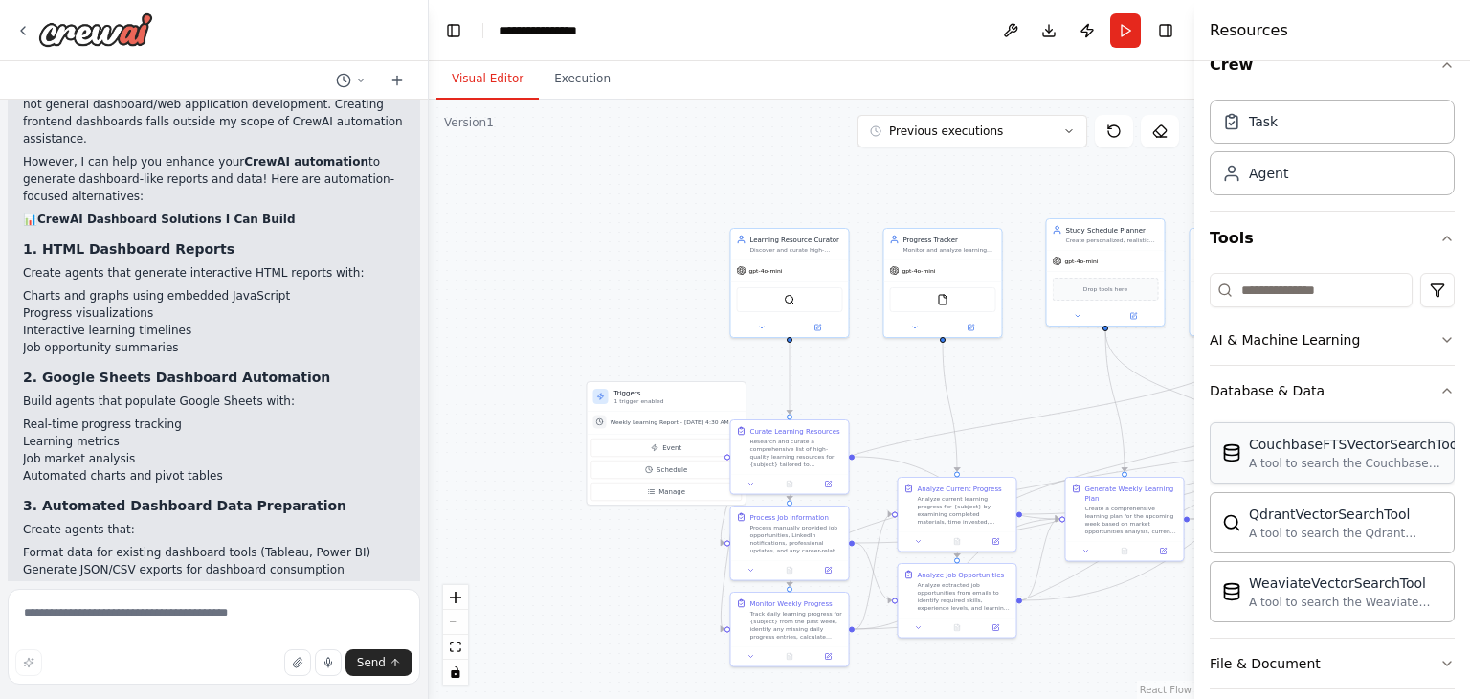
scroll to position [252, 0]
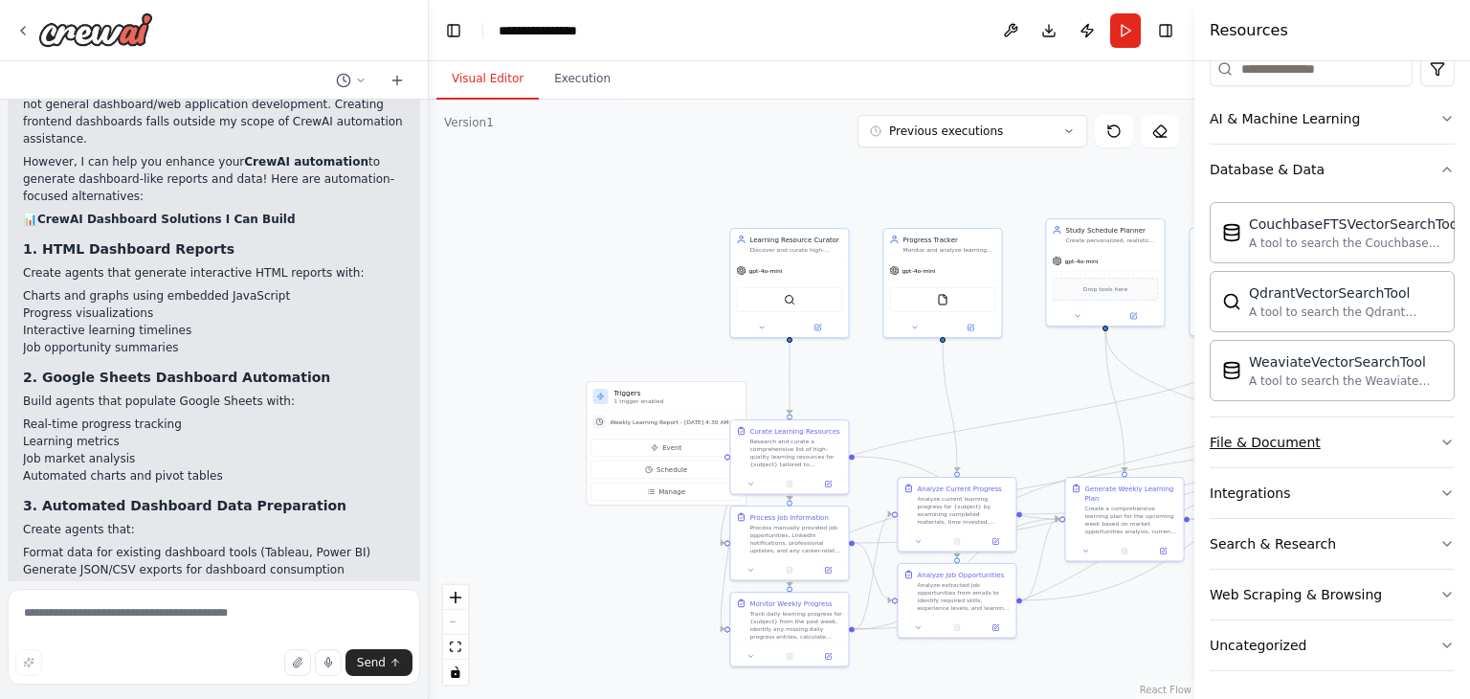
click at [1407, 441] on button "File & Document" at bounding box center [1332, 442] width 245 height 50
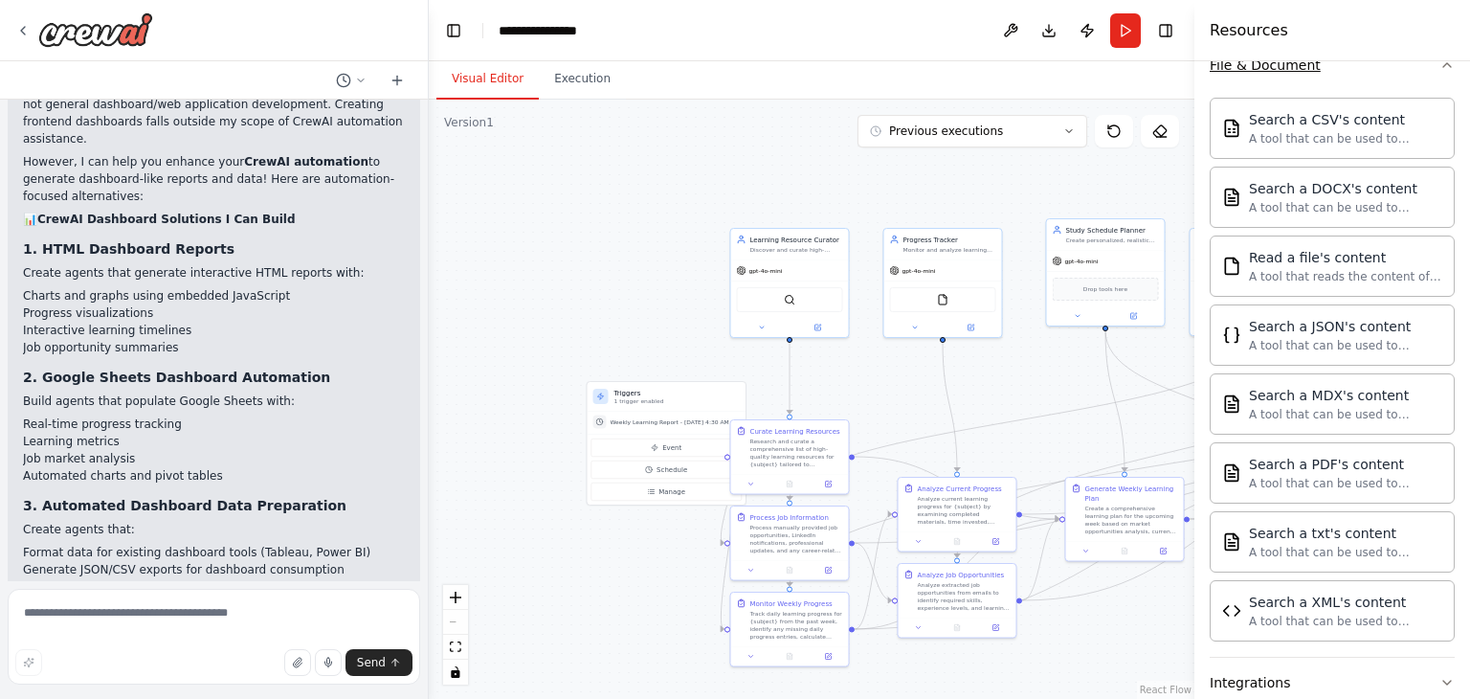
scroll to position [815, 0]
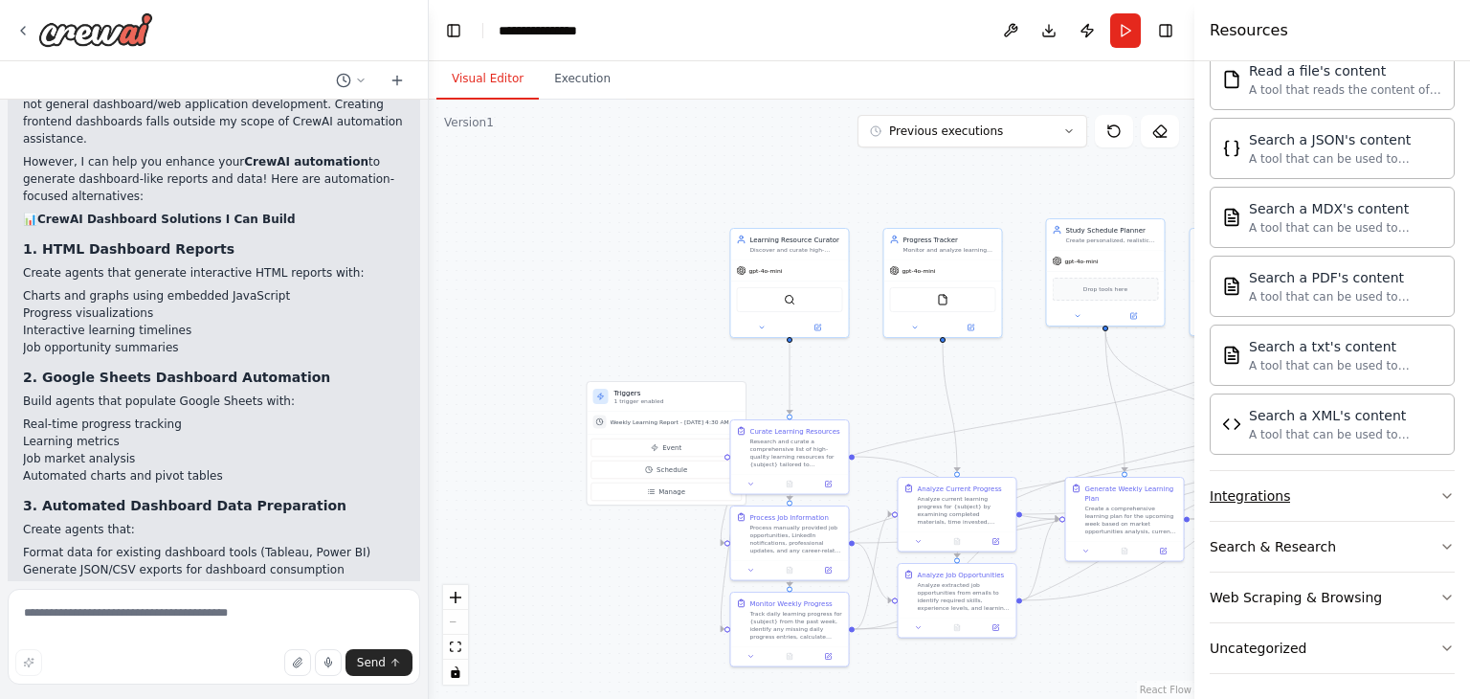
click at [1390, 493] on button "Integrations" at bounding box center [1332, 496] width 245 height 50
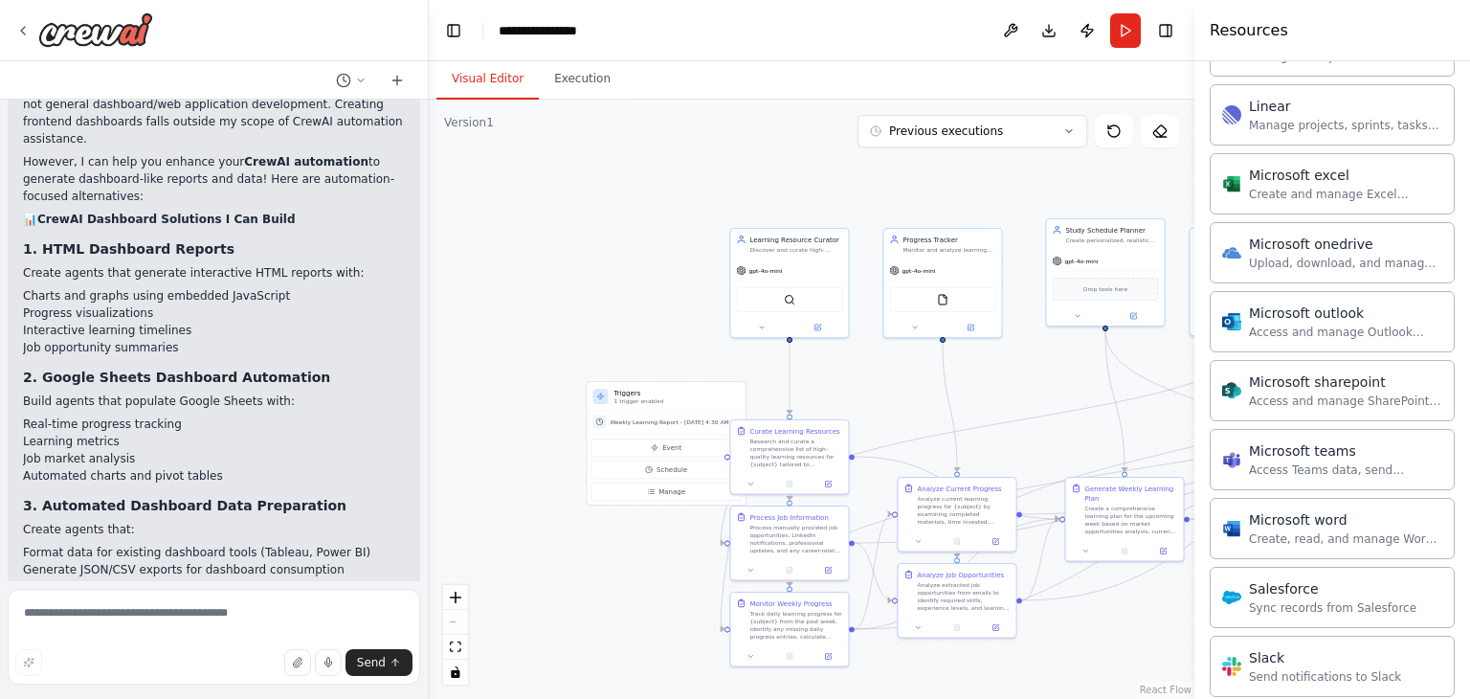
scroll to position [1742, 0]
click at [1339, 186] on div "Create and manage Excel workbooks, worksheets, tables, and charts in OneDrive o…" at bounding box center [1345, 193] width 193 height 15
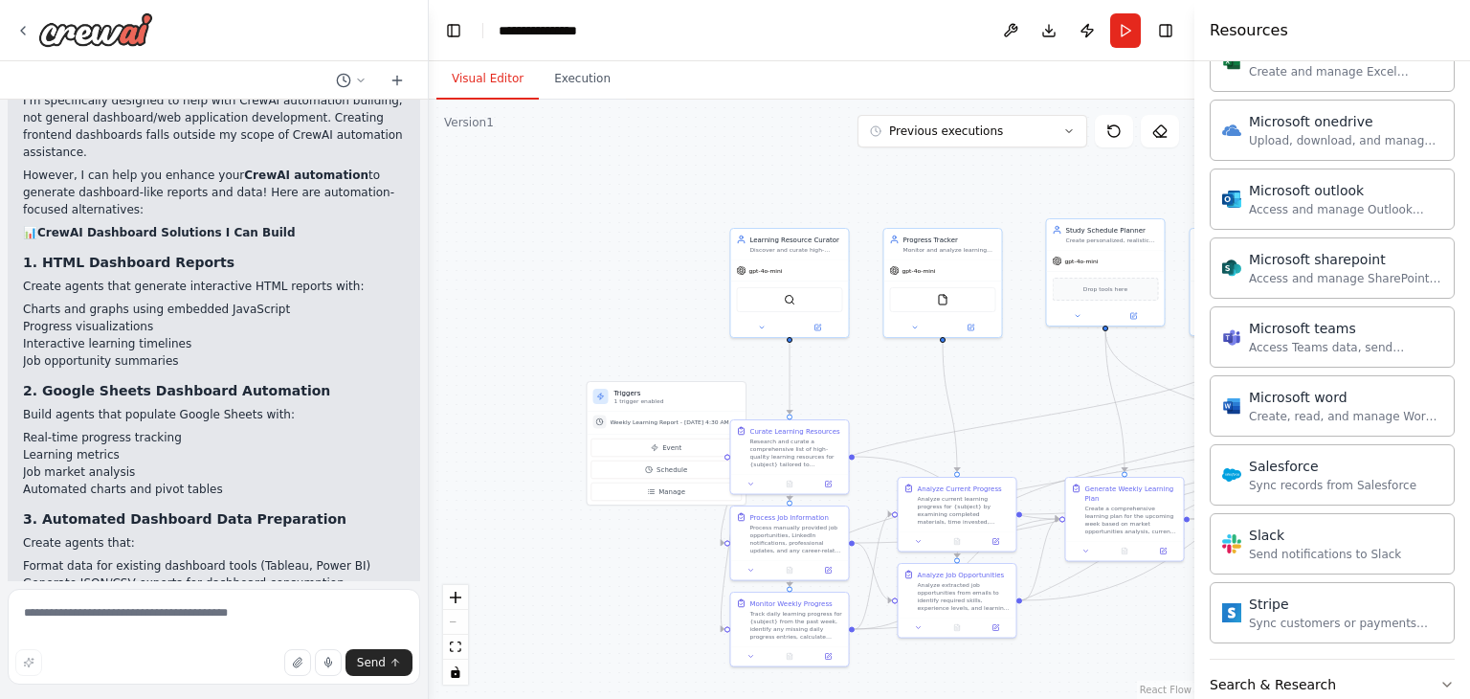
scroll to position [10973, 0]
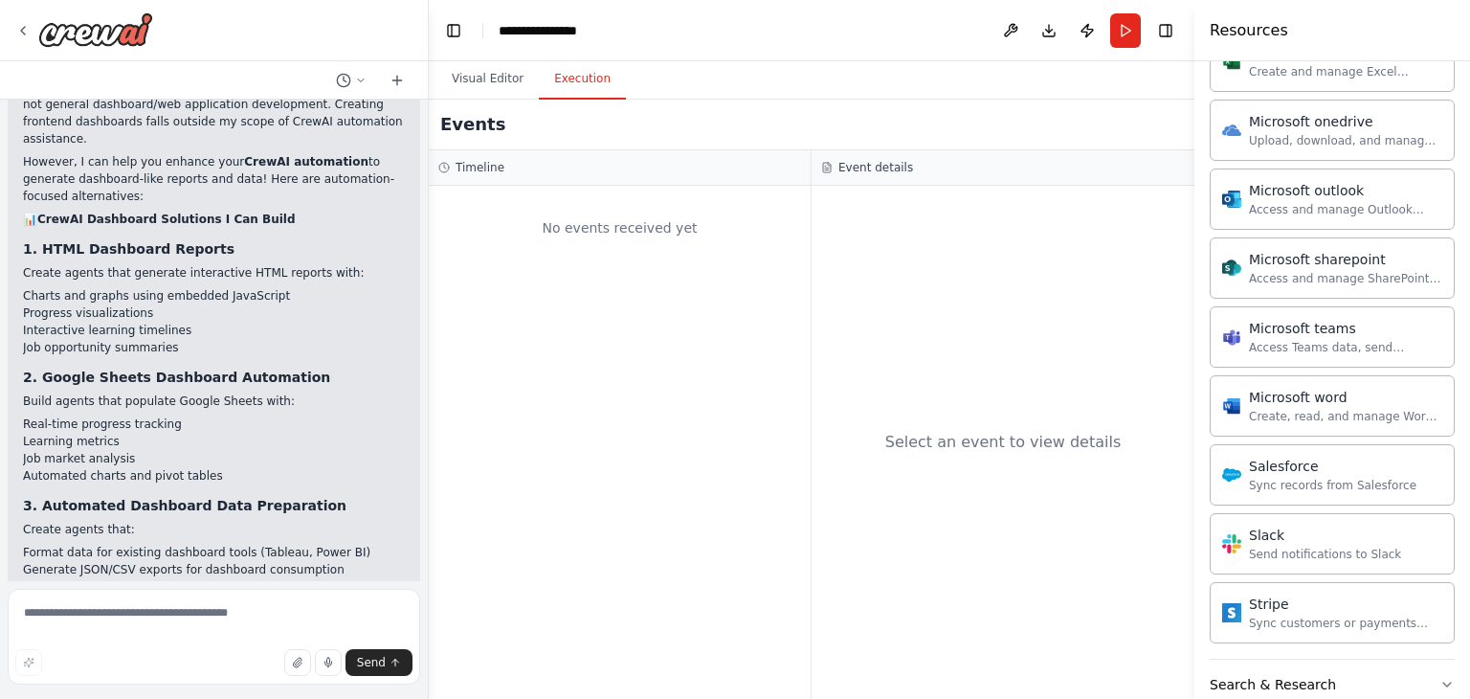
click at [592, 89] on button "Execution" at bounding box center [582, 79] width 87 height 40
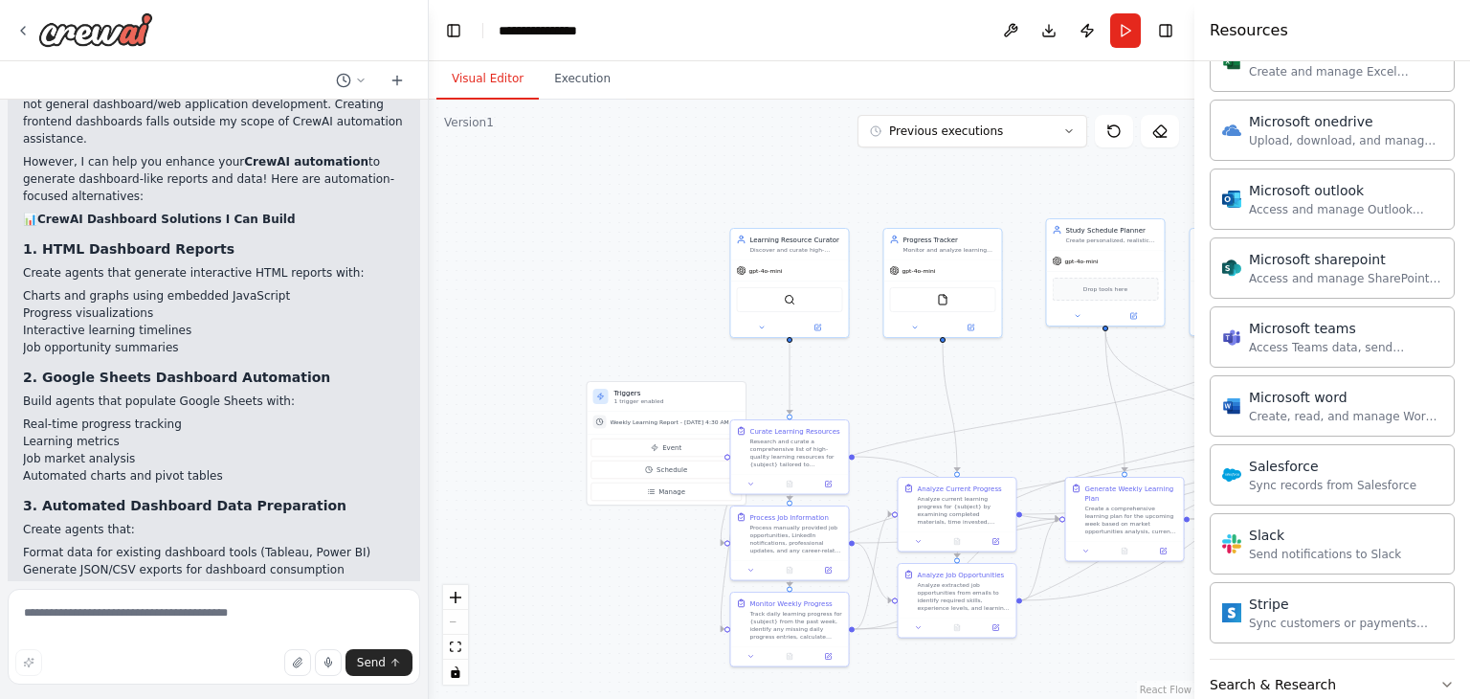
click at [482, 85] on button "Visual Editor" at bounding box center [487, 79] width 102 height 40
click at [1005, 26] on button at bounding box center [1010, 30] width 31 height 34
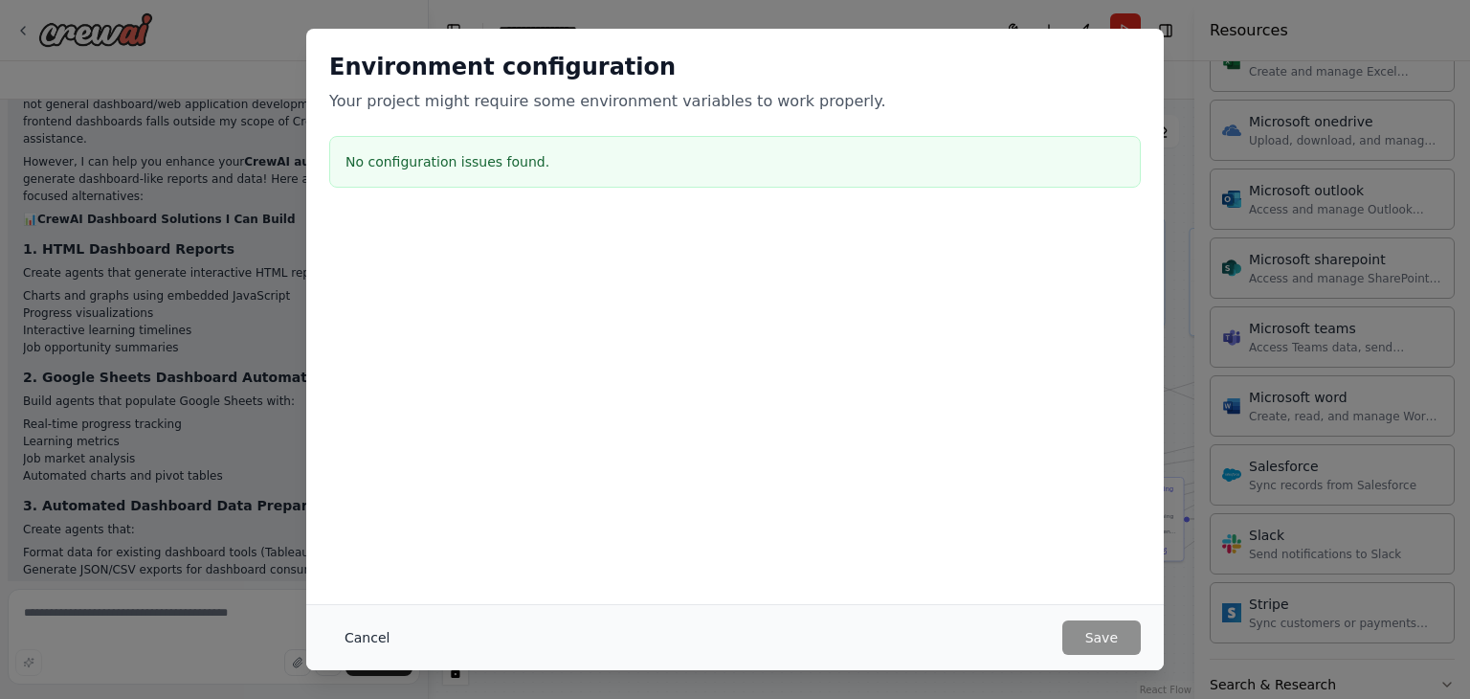
click at [367, 633] on button "Cancel" at bounding box center [367, 637] width 76 height 34
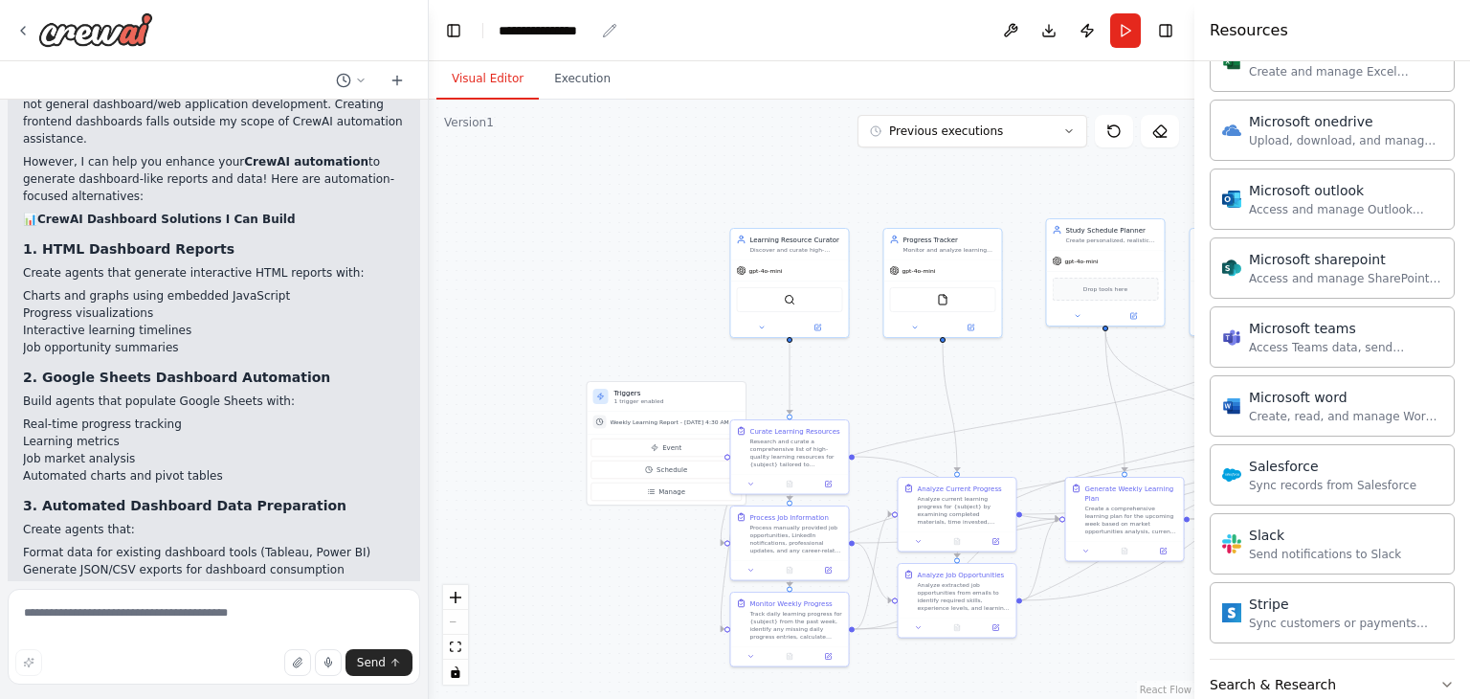
click at [578, 32] on div "**********" at bounding box center [547, 30] width 96 height 19
click at [593, 33] on div "**********" at bounding box center [571, 30] width 144 height 19
drag, startPoint x: 593, startPoint y: 33, endPoint x: 458, endPoint y: 24, distance: 135.2
click at [458, 24] on header "**********" at bounding box center [812, 30] width 766 height 61
click at [1090, 31] on button "Publish" at bounding box center [1087, 30] width 31 height 34
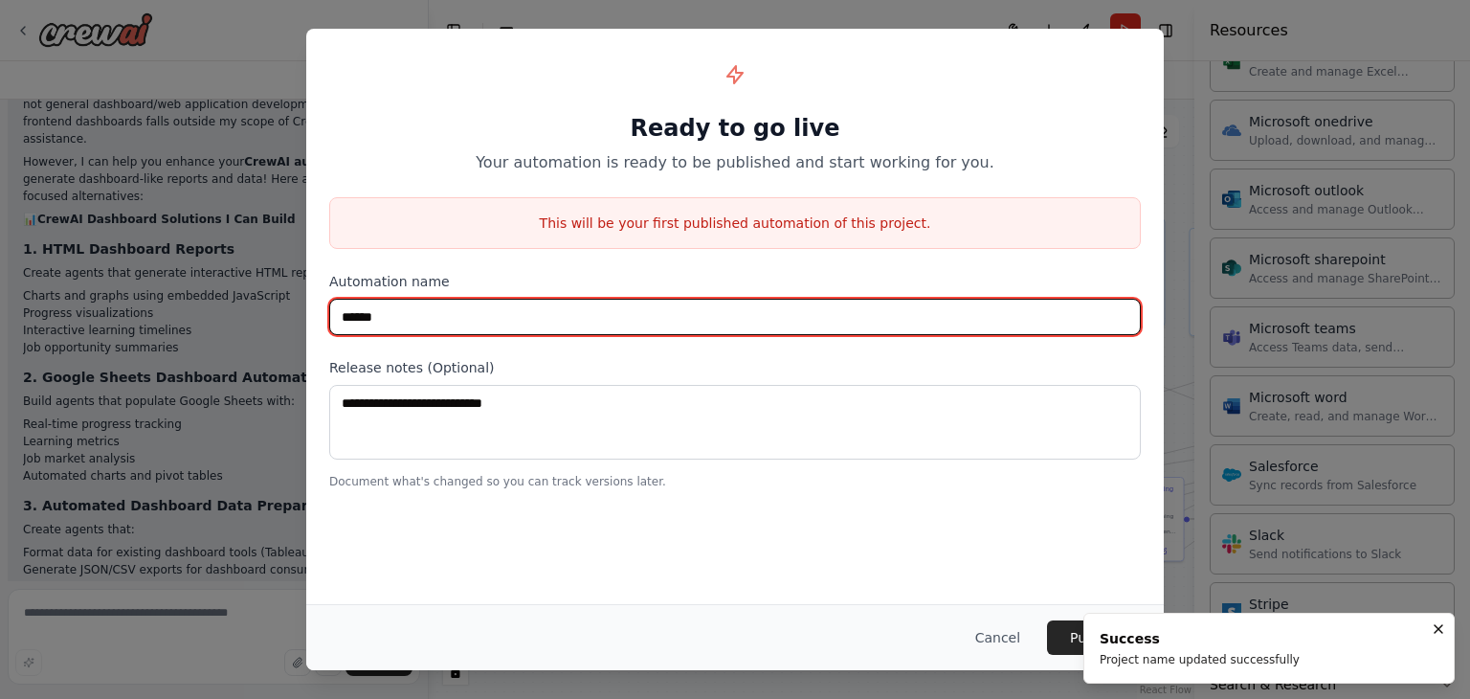
click at [356, 318] on input "******" at bounding box center [735, 317] width 812 height 36
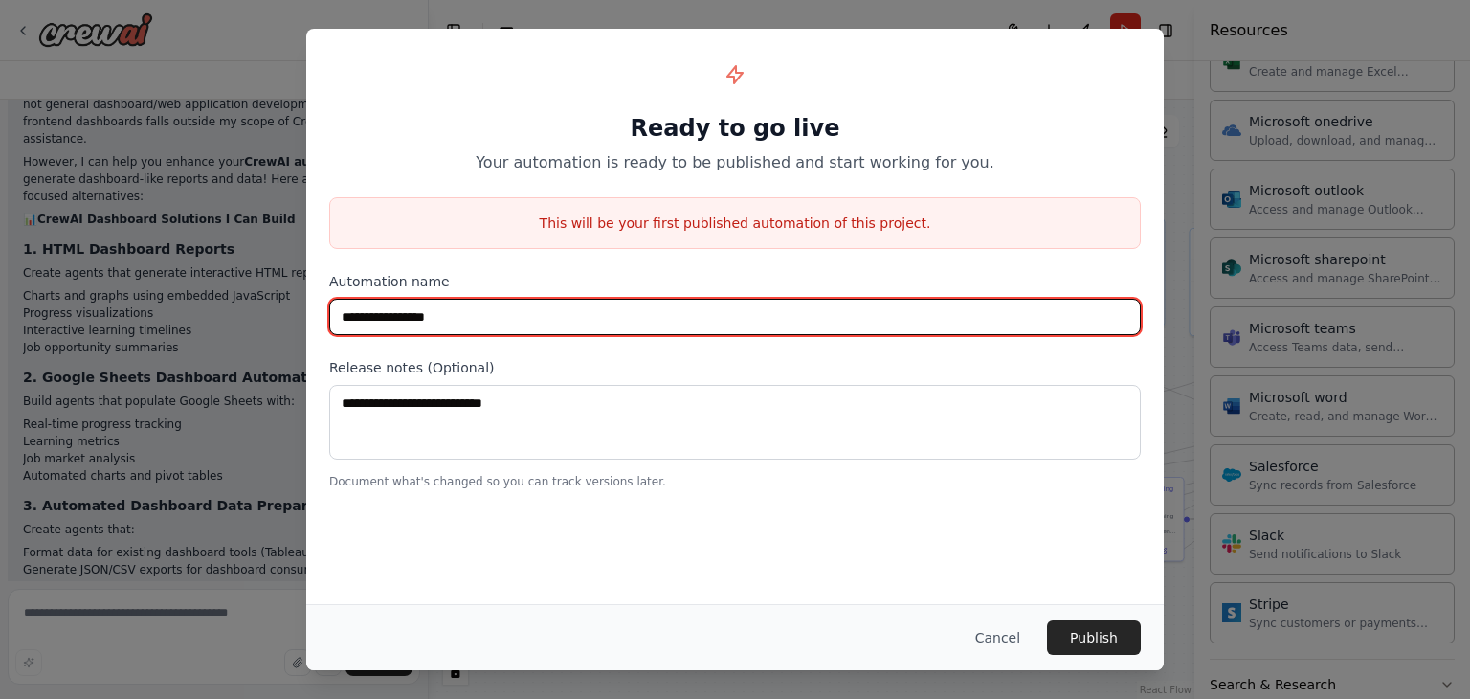
click at [364, 321] on input "**********" at bounding box center [735, 317] width 812 height 36
type input "**********"
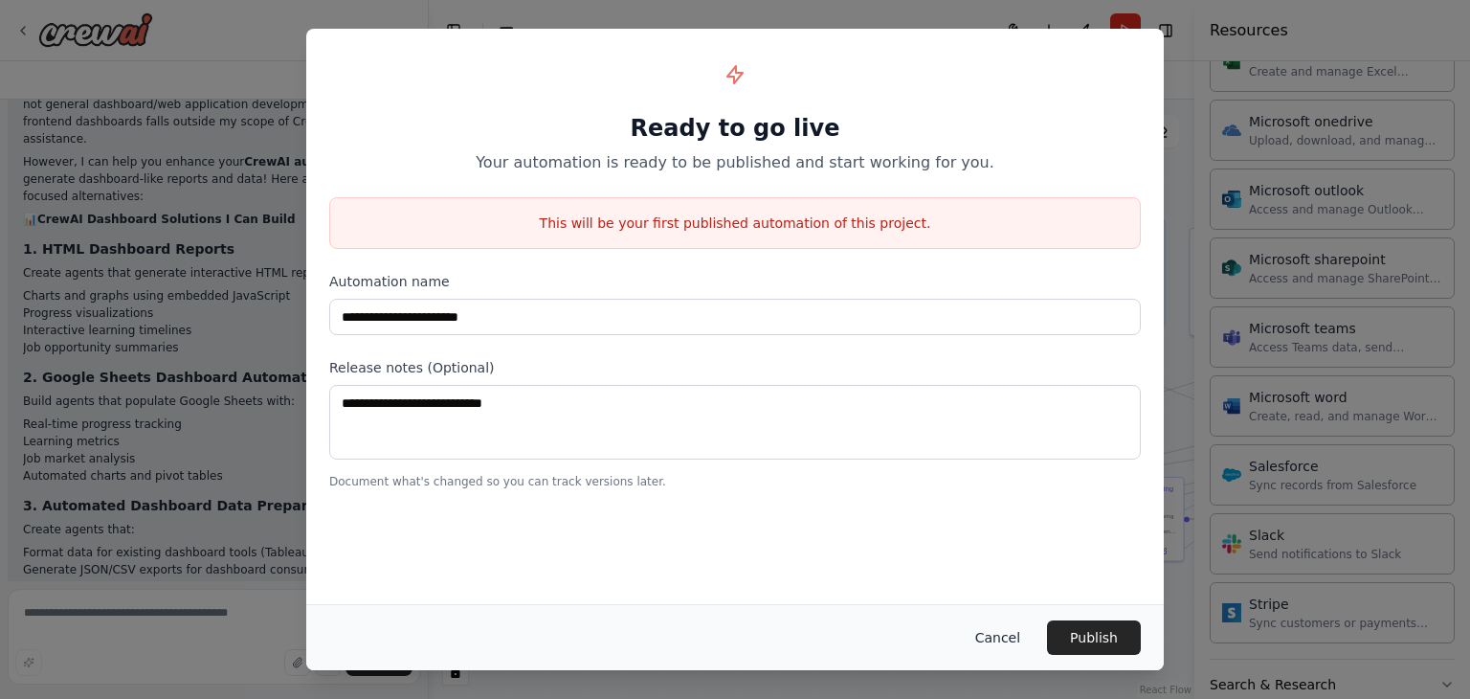
click at [1005, 640] on button "Cancel" at bounding box center [998, 637] width 76 height 34
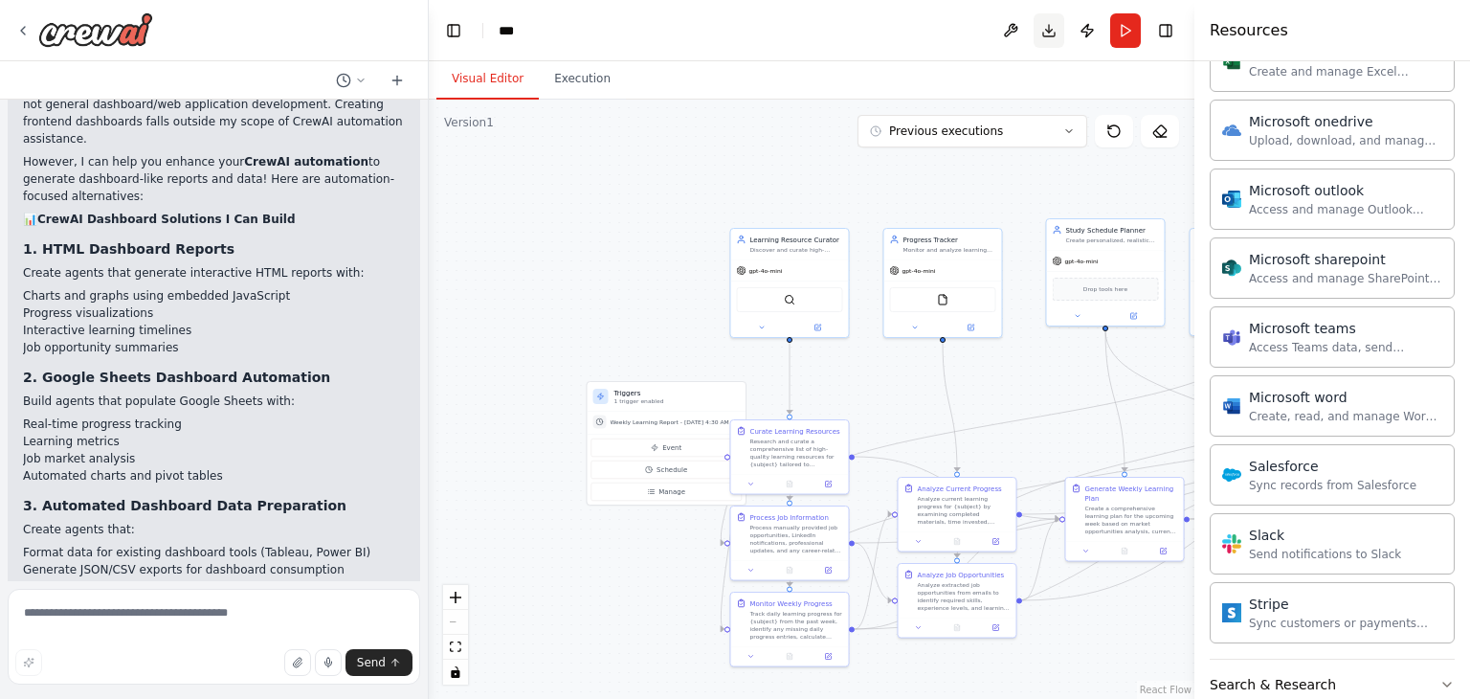
click at [1049, 28] on button "Download" at bounding box center [1049, 30] width 31 height 34
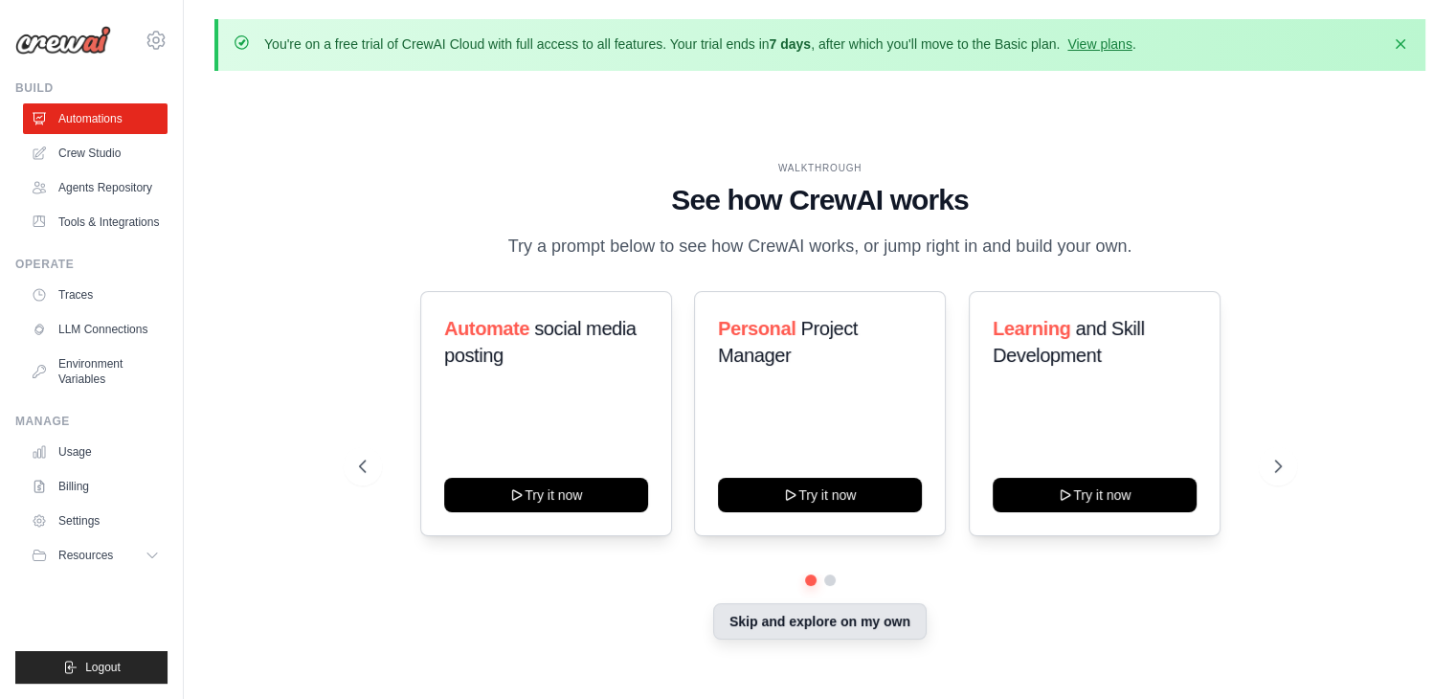
click at [901, 625] on button "Skip and explore on my own" at bounding box center [819, 621] width 213 height 36
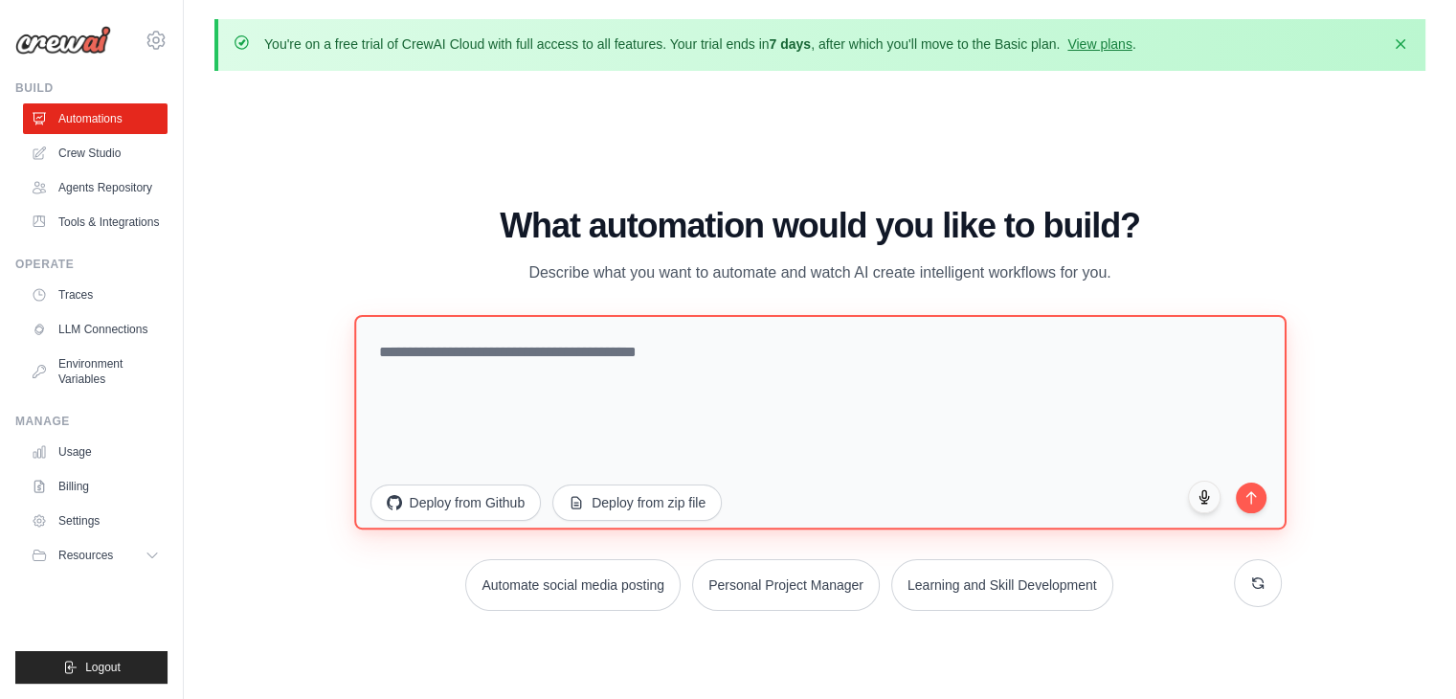
click at [629, 383] on textarea at bounding box center [820, 422] width 932 height 214
type textarea "*"
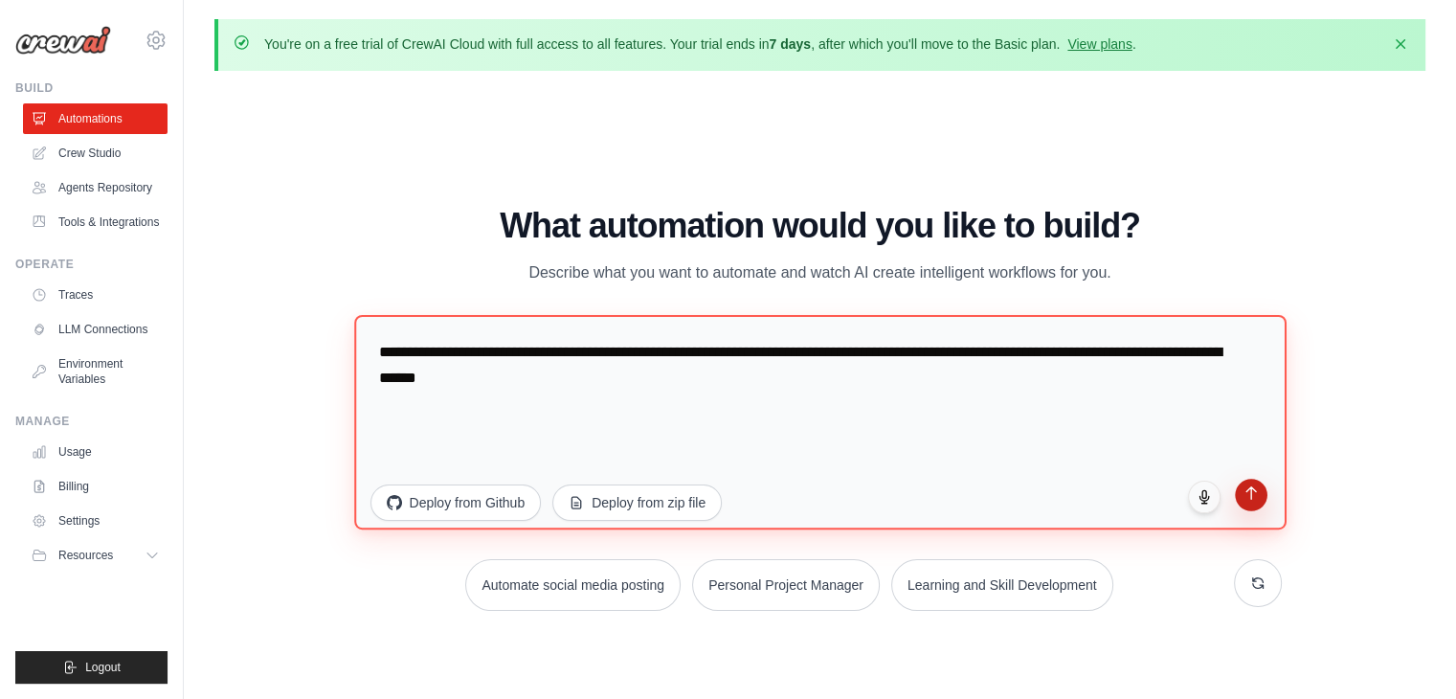
type textarea "**********"
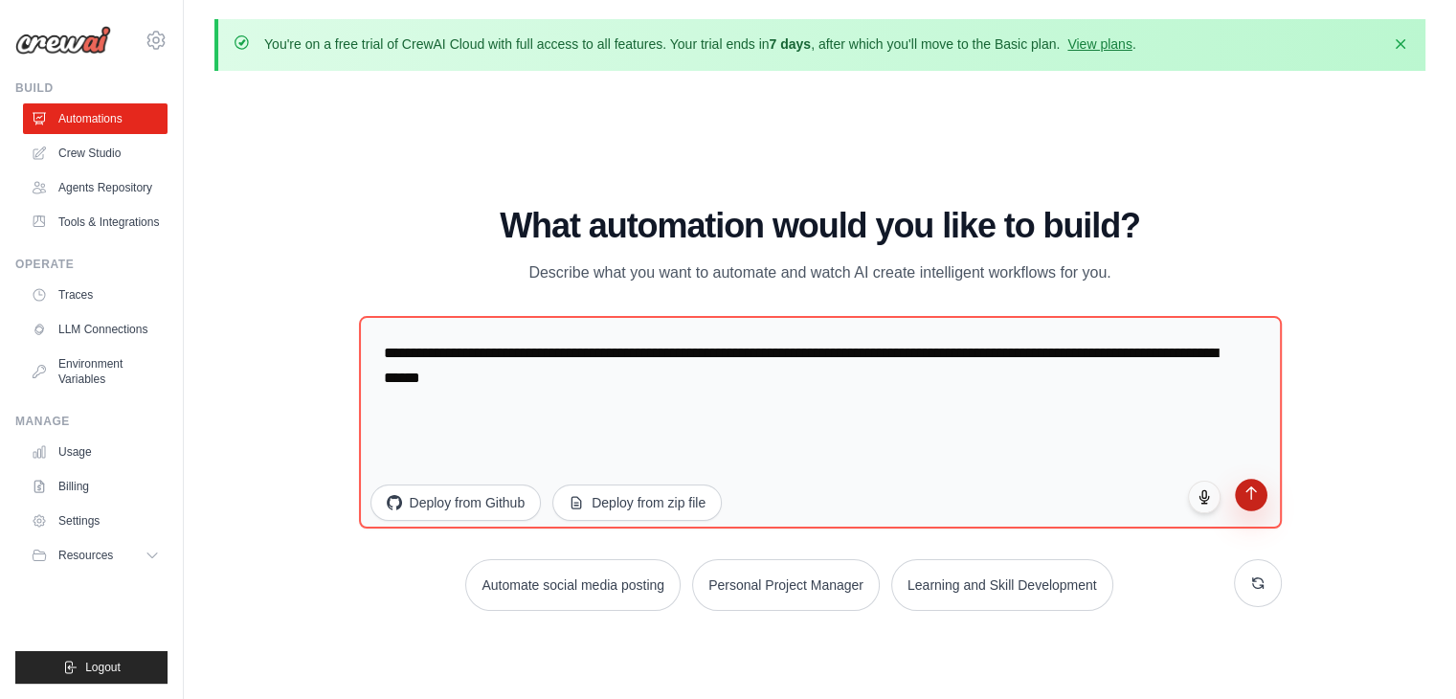
click at [1253, 502] on button "submit" at bounding box center [1250, 494] width 33 height 33
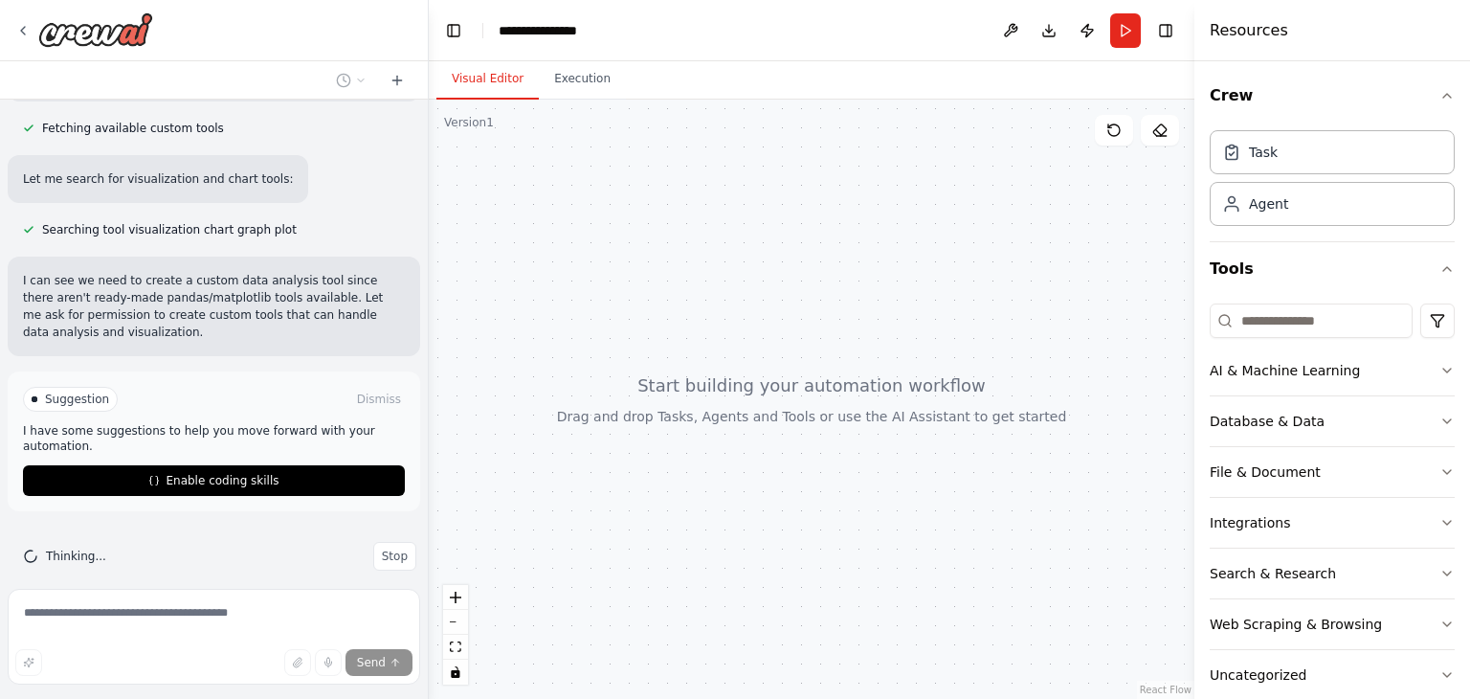
scroll to position [558, 0]
click at [391, 547] on span "Stop" at bounding box center [395, 554] width 26 height 15
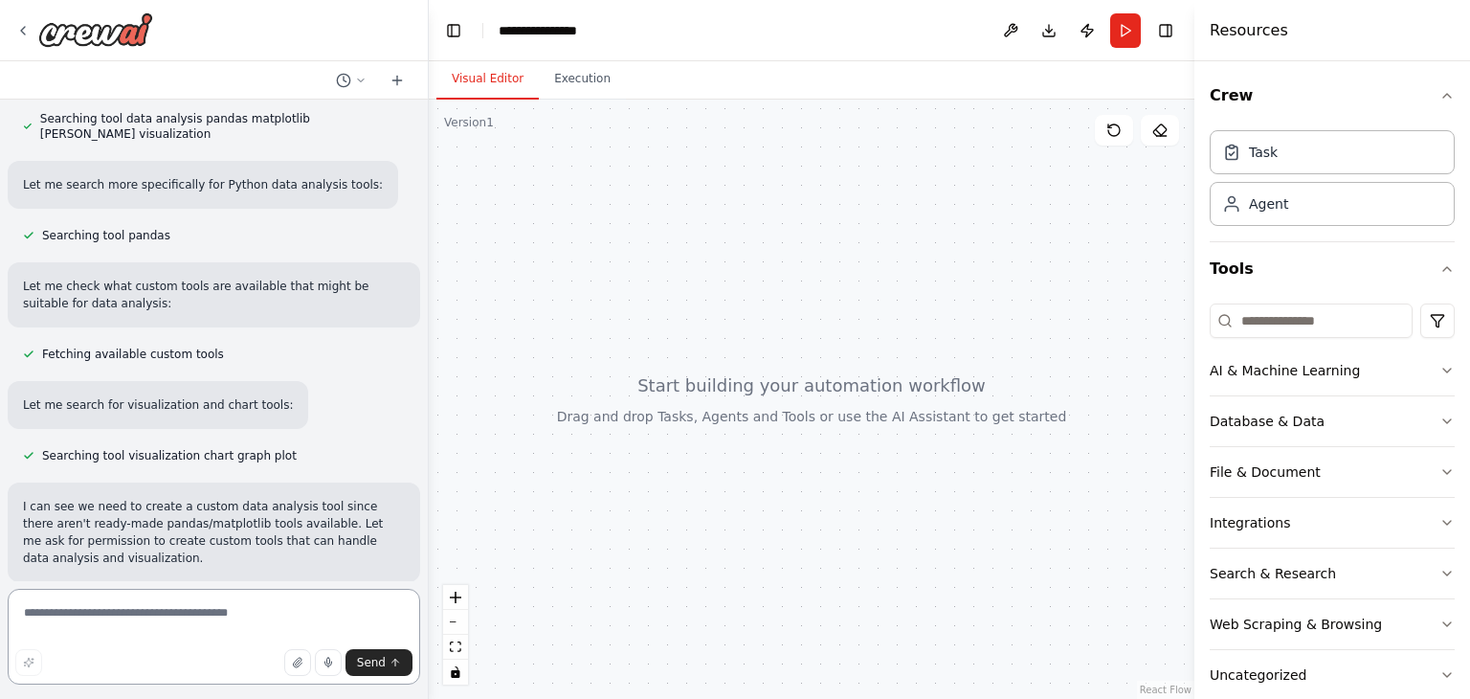
click at [176, 621] on textarea at bounding box center [214, 637] width 412 height 96
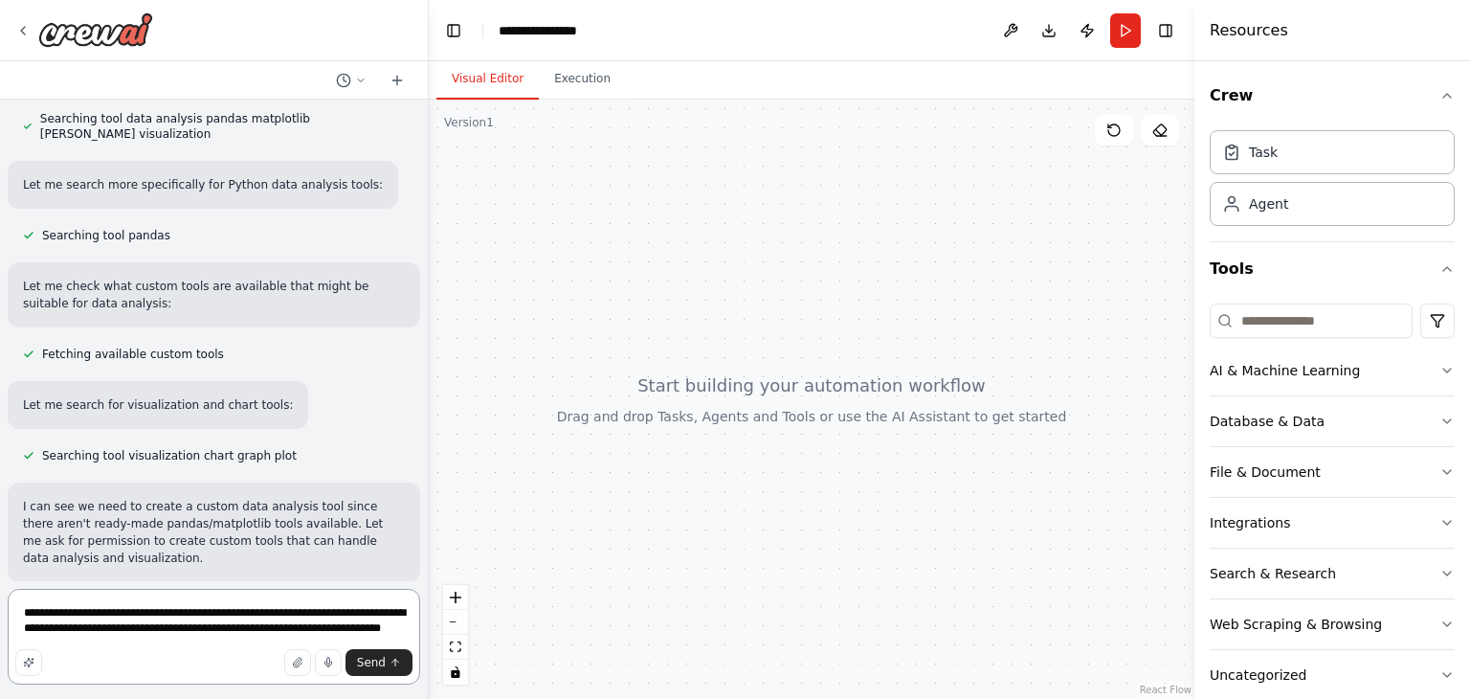
scroll to position [343, 0]
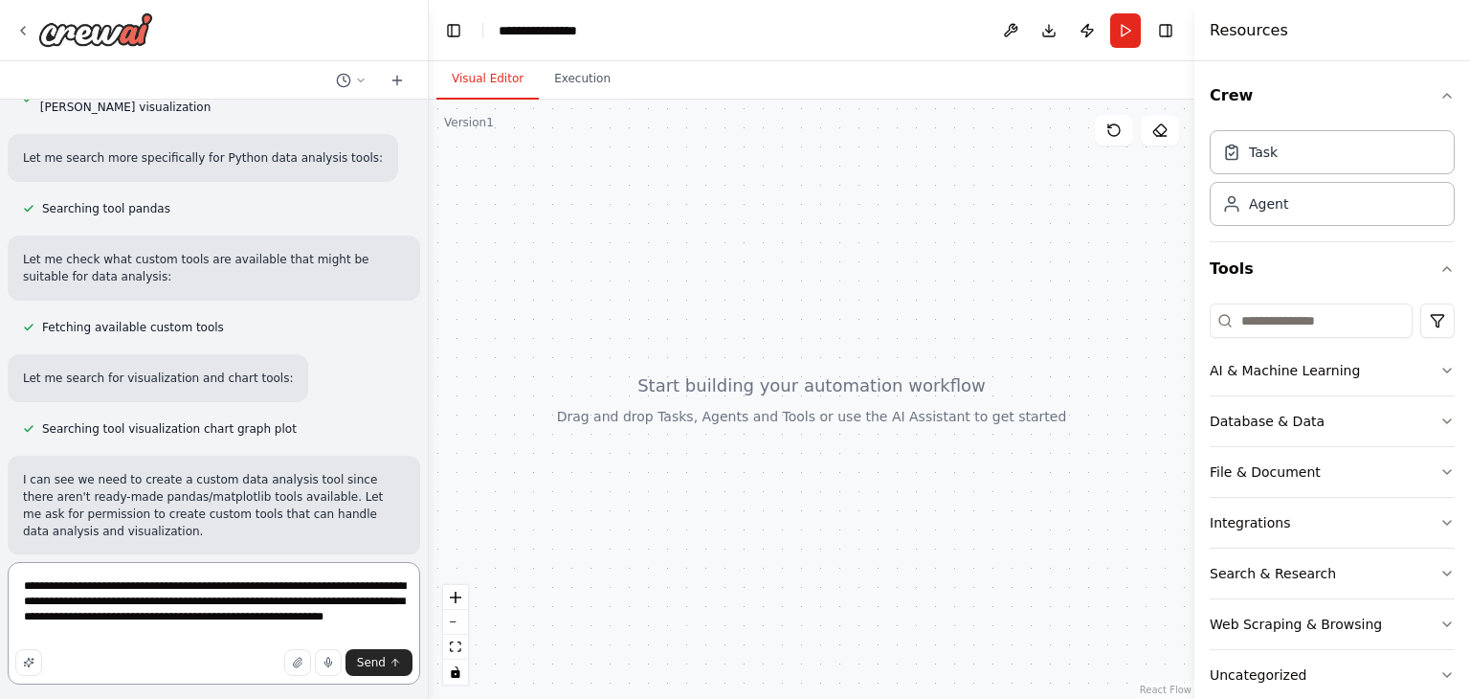
type textarea "**********"
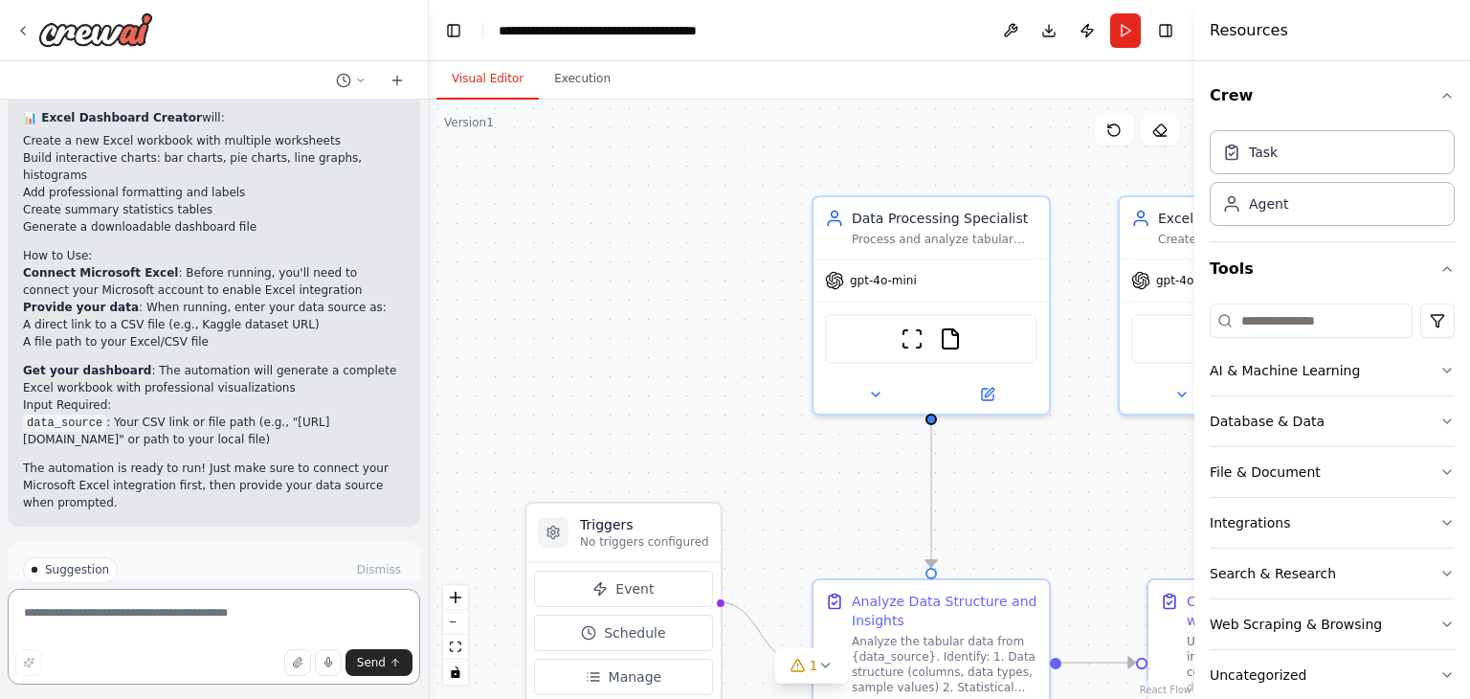
scroll to position [2910, 0]
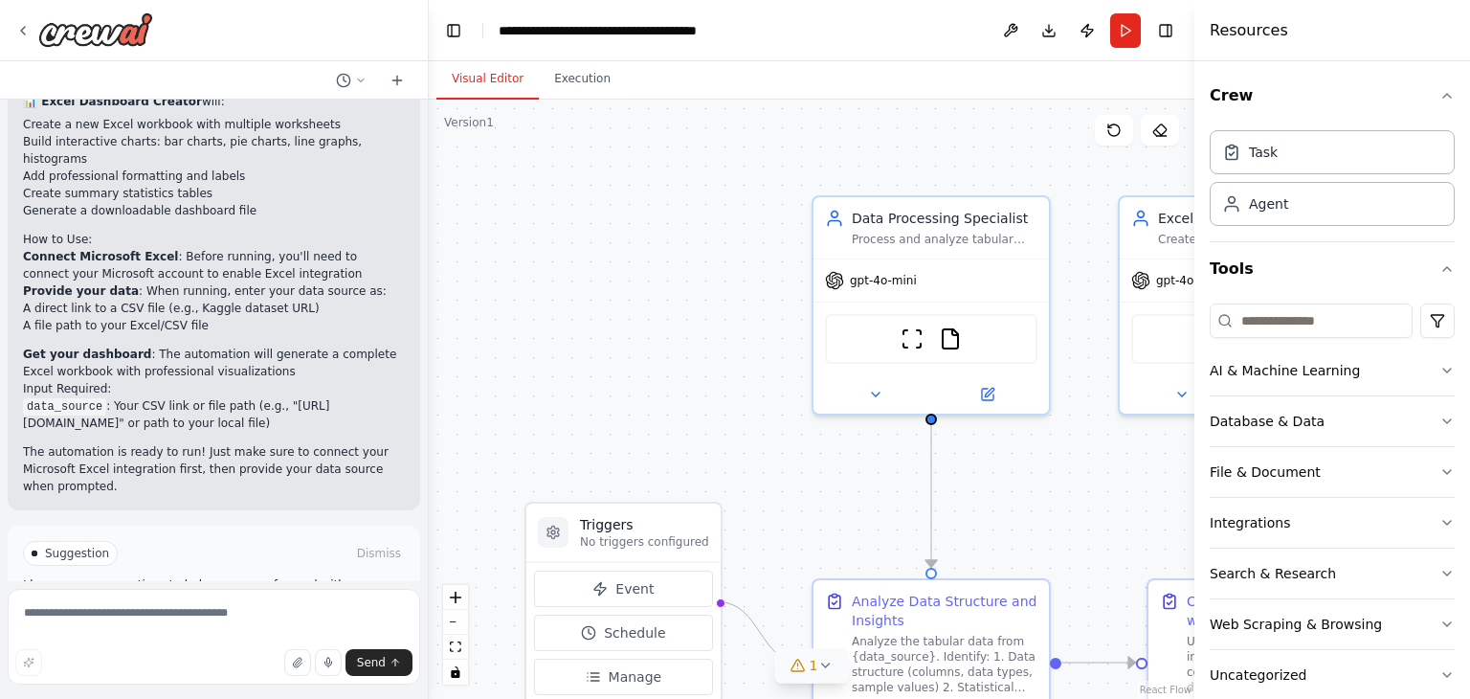
click at [821, 659] on icon at bounding box center [824, 664] width 15 height 15
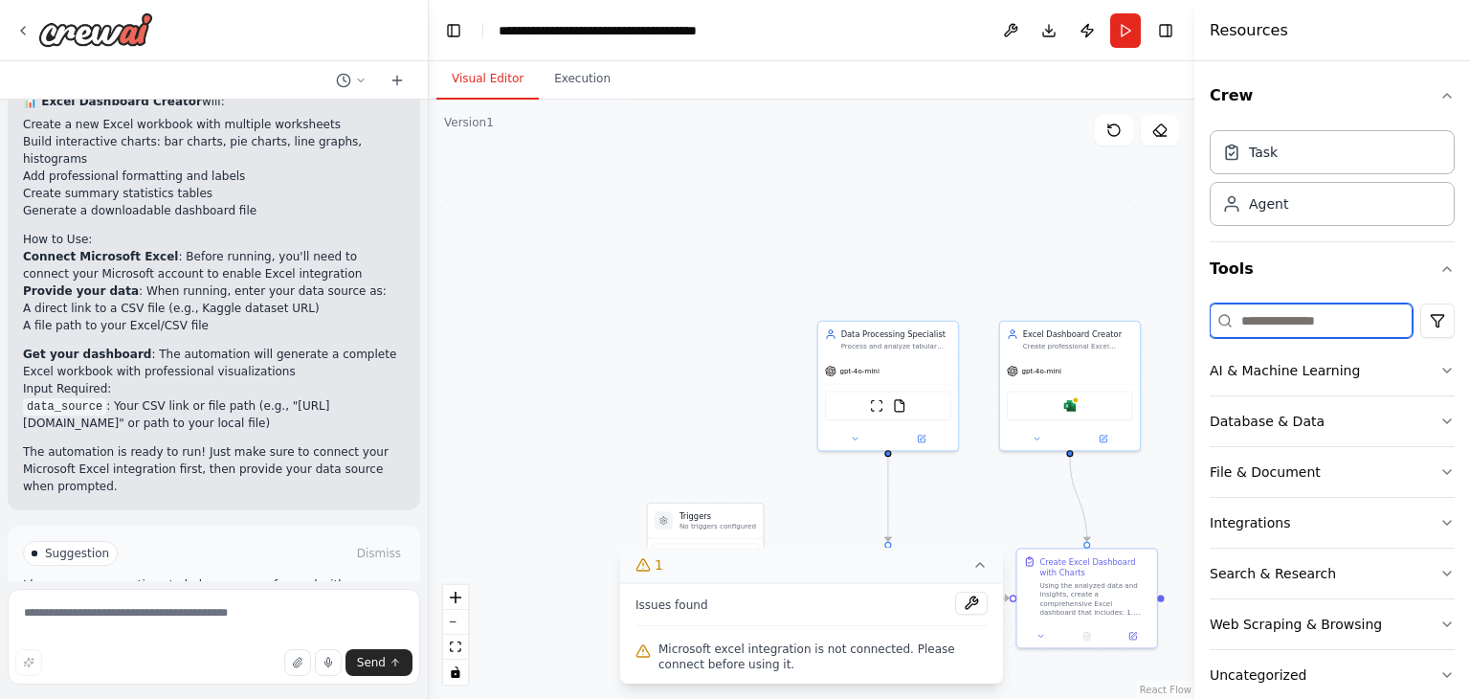
click at [1309, 319] on input at bounding box center [1311, 320] width 203 height 34
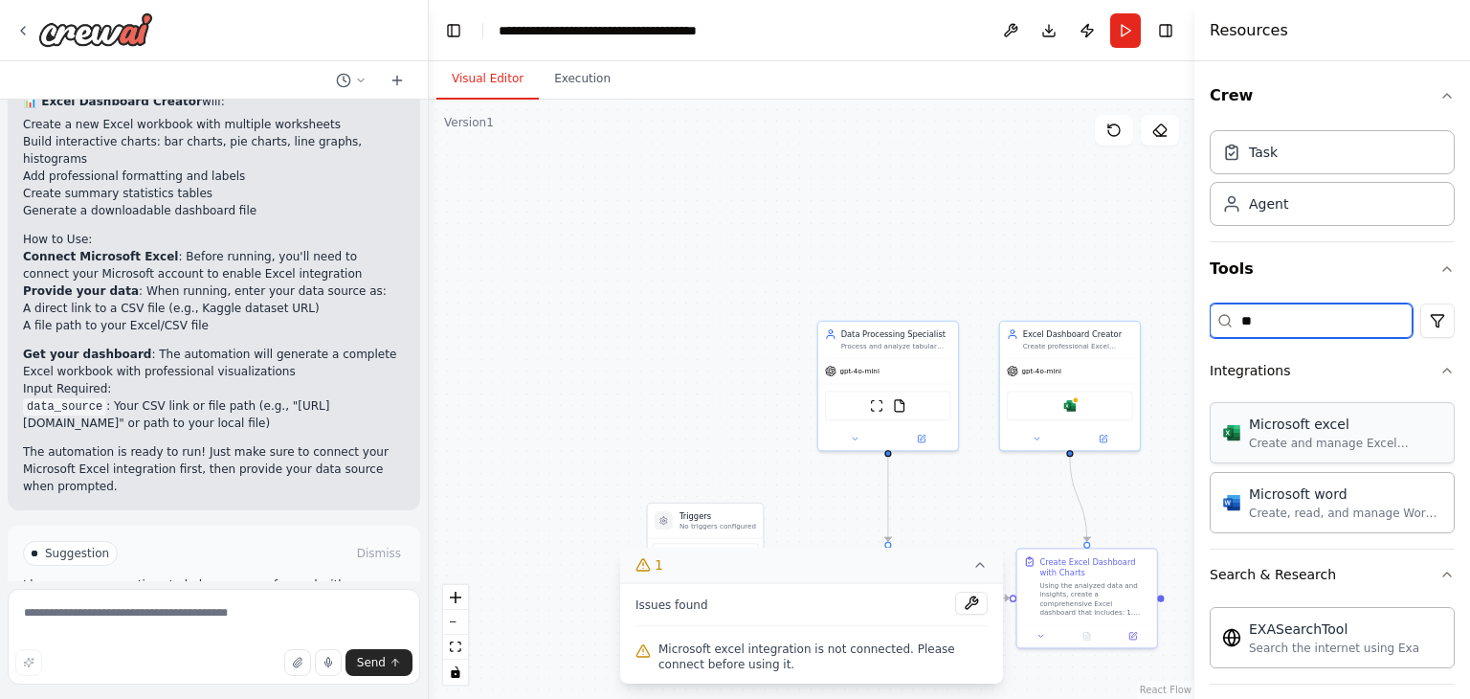
type input "**"
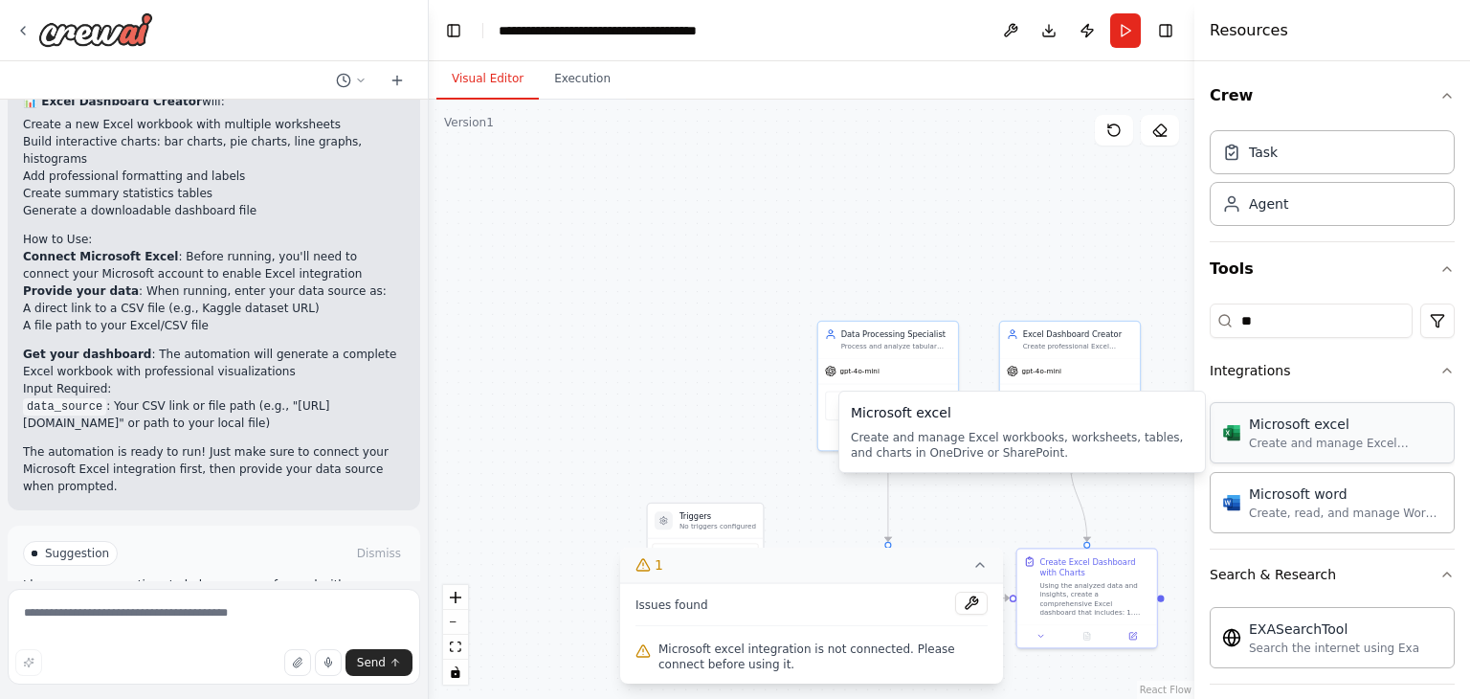
click at [1314, 435] on div "Create and manage Excel workbooks, worksheets, tables, and charts in OneDrive o…" at bounding box center [1345, 442] width 193 height 15
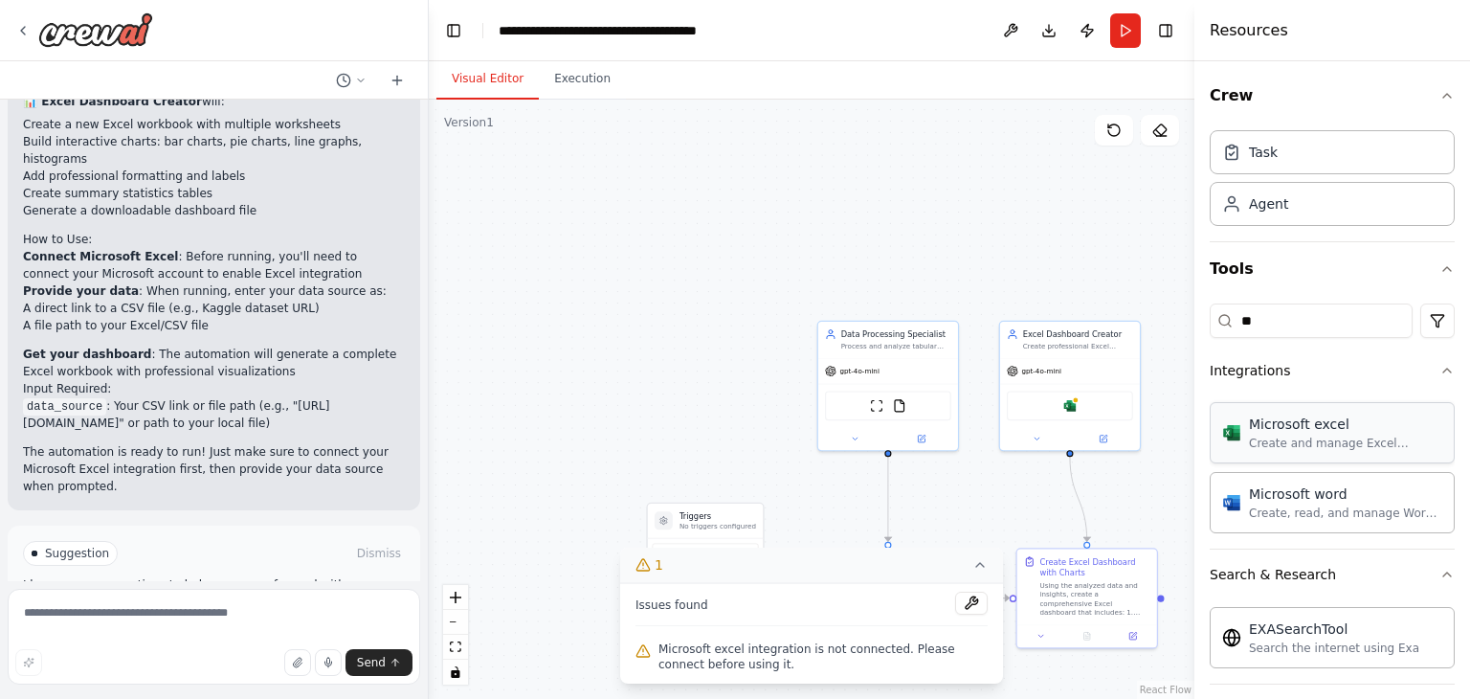
click at [1316, 437] on div "Create and manage Excel workbooks, worksheets, tables, and charts in OneDrive o…" at bounding box center [1345, 442] width 193 height 15
click at [1282, 430] on div "Microsoft excel" at bounding box center [1345, 423] width 193 height 19
click at [1283, 433] on div "Microsoft excel Create and manage Excel workbooks, worksheets, tables, and char…" at bounding box center [1345, 432] width 193 height 36
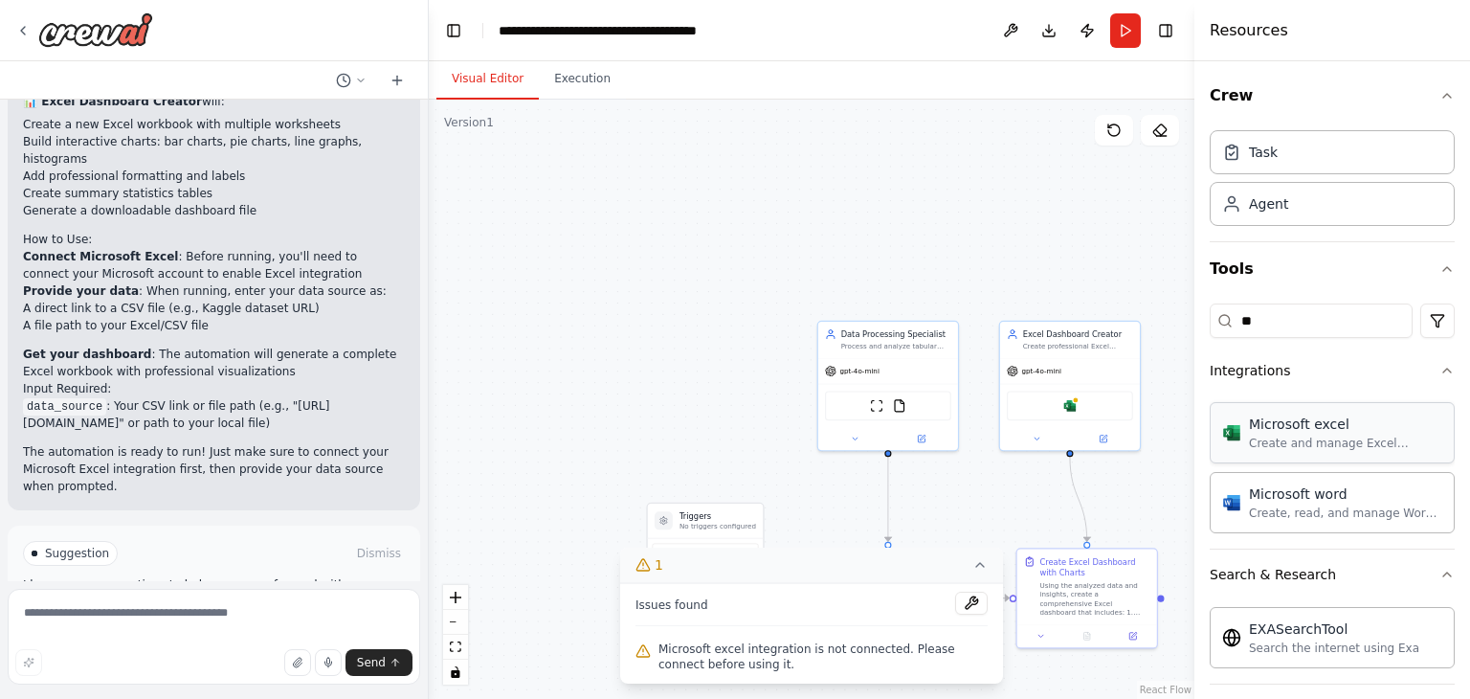
click at [1283, 433] on div "Microsoft excel Create and manage Excel workbooks, worksheets, tables, and char…" at bounding box center [1345, 432] width 193 height 36
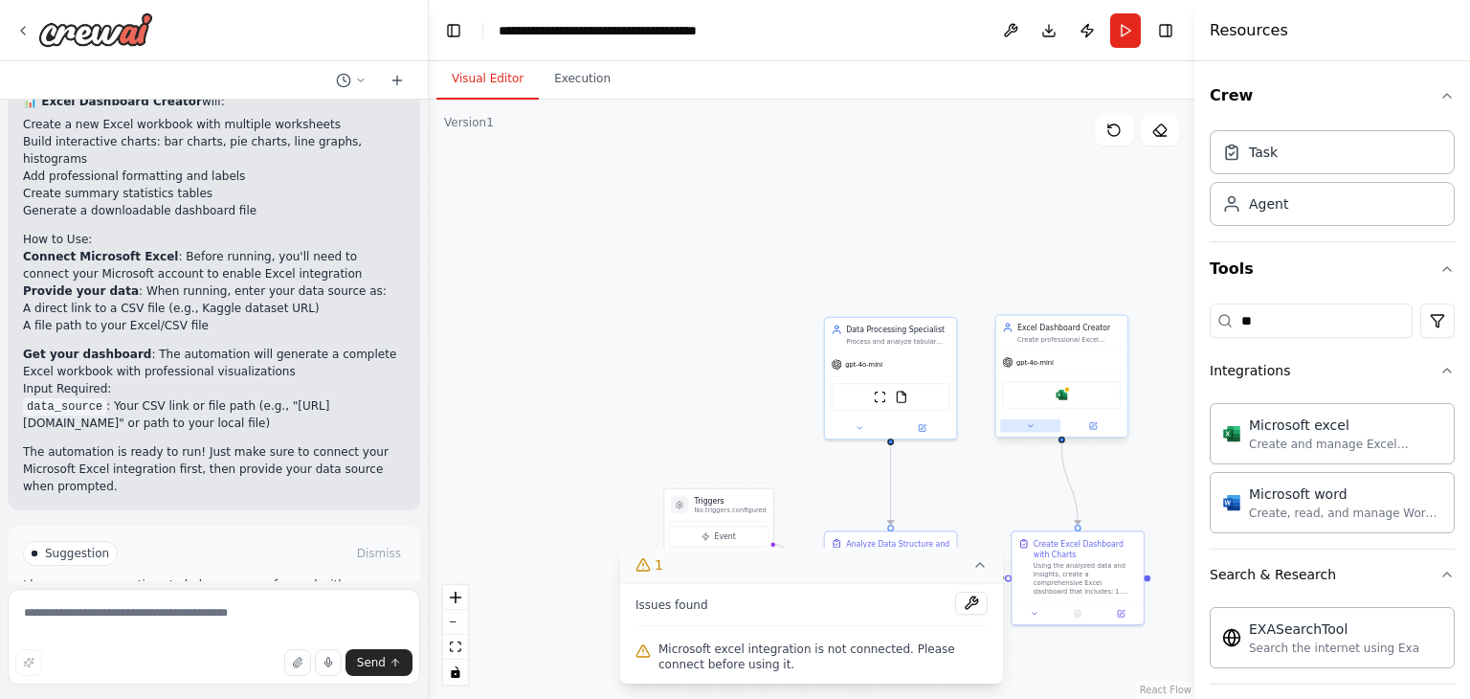
click at [1019, 424] on button at bounding box center [1030, 425] width 60 height 12
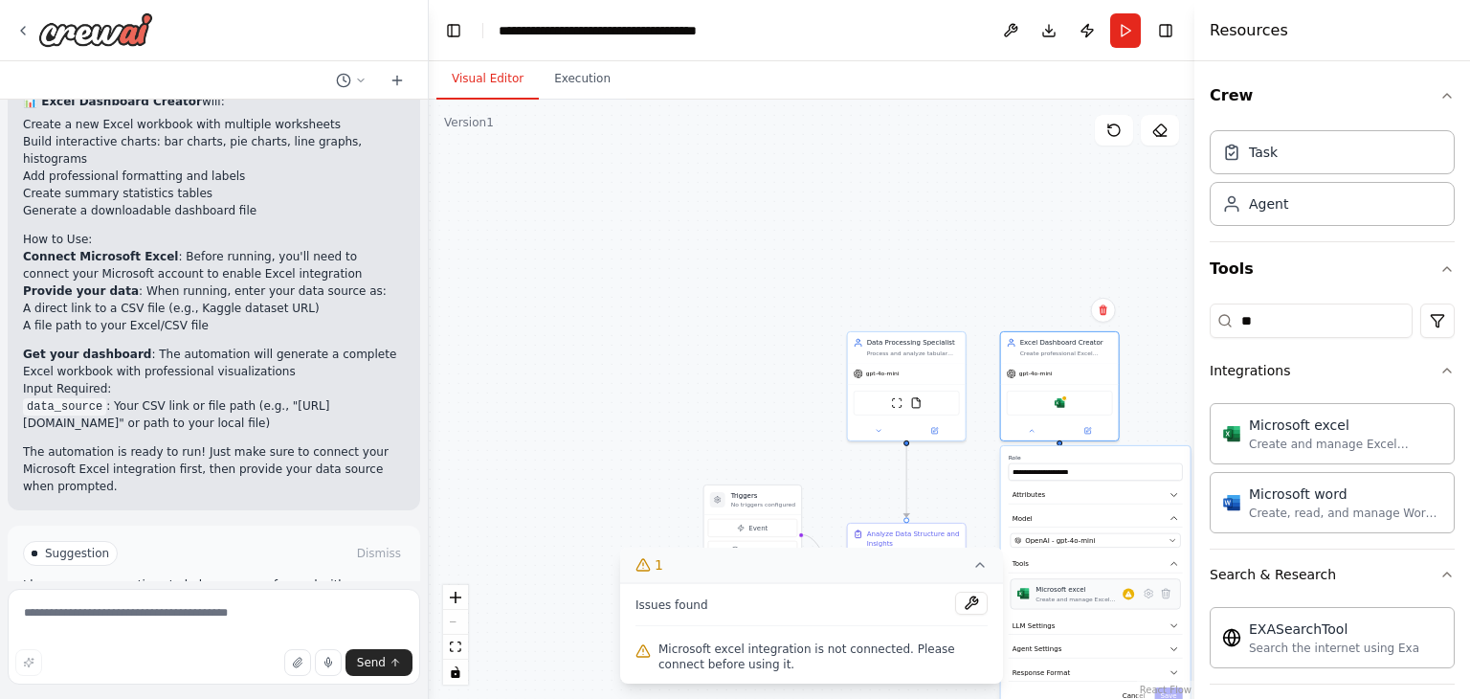
click at [1115, 598] on div "Create and manage Excel workbooks, worksheets, tables, and charts in OneDrive o…" at bounding box center [1078, 599] width 87 height 8
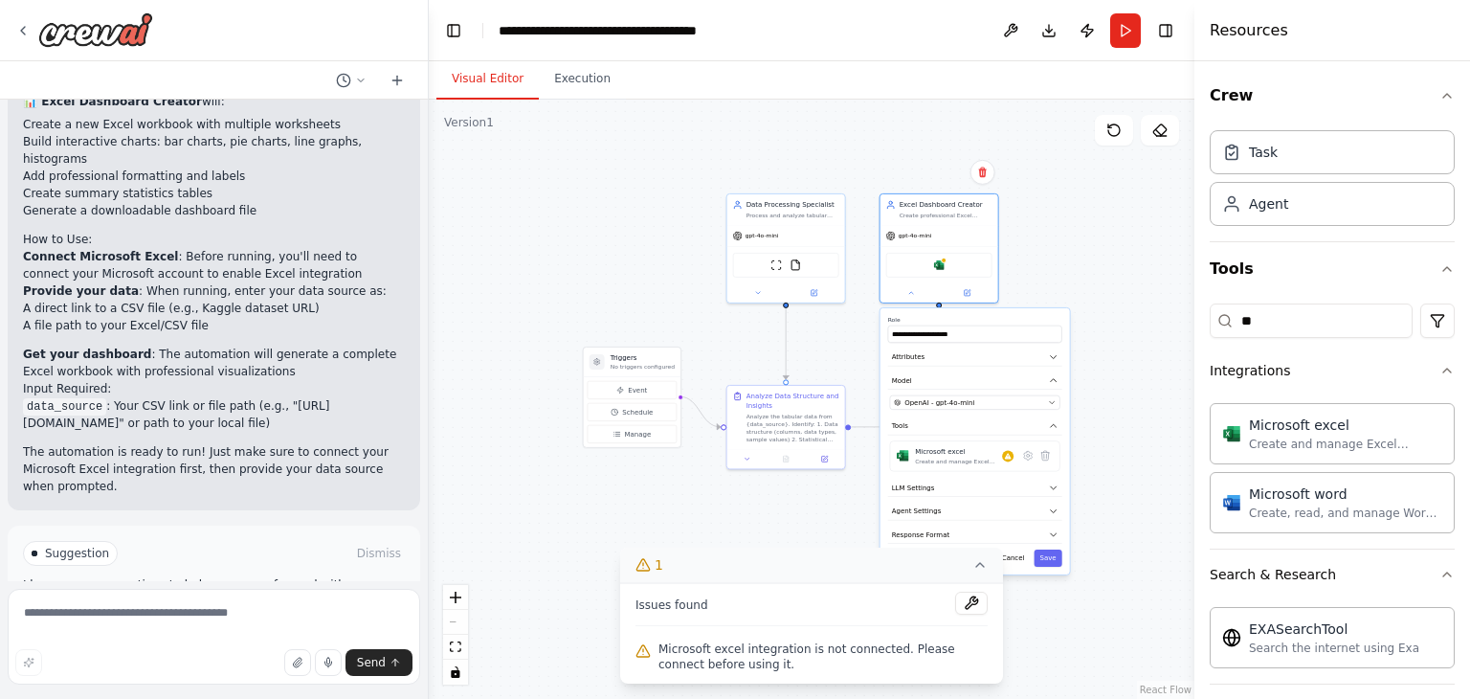
drag, startPoint x: 809, startPoint y: 419, endPoint x: 655, endPoint y: 257, distance: 223.4
click at [655, 257] on div ".deletable-edge-delete-btn { width: 20px; height: 20px; border: 0px solid #ffff…" at bounding box center [812, 399] width 766 height 599
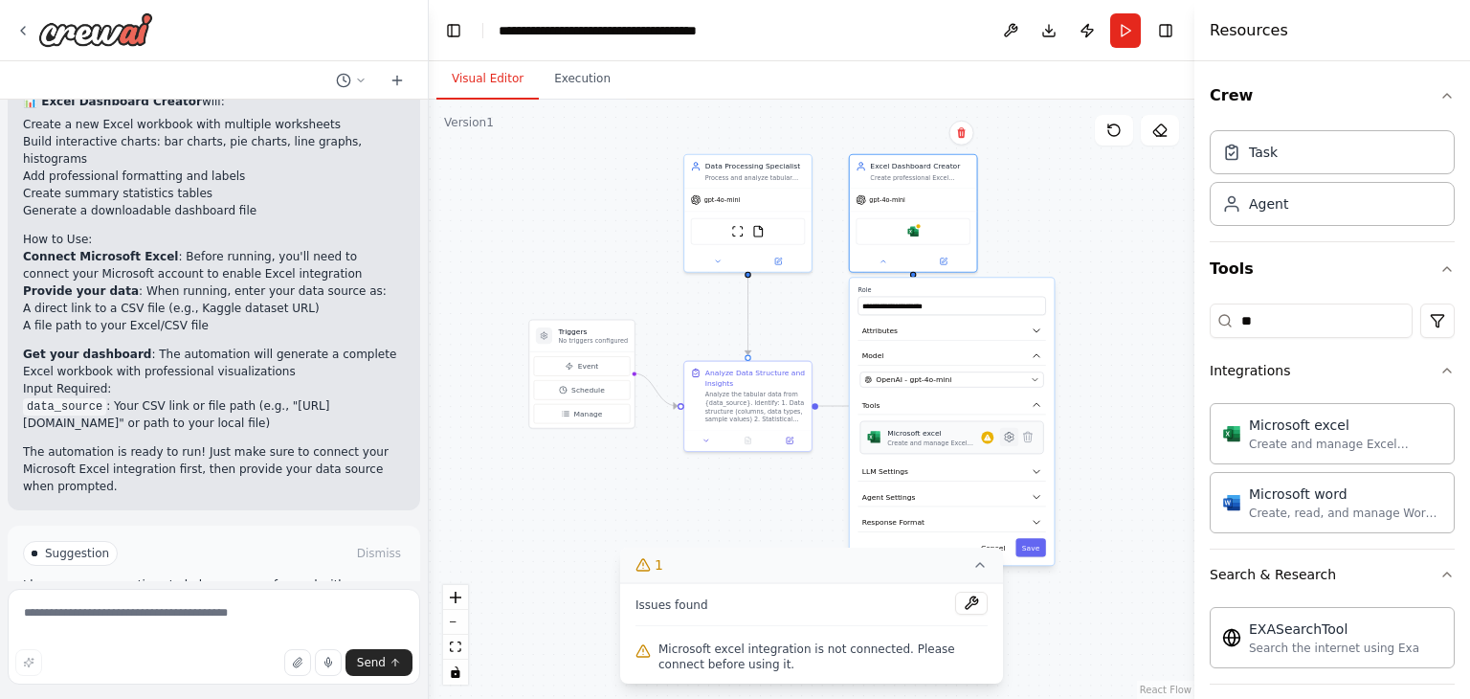
click at [1007, 434] on icon at bounding box center [1009, 438] width 9 height 10
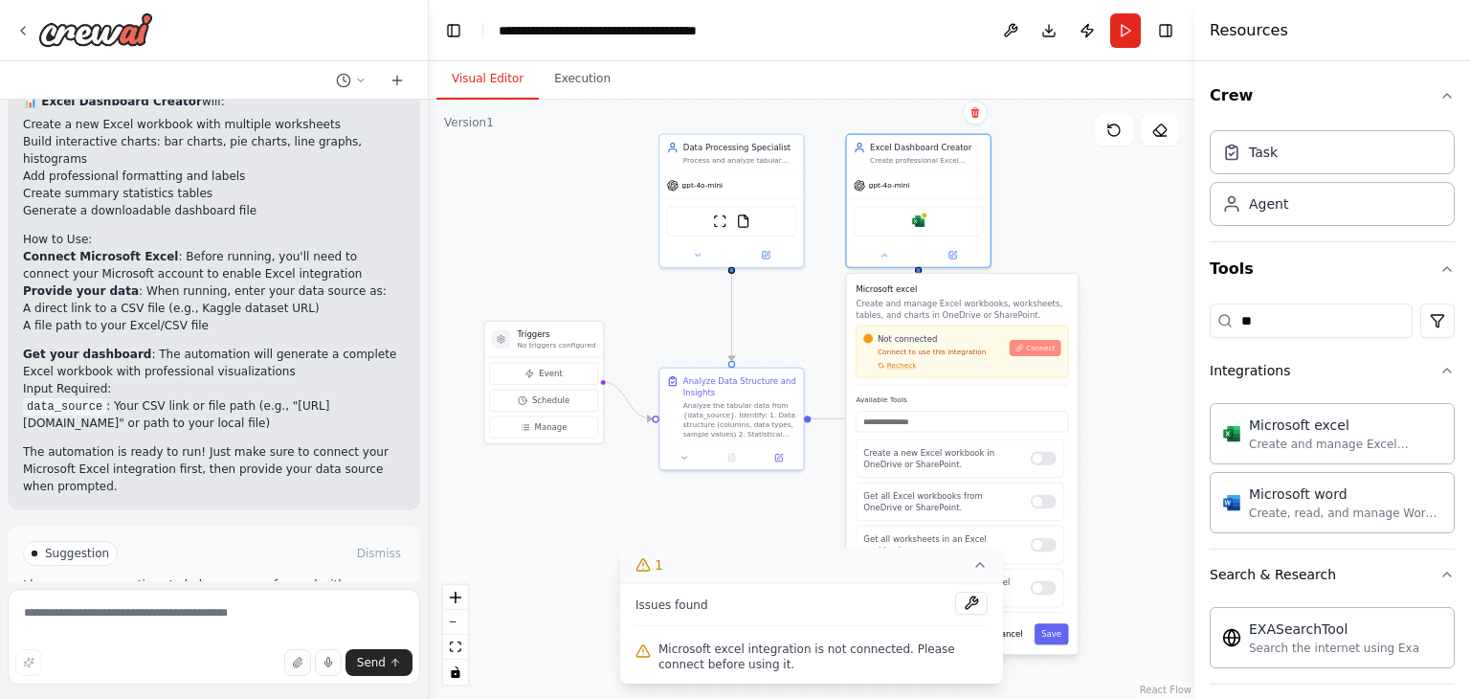
click at [1041, 346] on span "Connect" at bounding box center [1040, 349] width 29 height 10
click at [1082, 263] on div ".deletable-edge-delete-btn { width: 20px; height: 20px; border: 0px solid #ffff…" at bounding box center [812, 399] width 766 height 599
click at [1056, 349] on button "Connect" at bounding box center [1035, 348] width 51 height 16
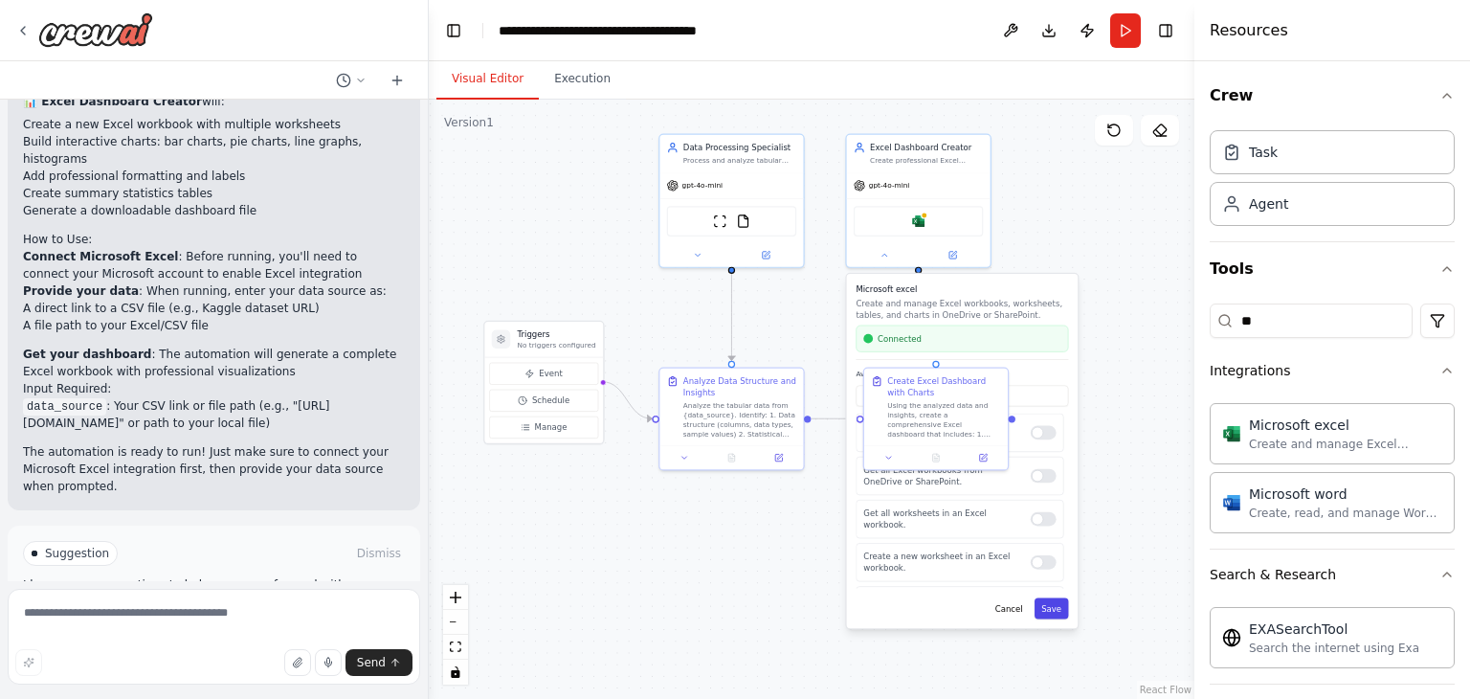
click at [1061, 600] on button "Save" at bounding box center [1051, 608] width 34 height 21
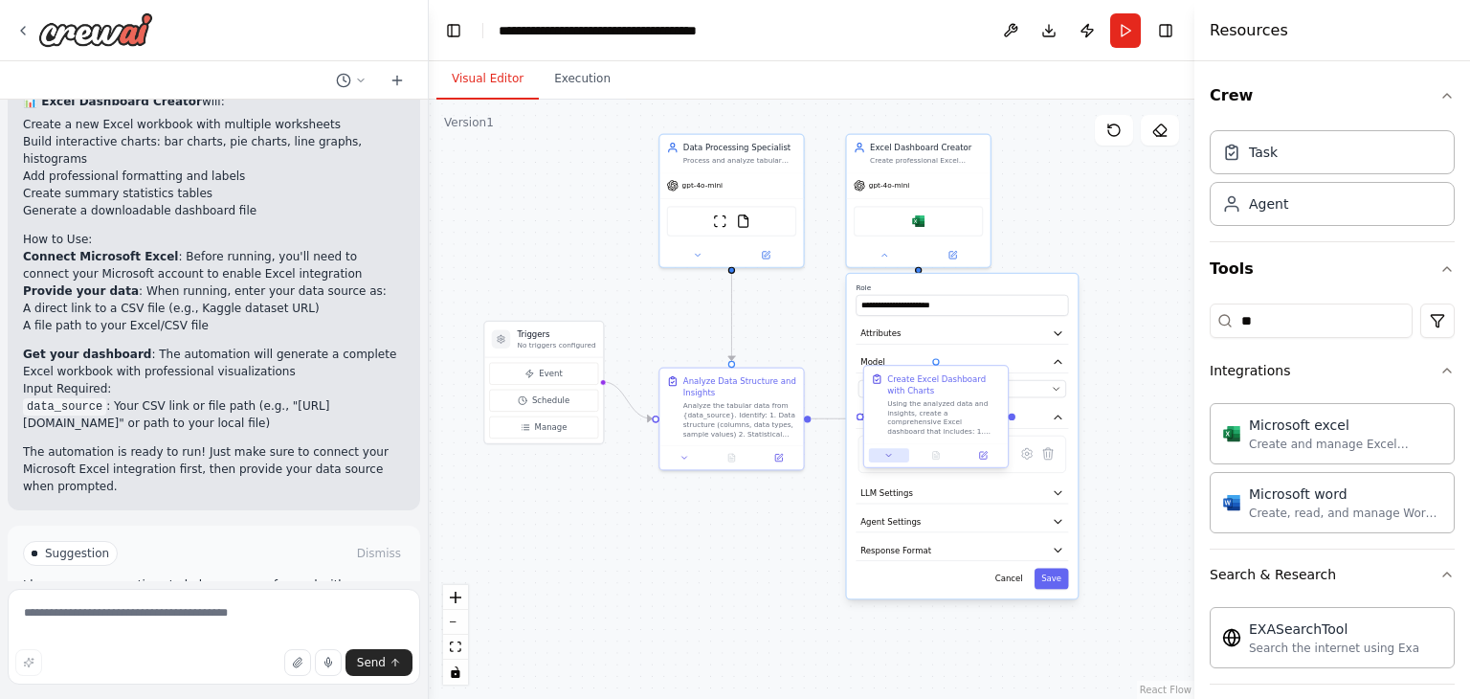
click at [893, 457] on button at bounding box center [889, 455] width 40 height 14
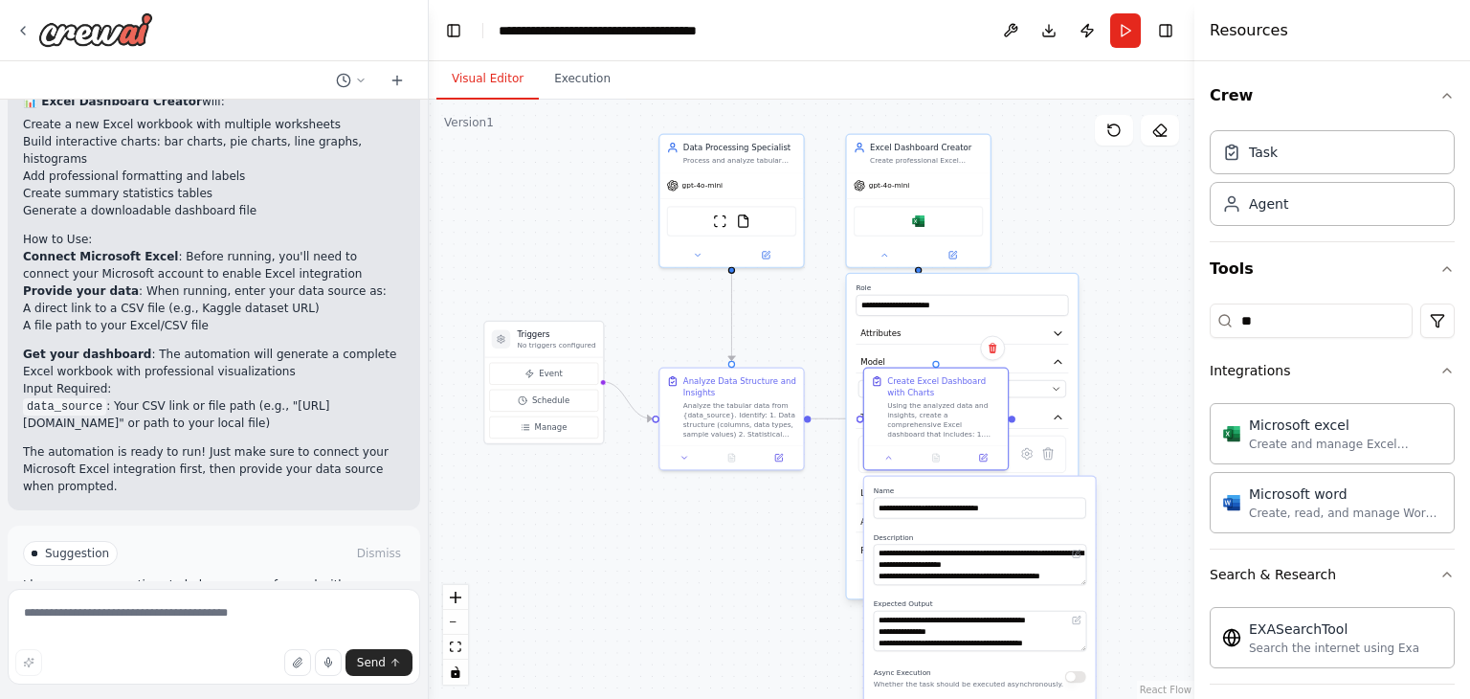
click at [789, 485] on div ".deletable-edge-delete-btn { width: 20px; height: 20px; border: 0px solid #ffff…" at bounding box center [812, 399] width 766 height 599
click at [901, 457] on button at bounding box center [889, 455] width 40 height 14
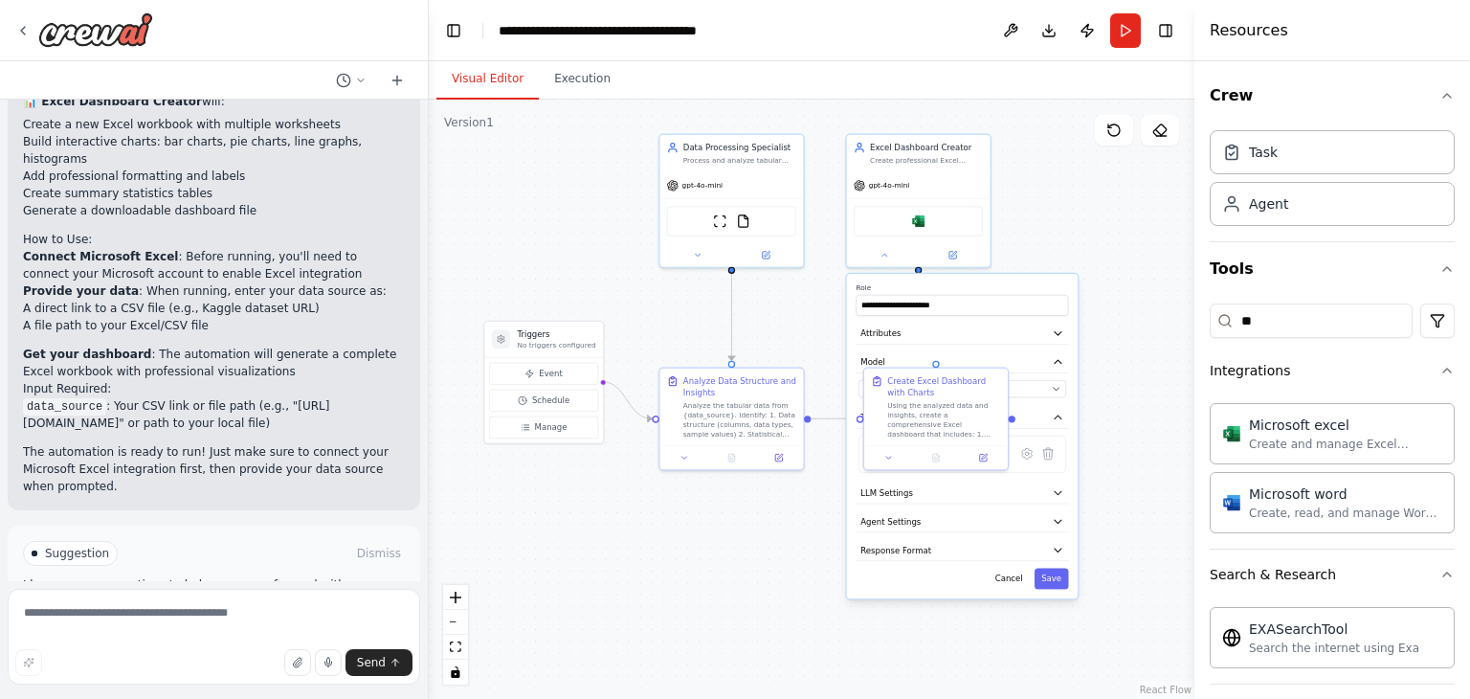
click at [746, 521] on div ".deletable-edge-delete-btn { width: 20px; height: 20px; border: 0px solid #ffff…" at bounding box center [812, 399] width 766 height 599
click at [1077, 189] on div ".deletable-edge-delete-btn { width: 20px; height: 20px; border: 0px solid #ffff…" at bounding box center [812, 399] width 766 height 599
click at [884, 261] on div at bounding box center [919, 252] width 144 height 23
click at [1053, 327] on icon "button" at bounding box center [1057, 332] width 11 height 11
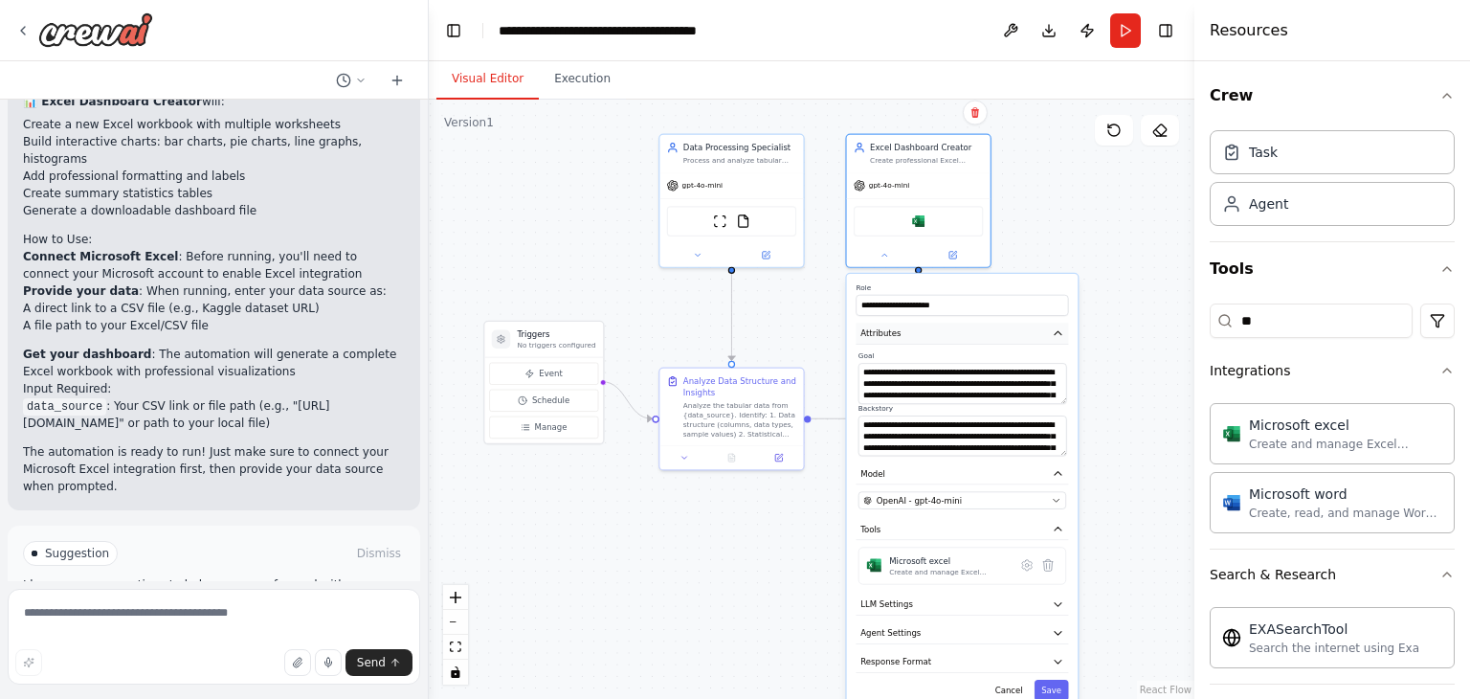
click at [1053, 327] on icon "button" at bounding box center [1057, 332] width 11 height 11
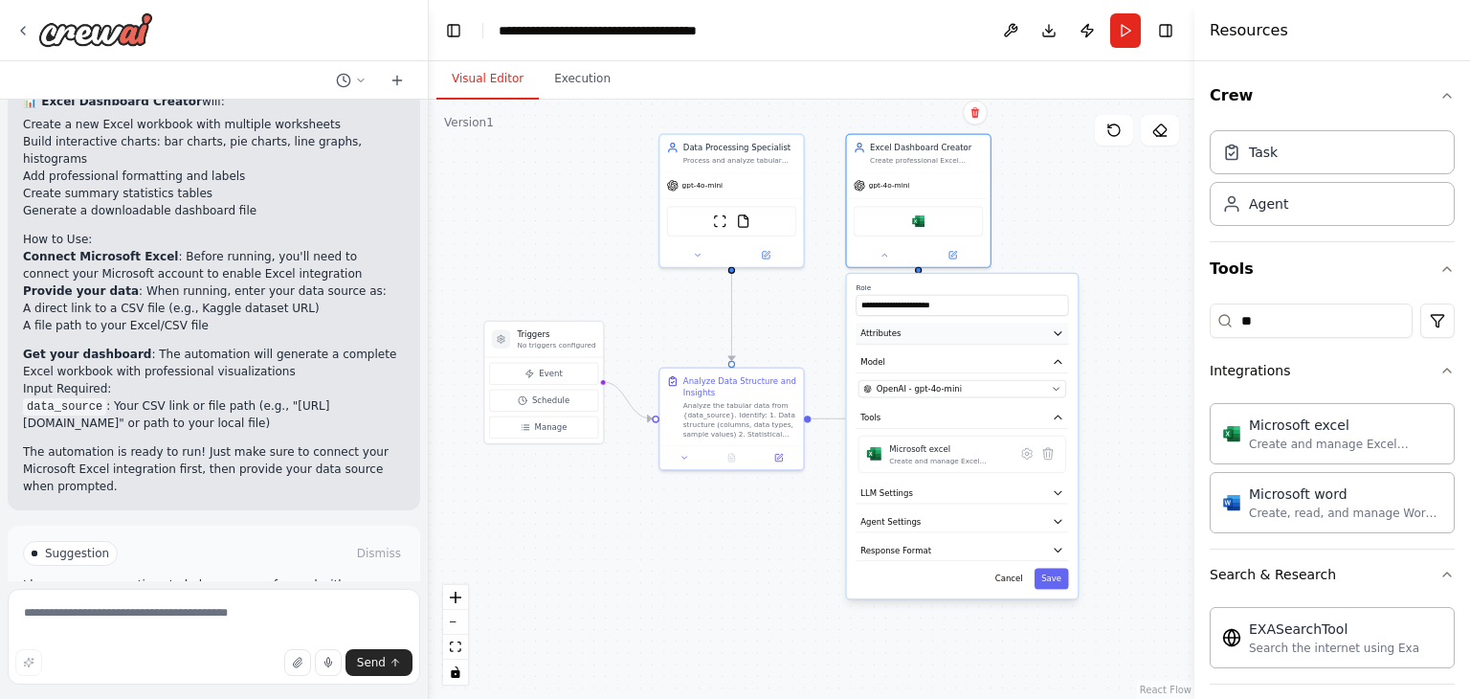
click at [1059, 335] on icon "button" at bounding box center [1057, 332] width 11 height 11
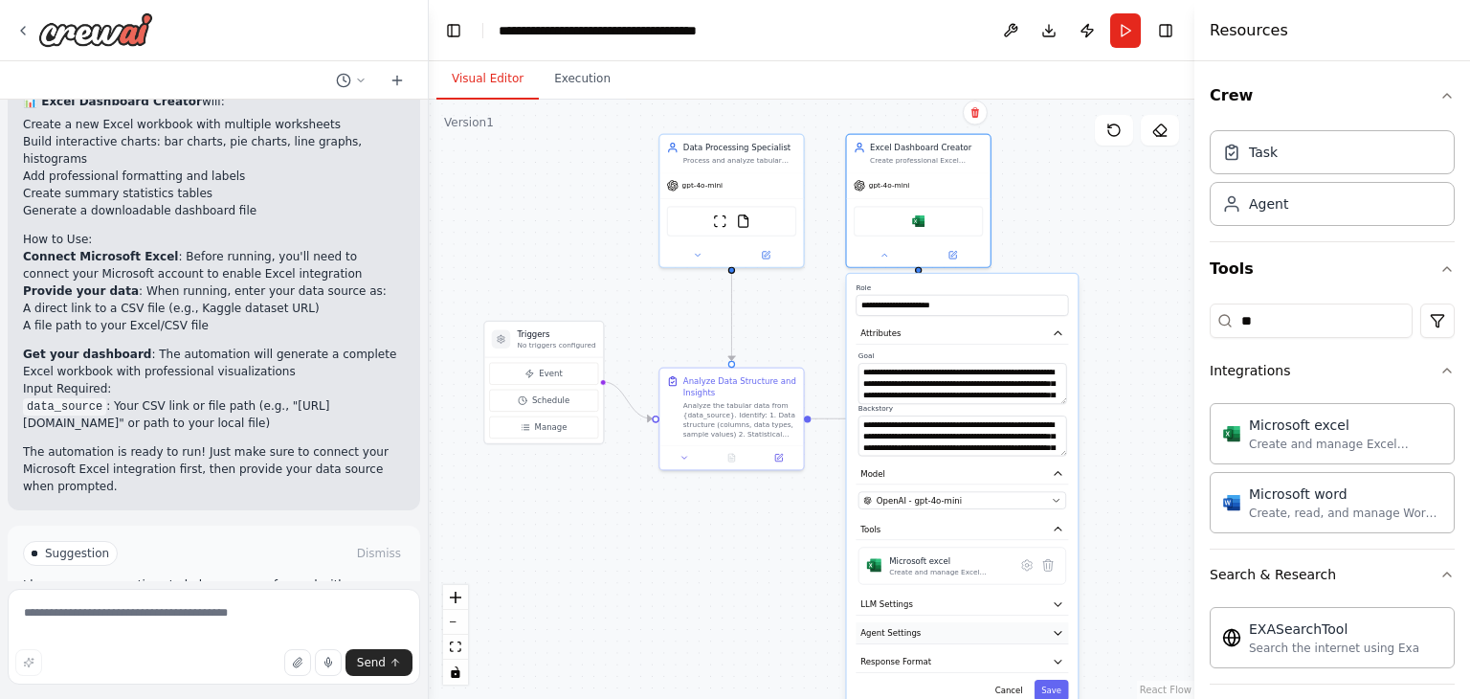
click at [1057, 632] on icon "button" at bounding box center [1058, 634] width 7 height 4
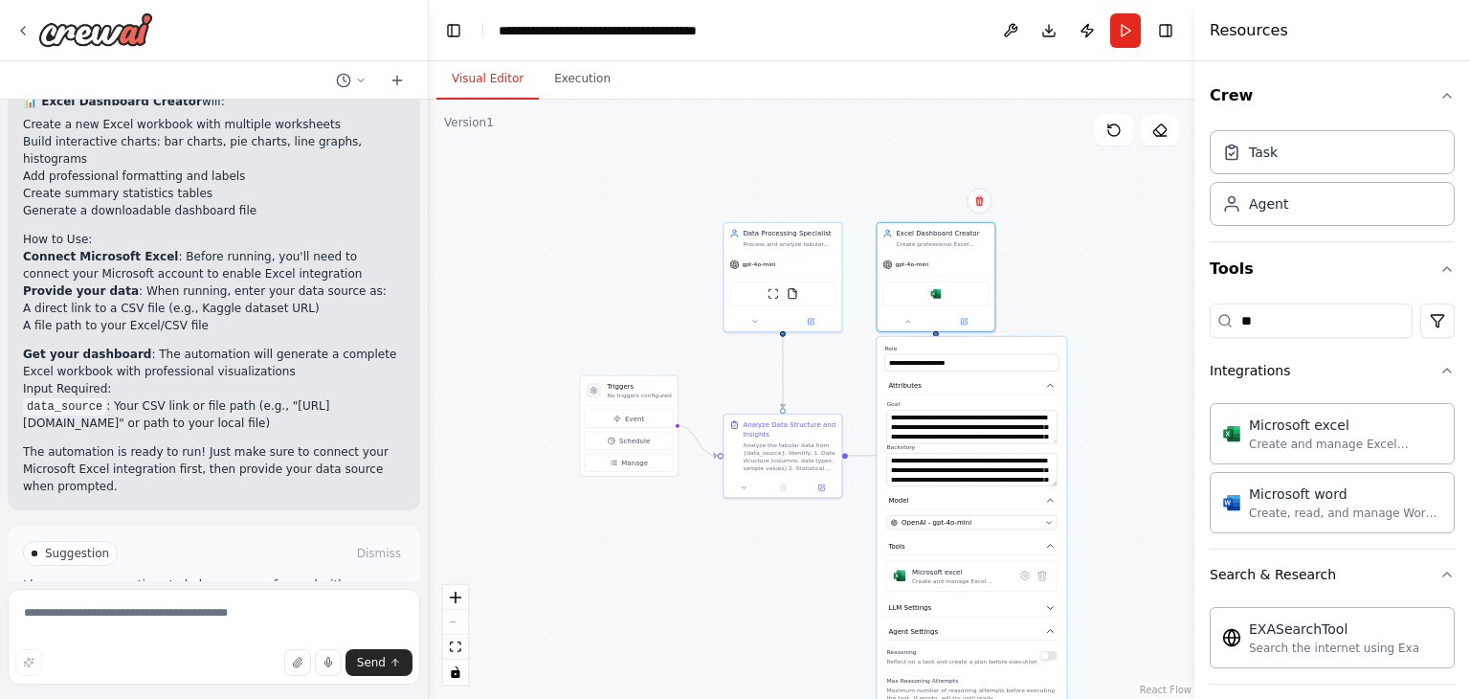
click at [299, 619] on button "Run Automation" at bounding box center [214, 634] width 382 height 31
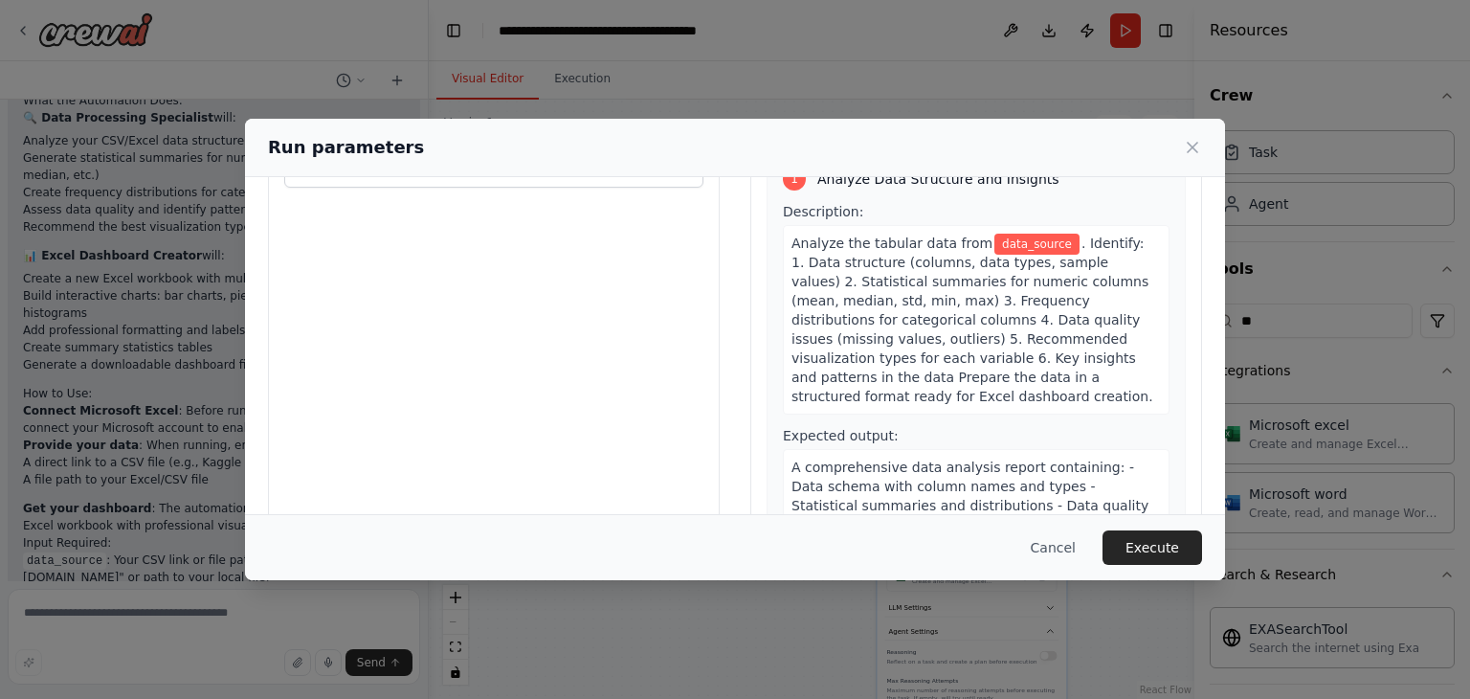
scroll to position [0, 0]
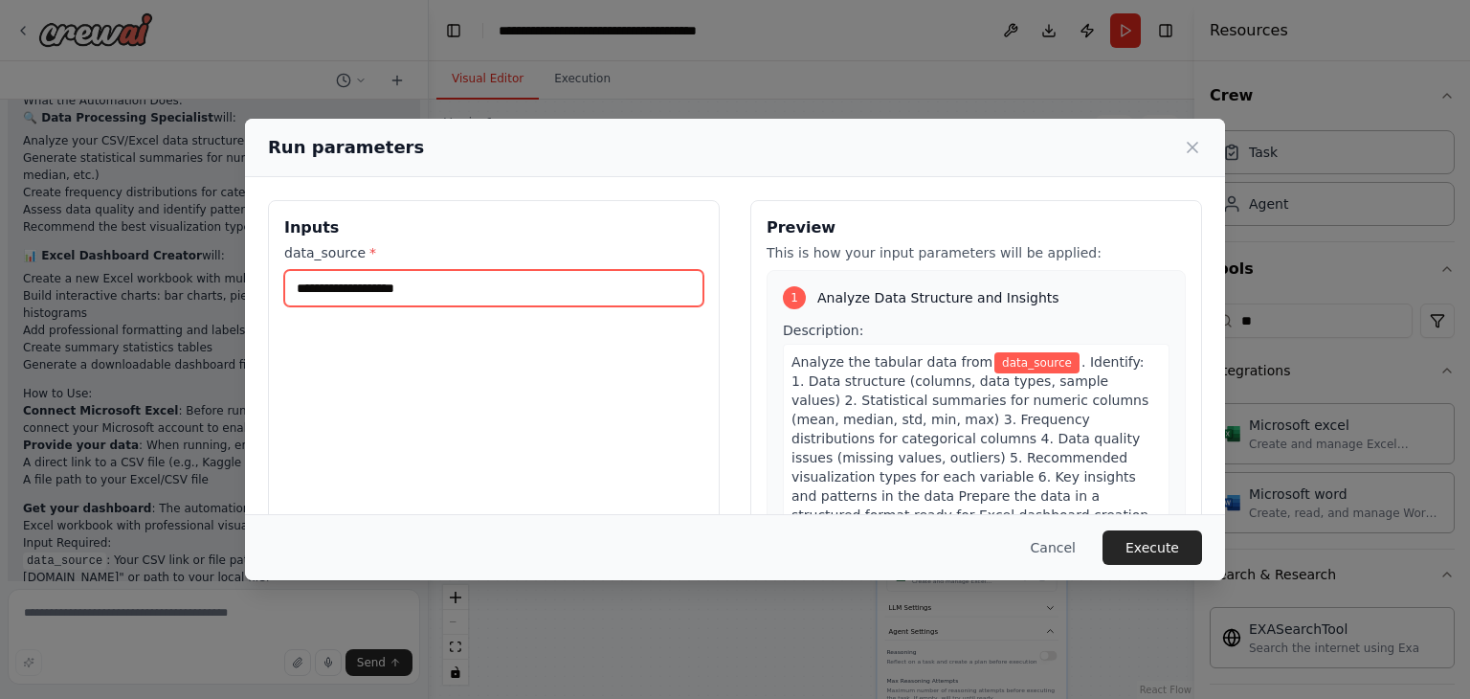
click at [489, 292] on input "data_source *" at bounding box center [493, 288] width 419 height 36
paste input "**********"
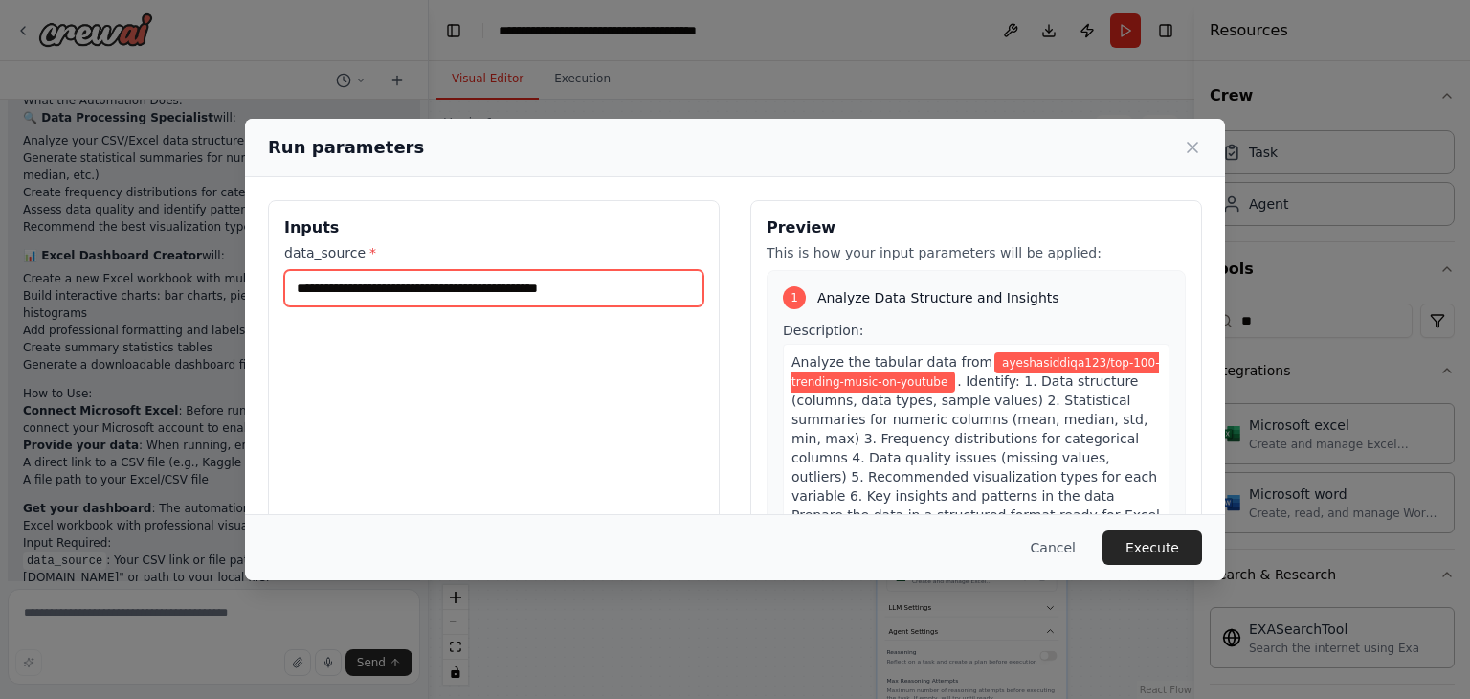
type input "**********"
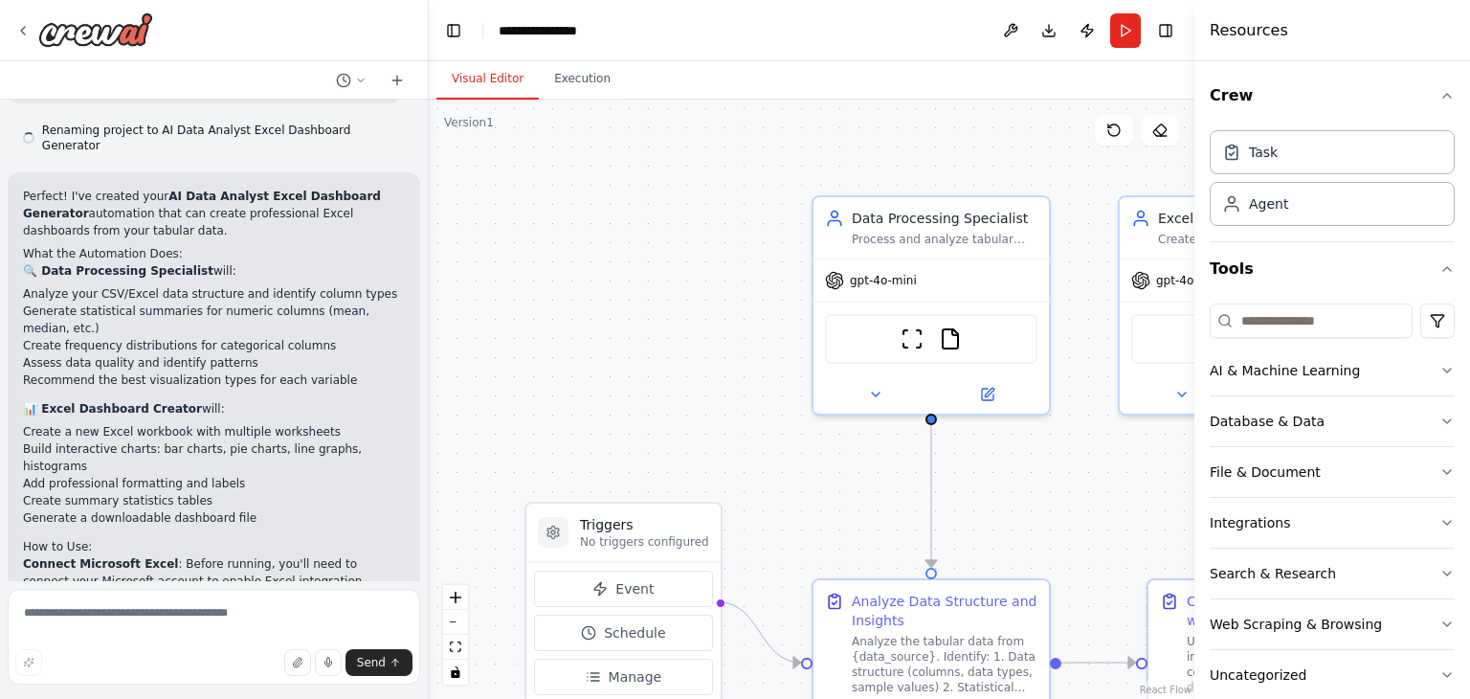
scroll to position [2756, 0]
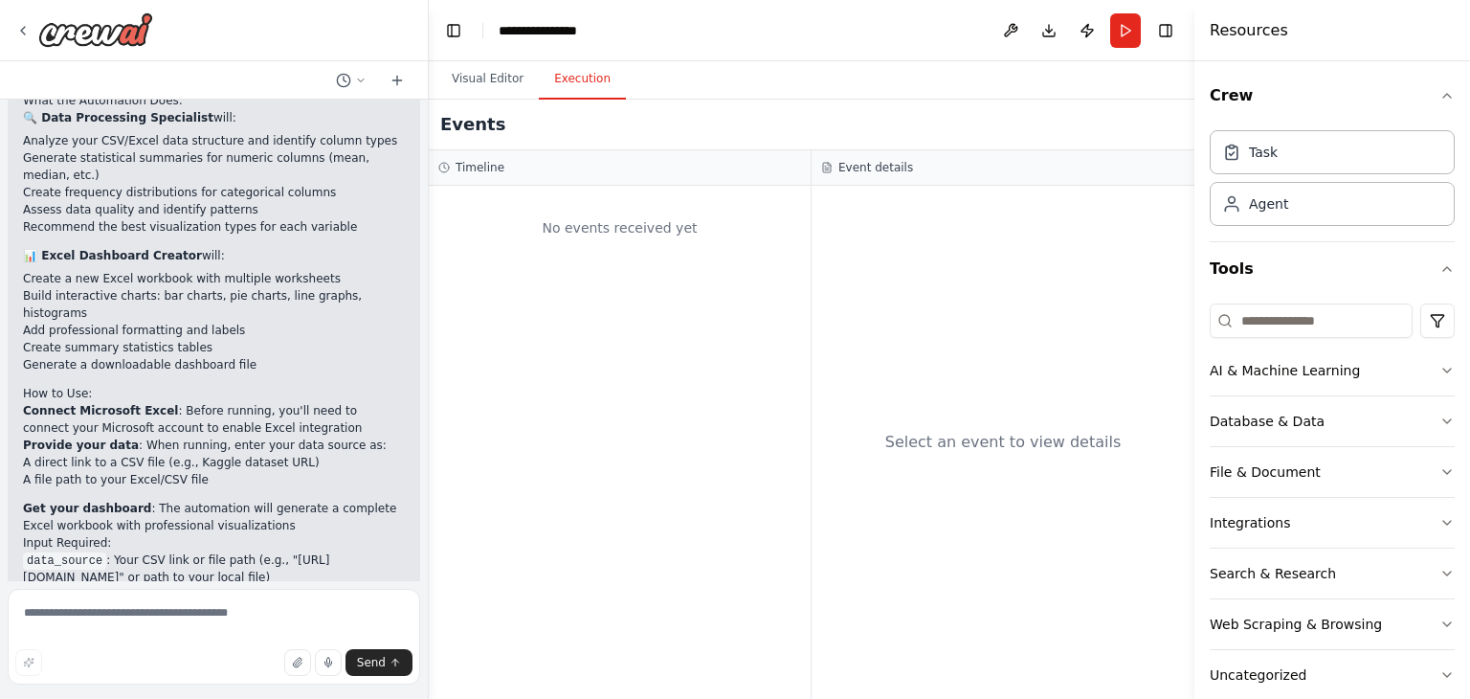
click at [565, 81] on button "Execution" at bounding box center [582, 79] width 87 height 40
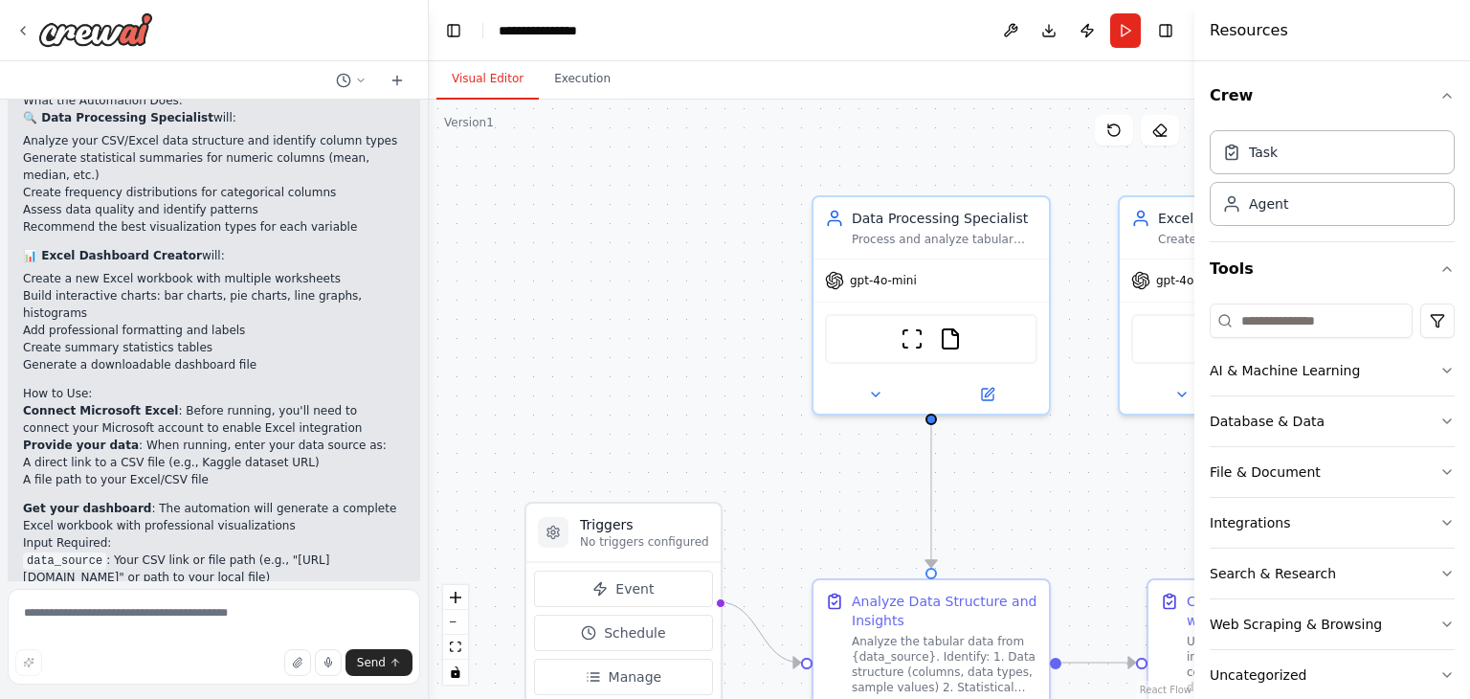
click at [479, 78] on button "Visual Editor" at bounding box center [487, 79] width 102 height 40
click at [126, 610] on textarea at bounding box center [214, 637] width 412 height 96
type textarea "*******"
click at [1131, 23] on button "Run" at bounding box center [1125, 30] width 31 height 34
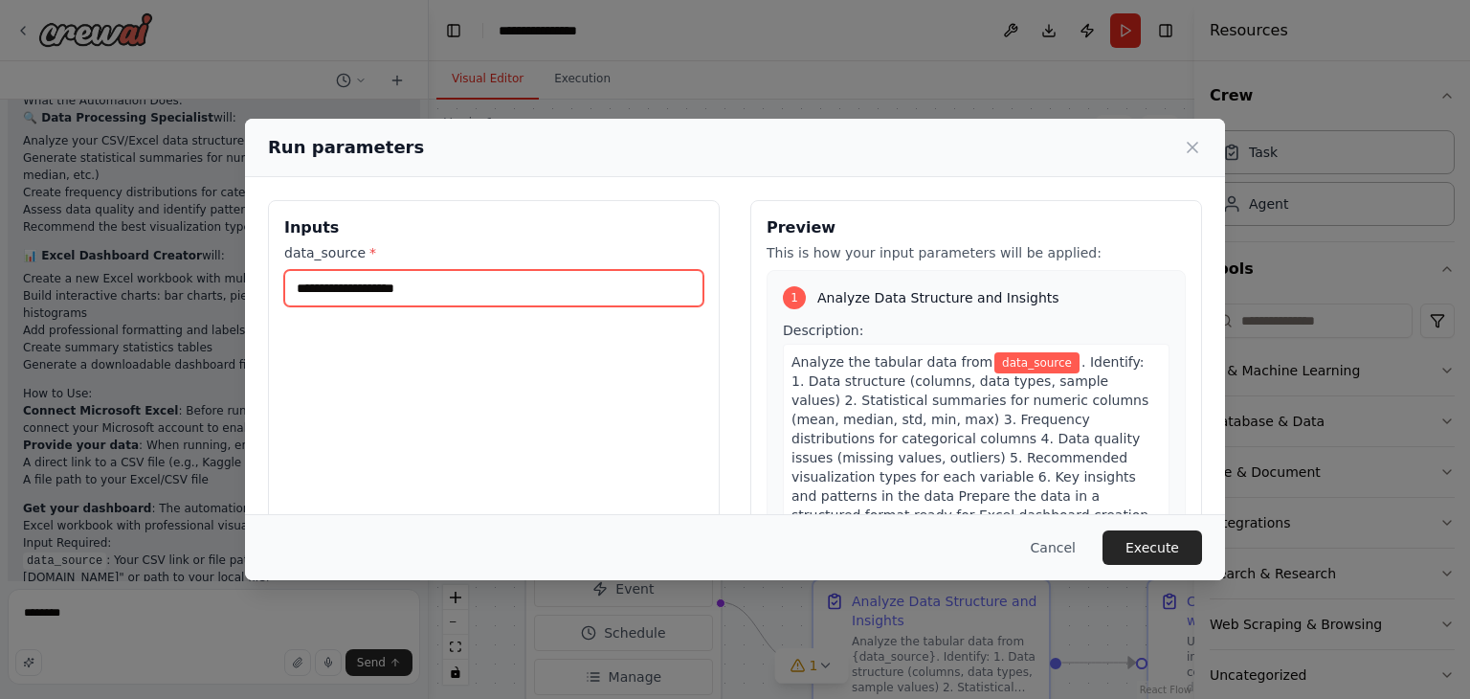
click at [533, 288] on input "data_source *" at bounding box center [493, 288] width 419 height 36
paste input "**********"
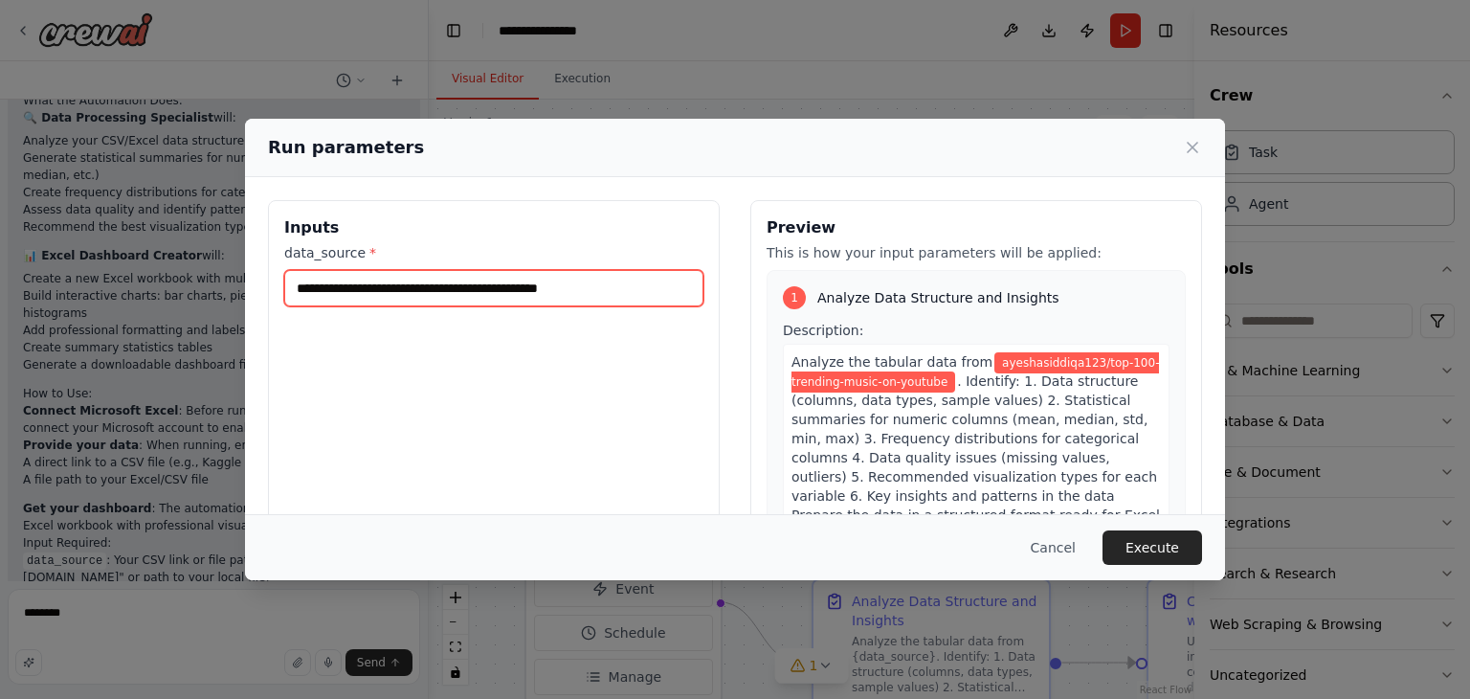
paste input "**********"
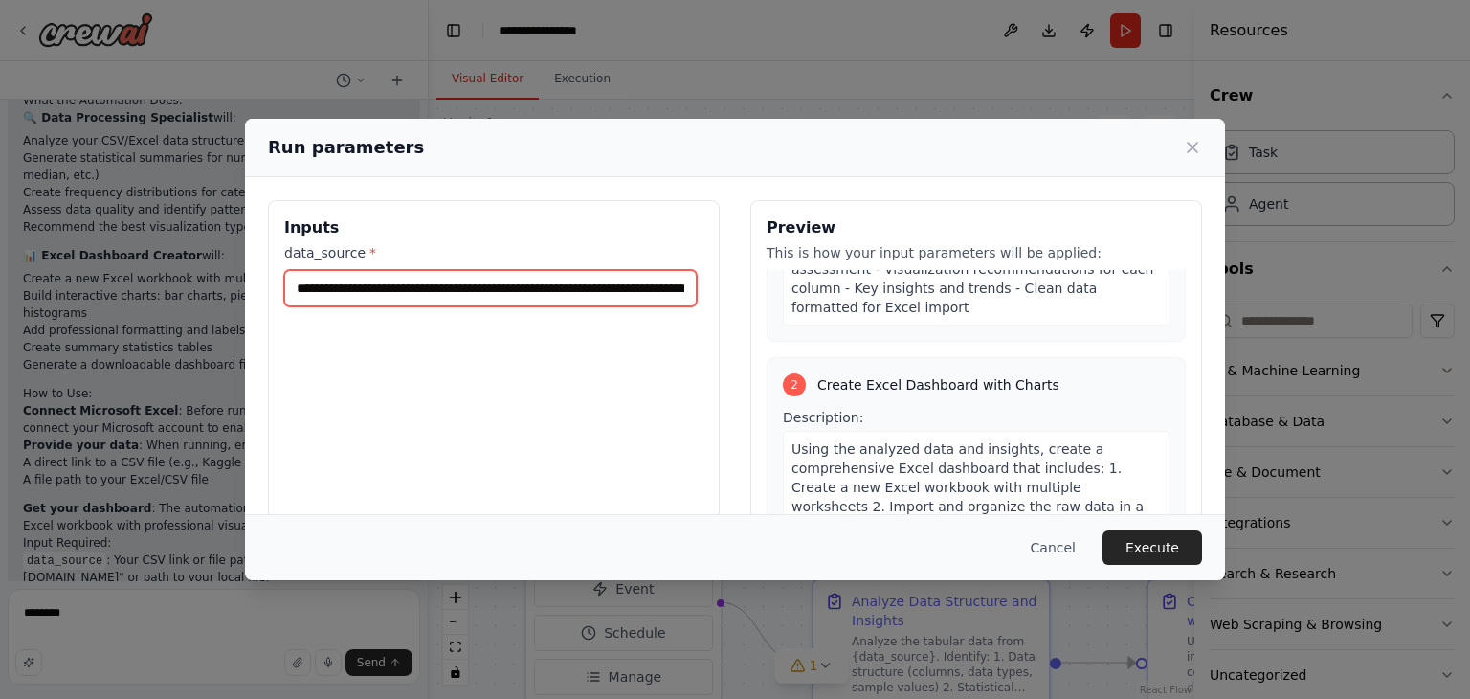
scroll to position [375, 0]
type input "**********"
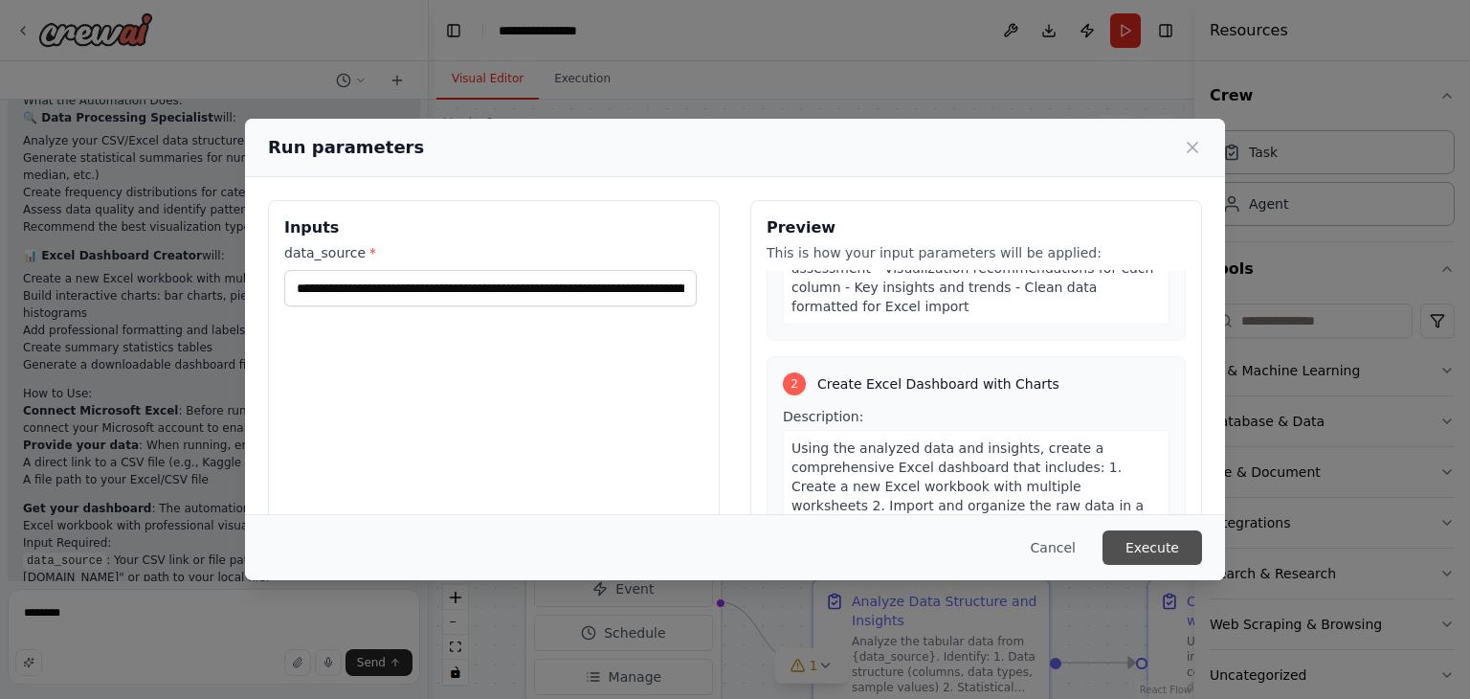
click at [1129, 536] on button "Execute" at bounding box center [1152, 547] width 100 height 34
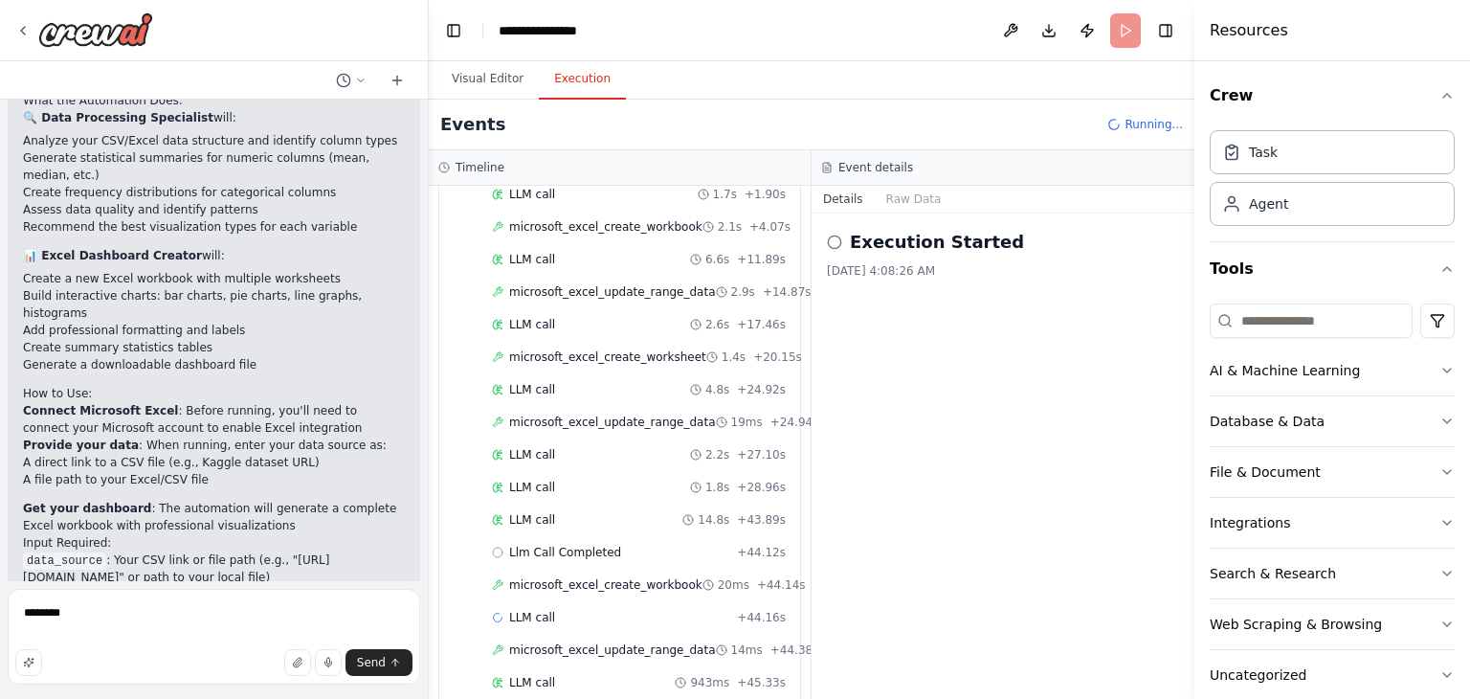
scroll to position [2025, 0]
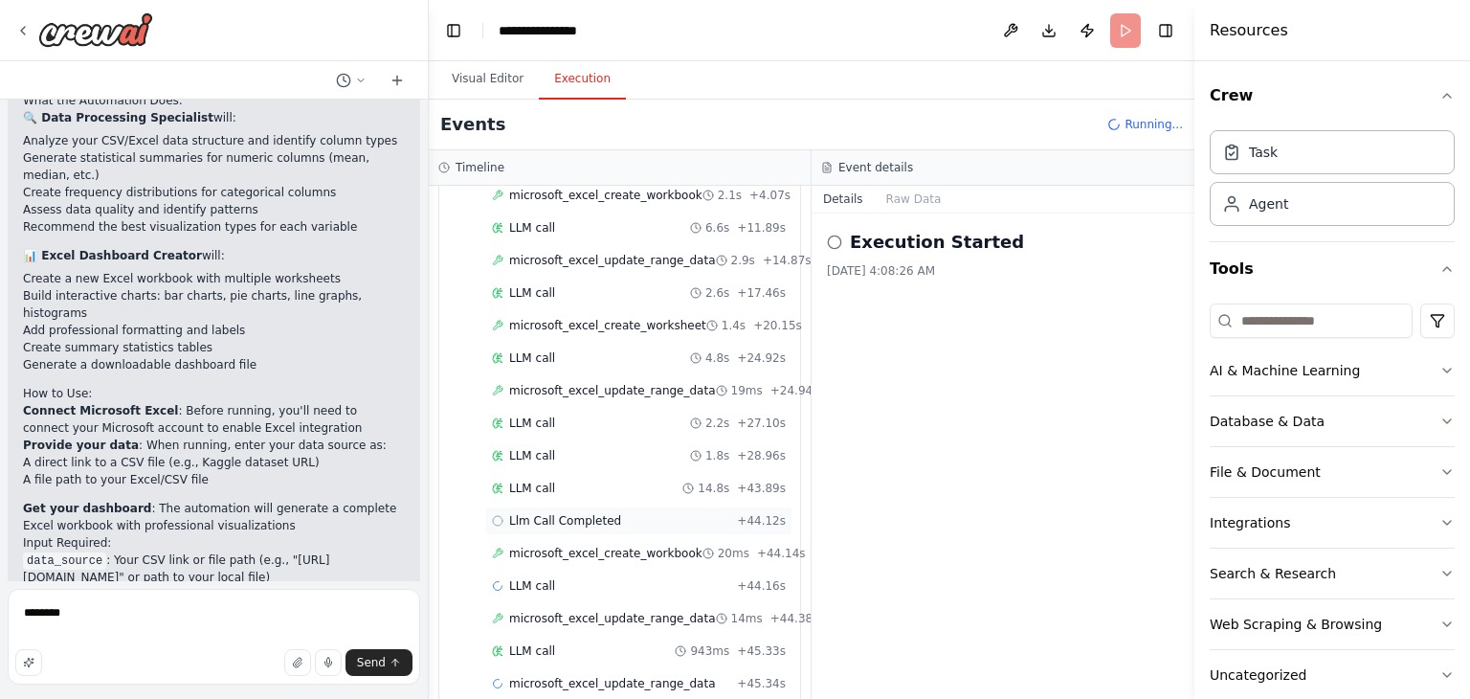
click at [498, 515] on icon at bounding box center [497, 520] width 11 height 11
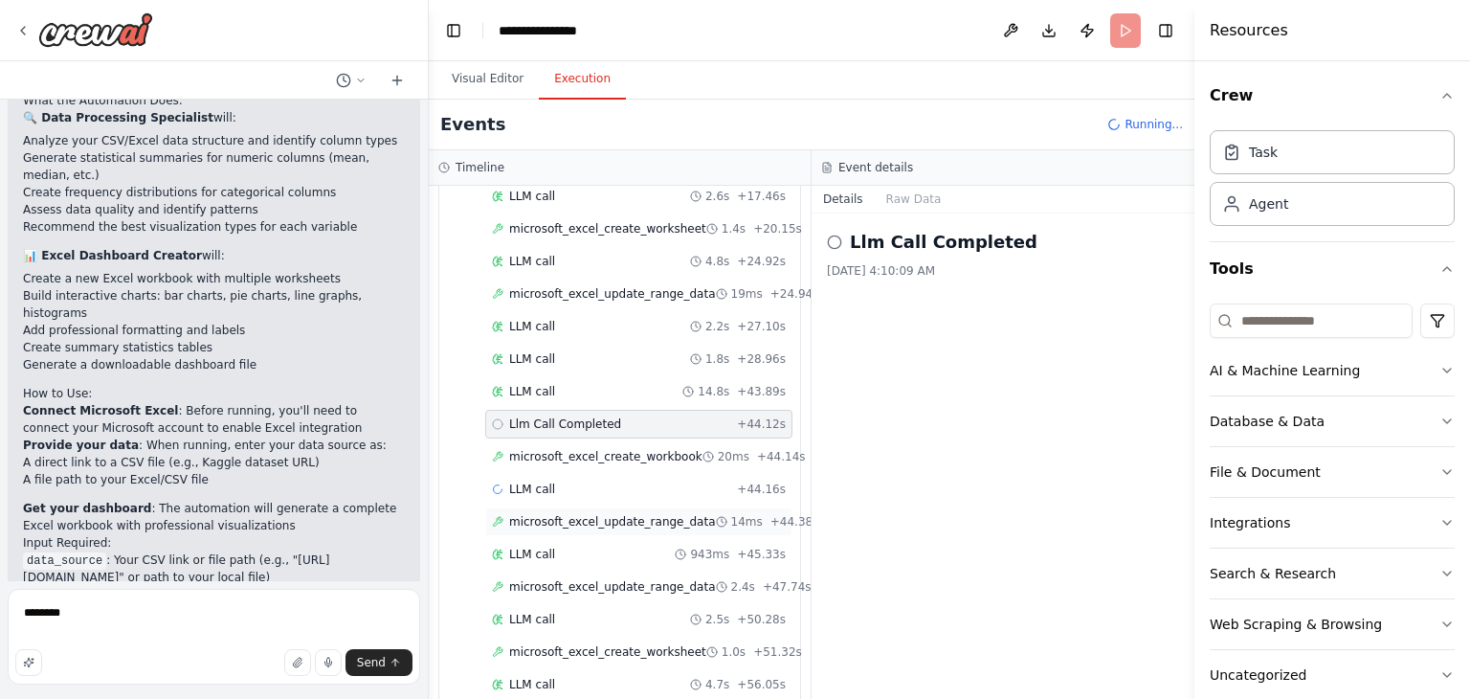
scroll to position [2186, 0]
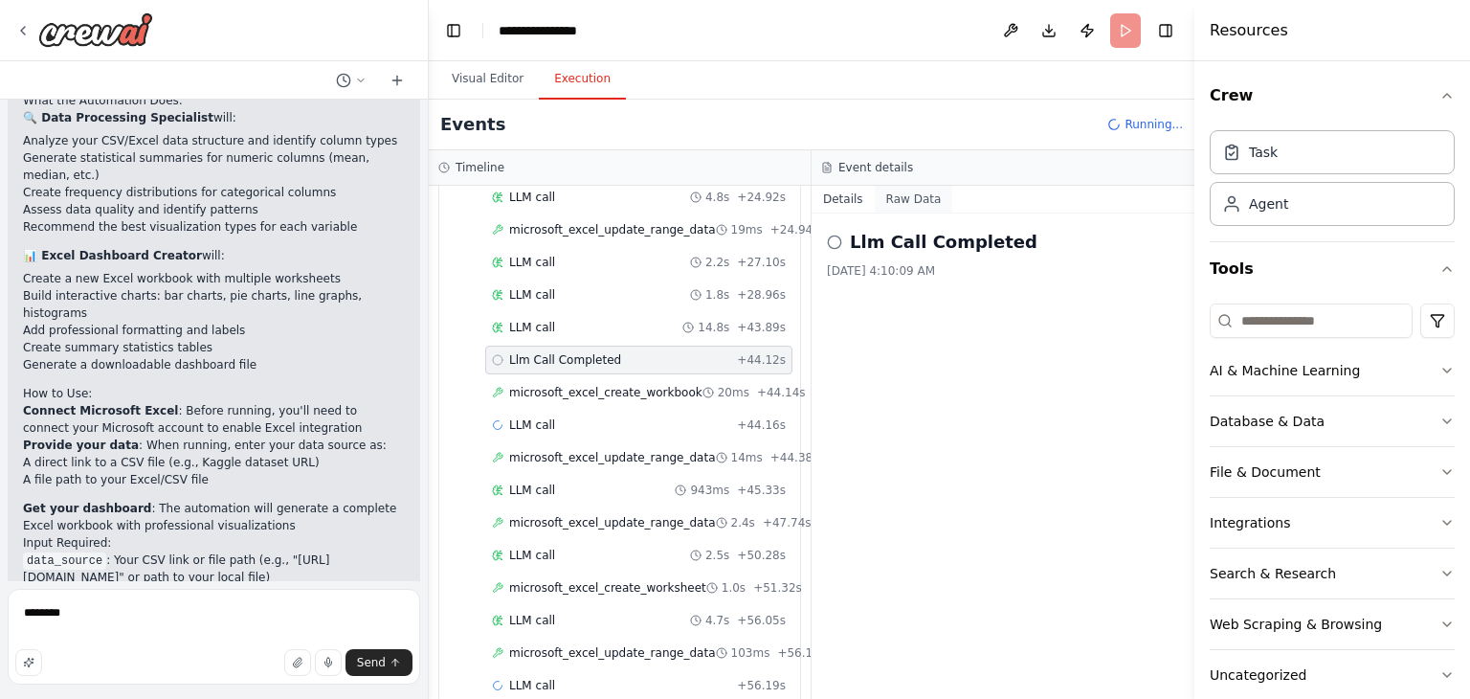
click at [911, 202] on button "Raw Data" at bounding box center [914, 199] width 78 height 27
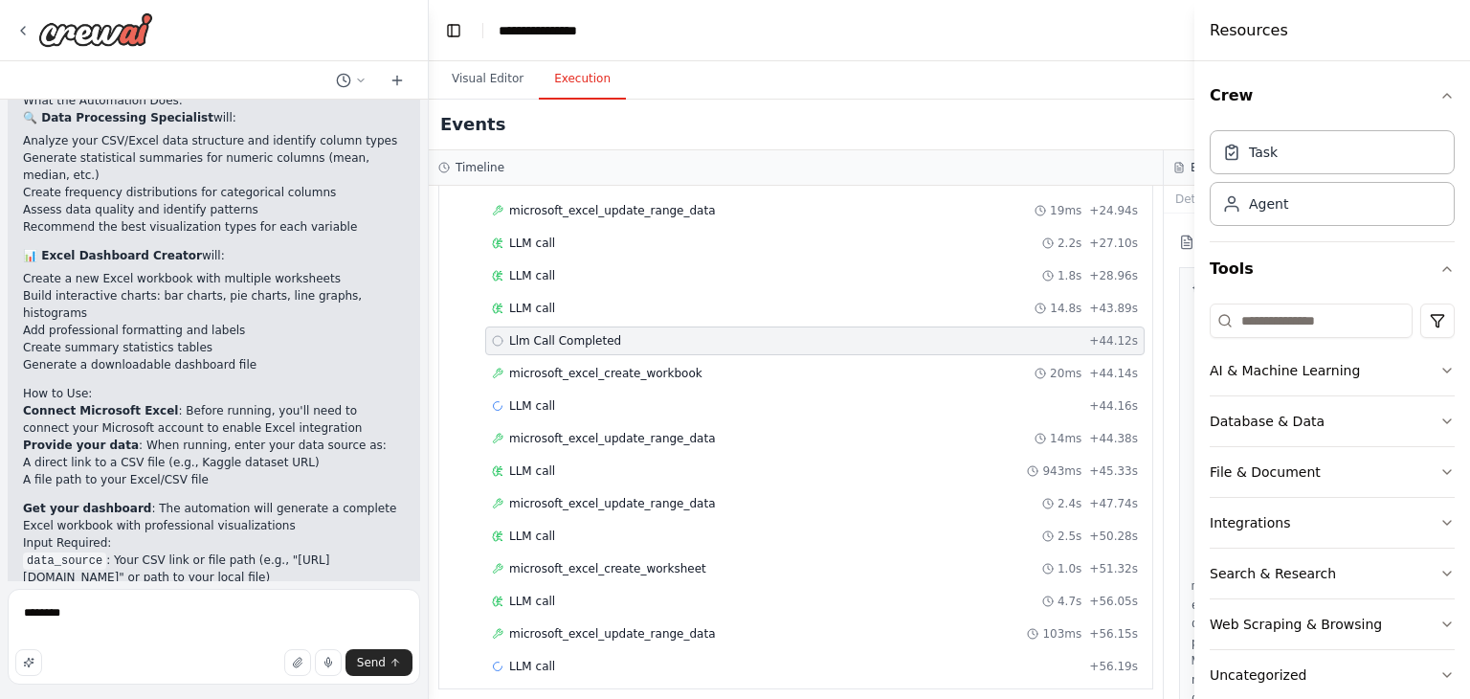
scroll to position [2167, 0]
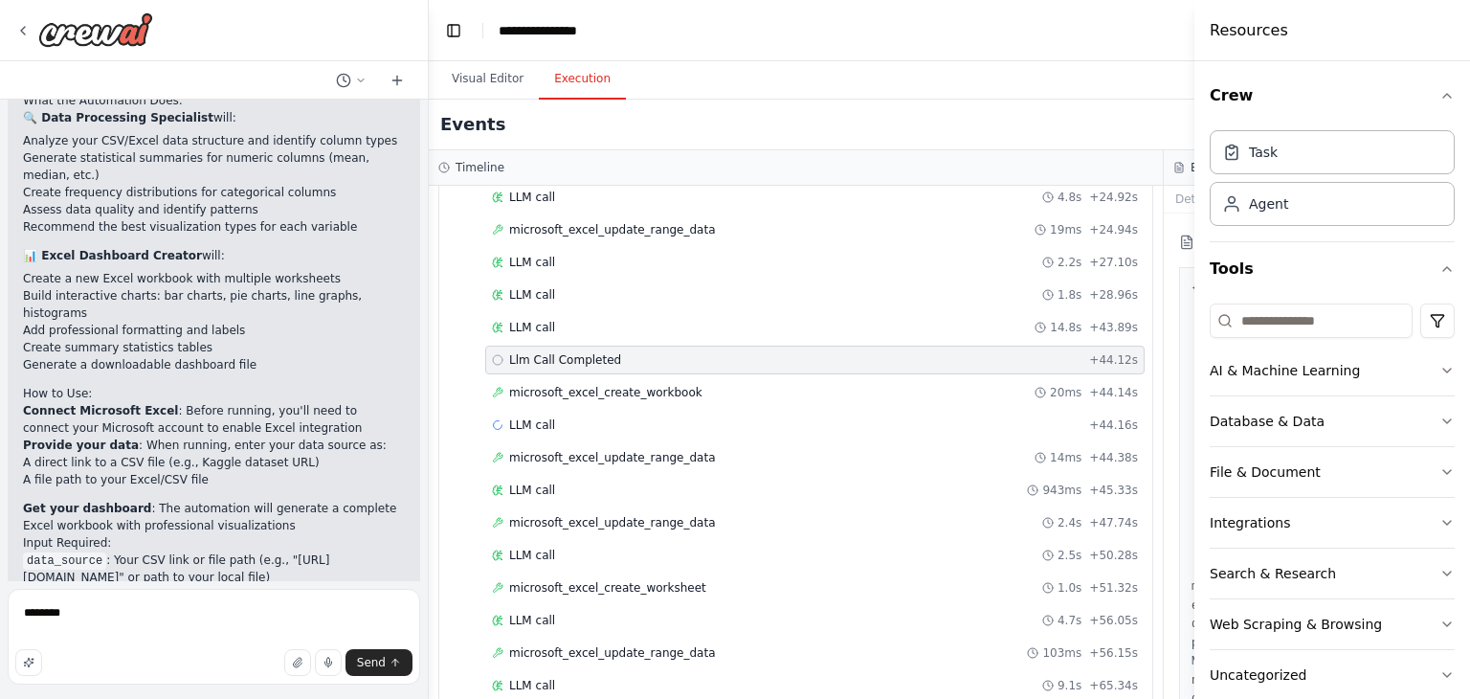
click at [479, 91] on button "Visual Editor" at bounding box center [487, 79] width 102 height 40
click at [561, 85] on button "Execution" at bounding box center [582, 79] width 87 height 40
click at [580, 32] on div "**********" at bounding box center [547, 30] width 96 height 19
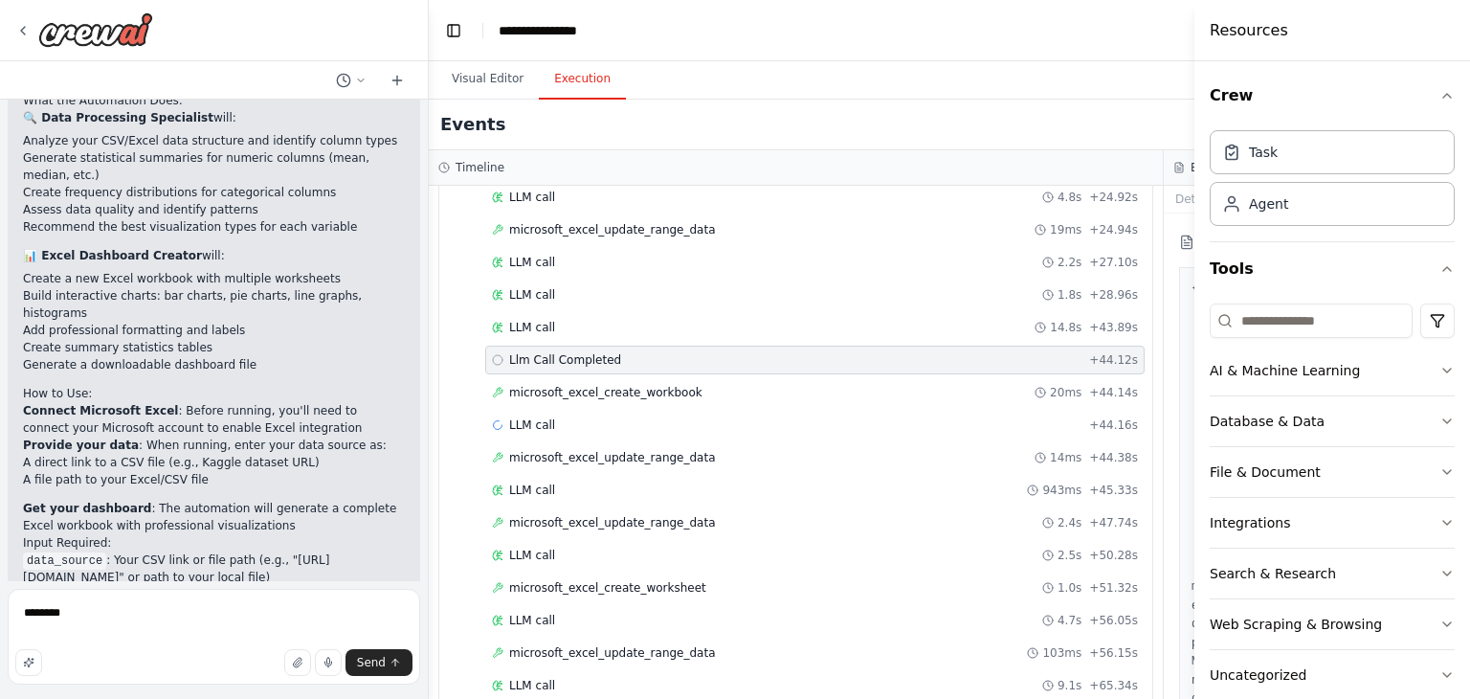
click at [597, 35] on div "**********" at bounding box center [571, 30] width 144 height 19
click at [614, 33] on div "**********" at bounding box center [571, 30] width 144 height 19
drag, startPoint x: 593, startPoint y: 33, endPoint x: 440, endPoint y: 32, distance: 153.1
click at [440, 32] on header "**********" at bounding box center [1164, 30] width 1470 height 61
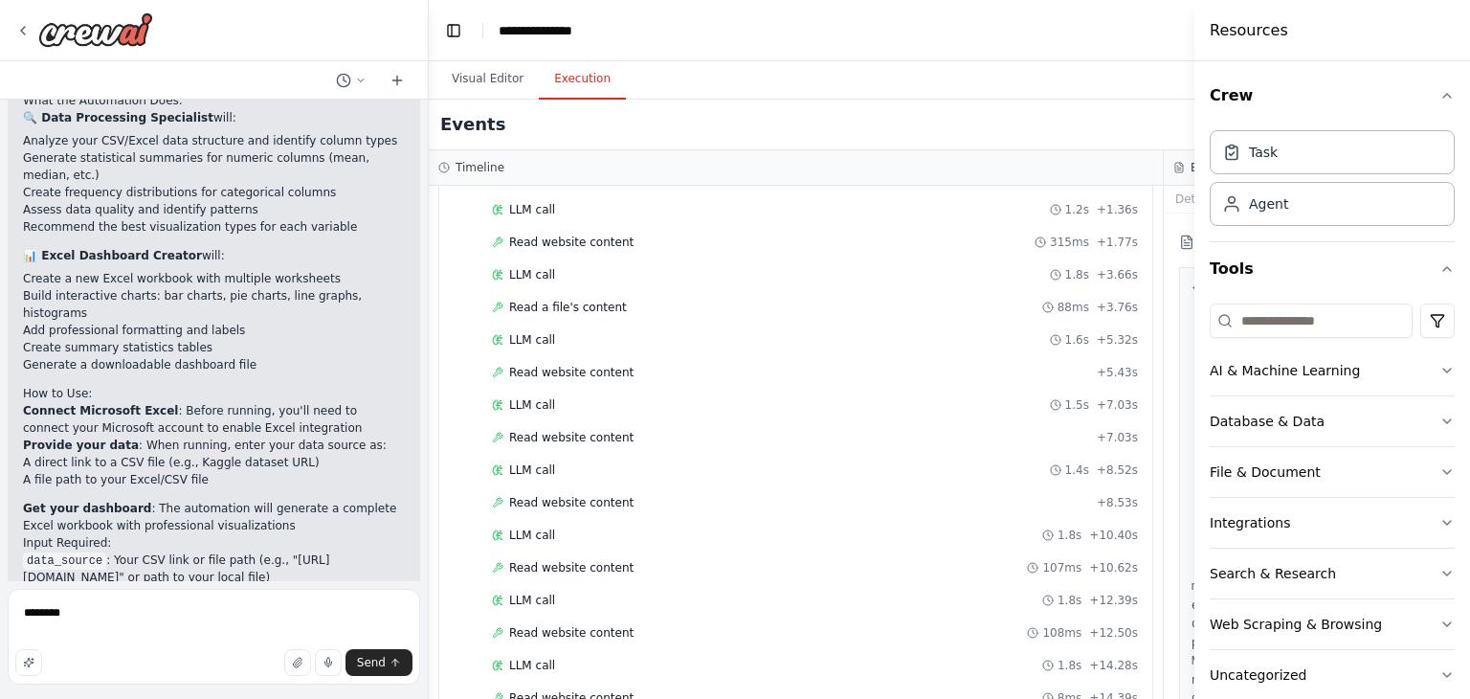
scroll to position [0, 0]
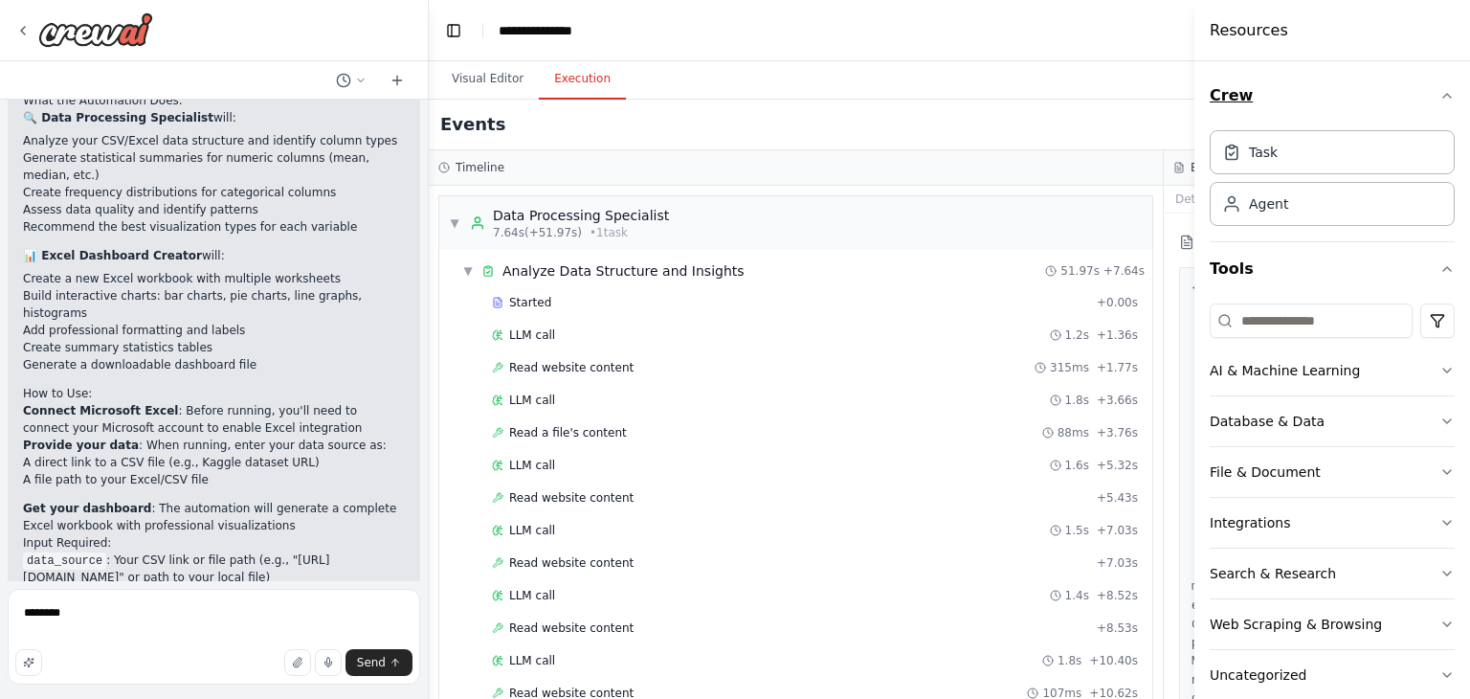
click at [1439, 94] on icon "button" at bounding box center [1446, 95] width 15 height 15
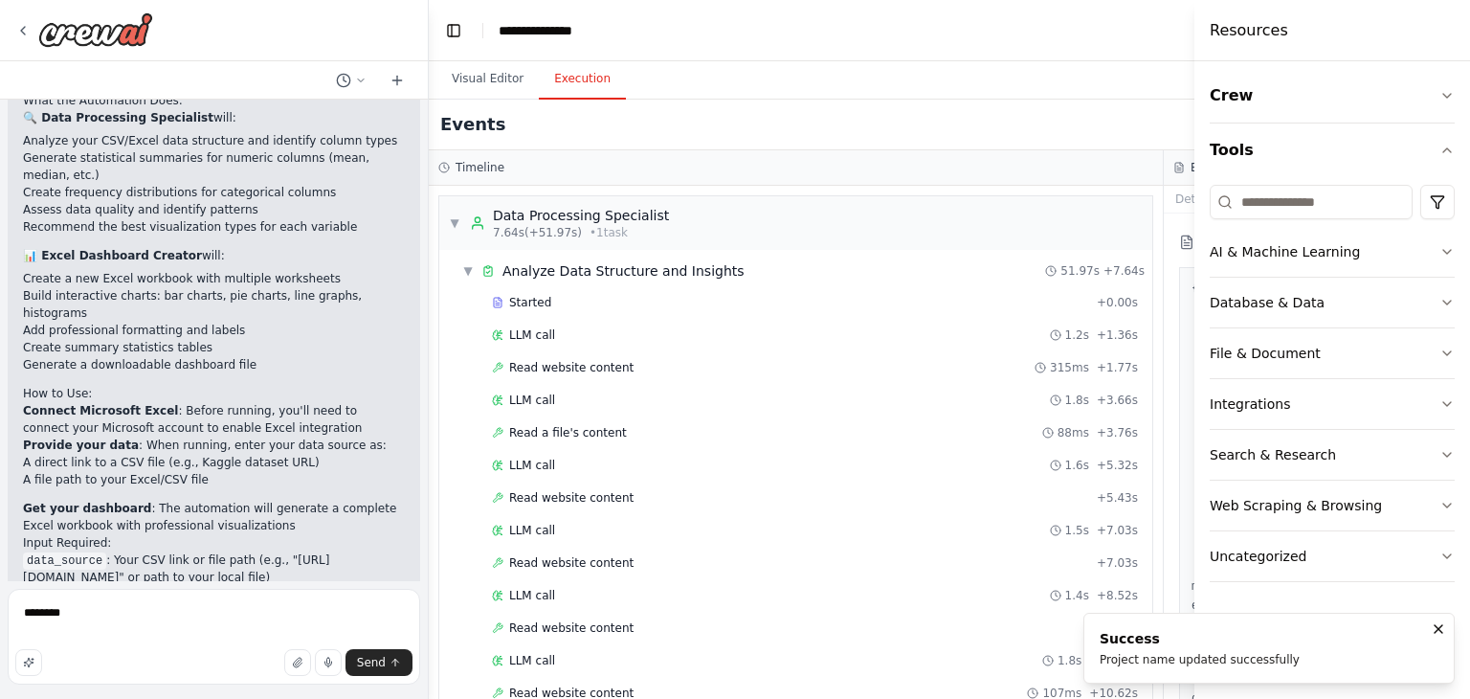
click at [1271, 639] on div "Success" at bounding box center [1200, 638] width 200 height 19
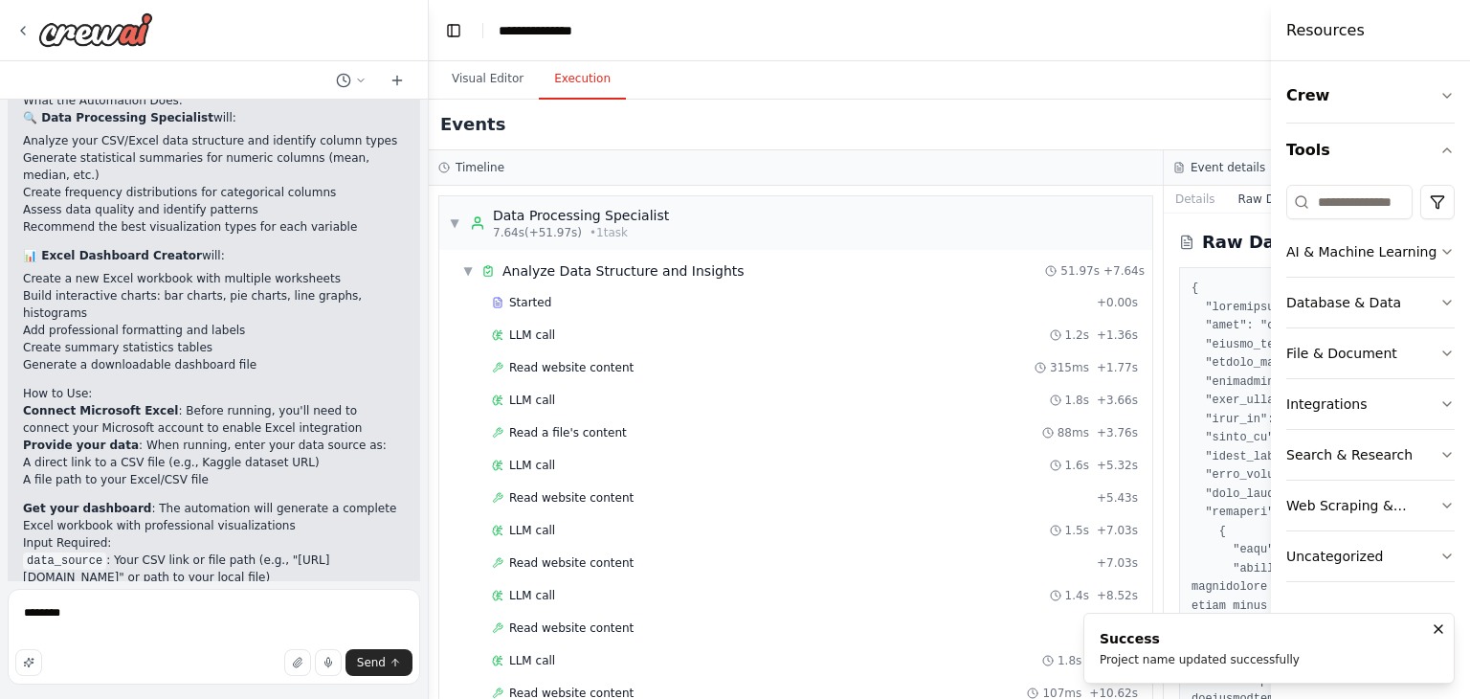
drag, startPoint x: 1198, startPoint y: 509, endPoint x: 1469, endPoint y: 502, distance: 270.9
click at [1469, 502] on div "Resources Crew Tools AI & Machine Learning Database & Data File & Document Inte…" at bounding box center [1370, 349] width 199 height 699
click at [1204, 193] on button "Details" at bounding box center [1195, 199] width 63 height 27
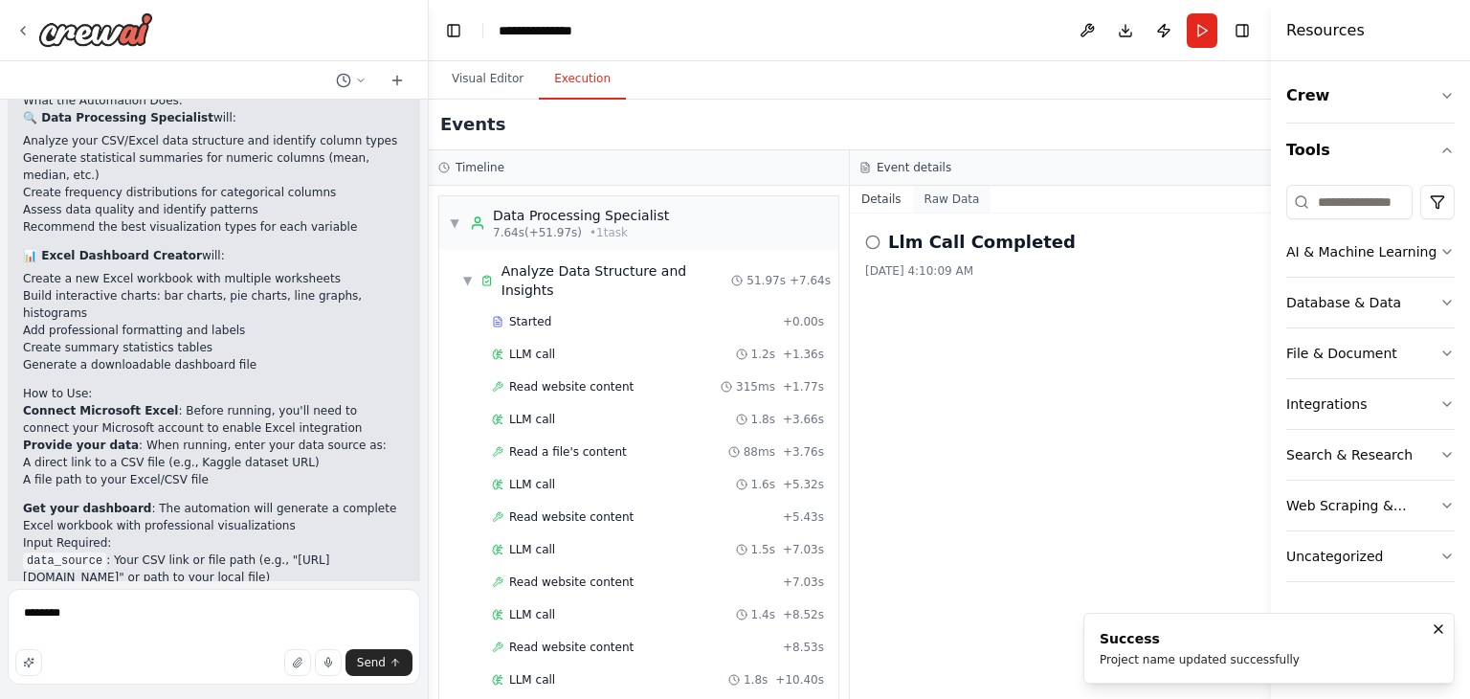
click at [945, 200] on button "Raw Data" at bounding box center [952, 199] width 78 height 27
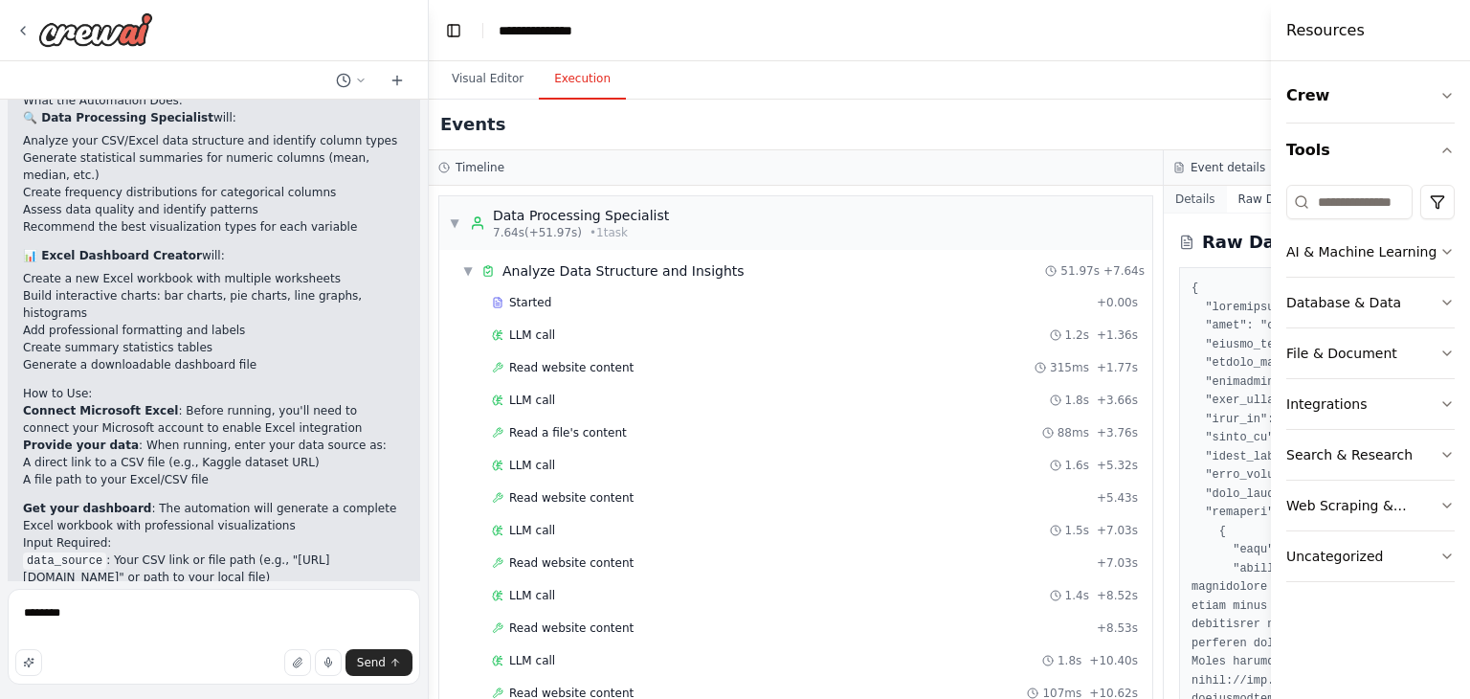
click at [1193, 193] on button "Details" at bounding box center [1195, 199] width 63 height 27
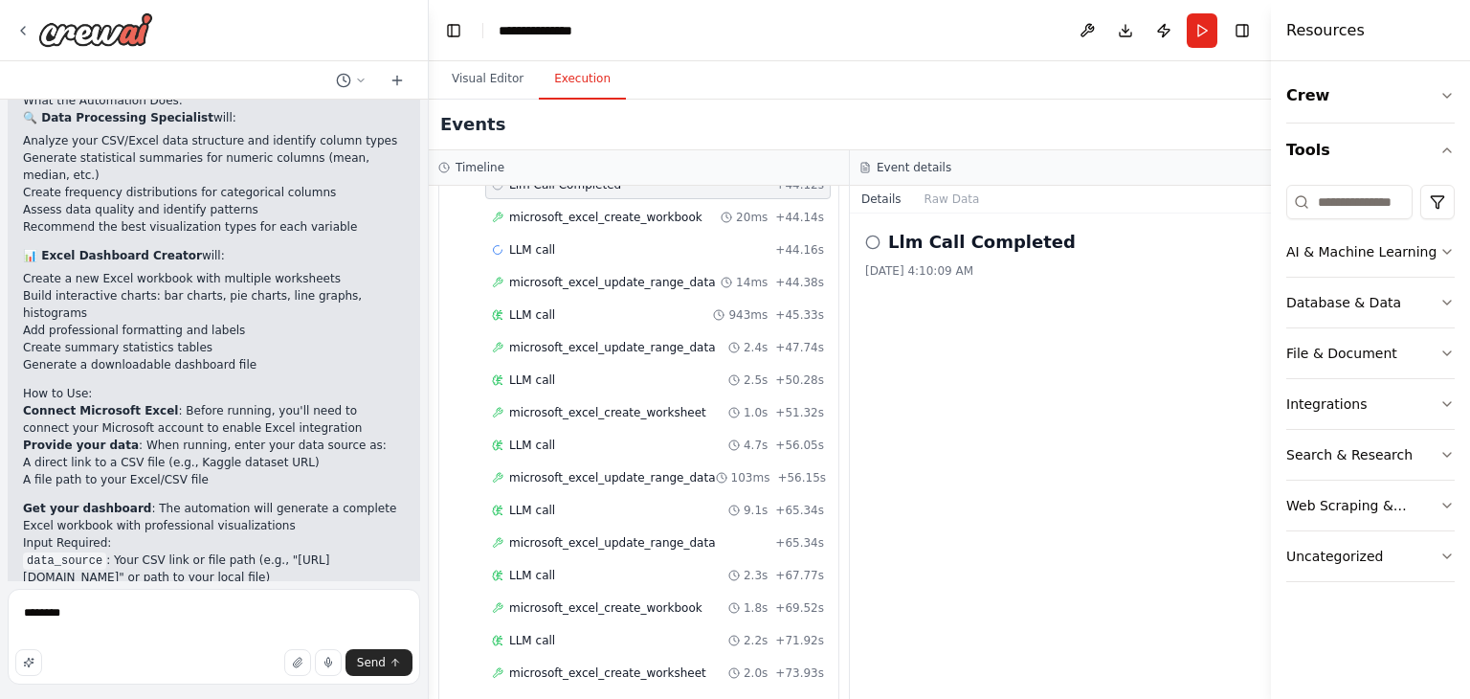
scroll to position [3035, 0]
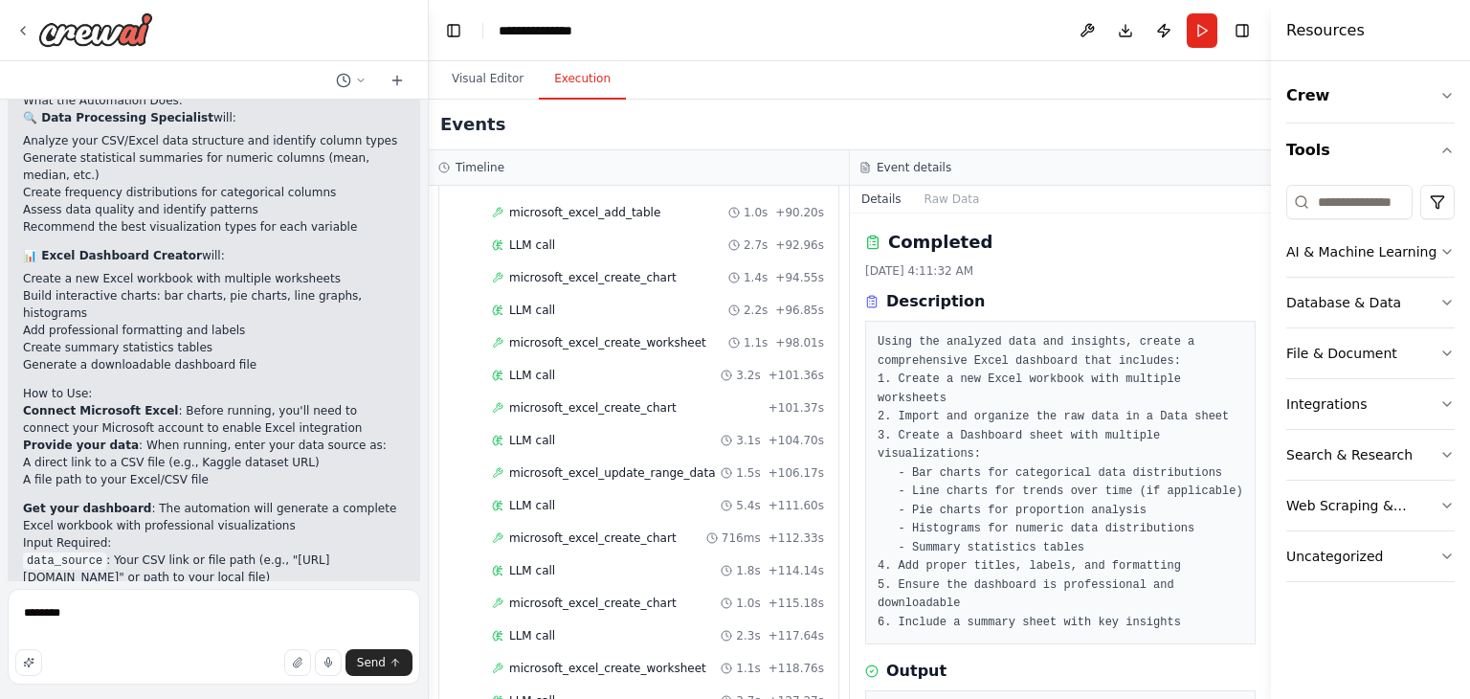
scroll to position [233, 0]
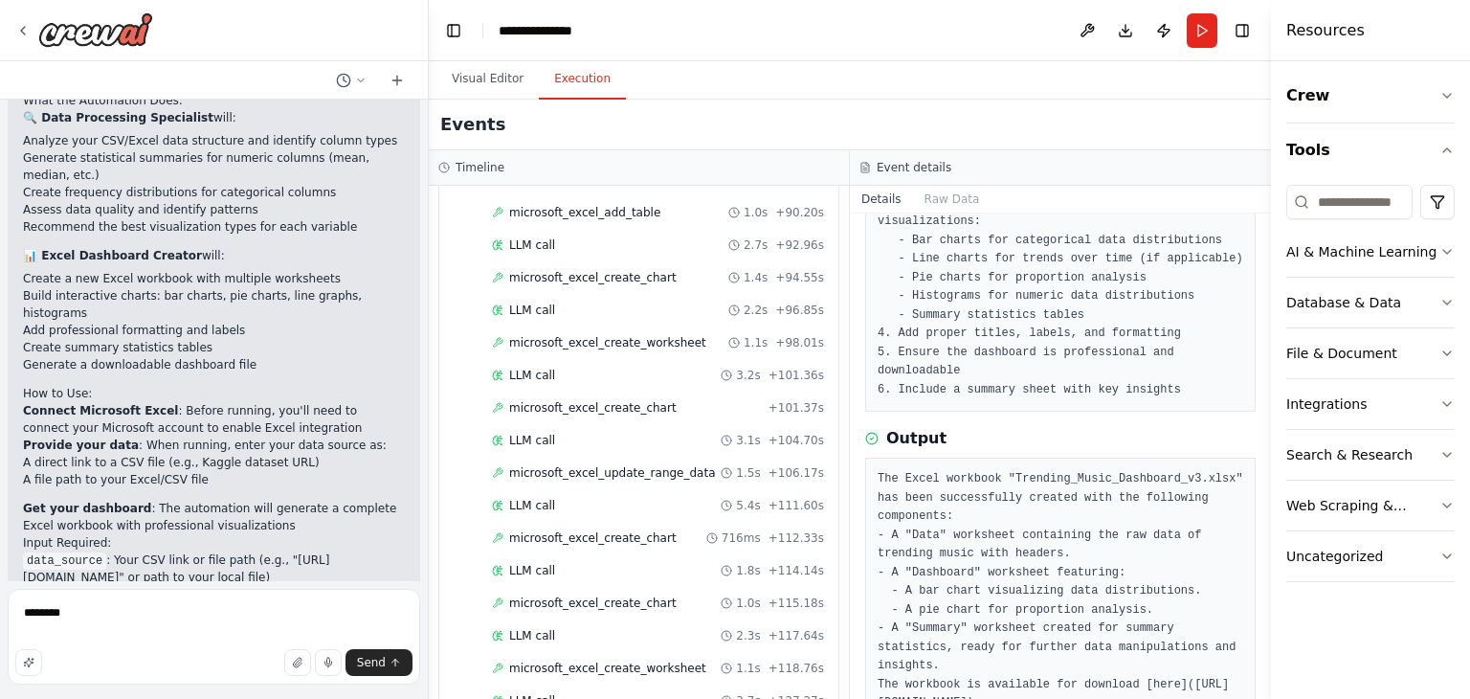
drag, startPoint x: 1129, startPoint y: 645, endPoint x: 927, endPoint y: 615, distance: 204.1
click at [927, 615] on pre "The Excel workbook "Trending_Music_Dashboard_v3.xlsx" has been successfully cre…" at bounding box center [1061, 591] width 366 height 243
copy pre "[URL][DOMAIN_NAME]"
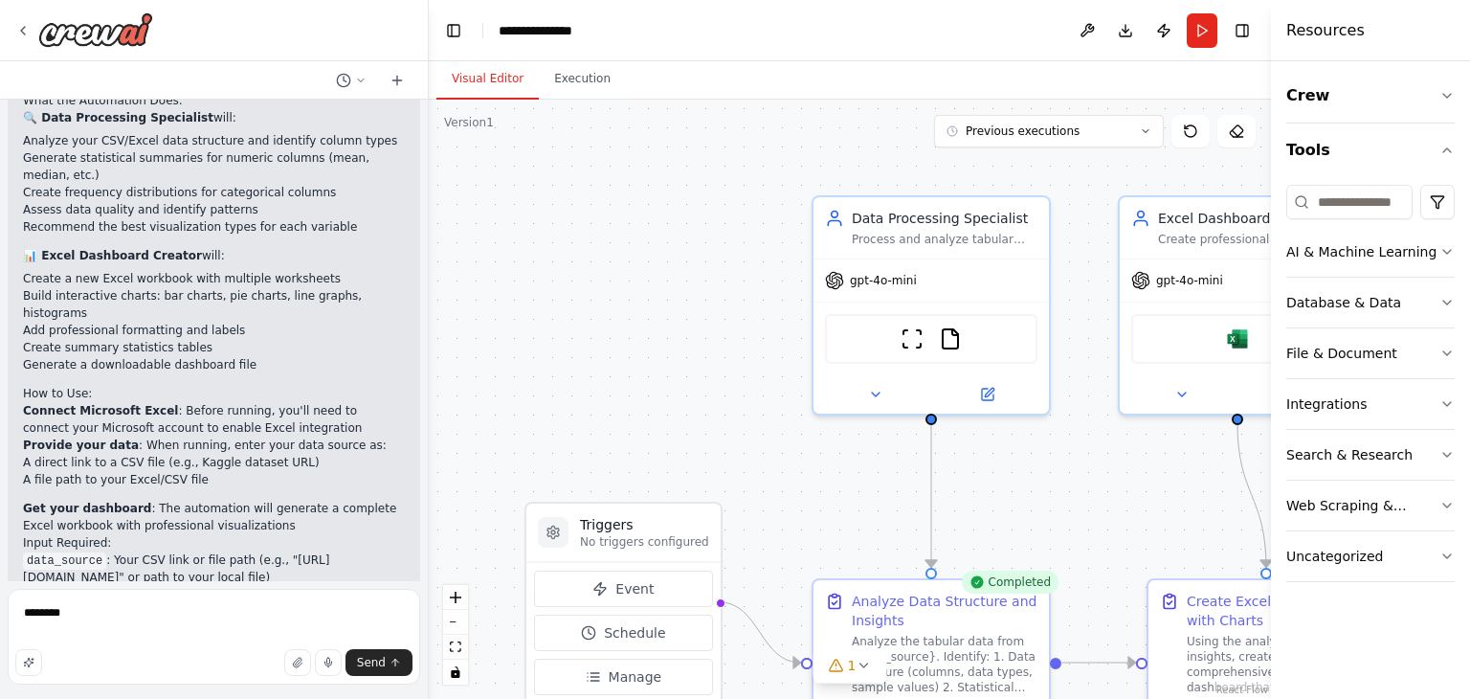
click at [498, 78] on button "Visual Editor" at bounding box center [487, 79] width 102 height 40
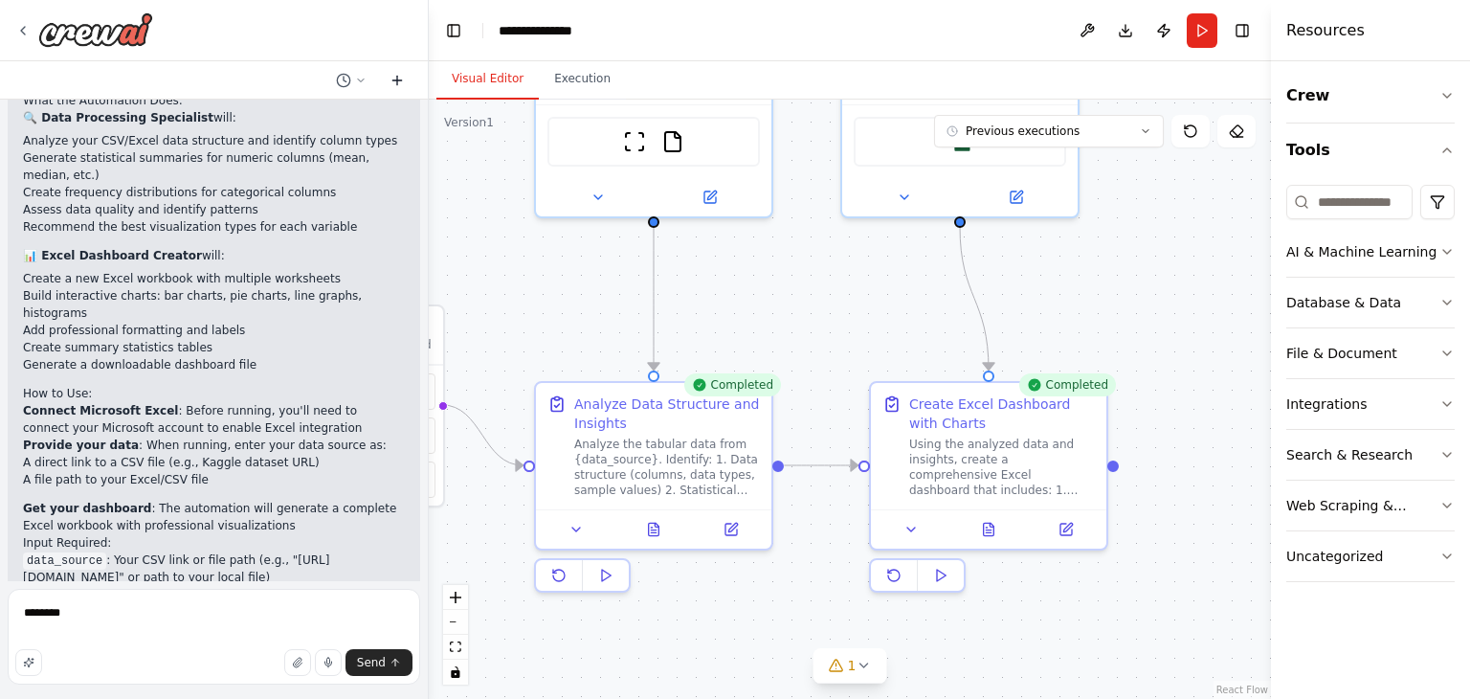
drag, startPoint x: 714, startPoint y: 322, endPoint x: 394, endPoint y: 86, distance: 397.5
click at [394, 86] on div "ill give like to a kaggle dataset tabular data only may have categorical , nume…" at bounding box center [735, 349] width 1470 height 699
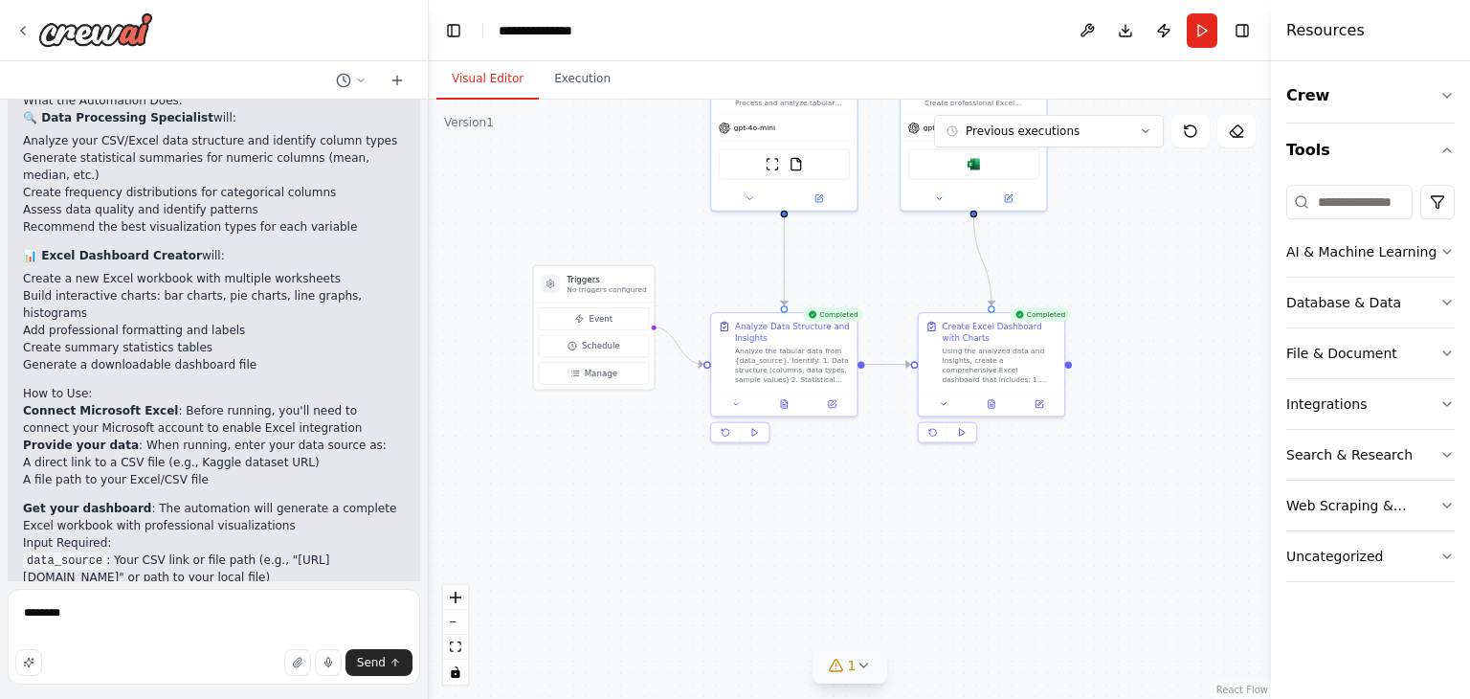
click at [867, 664] on icon at bounding box center [863, 664] width 15 height 15
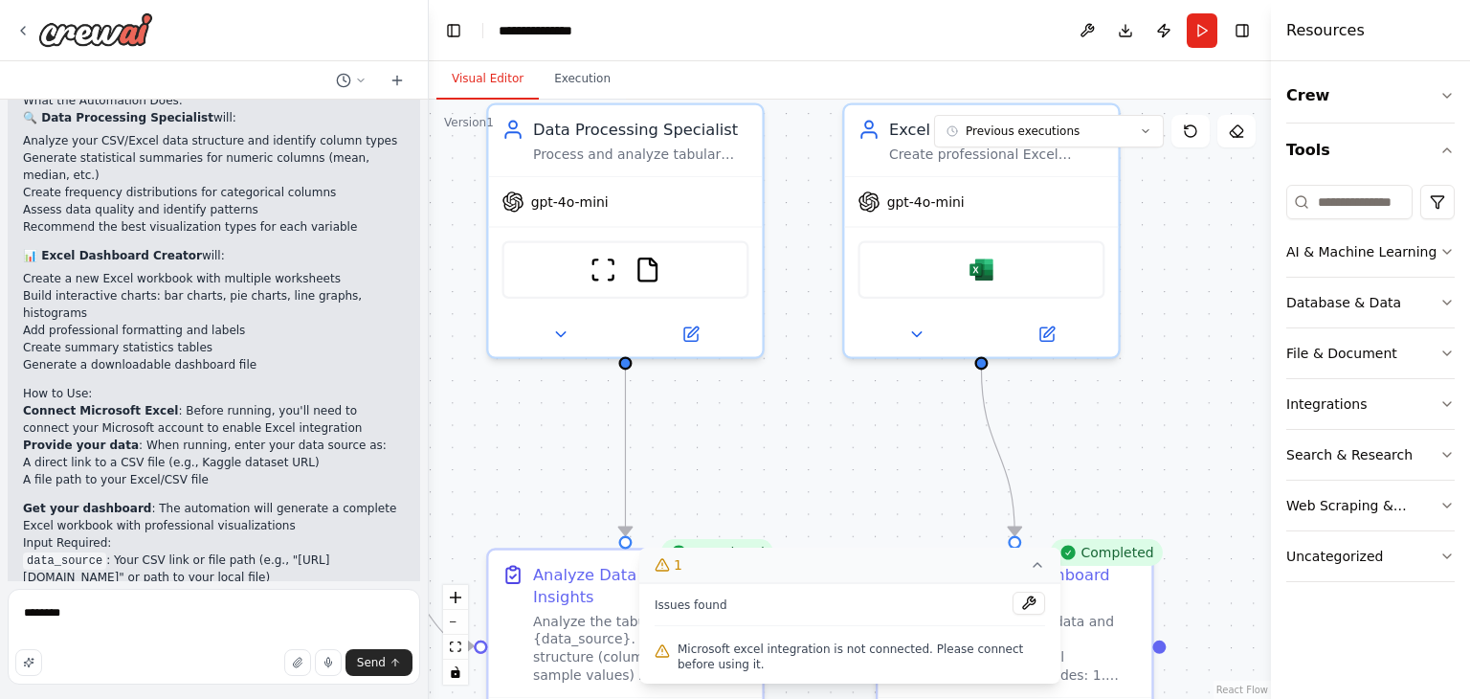
drag, startPoint x: 898, startPoint y: 212, endPoint x: 848, endPoint y: 595, distance: 386.0
click at [848, 595] on div "Version 1 Previous executions Show Tools Hide Agents .deletable-edge-delete-btn…" at bounding box center [850, 399] width 842 height 599
click at [919, 336] on icon at bounding box center [916, 330] width 18 height 18
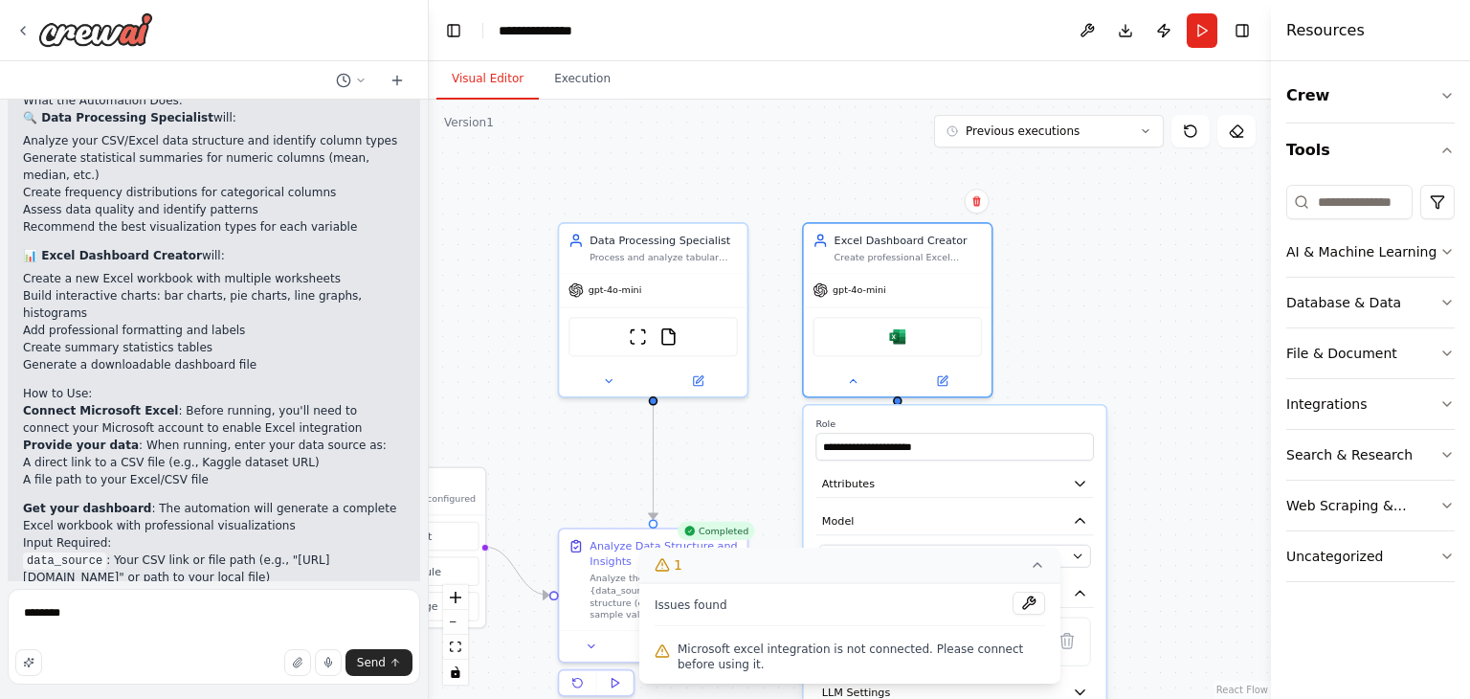
click at [1125, 333] on div ".deletable-edge-delete-btn { width: 20px; height: 20px; border: 0px solid #ffff…" at bounding box center [850, 399] width 842 height 599
